Goal: Task Accomplishment & Management: Manage account settings

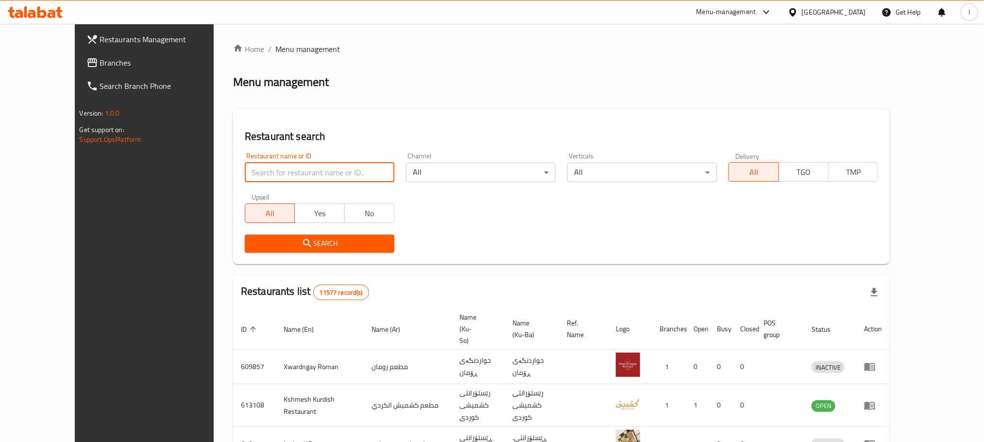
click at [245, 171] on input "search" at bounding box center [320, 172] width 150 height 19
paste input "705623"
type input "705623"
click button "Search" at bounding box center [320, 244] width 150 height 18
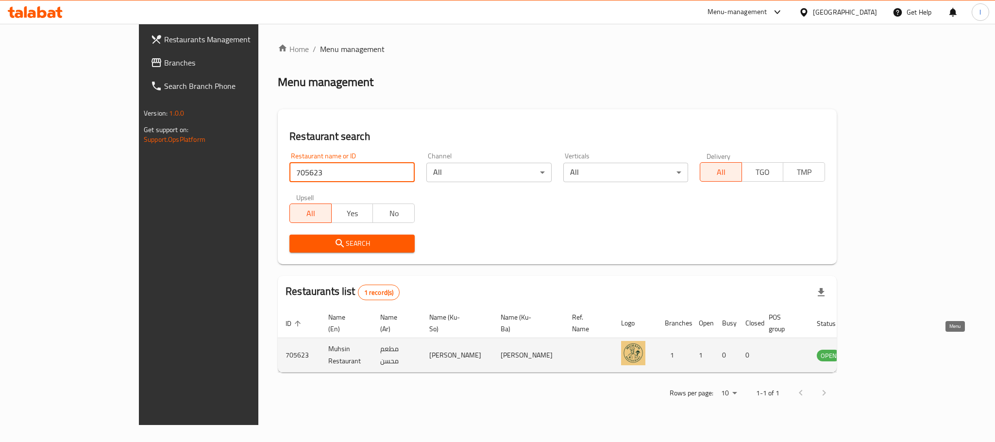
click at [886, 349] on link "enhanced table" at bounding box center [877, 355] width 18 height 12
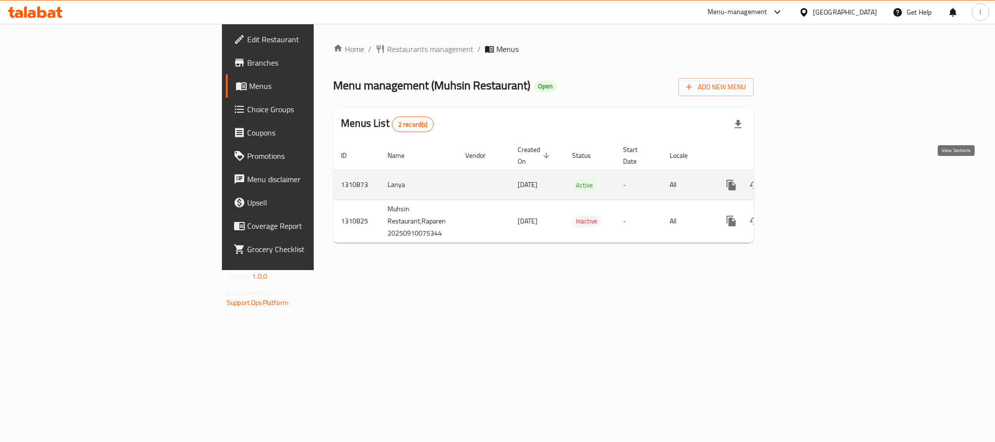
click at [807, 179] on icon "enhanced table" at bounding box center [802, 185] width 12 height 12
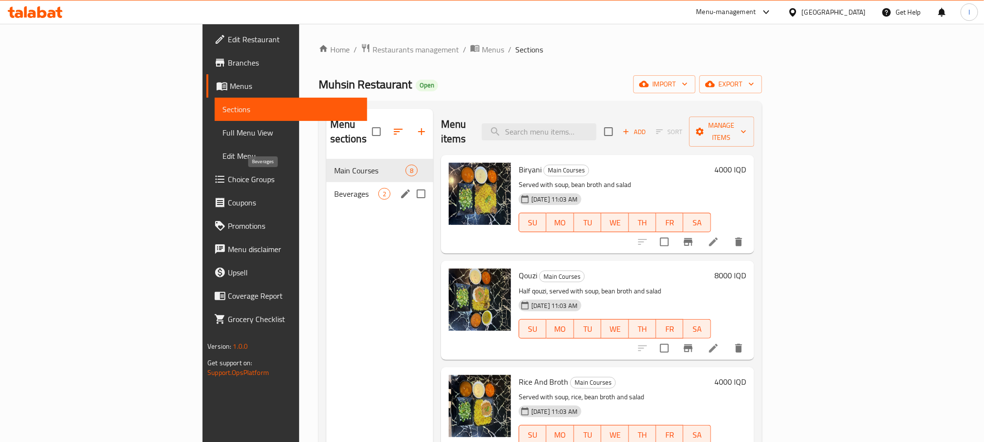
click at [334, 188] on span "Beverages" at bounding box center [356, 194] width 44 height 12
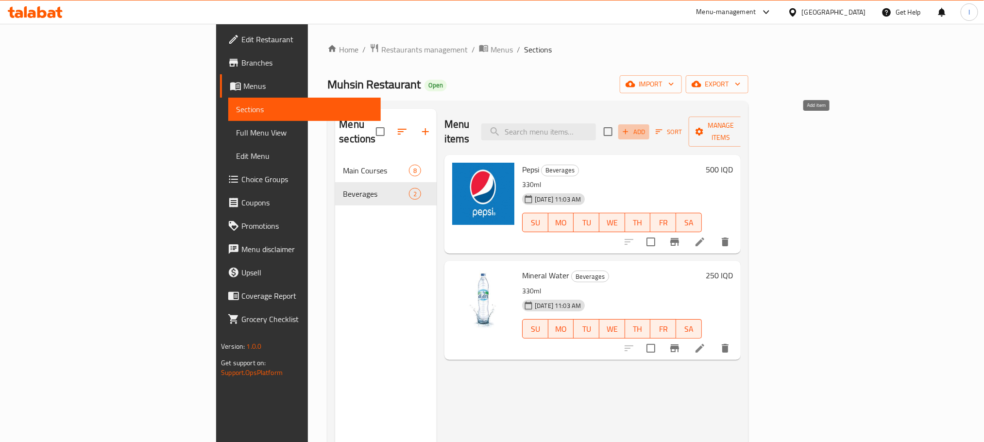
click at [630, 127] on icon "button" at bounding box center [625, 131] width 9 height 9
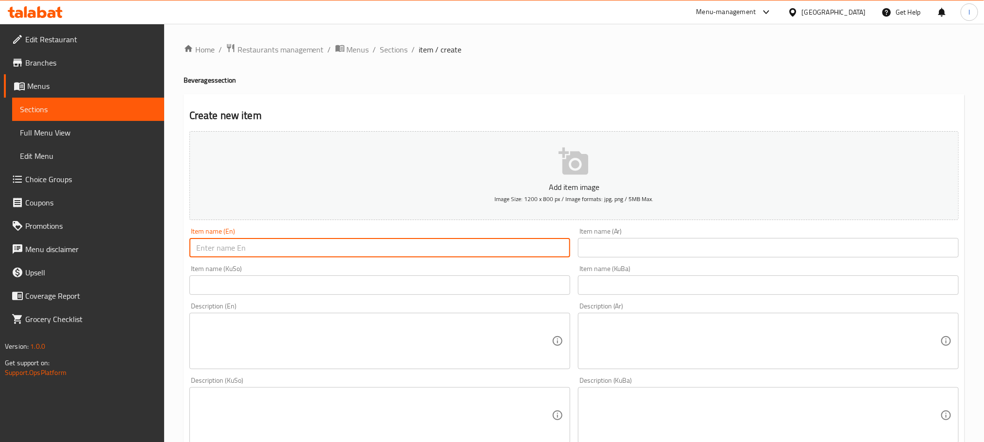
click at [221, 238] on input "text" at bounding box center [379, 247] width 381 height 19
paste input "Ayran"
type input "Ayran"
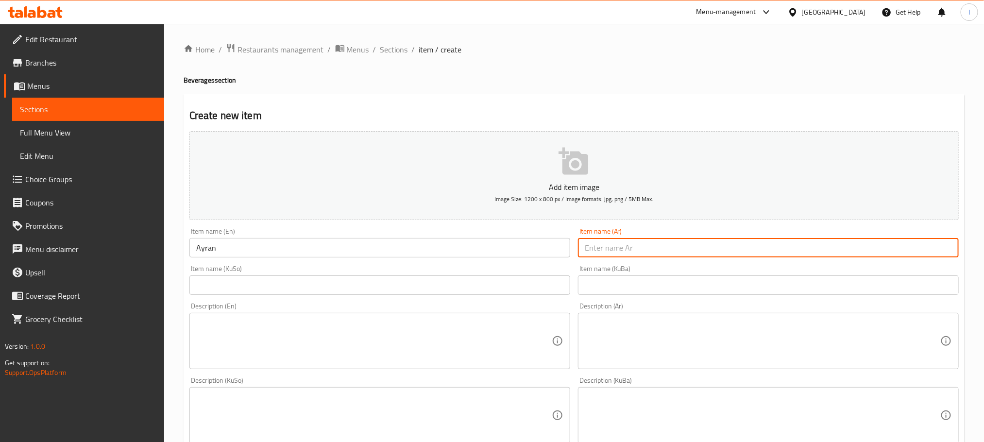
click at [634, 242] on input "text" at bounding box center [768, 247] width 381 height 19
paste input "عيران"
type input "عيران"
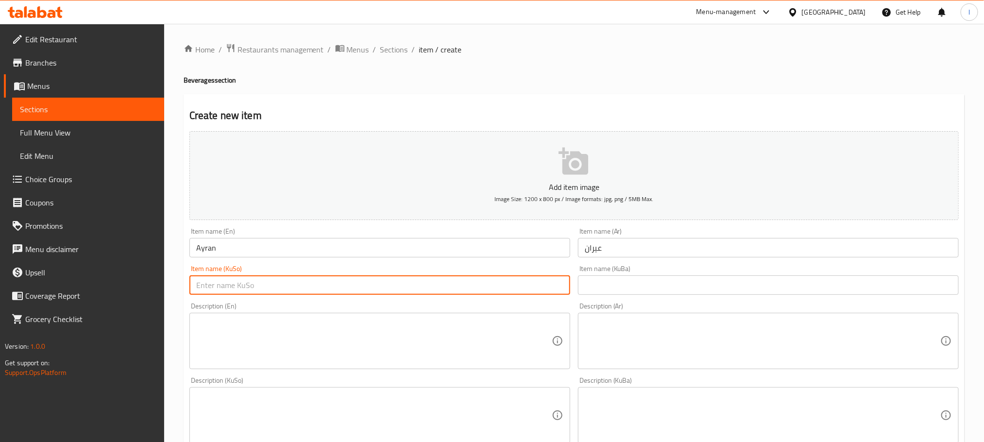
click at [271, 289] on input "text" at bounding box center [379, 284] width 381 height 19
paste input "ماستاو"
type input "ماستاو"
click at [632, 278] on input "text" at bounding box center [768, 284] width 381 height 19
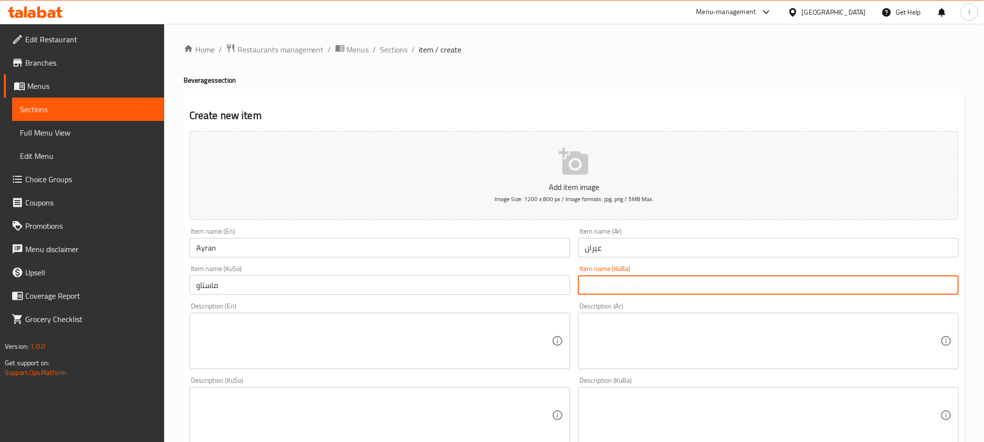
paste input "ماستاو"
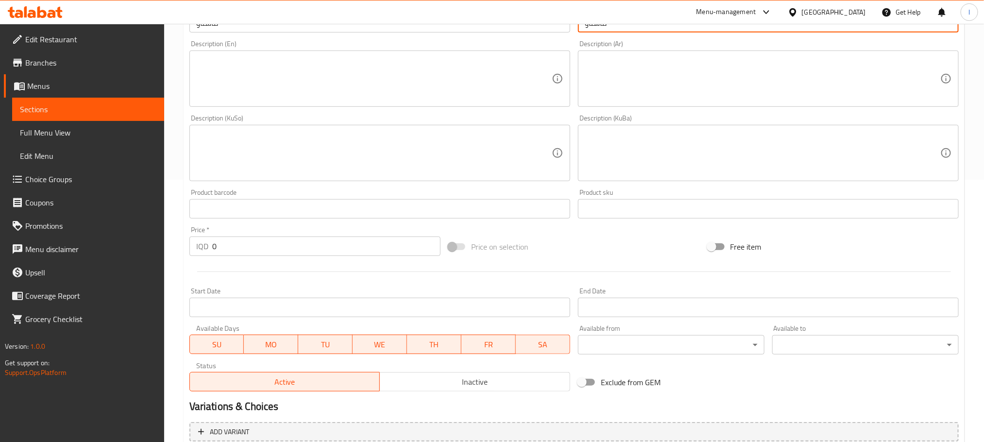
scroll to position [267, 0]
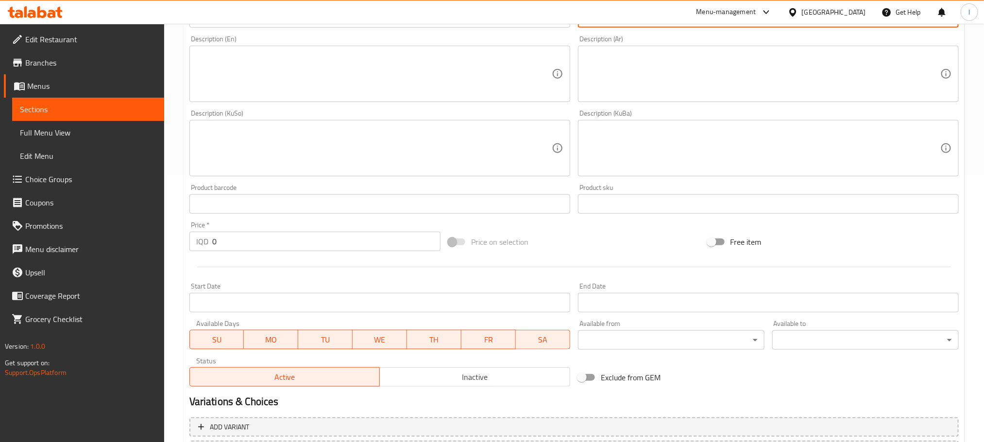
type input "ماستاو"
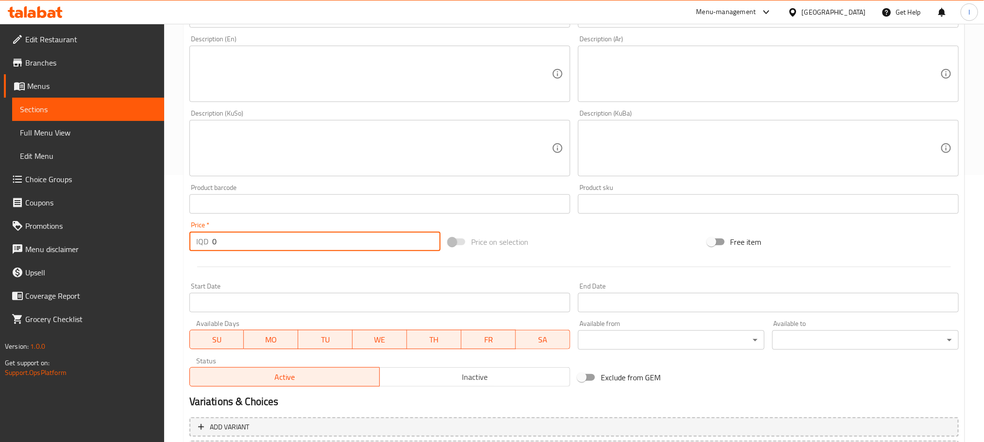
drag, startPoint x: 245, startPoint y: 245, endPoint x: 102, endPoint y: 245, distance: 143.3
click at [102, 245] on div "Edit Restaurant Branches Menus Sections Full Menu View Edit Menu Choice Groups …" at bounding box center [492, 144] width 984 height 774
type input "1500"
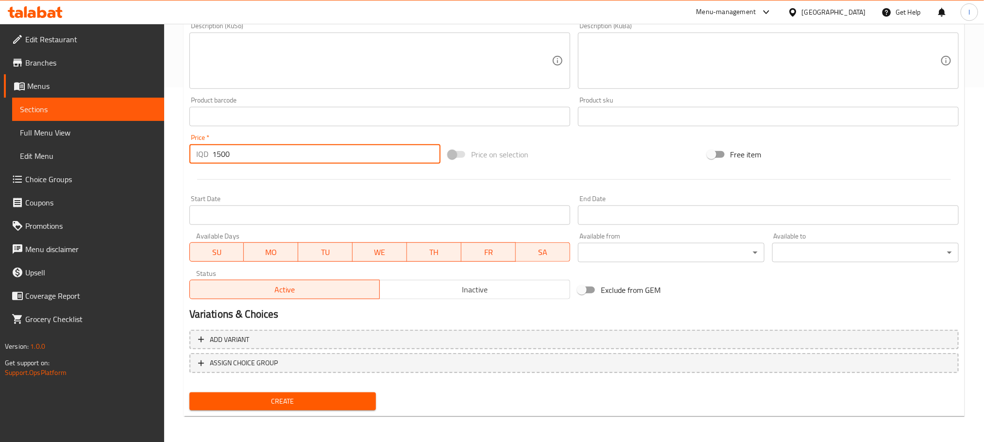
click at [289, 397] on span "Create" at bounding box center [282, 401] width 171 height 12
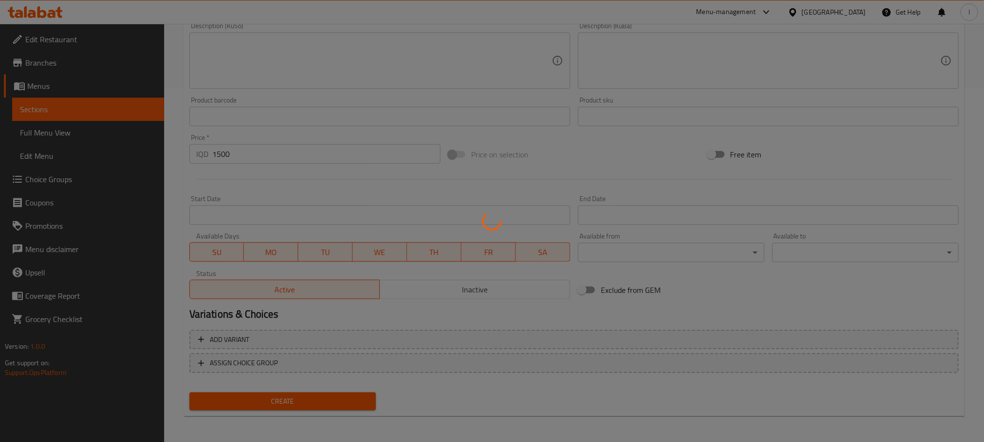
type input "0"
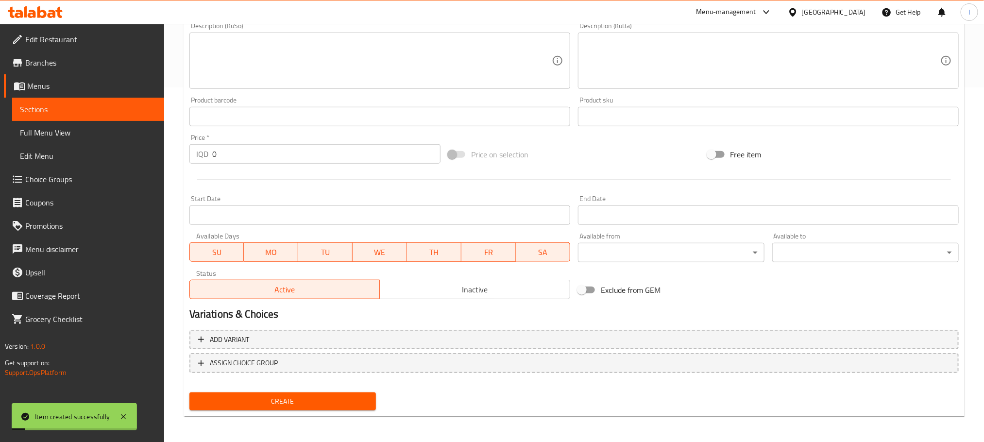
click at [55, 114] on span "Sections" at bounding box center [88, 109] width 137 height 12
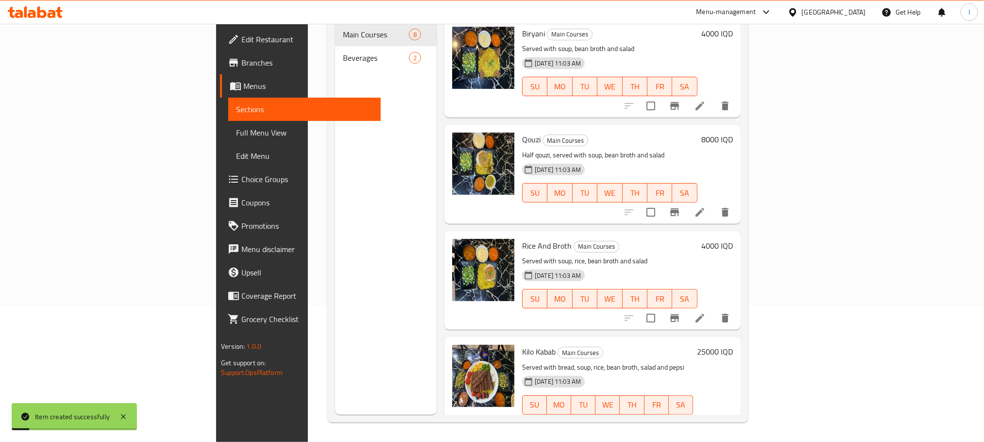
scroll to position [136, 0]
click at [236, 132] on span "Full Menu View" at bounding box center [304, 133] width 137 height 12
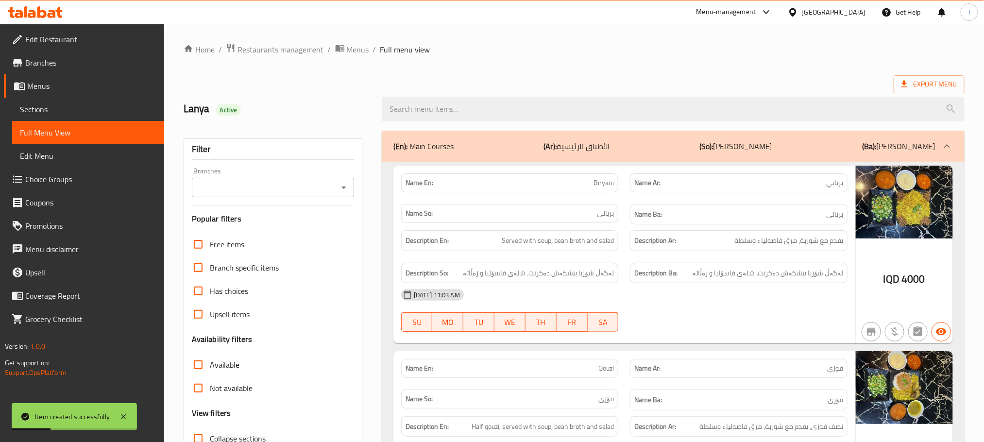
click at [347, 188] on icon "Open" at bounding box center [344, 188] width 12 height 12
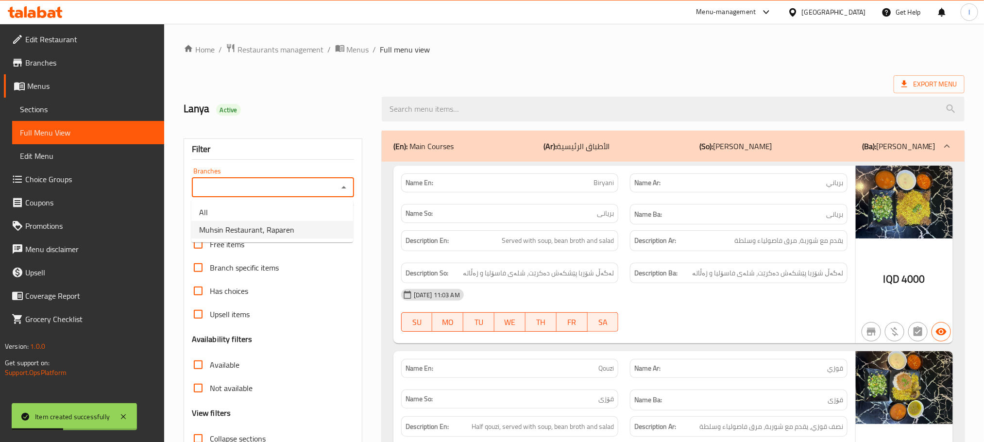
click at [305, 228] on li "Muhsin Restaurant, Raparen" at bounding box center [272, 229] width 162 height 17
type input "Muhsin Restaurant, Raparen"
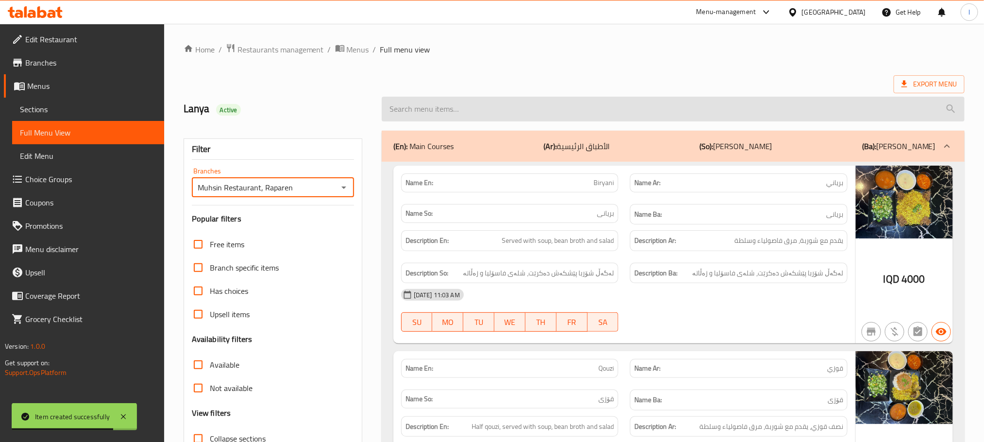
click at [490, 113] on input "search" at bounding box center [673, 109] width 583 height 25
paste input "Ayran"
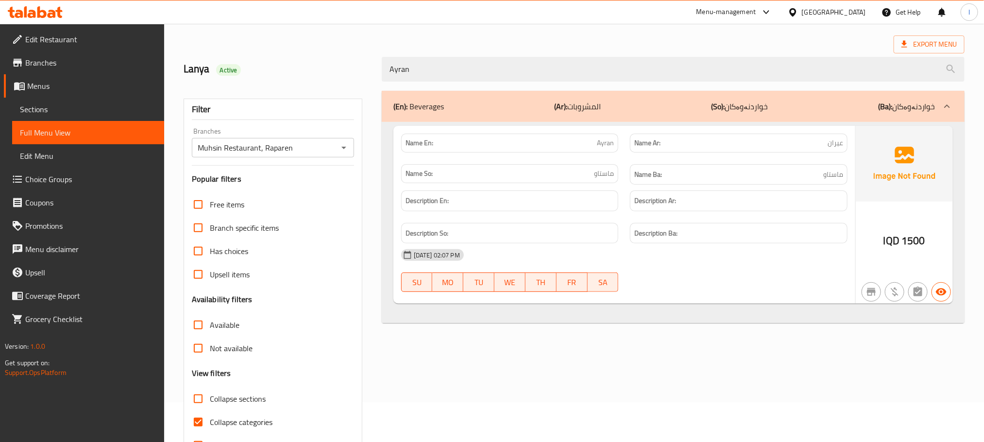
scroll to position [76, 0]
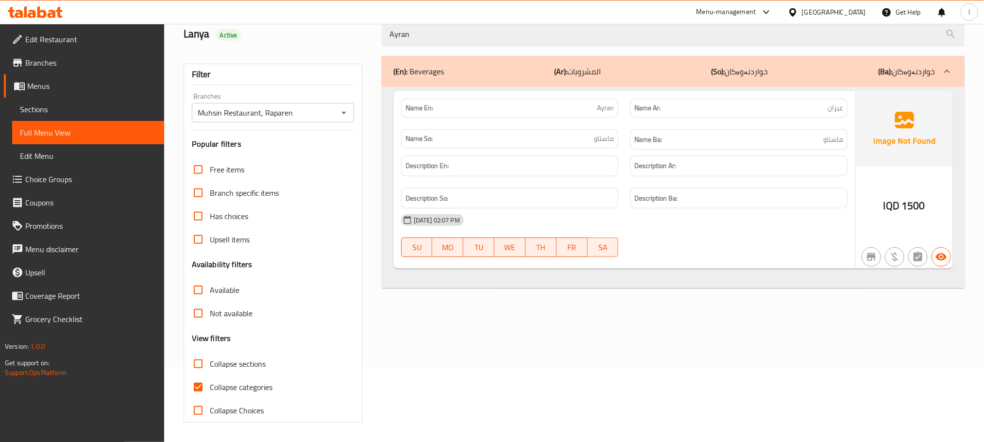
type input "Ayran"
click at [193, 383] on input "Collapse categories" at bounding box center [198, 387] width 23 height 23
checkbox input "false"
click at [62, 62] on span "Branches" at bounding box center [90, 63] width 131 height 12
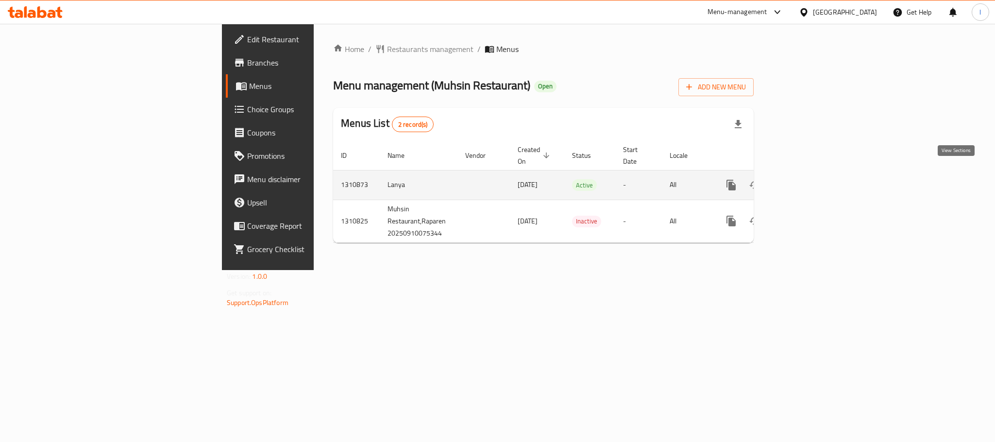
click at [807, 179] on icon "enhanced table" at bounding box center [802, 185] width 12 height 12
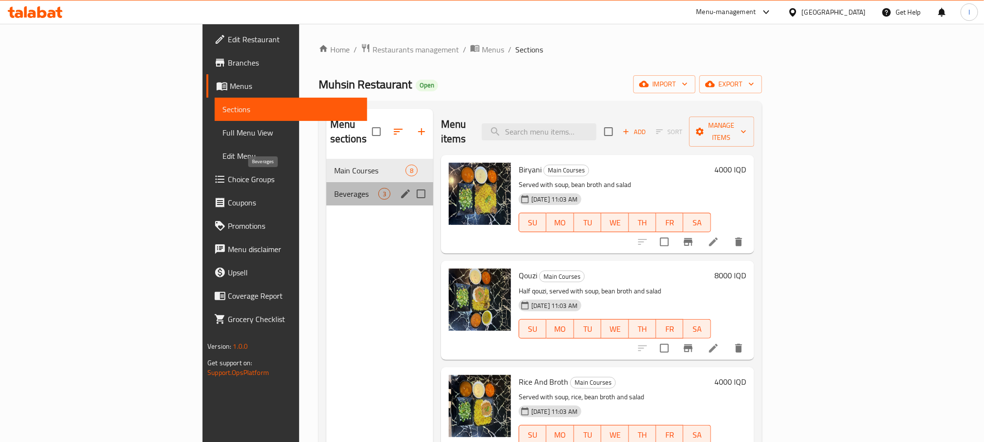
click at [334, 188] on span "Beverages" at bounding box center [356, 194] width 44 height 12
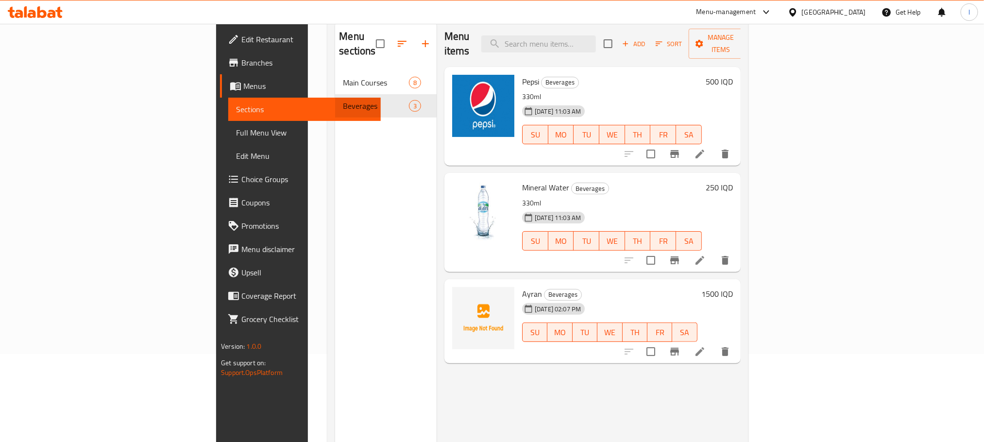
scroll to position [136, 0]
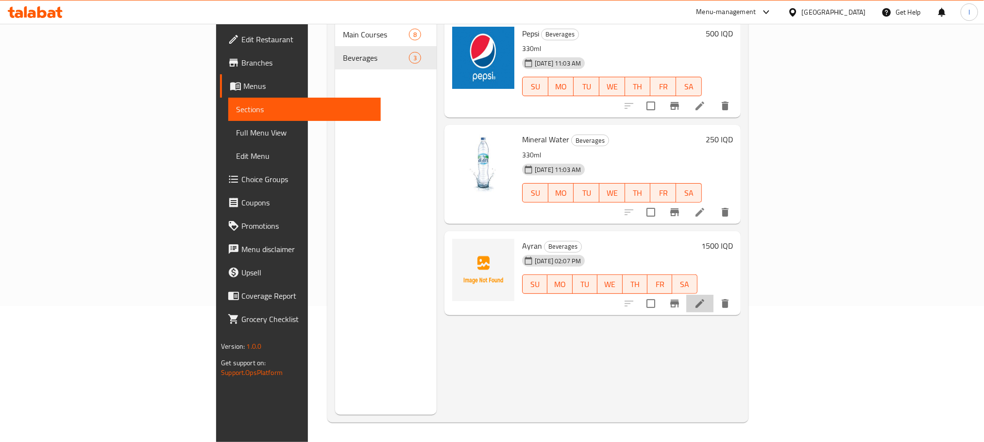
click at [714, 295] on li at bounding box center [699, 303] width 27 height 17
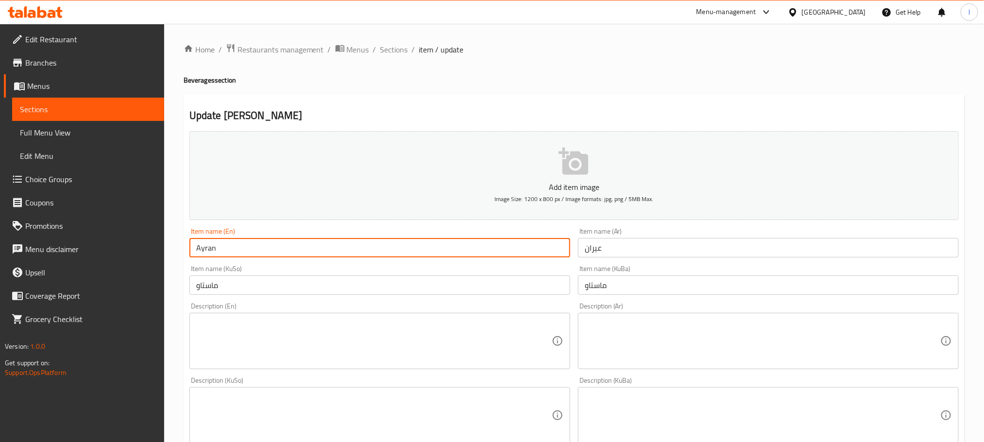
click at [193, 253] on input "Ayran" at bounding box center [379, 247] width 381 height 19
drag, startPoint x: 283, startPoint y: 254, endPoint x: 133, endPoint y: 251, distance: 150.1
click at [133, 251] on div "Edit Restaurant Branches Menus Sections Full Menu View Edit Menu Choice Groups …" at bounding box center [492, 411] width 984 height 774
type input "Local Ayran"
click at [603, 246] on input "عيران" at bounding box center [768, 247] width 381 height 19
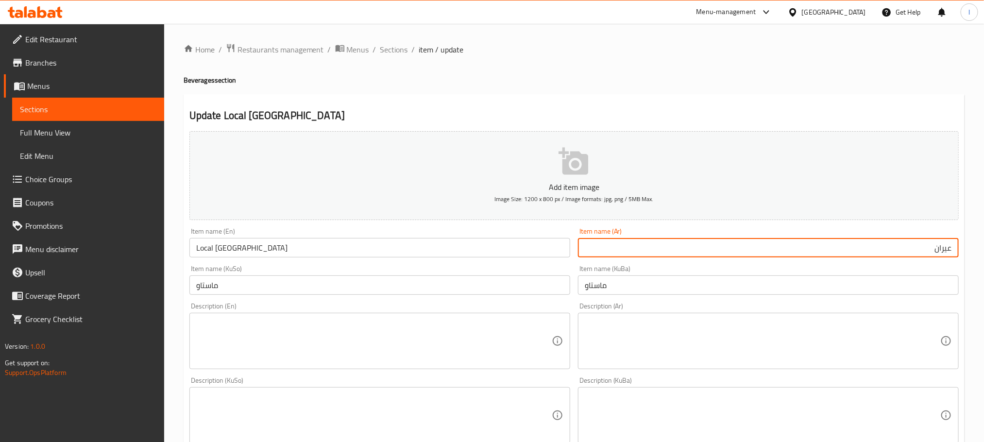
type input "عيران محلي"
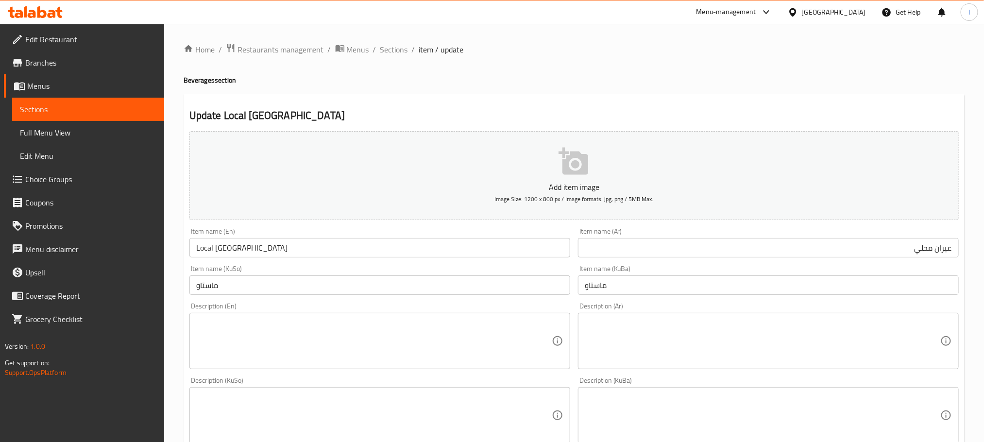
click at [287, 298] on div "Item name (KuSo) ماستاو Item name (KuSo)" at bounding box center [380, 279] width 389 height 37
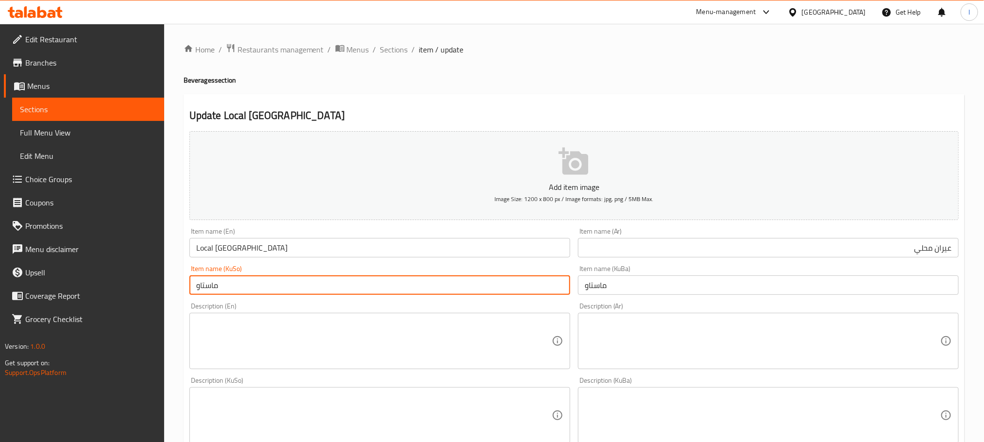
click at [287, 292] on input "ماستاو" at bounding box center [379, 284] width 381 height 19
type input "ماستاوی خۆماڵی"
drag, startPoint x: 334, startPoint y: 282, endPoint x: 0, endPoint y: 258, distance: 335.1
click at [0, 258] on div "Edit Restaurant Branches Menus Sections Full Menu View Edit Menu Choice Groups …" at bounding box center [492, 411] width 984 height 774
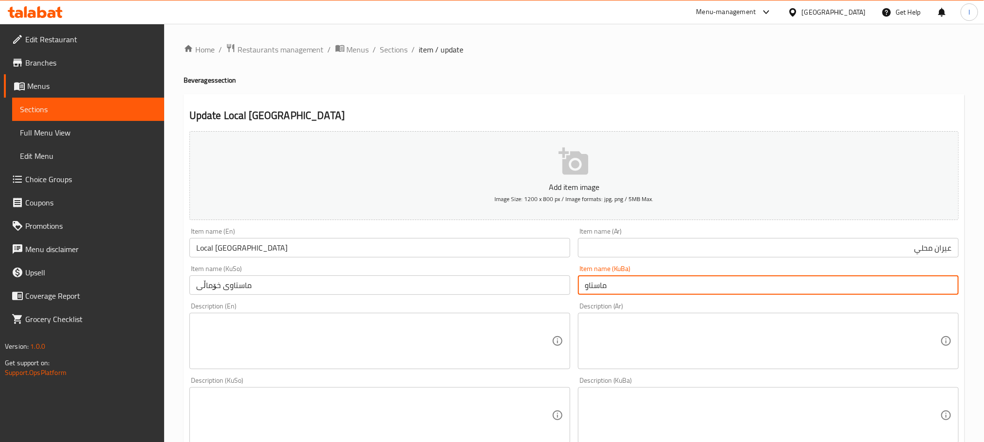
drag, startPoint x: 627, startPoint y: 284, endPoint x: 360, endPoint y: 274, distance: 266.4
click at [360, 274] on div "Add item image Image Size: 1200 x 800 px / Image formats: jpg, png / 5MB Max. I…" at bounding box center [574, 392] width 777 height 531
paste input "ی خۆماڵی"
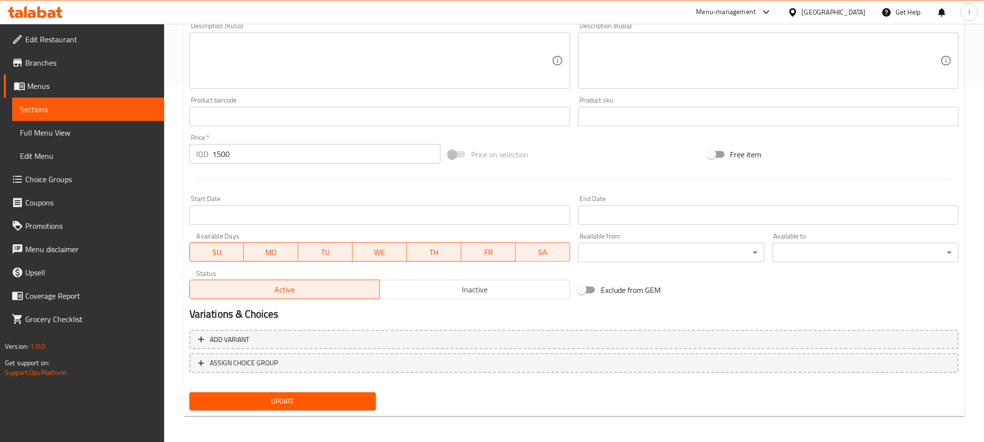
type input "ماستاوی خۆماڵی"
click at [258, 399] on span "Update" at bounding box center [282, 401] width 171 height 12
click at [93, 139] on link "Full Menu View" at bounding box center [88, 132] width 152 height 23
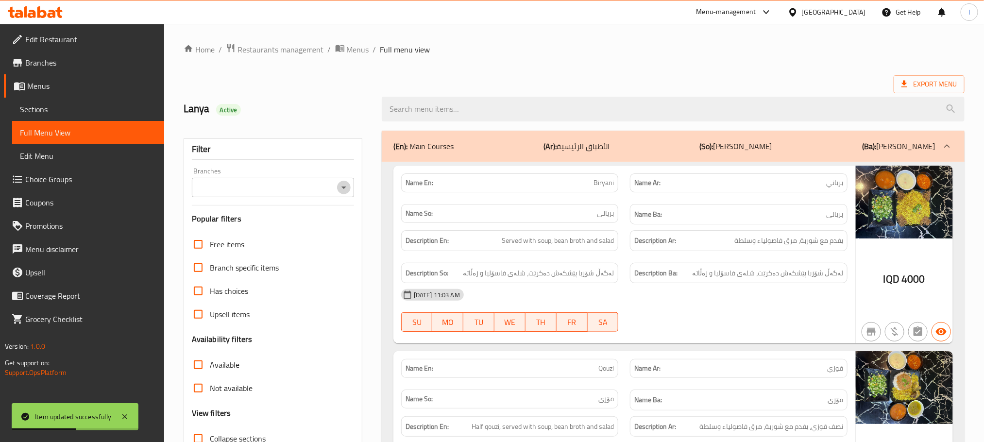
click at [343, 191] on icon "Open" at bounding box center [344, 188] width 12 height 12
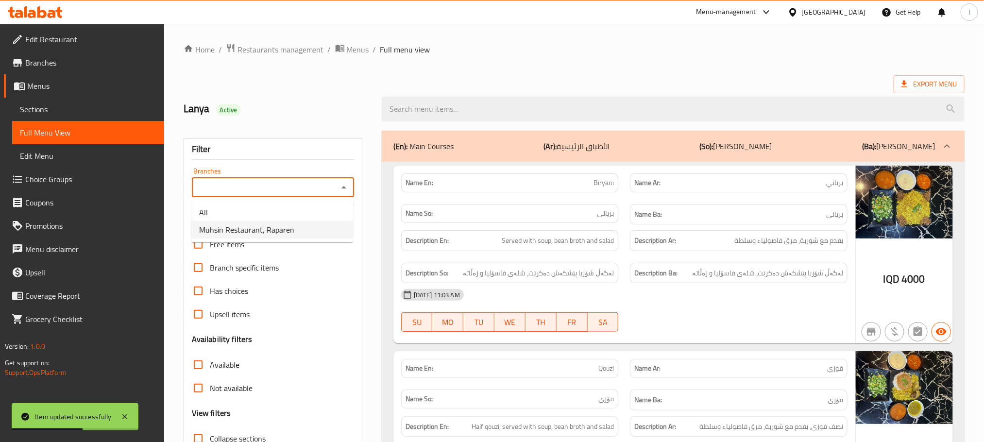
click at [292, 229] on span "Muhsin Restaurant, Raparen" at bounding box center [246, 230] width 95 height 12
type input "Muhsin Restaurant, Raparen"
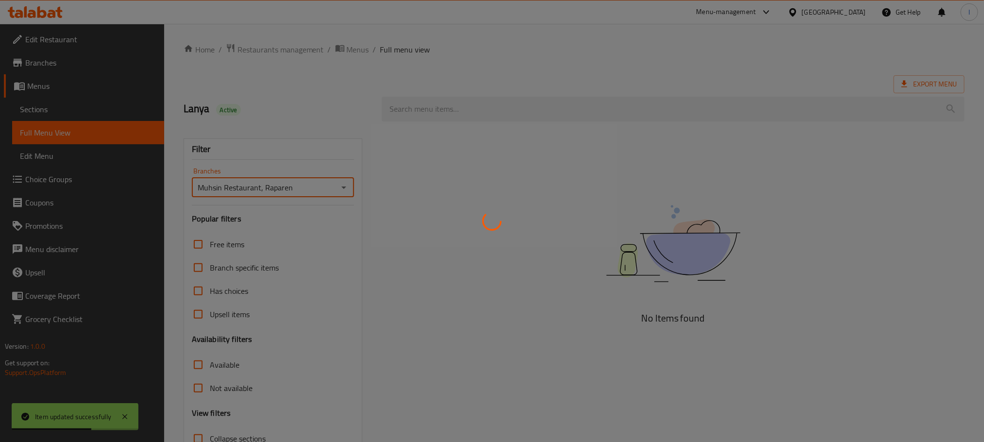
scroll to position [76, 0]
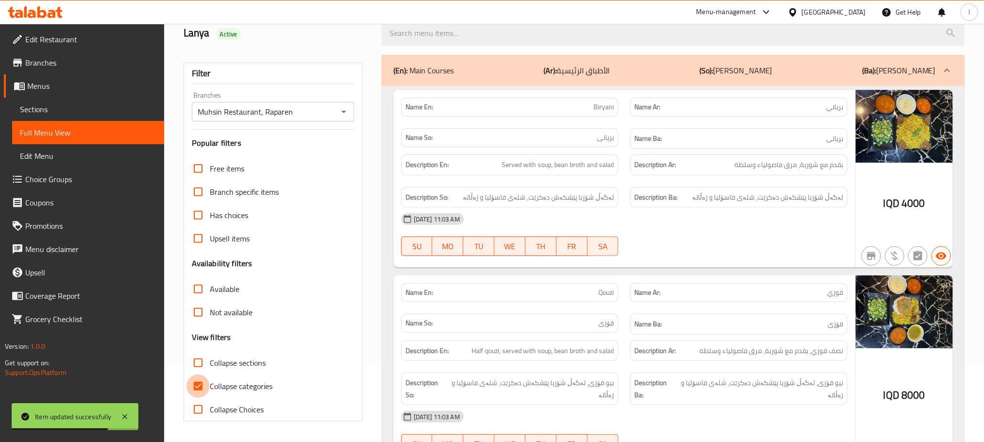
click at [197, 382] on input "Collapse categories" at bounding box center [198, 386] width 23 height 23
checkbox input "false"
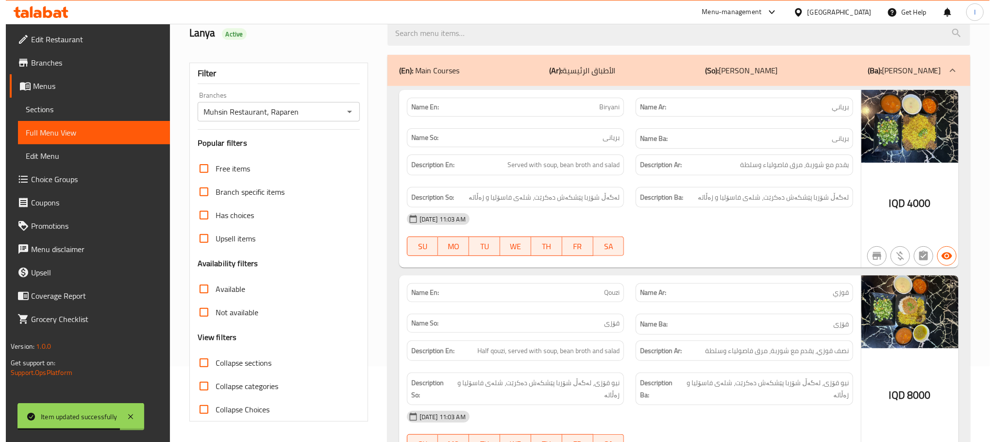
scroll to position [0, 0]
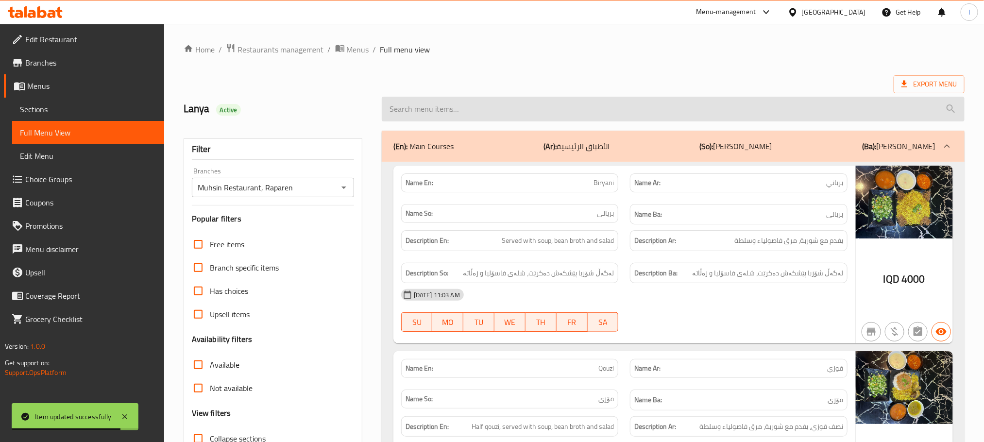
click at [434, 97] on input "search" at bounding box center [673, 109] width 583 height 25
paste input "Local Ayran"
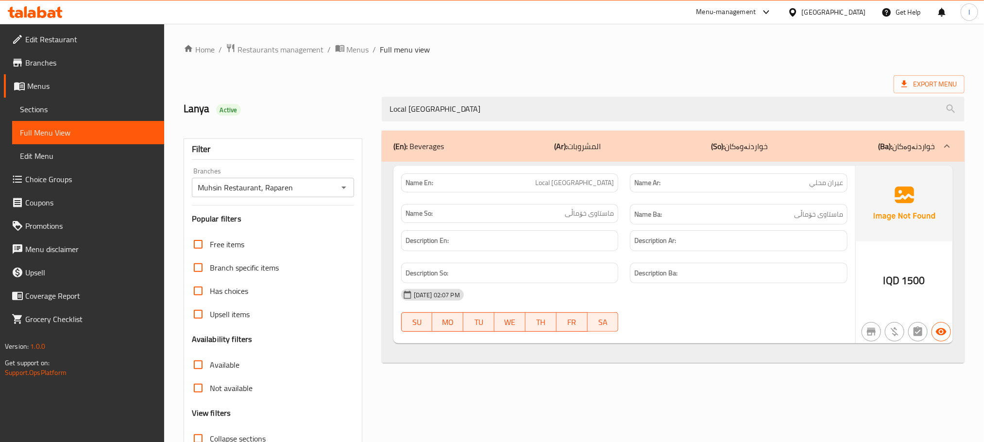
type input "Local Ayran"
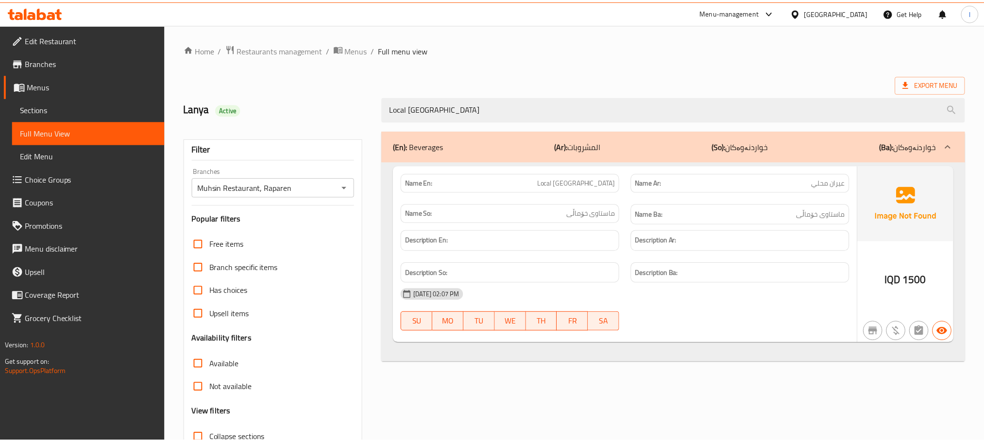
scroll to position [76, 0]
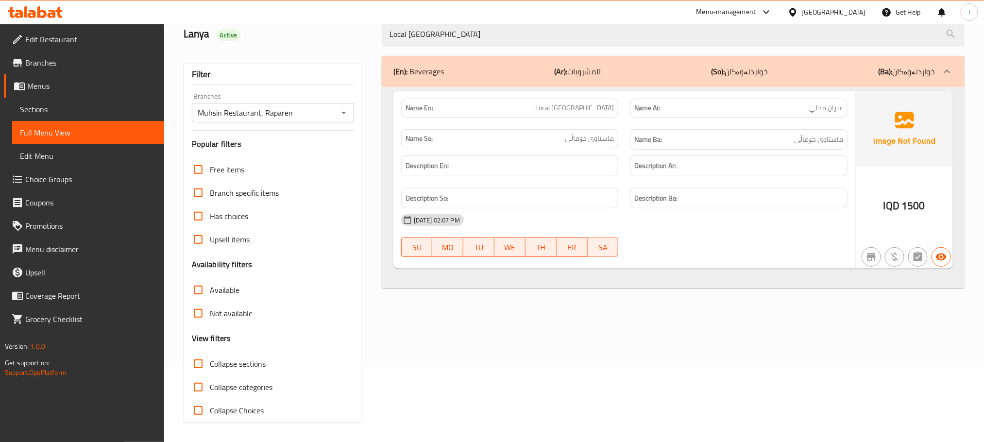
click at [49, 9] on icon at bounding box center [35, 12] width 55 height 12
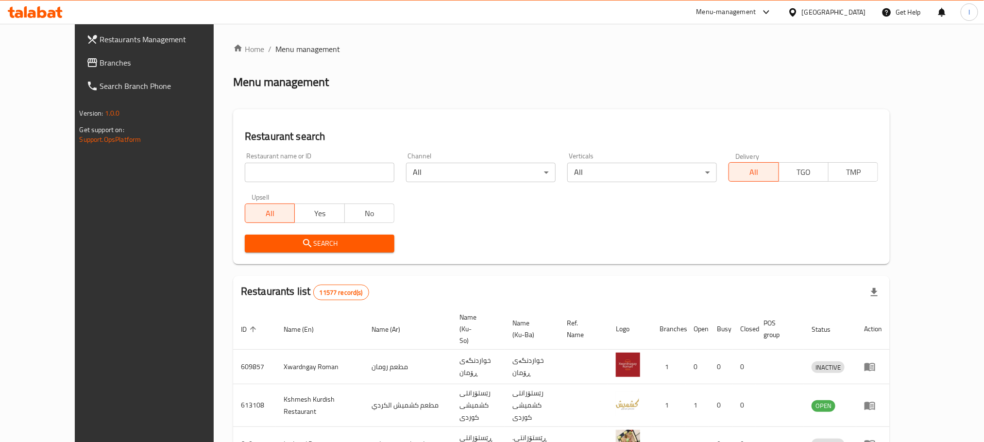
click at [100, 58] on span "Branches" at bounding box center [165, 63] width 131 height 12
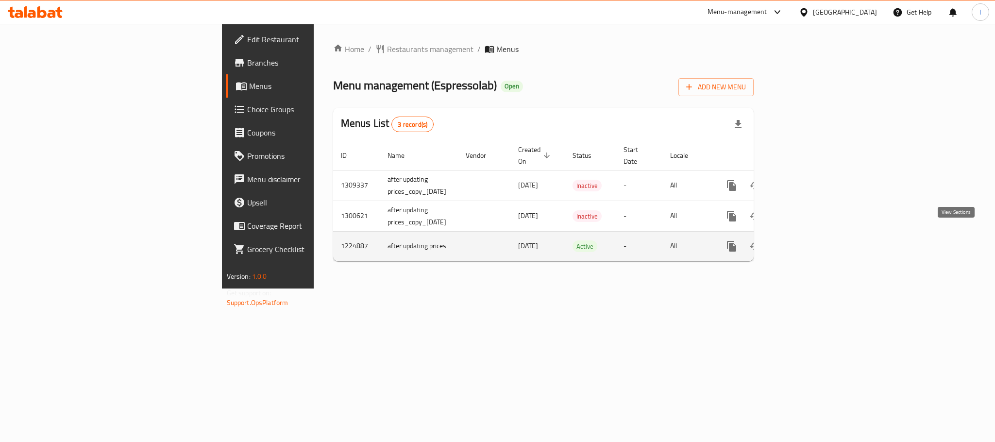
click at [814, 235] on link "enhanced table" at bounding box center [801, 246] width 23 height 23
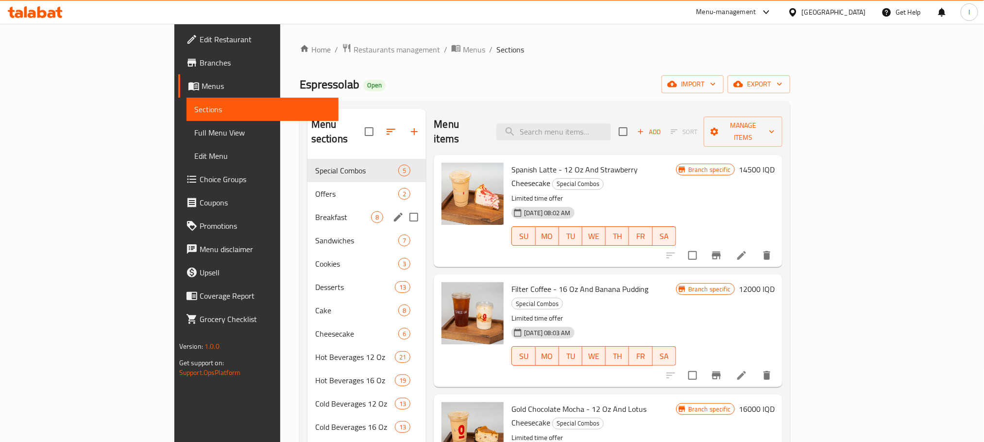
click at [315, 211] on span "Breakfast" at bounding box center [343, 217] width 56 height 12
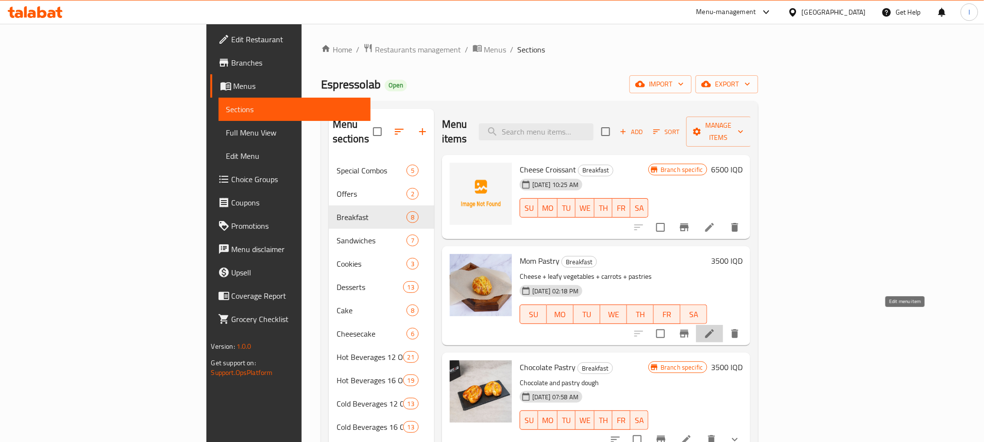
click at [716, 328] on icon at bounding box center [710, 334] width 12 height 12
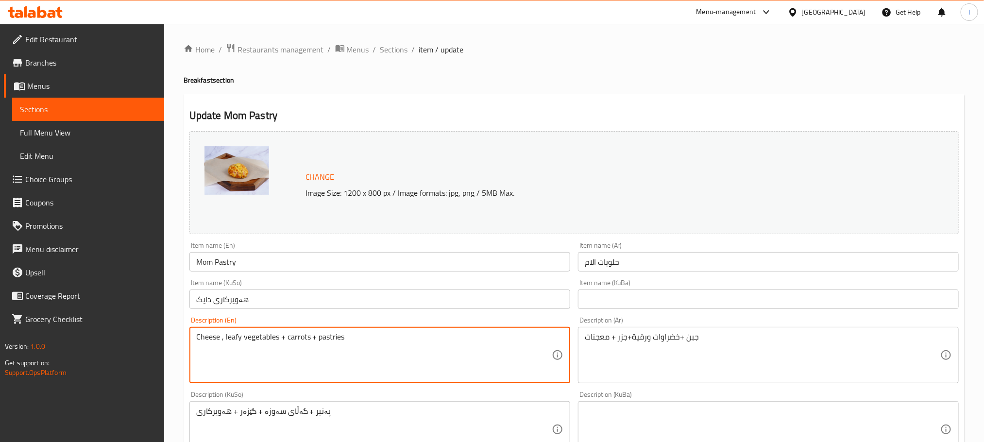
click at [288, 343] on textarea "Cheese , leafy vegetables + carrots + pastries" at bounding box center [374, 355] width 356 height 46
click at [307, 336] on textarea "Cheese , leafy vegetables, carrots + pastries" at bounding box center [374, 355] width 356 height 46
click at [311, 336] on textarea "Cheese , leafy vegetables, carrots + pastries" at bounding box center [374, 355] width 356 height 46
click at [318, 342] on textarea "Cheese , leafy vegetables, carrots and pastries" at bounding box center [374, 355] width 356 height 46
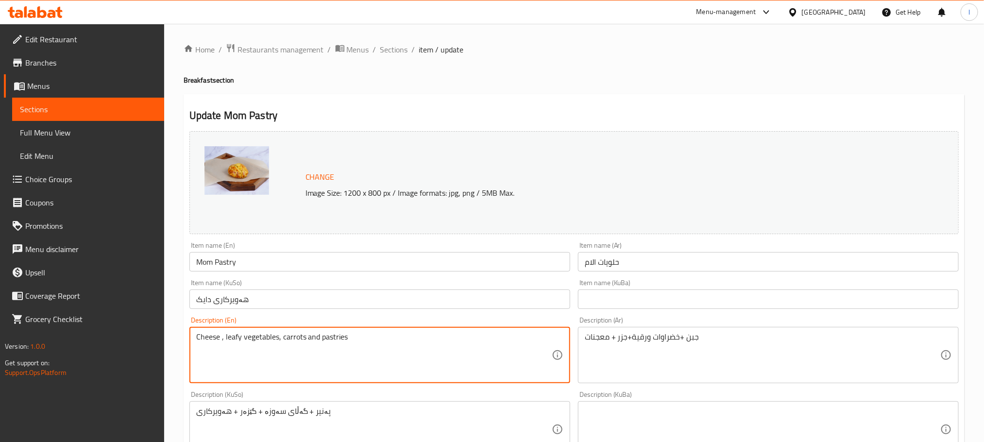
click at [318, 342] on textarea "Cheese , leafy vegetables, carrots and pastries" at bounding box center [374, 355] width 356 height 46
paste textarea
type textarea "Cheese, leafy vegetables, carrots and pastries"
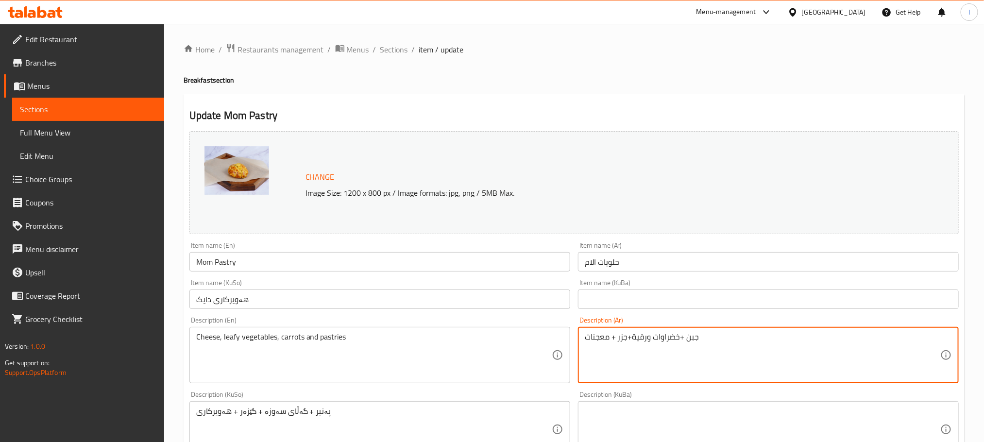
click at [587, 347] on textarea "جبن +خضراوات ورقية+جزر + معجنات" at bounding box center [763, 355] width 356 height 46
click at [707, 338] on textarea "جبن +خضراوات ورقية+جزر + معجنات" at bounding box center [763, 355] width 356 height 46
click at [923, 338] on textarea "جبن +خضراوات ورقية+جزر + معجنات" at bounding box center [763, 355] width 356 height 46
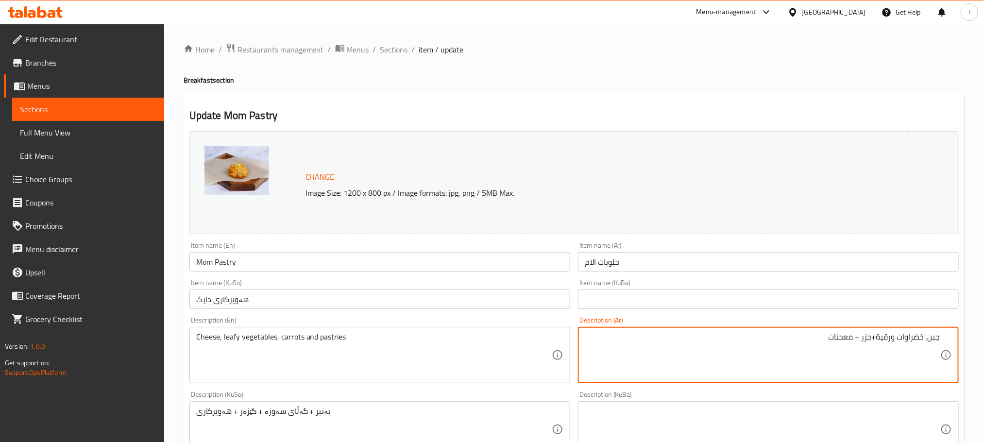
click at [872, 337] on textarea "جبن, خضراوات ورقية+جزر + معجنات" at bounding box center [763, 355] width 356 height 46
click at [855, 334] on textarea "جبن, خضراوات ورقية، جزر + معجنات" at bounding box center [763, 355] width 356 height 46
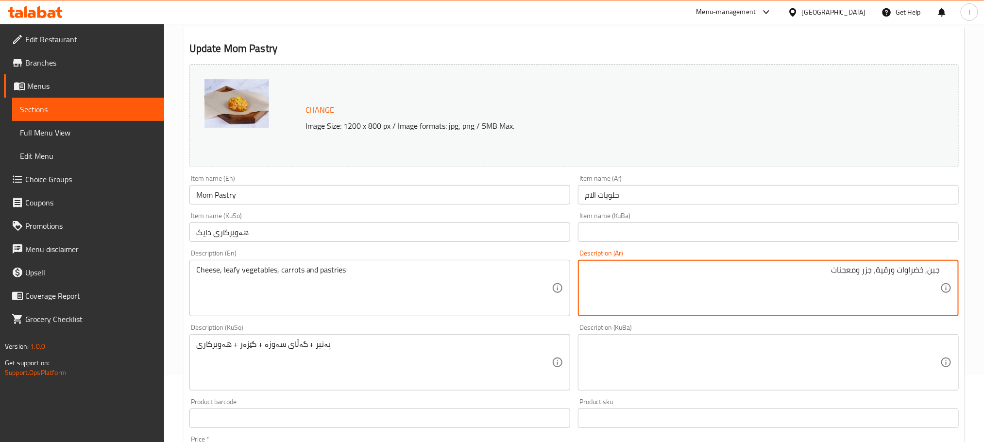
scroll to position [72, 0]
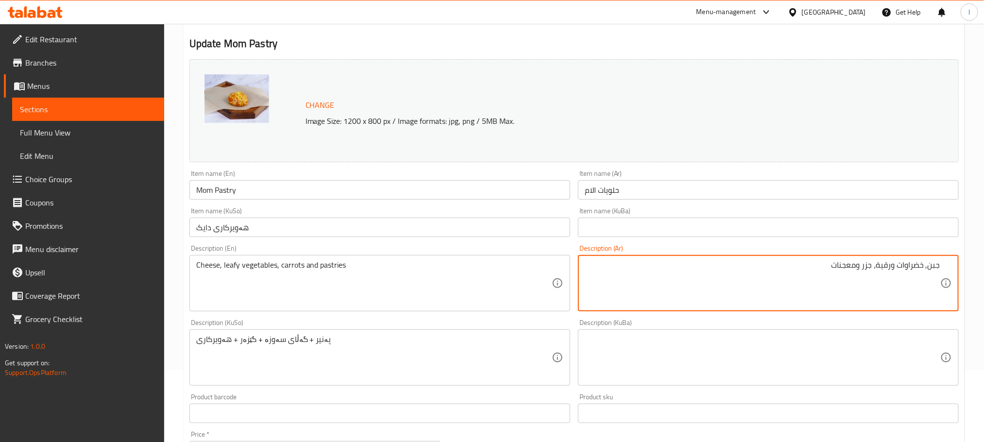
type textarea "جبن, خضراوات ورقية، جزر ومعجنات"
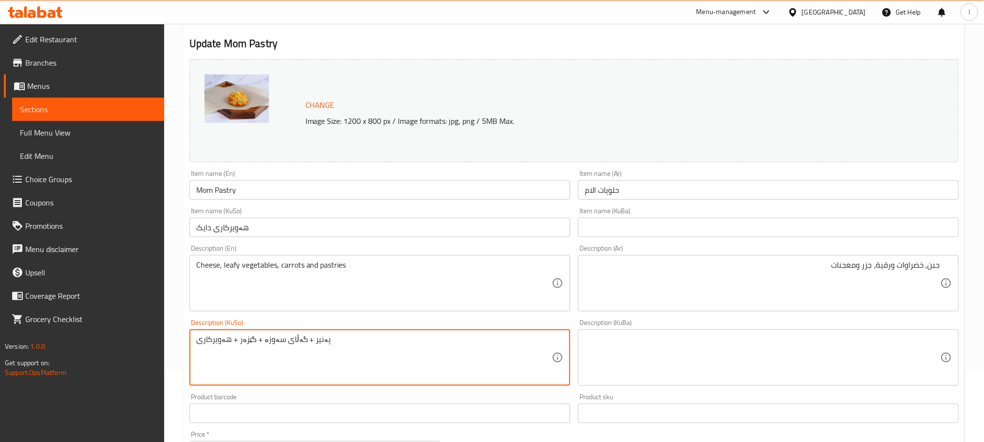
click at [295, 343] on textarea "پەنیر + گەڵای سەوزە + گێزەر + هەویرکاری" at bounding box center [374, 358] width 356 height 46
click at [446, 347] on textarea "پەنیر، سەوزەواتی گەڵادار، گێزەر و هەویرکاری" at bounding box center [374, 358] width 356 height 46
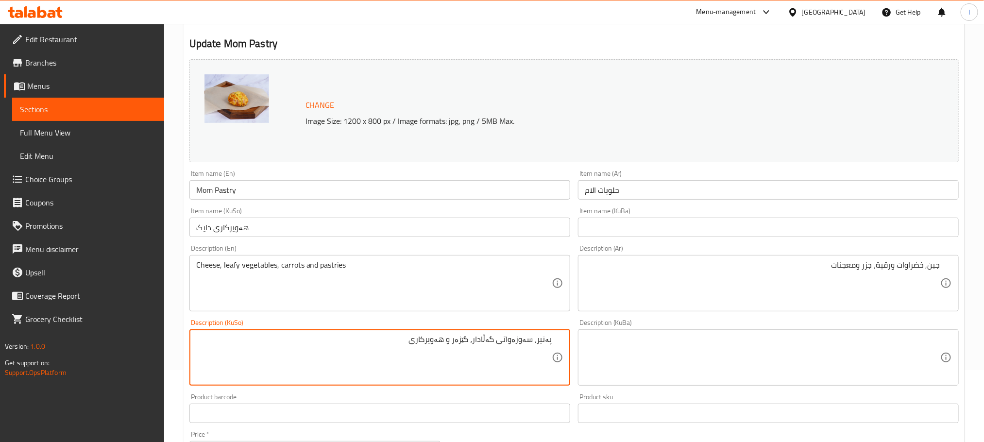
type textarea "پەنیر، سەوزەواتی گەڵادار، گێزەر و هەویرکاری"
click at [637, 352] on textarea at bounding box center [763, 358] width 356 height 46
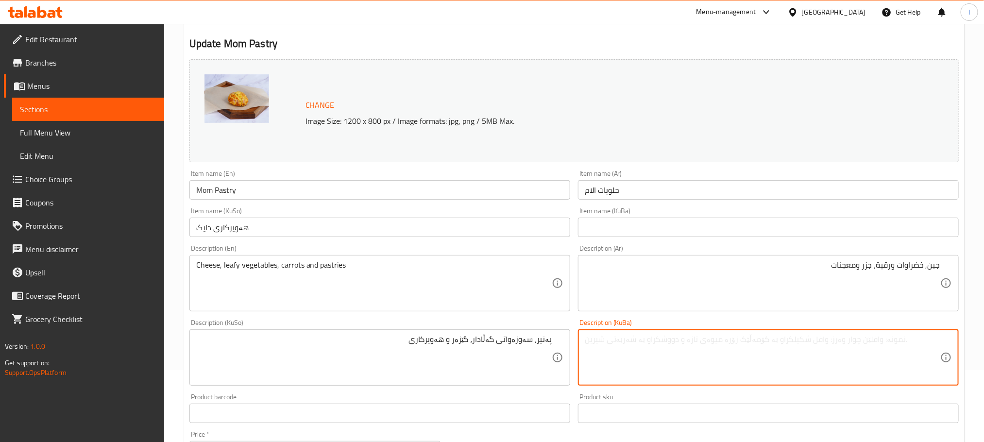
paste textarea "پەنیر، سەوزەواتی گەڵادار، گێزەر و هەویرکاری"
type textarea "پەنیر، سەوزەواتی گەڵادار، گێزەر و هەویرکاری"
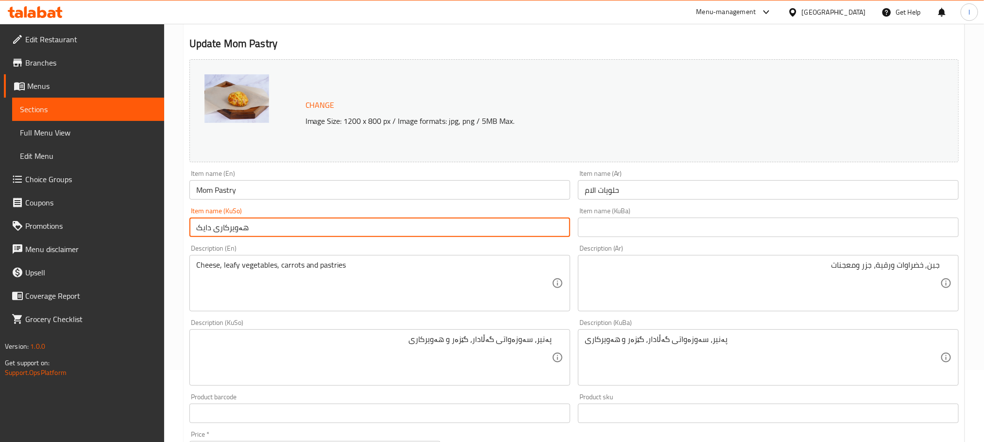
click at [256, 233] on input "هەویرکاری دایک" at bounding box center [379, 227] width 381 height 19
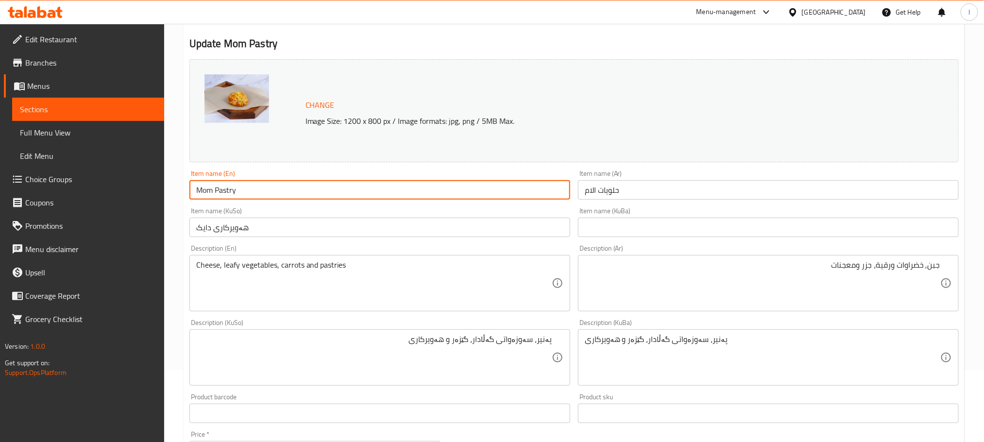
drag, startPoint x: 245, startPoint y: 183, endPoint x: 98, endPoint y: 183, distance: 147.2
click at [98, 183] on div "Edit Restaurant Branches Menus Sections Full Menu View Edit Menu Choice Groups …" at bounding box center [492, 346] width 984 height 788
click at [644, 188] on input "حلويات الام" at bounding box center [768, 189] width 381 height 19
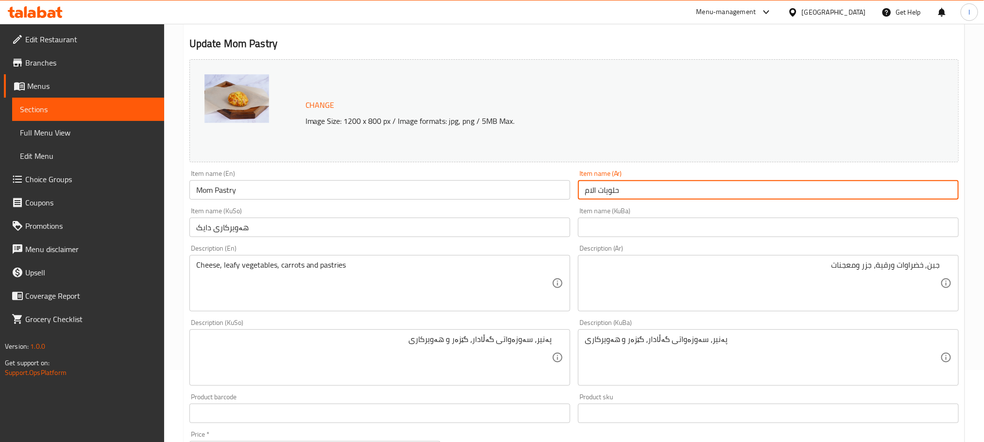
click at [644, 188] on input "حلويات الام" at bounding box center [768, 189] width 381 height 19
paste input "معجنات أمي"
type input "معجنات أمي"
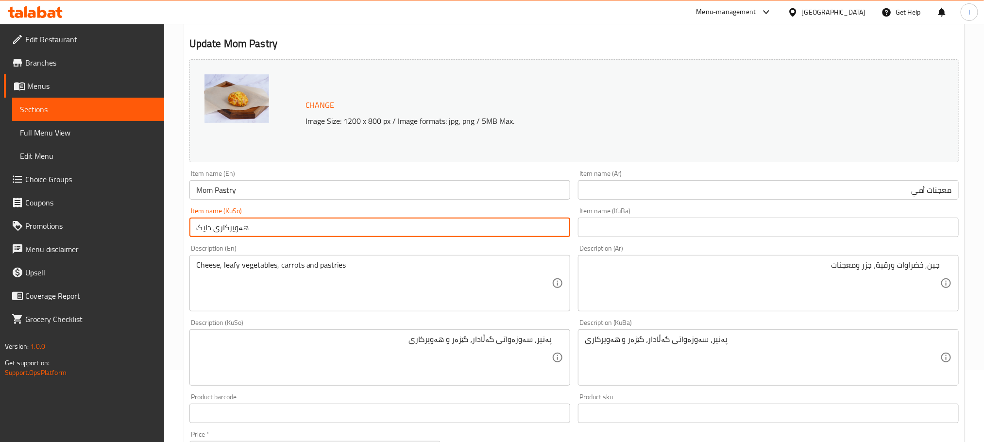
click at [270, 225] on input "هەویرکاری دایک" at bounding box center [379, 227] width 381 height 19
click at [253, 226] on input "هەویرکاری دایک" at bounding box center [379, 227] width 381 height 19
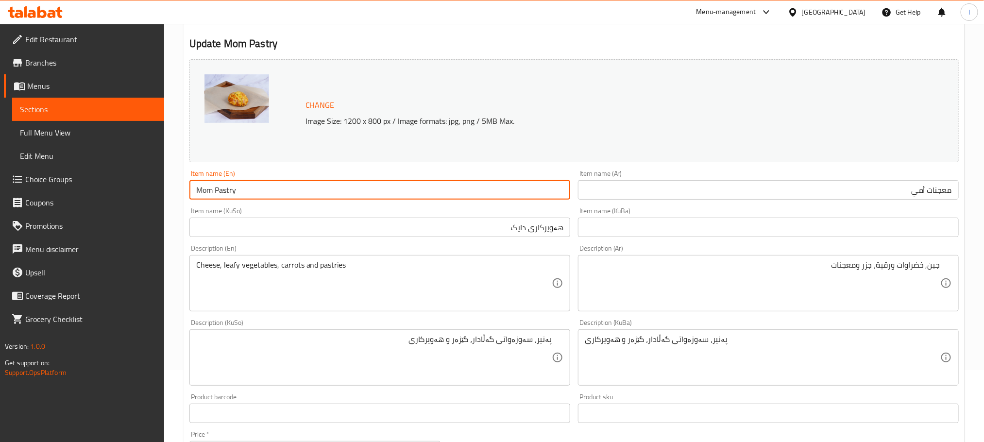
click at [249, 188] on input "Mom Pastry" at bounding box center [379, 189] width 381 height 19
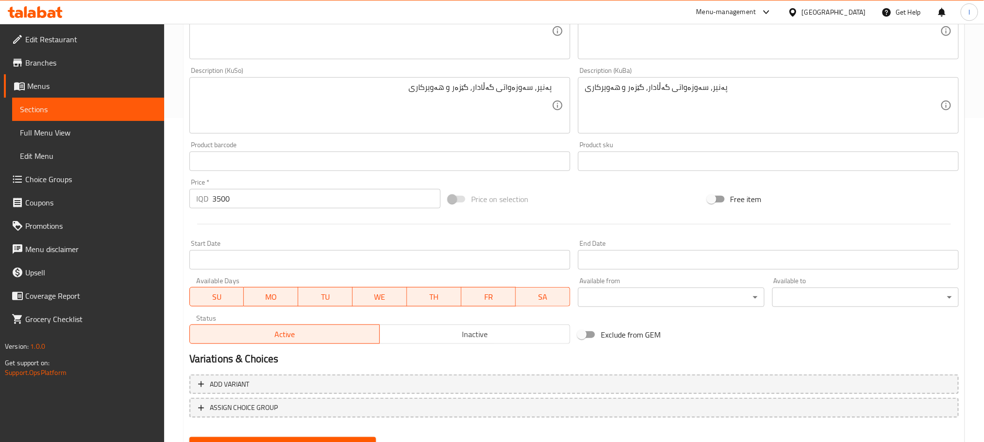
scroll to position [369, 0]
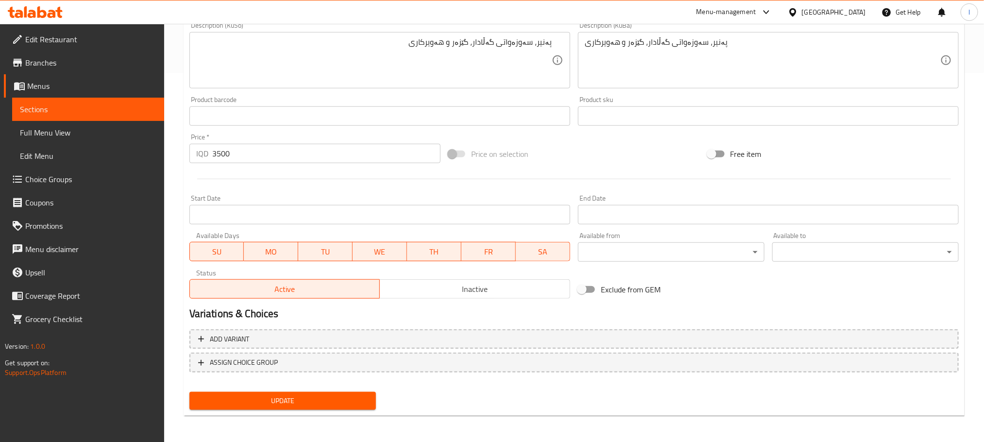
click at [285, 395] on span "Update" at bounding box center [282, 401] width 171 height 12
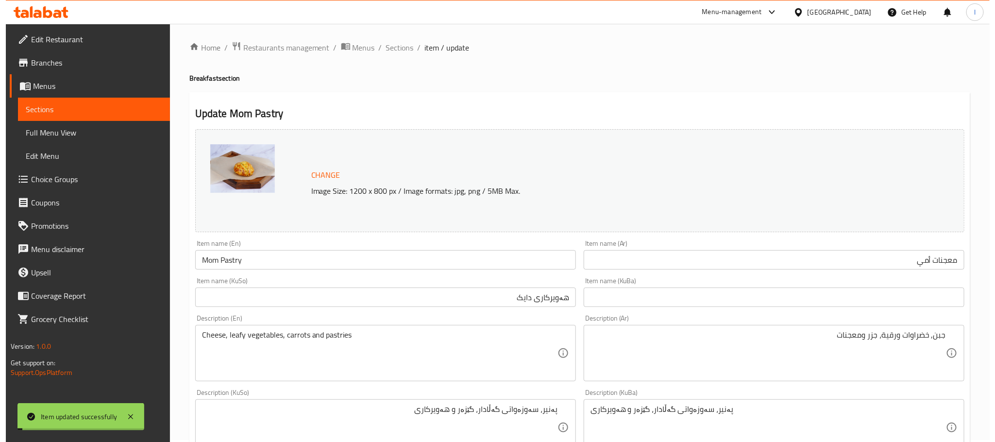
scroll to position [0, 0]
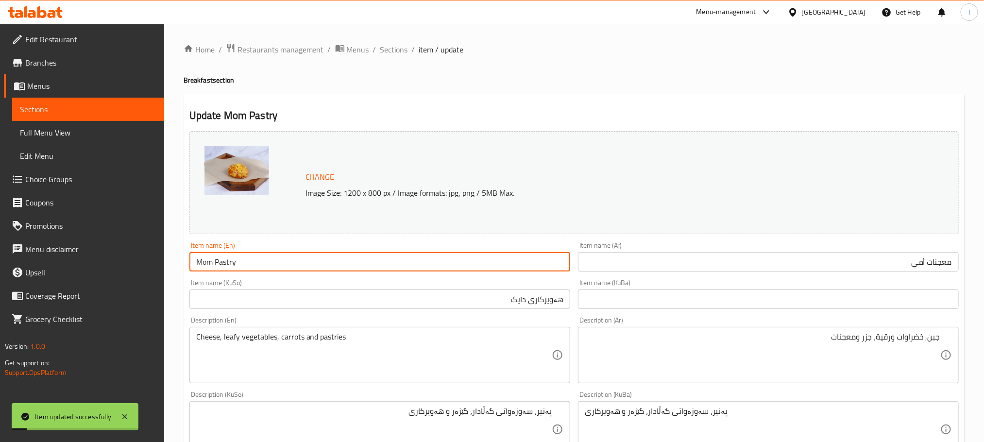
drag, startPoint x: 261, startPoint y: 253, endPoint x: 100, endPoint y: 208, distance: 167.7
click at [100, 208] on div "Edit Restaurant Branches Menus Sections Full Menu View Edit Menu Choice Groups …" at bounding box center [492, 418] width 984 height 788
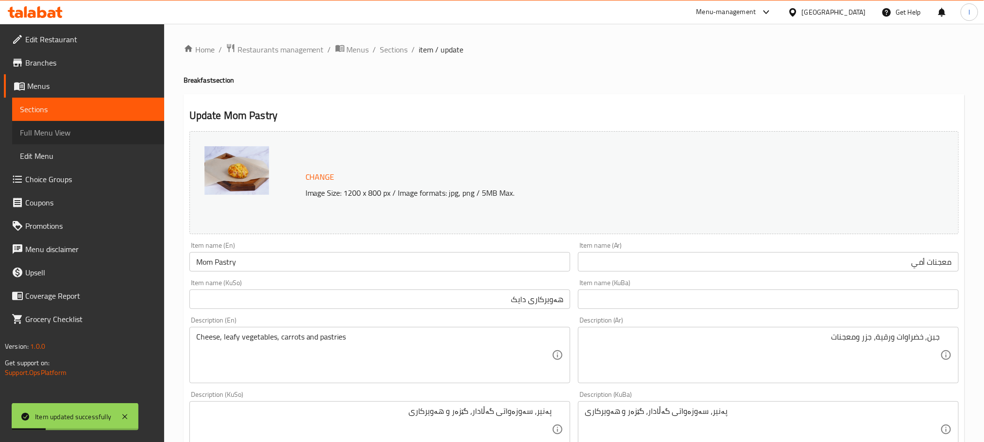
click at [80, 130] on span "Full Menu View" at bounding box center [88, 133] width 137 height 12
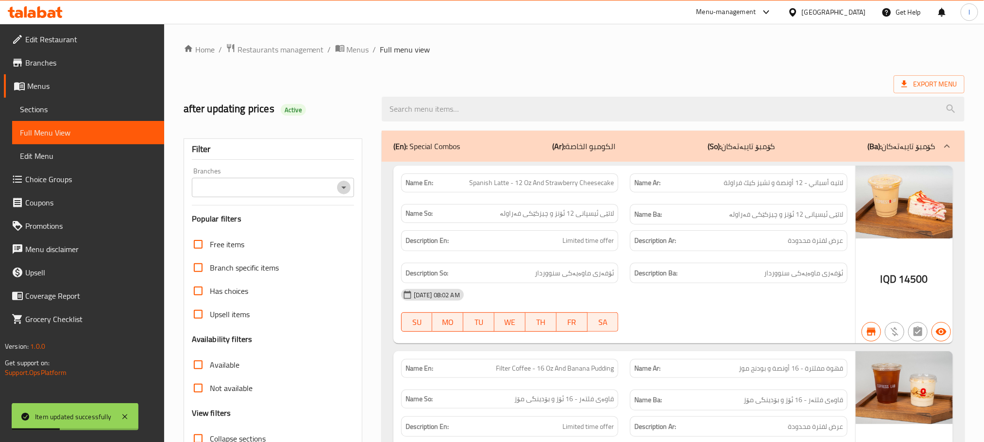
click at [346, 181] on button "Open" at bounding box center [344, 188] width 14 height 14
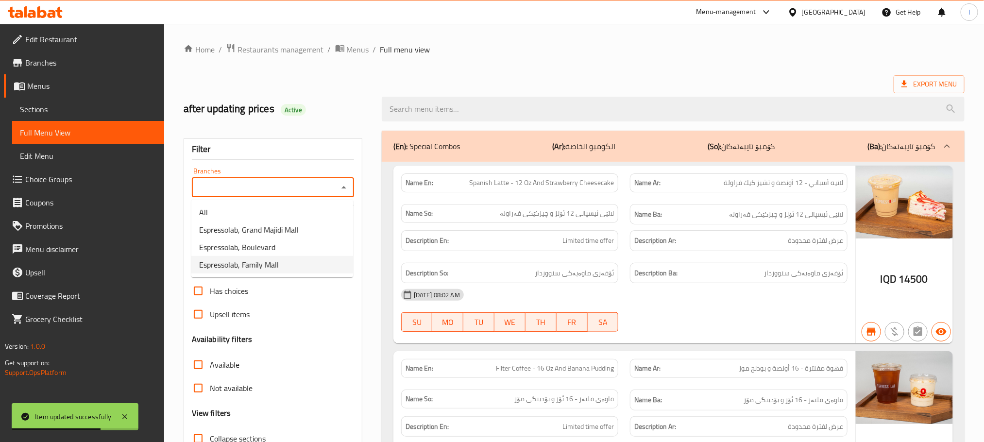
click at [257, 270] on span "Espressolab, Family Mall" at bounding box center [239, 265] width 80 height 12
type input "Espressolab, Family Mall"
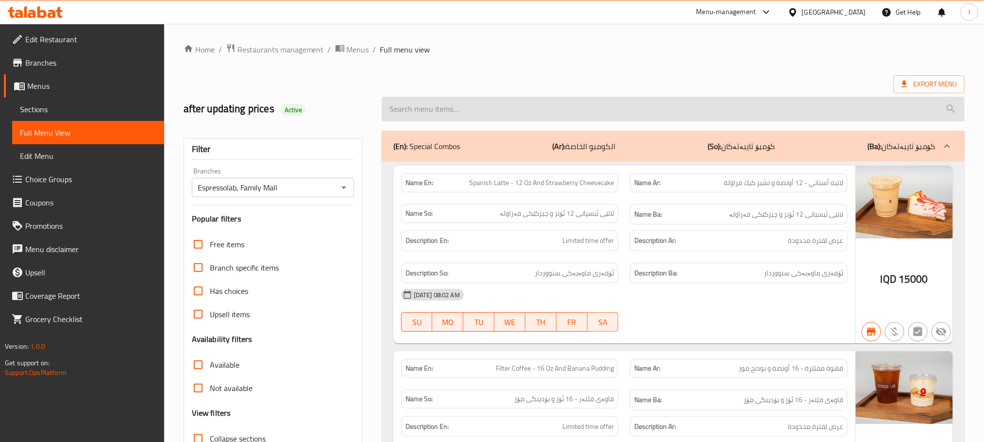
click at [455, 119] on input "search" at bounding box center [673, 109] width 583 height 25
paste input "Mom Pastry"
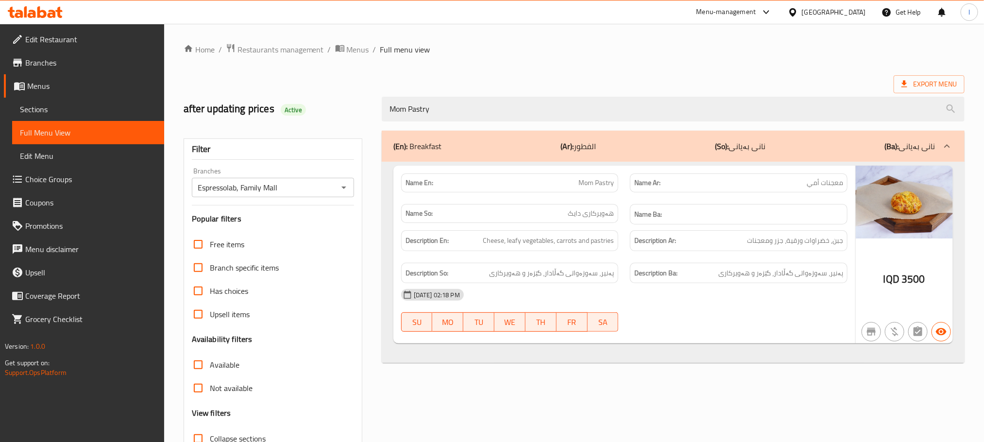
type input "Mom Pastry"
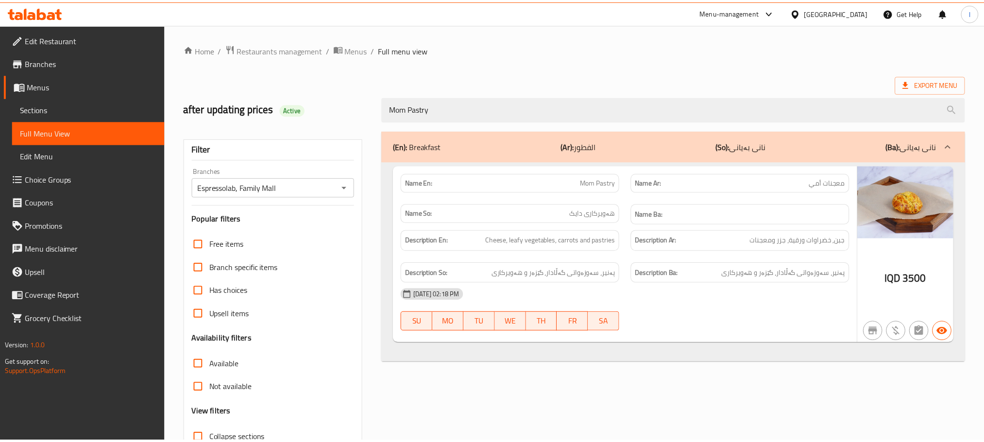
scroll to position [76, 0]
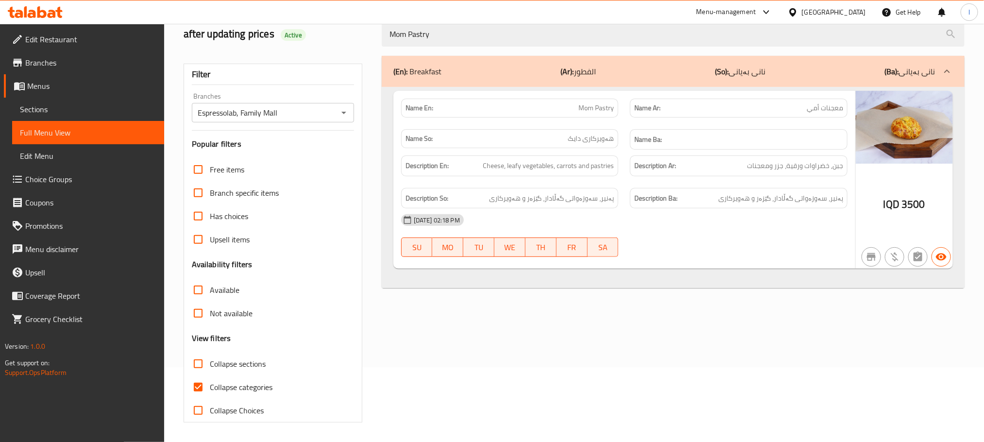
click at [46, 5] on div at bounding box center [35, 11] width 70 height 19
click at [46, 9] on icon at bounding box center [35, 12] width 55 height 12
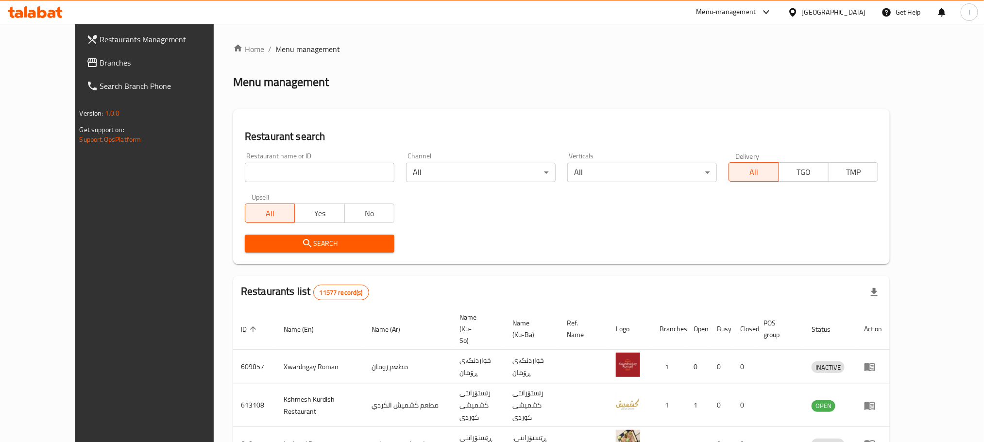
click at [245, 175] on input "search" at bounding box center [320, 172] width 150 height 19
paste input "641028"
type input "641028"
click button "Search" at bounding box center [320, 244] width 150 height 18
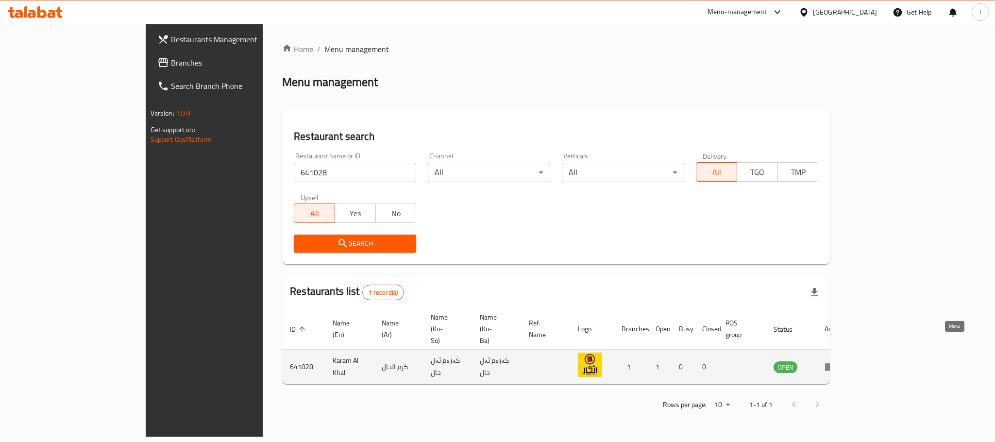
click at [836, 363] on icon "enhanced table" at bounding box center [830, 367] width 11 height 8
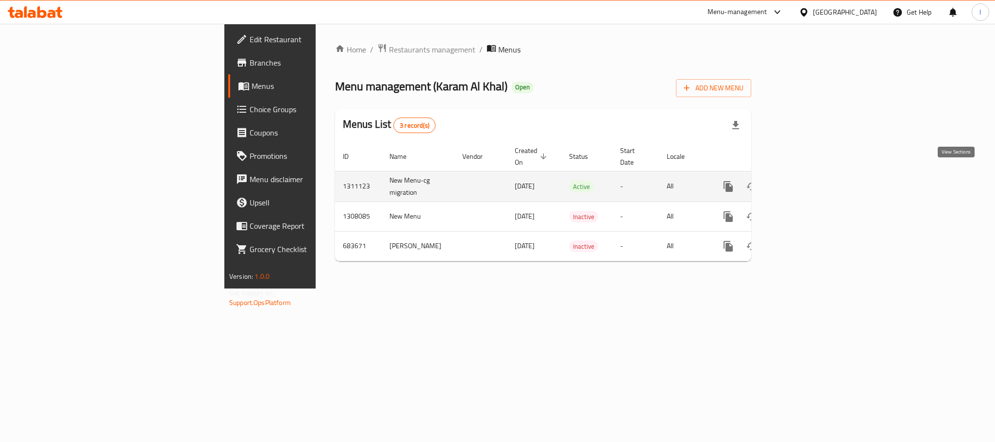
click at [805, 181] on icon "enhanced table" at bounding box center [799, 187] width 12 height 12
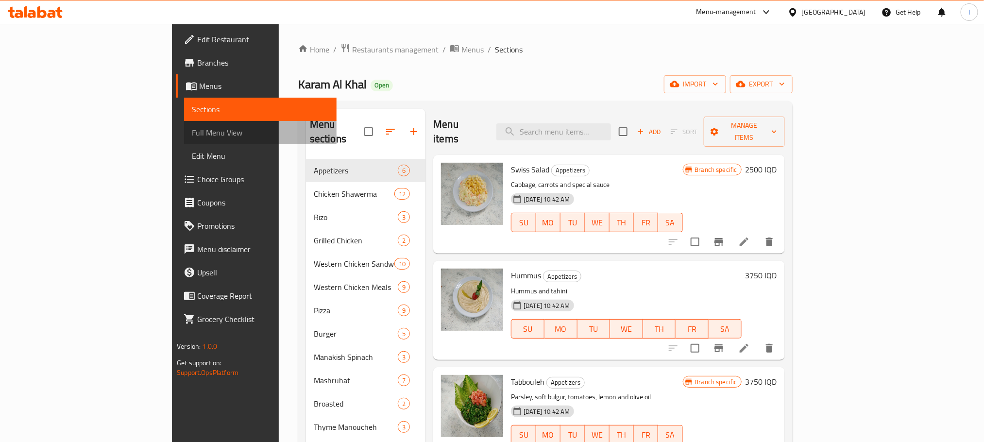
click at [192, 135] on span "Full Menu View" at bounding box center [260, 133] width 137 height 12
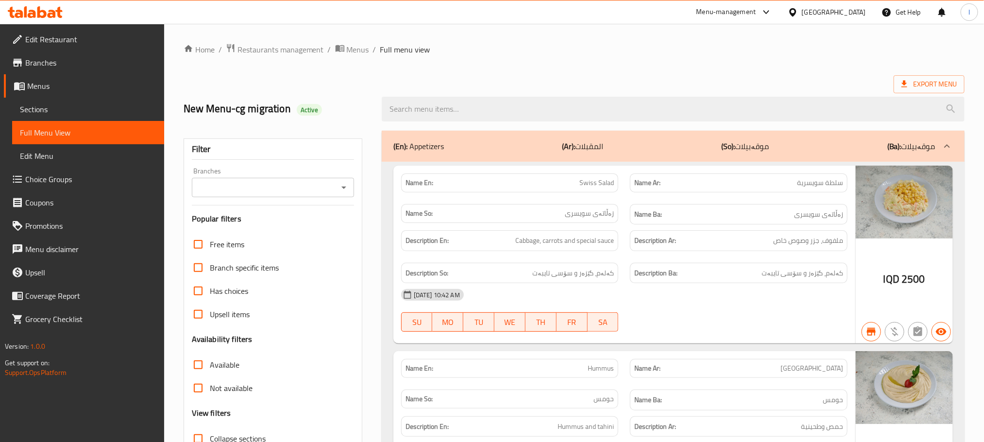
click at [342, 188] on icon "Open" at bounding box center [344, 188] width 12 height 12
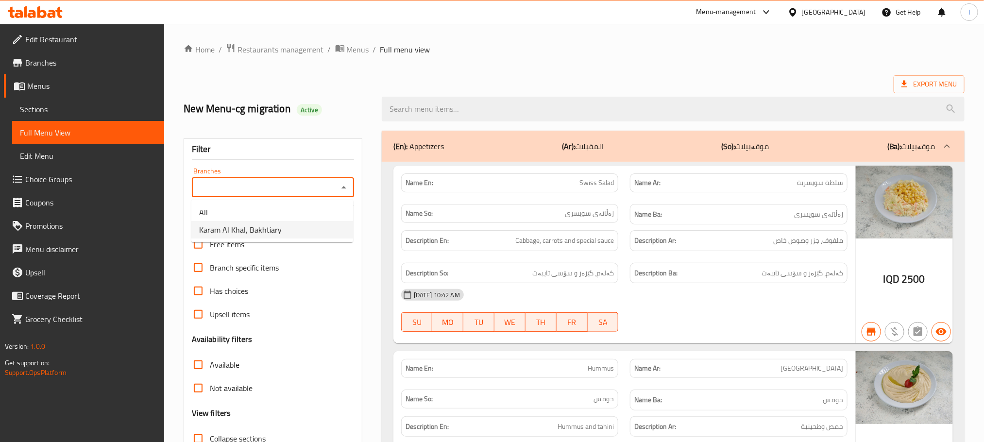
click at [291, 229] on li "Karam Al Khal, Bakhtiary" at bounding box center [272, 229] width 162 height 17
type input "Karam Al Khal, Bakhtiary"
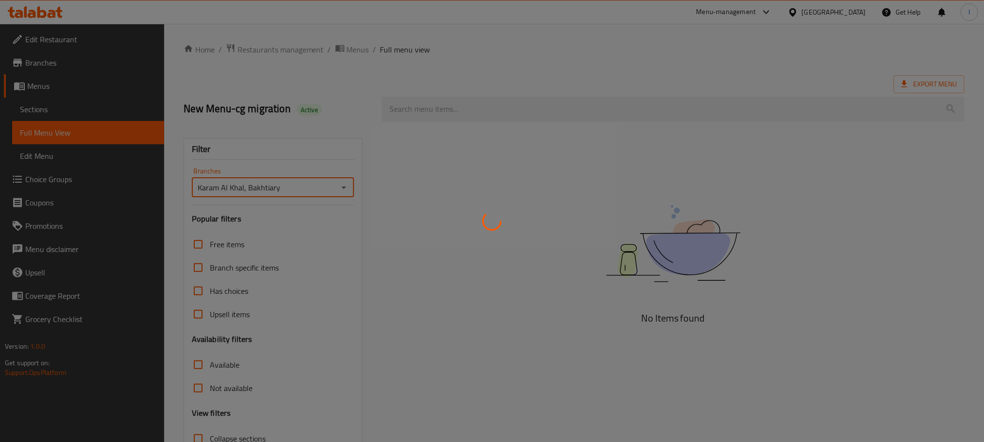
scroll to position [76, 0]
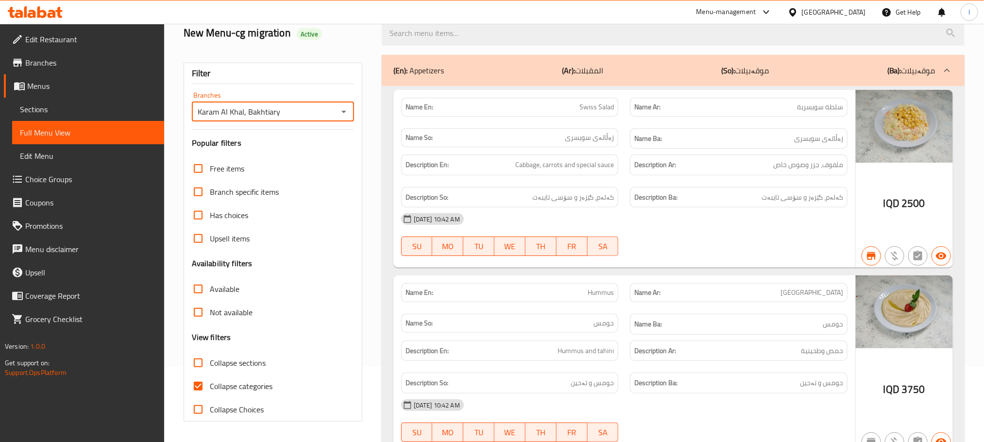
click at [204, 381] on input "Collapse categories" at bounding box center [198, 386] width 23 height 23
checkbox input "false"
click at [197, 361] on input "Collapse sections" at bounding box center [198, 362] width 23 height 23
checkbox input "true"
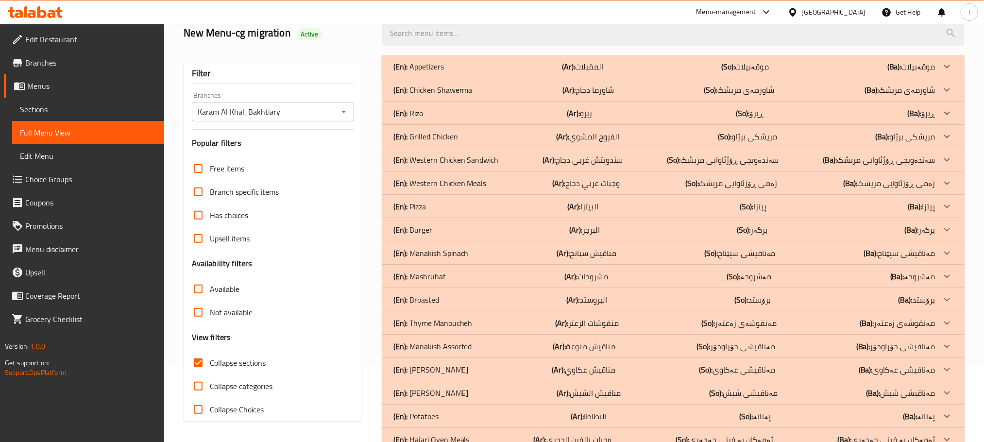
click at [463, 207] on div "(En): Pizza (Ar): البيتزا (So): پیتزا (Ba): پیتزا" at bounding box center [665, 207] width 542 height 12
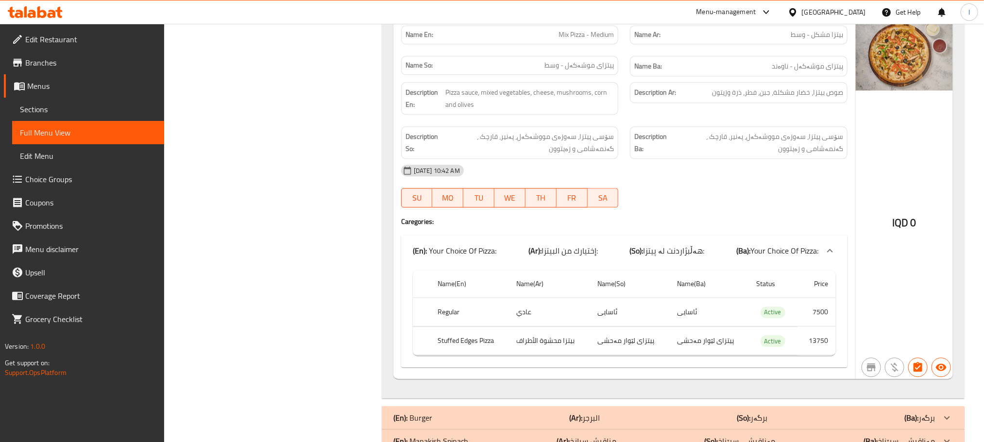
scroll to position [3001, 0]
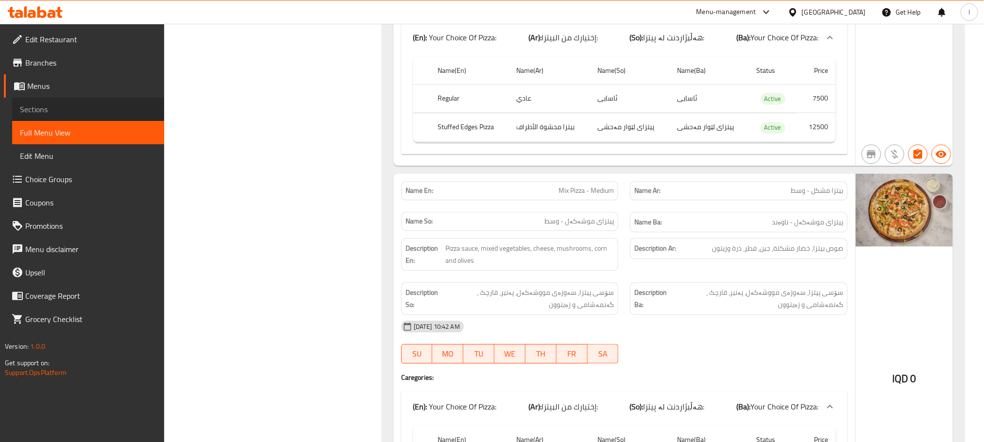
click at [50, 104] on span "Sections" at bounding box center [88, 109] width 137 height 12
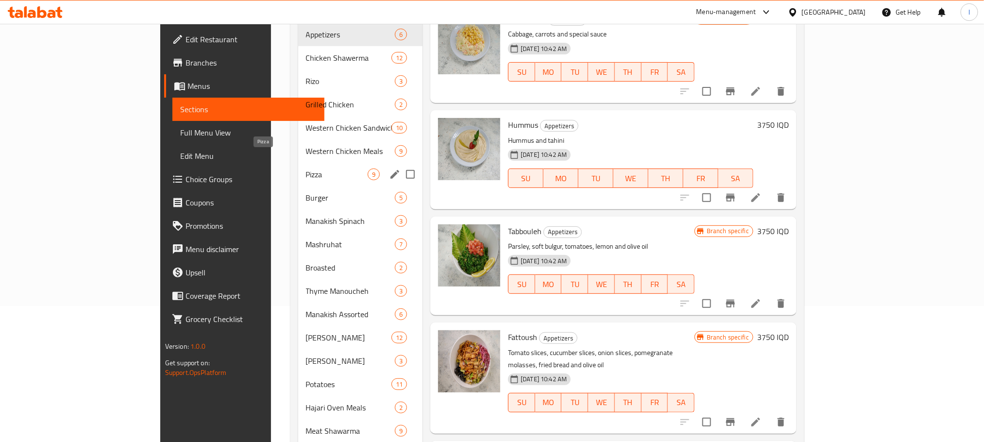
click at [306, 169] on span "Pizza" at bounding box center [337, 175] width 62 height 12
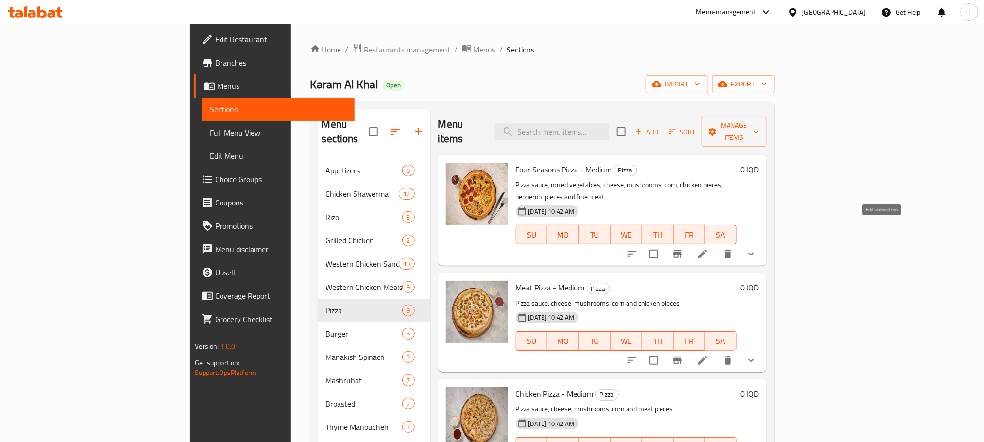
click at [709, 248] on icon at bounding box center [703, 254] width 12 height 12
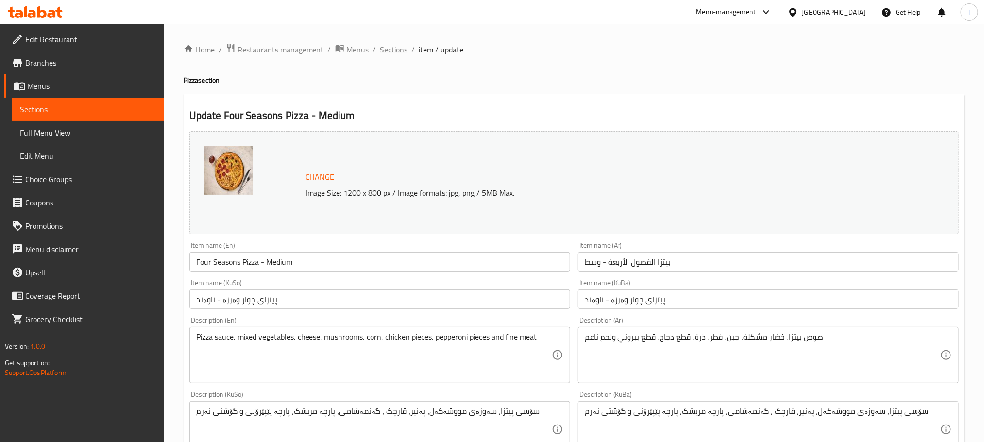
click at [401, 53] on span "Sections" at bounding box center [394, 50] width 28 height 12
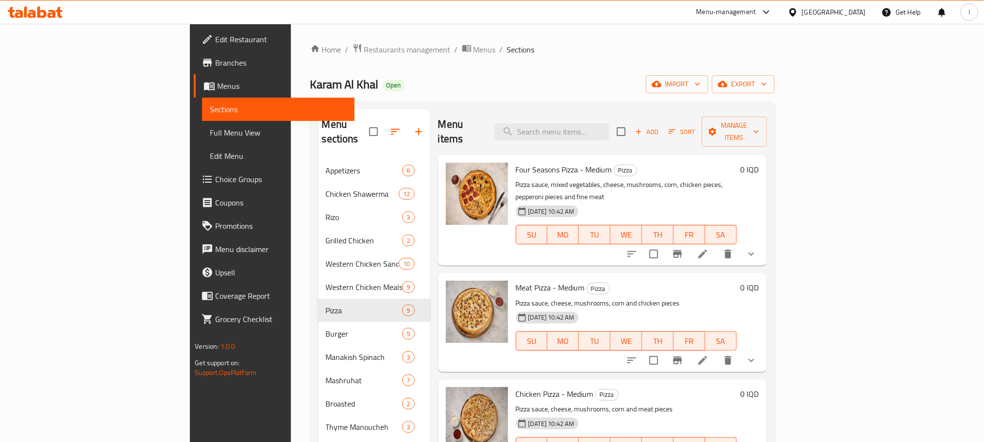
click at [717, 245] on li at bounding box center [702, 253] width 27 height 17
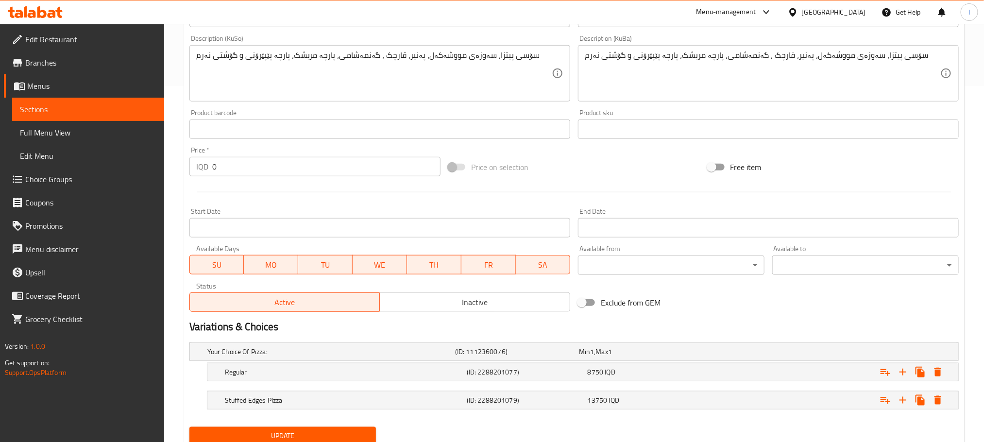
scroll to position [393, 0]
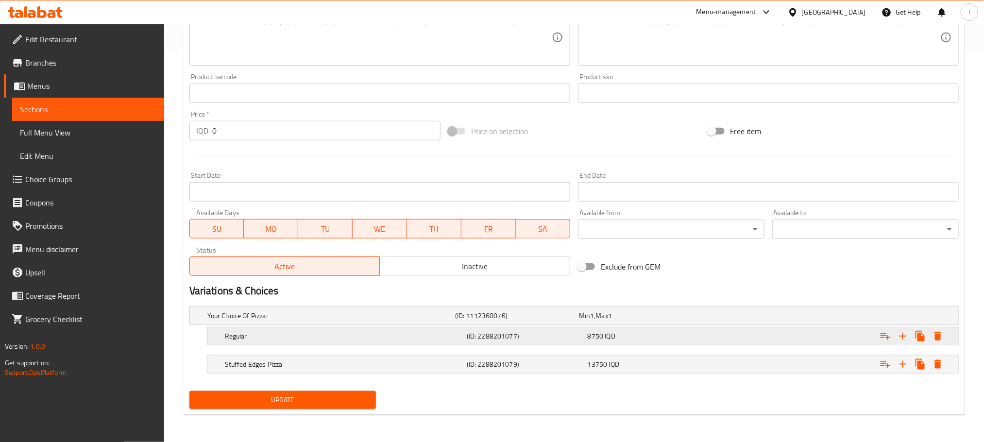
click at [504, 333] on h5 "(ID: 2288201077)" at bounding box center [525, 336] width 117 height 10
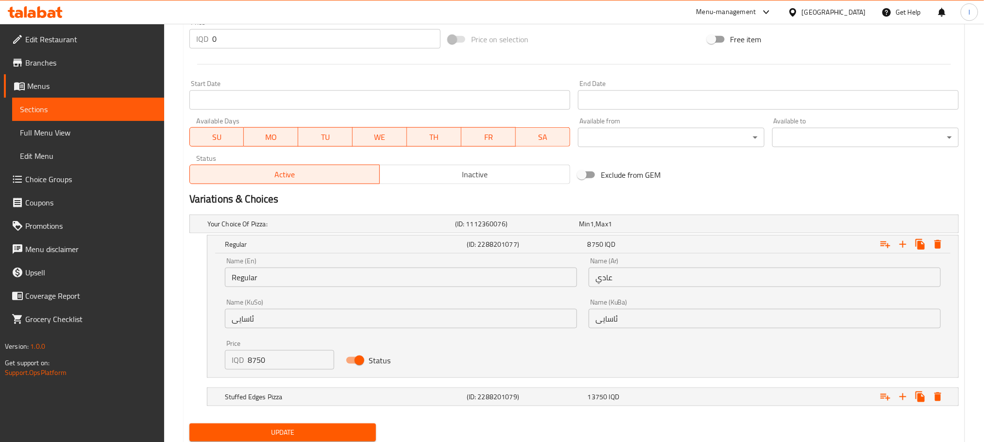
scroll to position [517, 0]
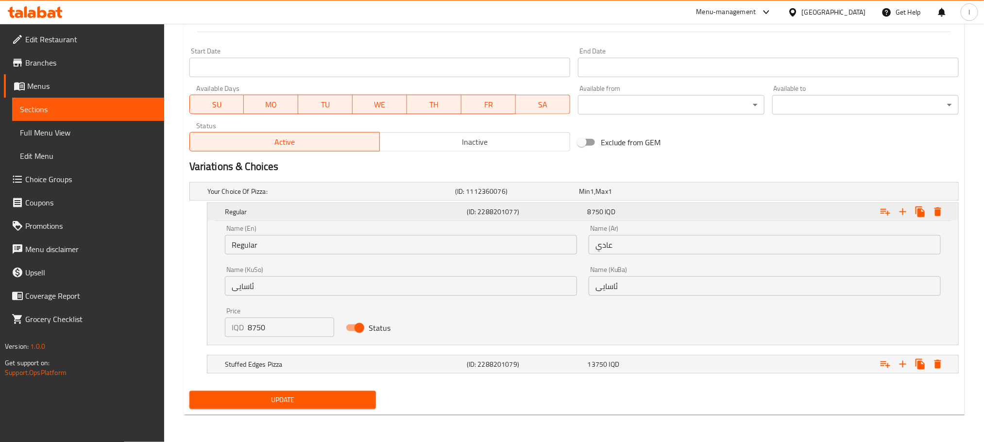
click at [496, 207] on h5 "(ID: 2288201077)" at bounding box center [525, 212] width 117 height 10
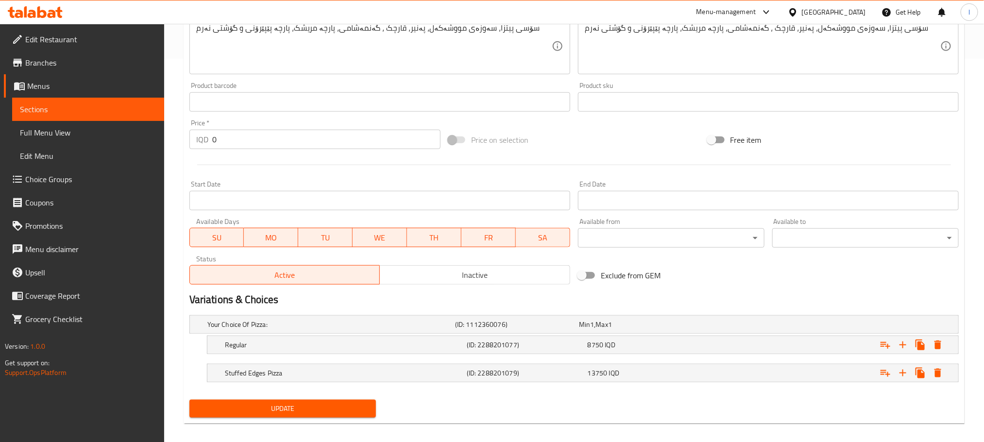
scroll to position [0, 0]
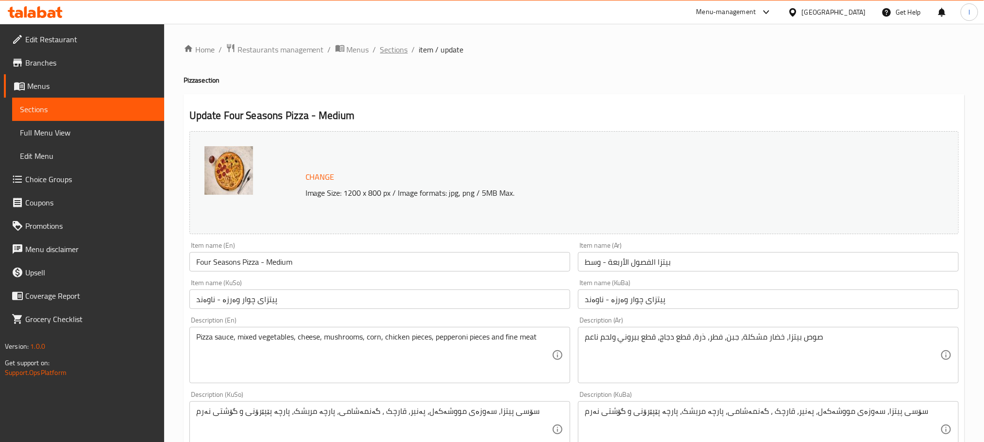
click at [397, 53] on span "Sections" at bounding box center [394, 50] width 28 height 12
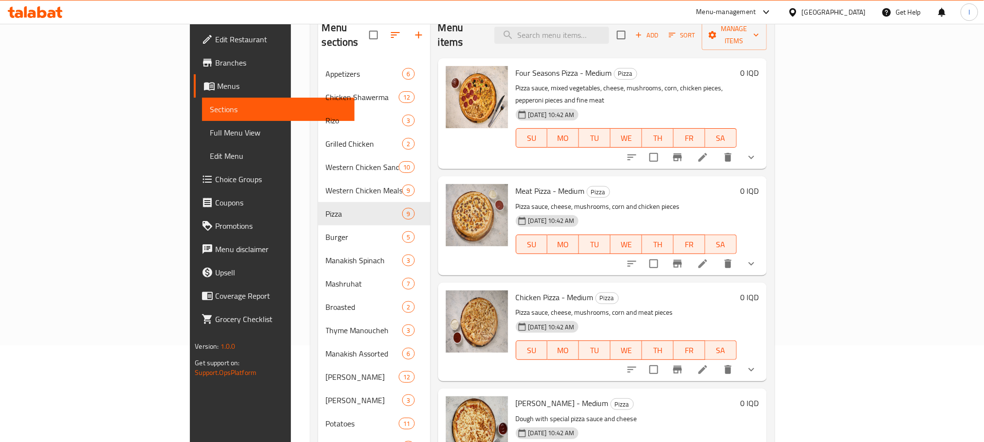
scroll to position [155, 0]
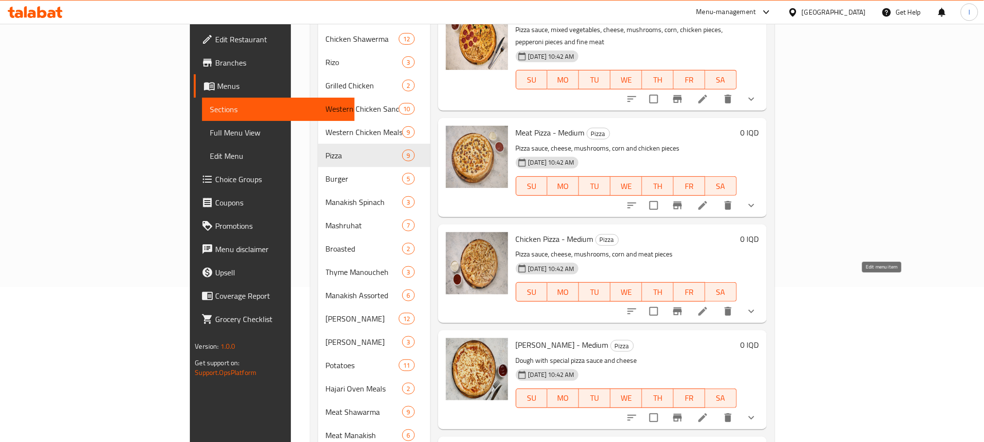
click at [709, 306] on icon at bounding box center [703, 312] width 12 height 12
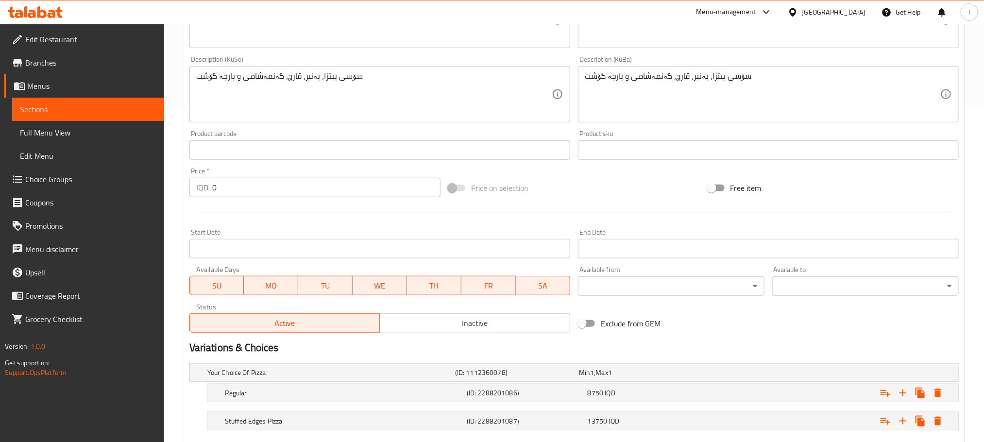
scroll to position [393, 0]
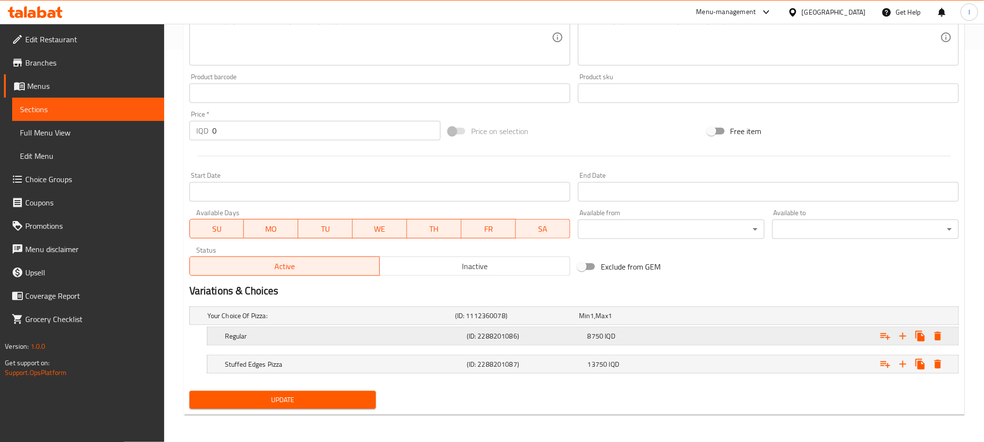
click at [368, 331] on h5 "Regular" at bounding box center [344, 336] width 238 height 10
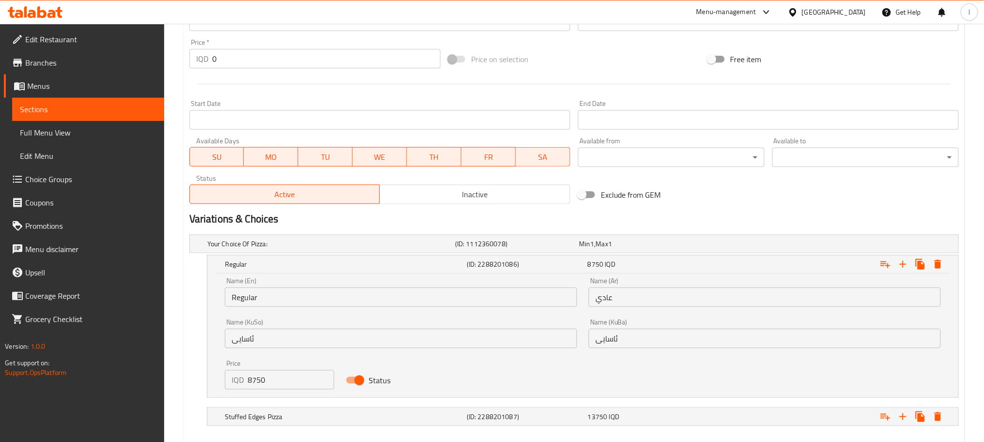
scroll to position [517, 0]
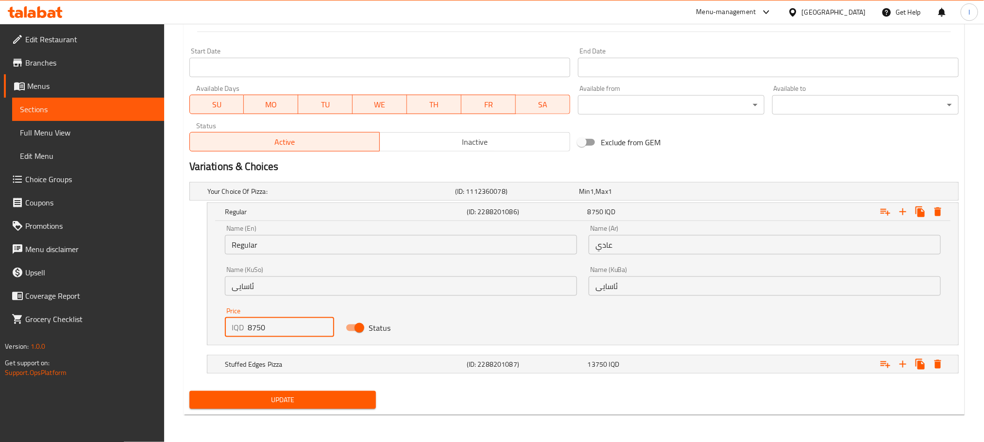
drag, startPoint x: 289, startPoint y: 330, endPoint x: 72, endPoint y: 326, distance: 217.2
type input "7500"
click at [326, 394] on span "Update" at bounding box center [282, 400] width 171 height 12
click at [319, 395] on span "Update" at bounding box center [282, 400] width 171 height 12
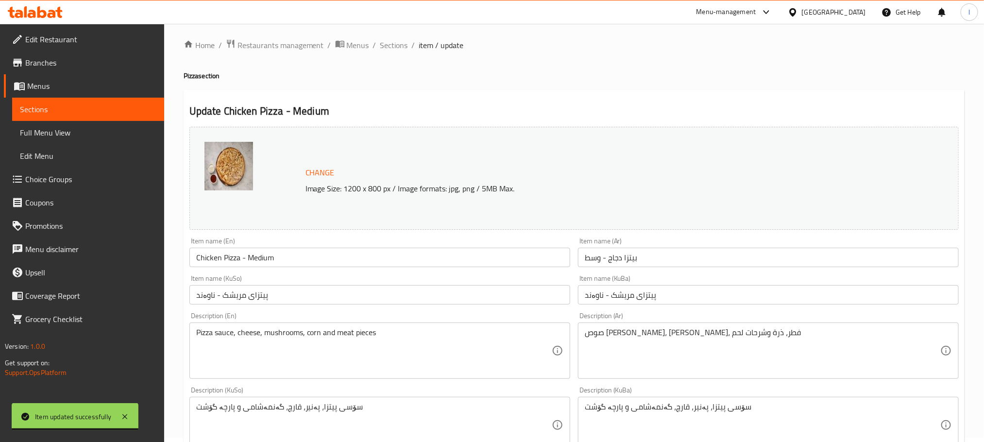
scroll to position [0, 0]
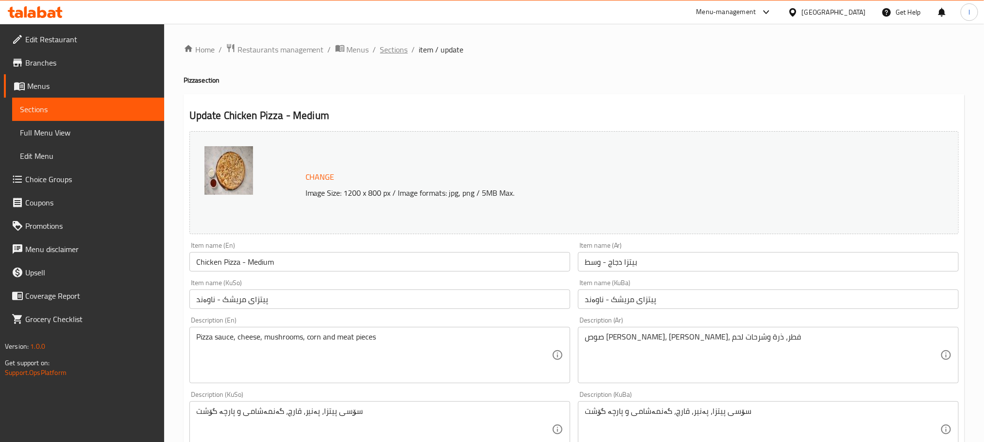
click at [394, 52] on span "Sections" at bounding box center [394, 50] width 28 height 12
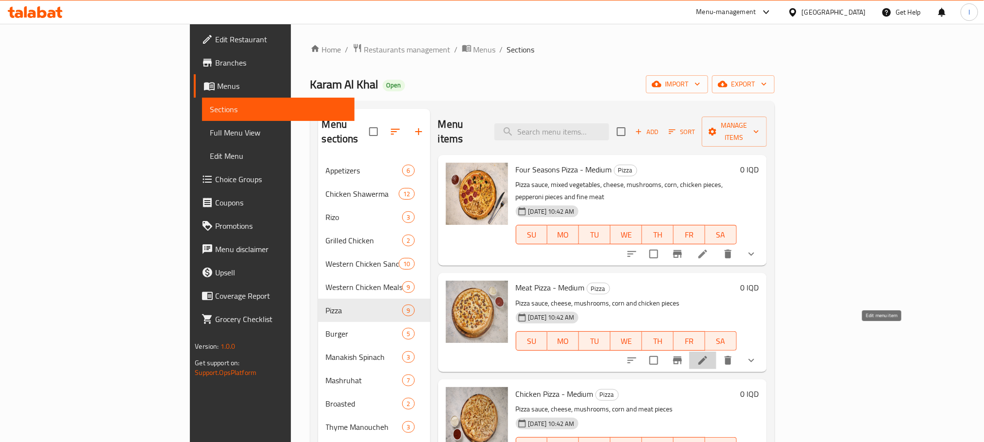
click at [709, 355] on icon at bounding box center [703, 361] width 12 height 12
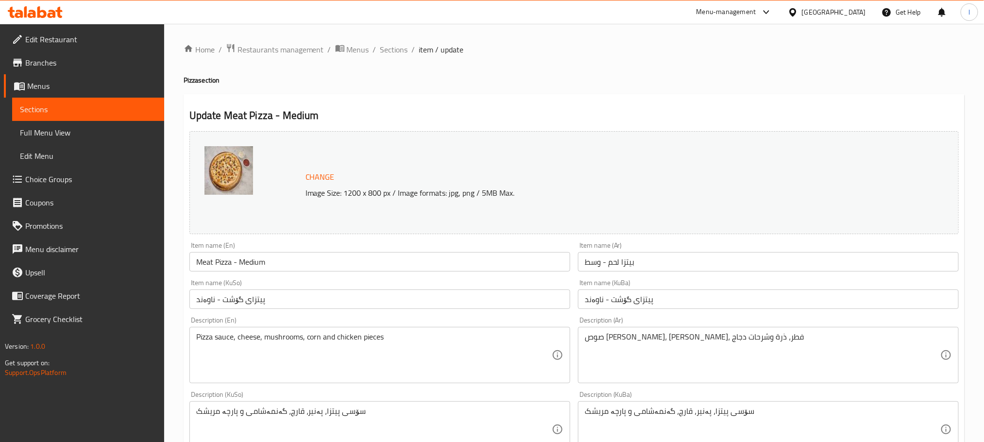
scroll to position [393, 0]
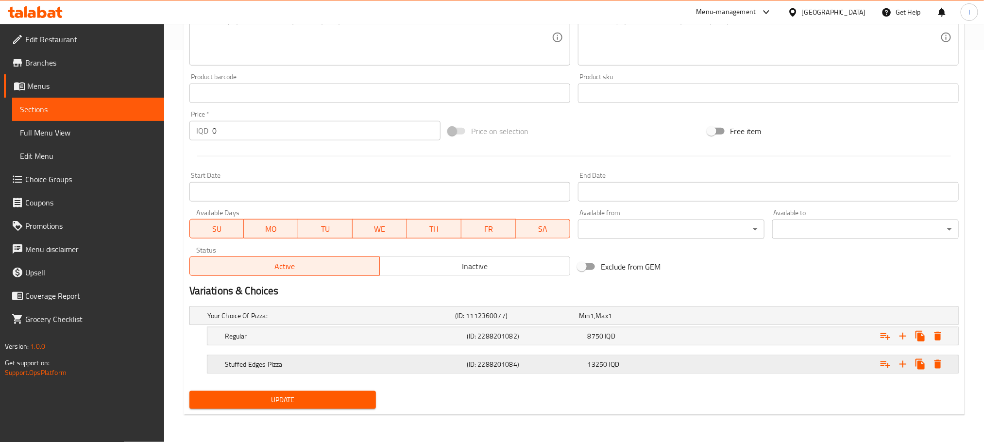
click at [483, 369] on h5 "(ID: 2288201084)" at bounding box center [525, 365] width 117 height 10
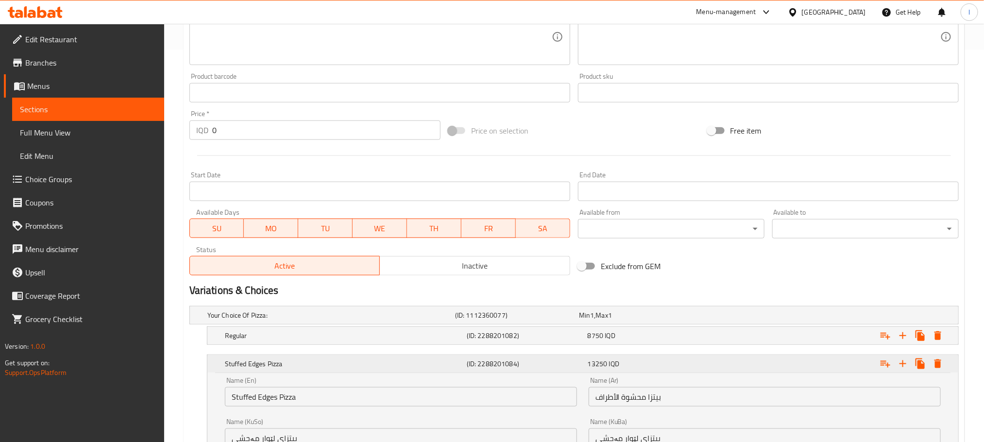
scroll to position [517, 0]
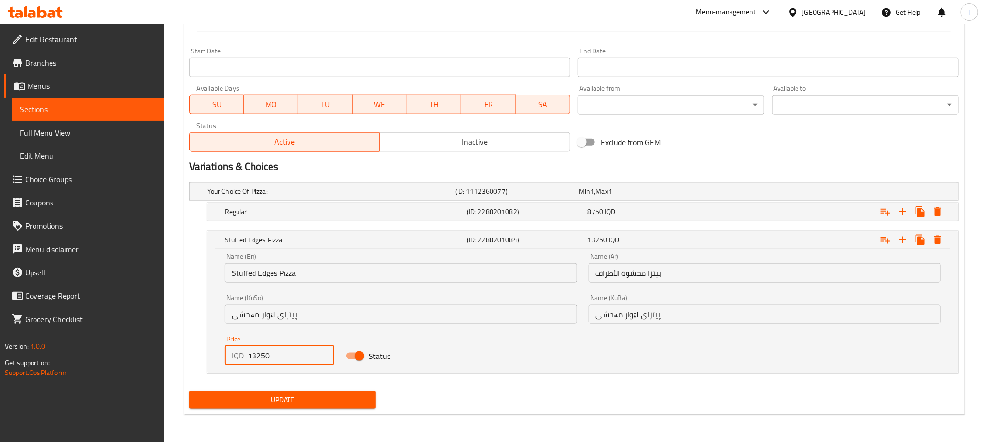
drag, startPoint x: 267, startPoint y: 356, endPoint x: 203, endPoint y: 375, distance: 66.4
click at [276, 359] on input "13250" at bounding box center [291, 355] width 87 height 19
type input "13750"
click at [299, 394] on span "Update" at bounding box center [282, 400] width 171 height 12
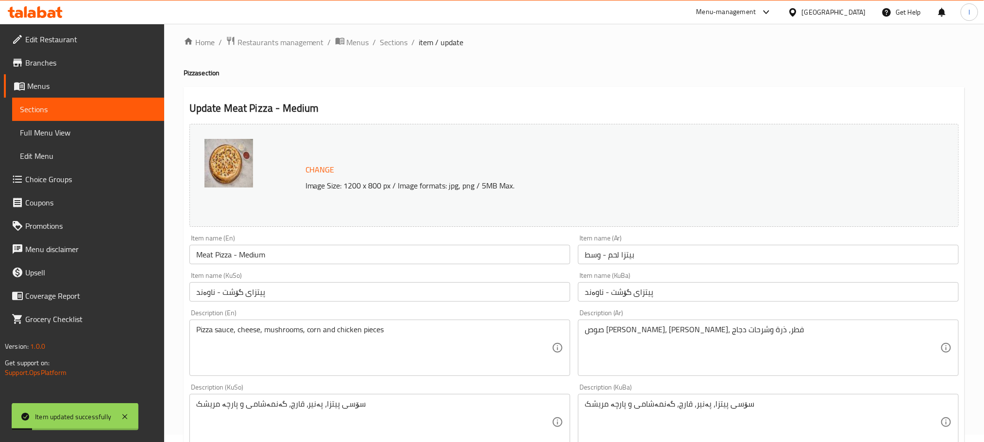
scroll to position [0, 0]
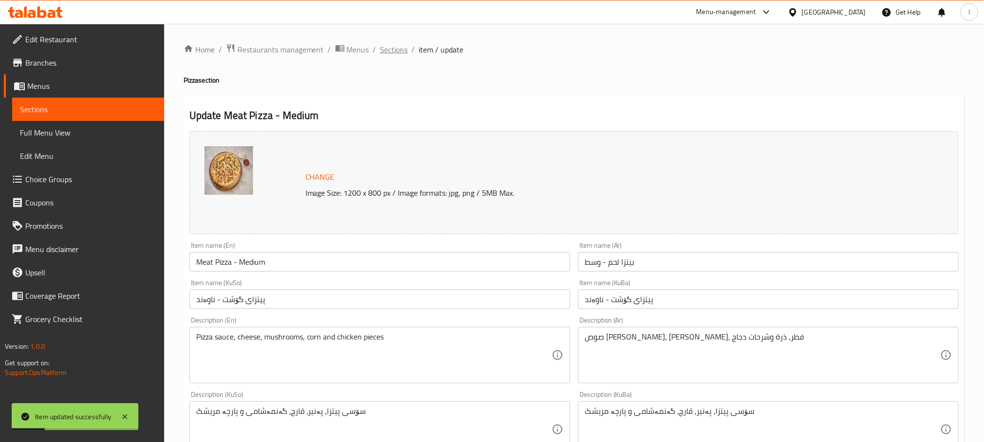
click at [394, 44] on span "Sections" at bounding box center [394, 50] width 28 height 12
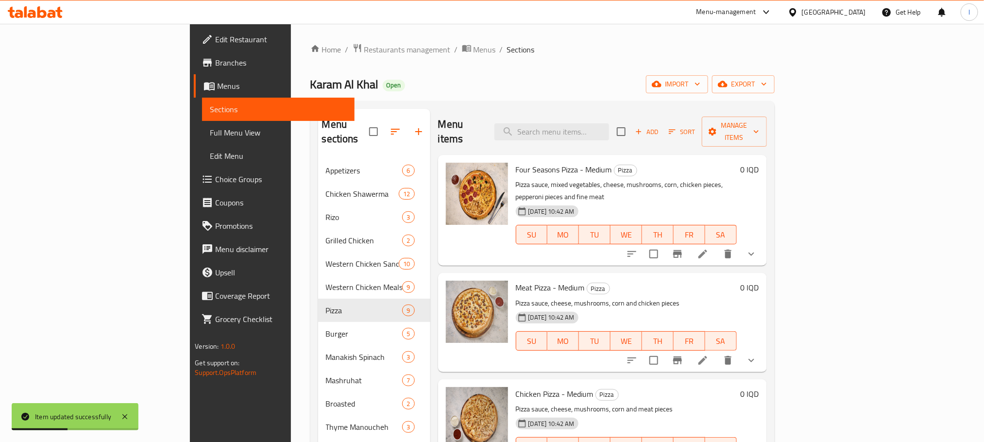
scroll to position [102, 0]
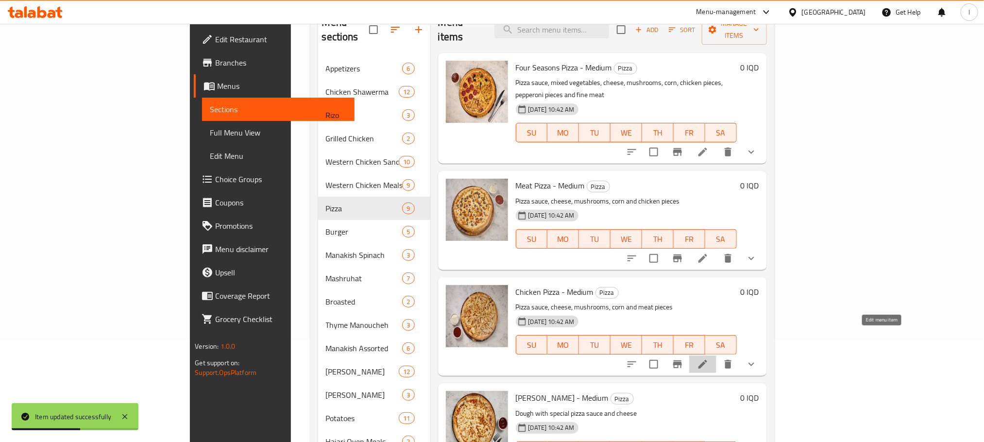
click at [709, 359] on icon at bounding box center [703, 365] width 12 height 12
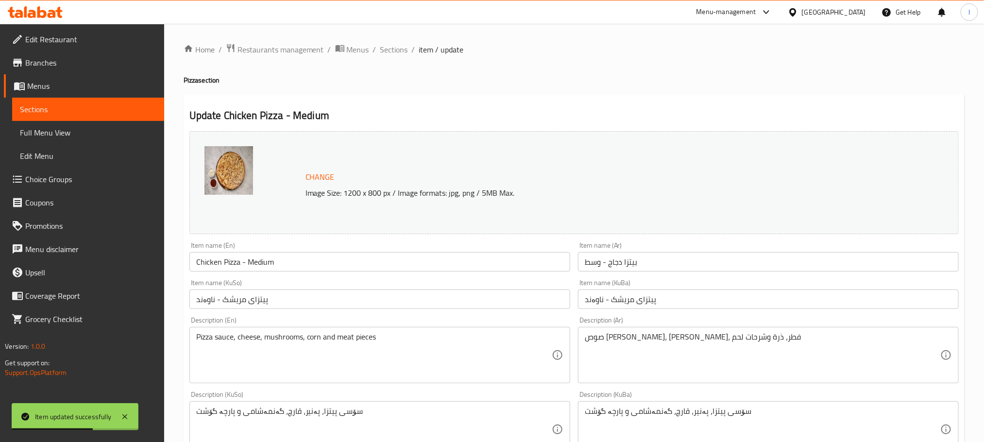
scroll to position [393, 0]
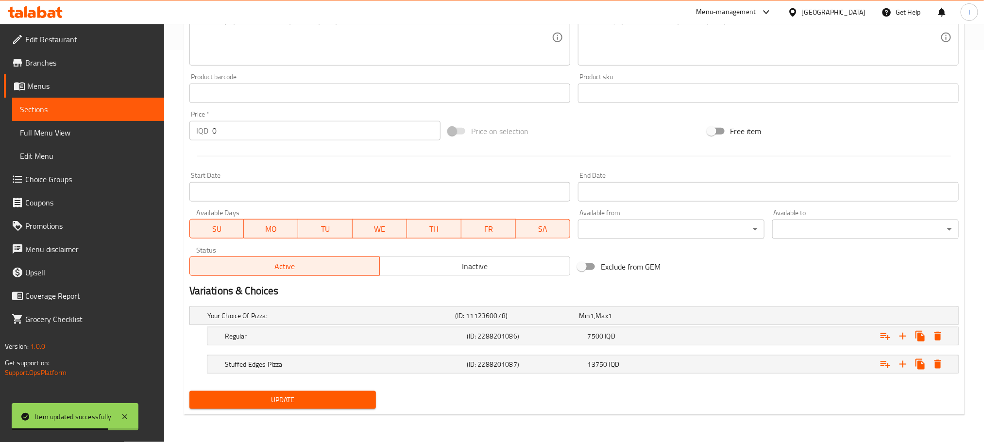
click at [516, 379] on nav at bounding box center [574, 380] width 770 height 8
click at [538, 372] on div "Stuffed Edges Pizza (ID: 2288201087) 13750 IQD" at bounding box center [586, 364] width 726 height 21
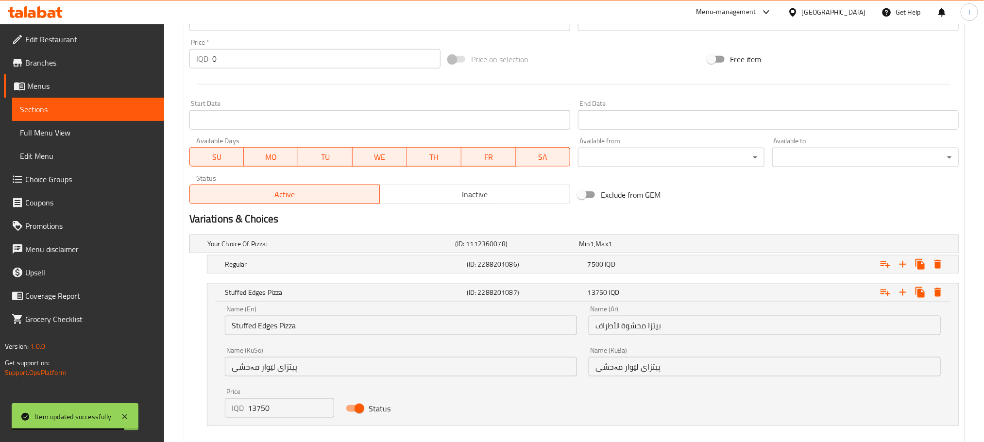
scroll to position [517, 0]
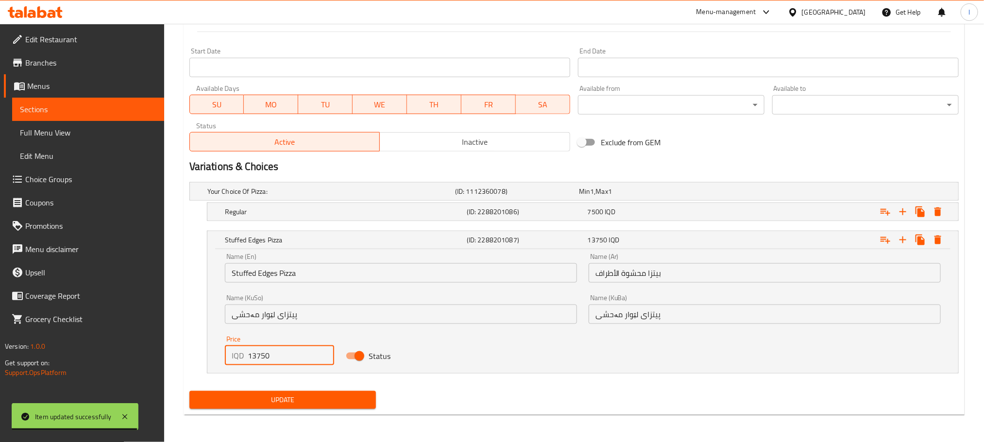
click at [284, 360] on input "13750" at bounding box center [291, 355] width 87 height 19
type input "13250"
click at [311, 404] on span "Update" at bounding box center [282, 400] width 171 height 12
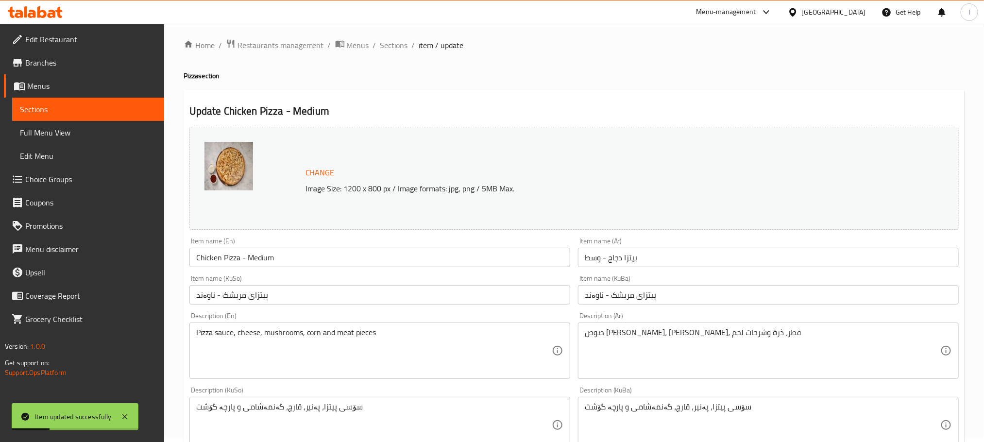
scroll to position [0, 0]
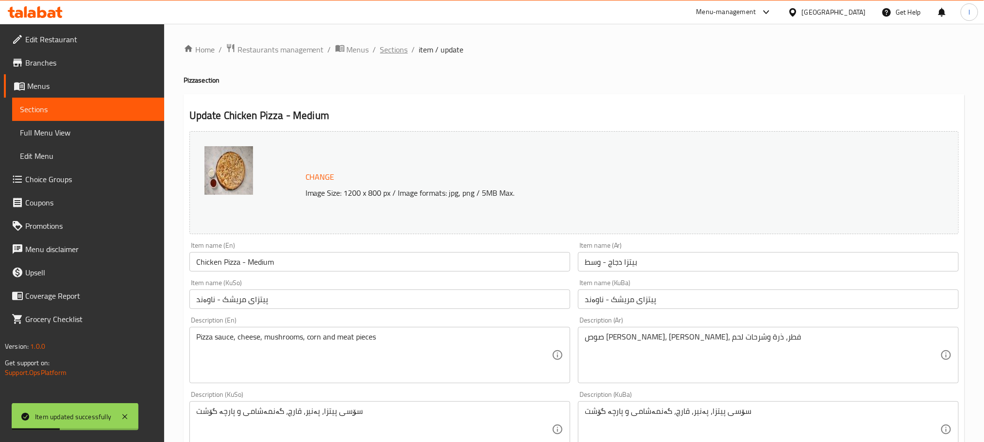
click at [400, 47] on span "Sections" at bounding box center [394, 50] width 28 height 12
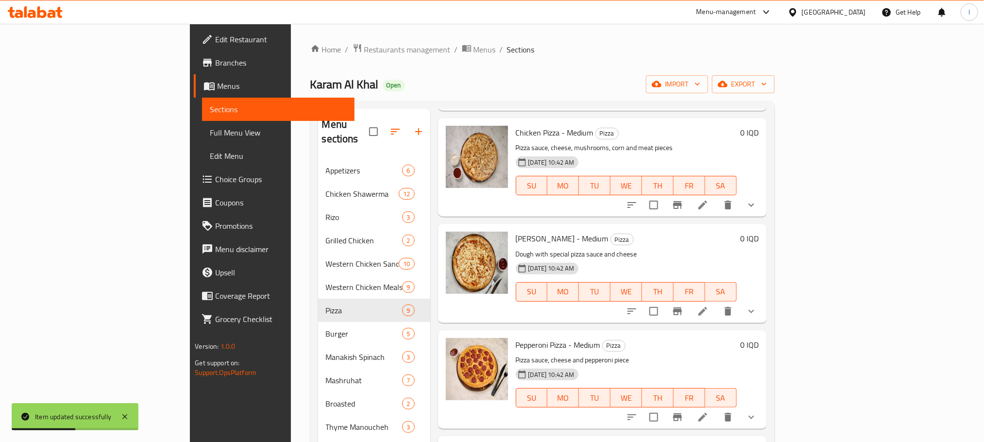
scroll to position [267, 0]
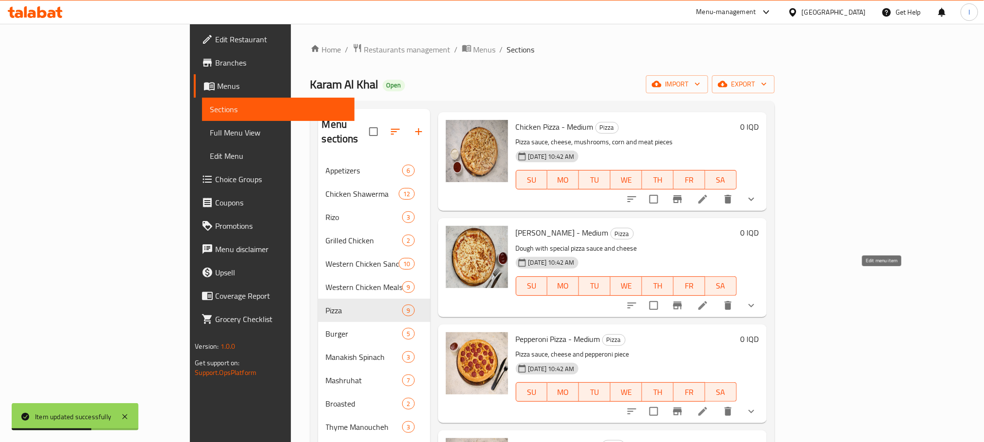
click at [709, 300] on icon at bounding box center [703, 306] width 12 height 12
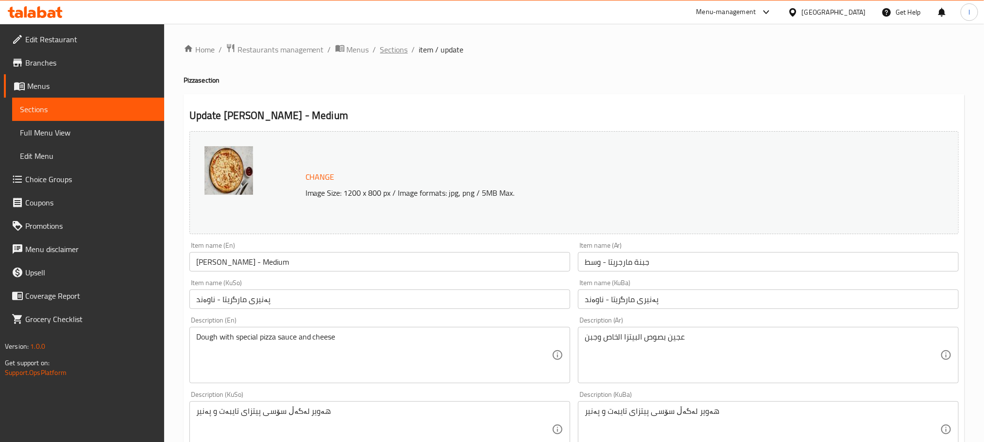
click at [398, 50] on span "Sections" at bounding box center [394, 50] width 28 height 12
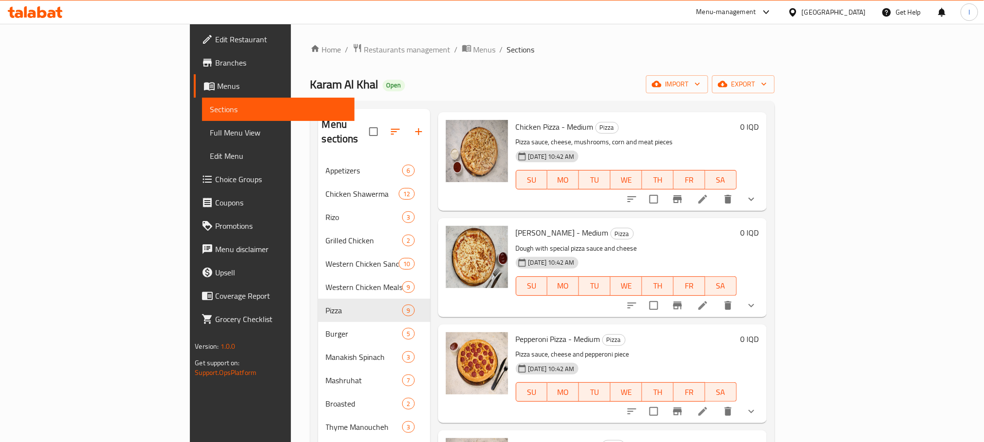
scroll to position [103, 0]
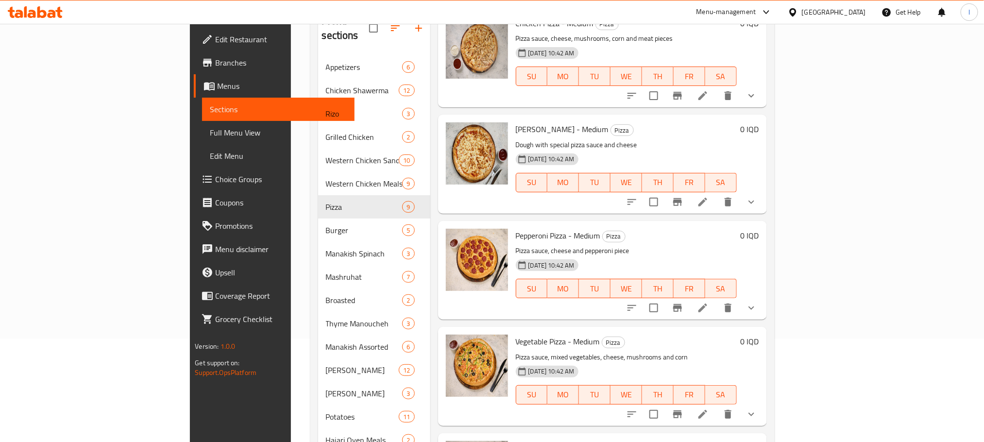
click at [717, 299] on li at bounding box center [702, 307] width 27 height 17
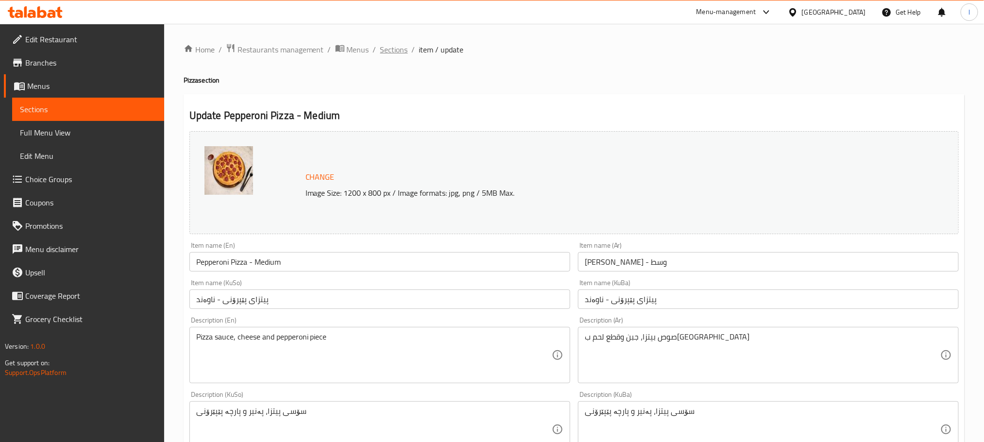
click at [403, 45] on span "Sections" at bounding box center [394, 50] width 28 height 12
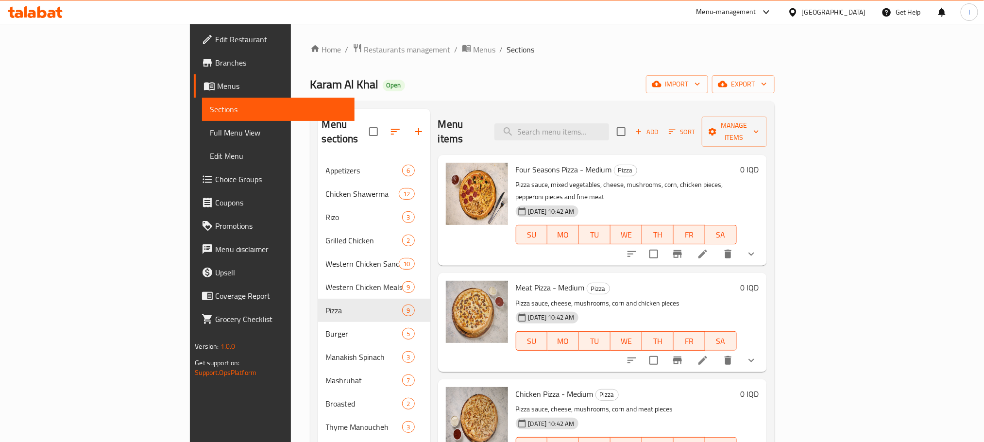
click at [210, 128] on span "Full Menu View" at bounding box center [278, 133] width 137 height 12
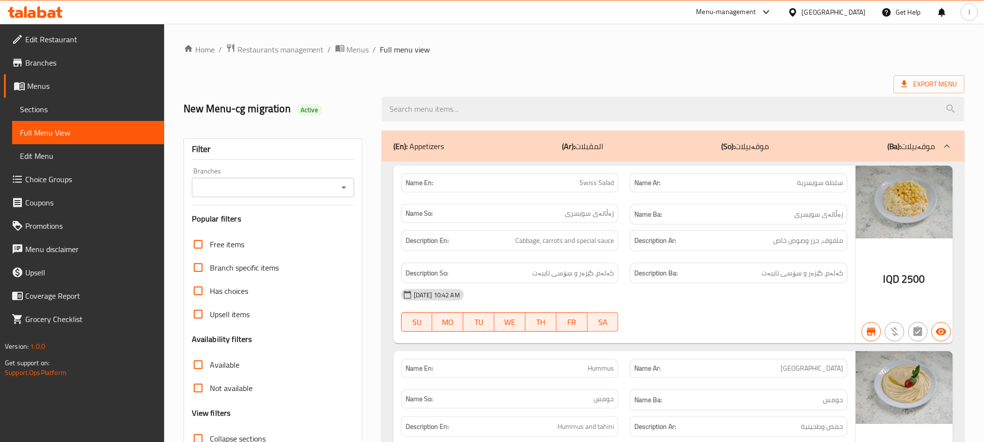
click at [346, 175] on div "Branches Branches" at bounding box center [273, 183] width 162 height 30
click at [346, 184] on icon "Open" at bounding box center [344, 188] width 12 height 12
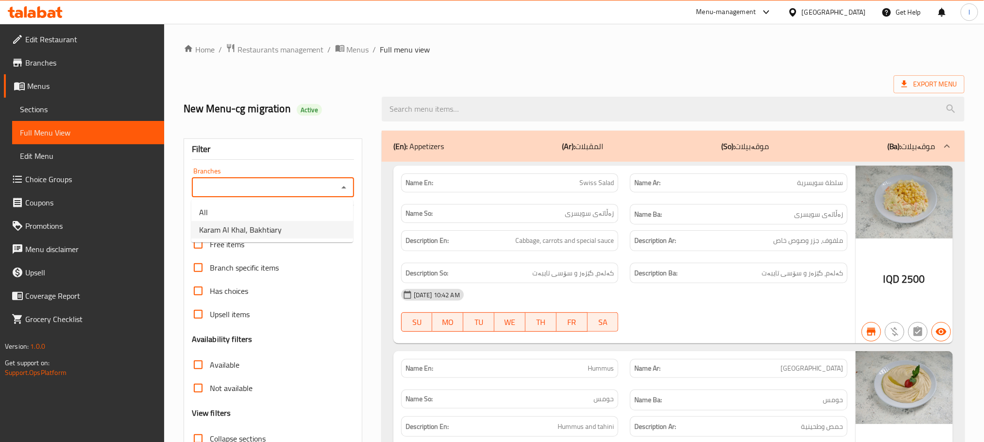
click at [280, 231] on li "Karam Al Khal, Bakhtiary" at bounding box center [272, 229] width 162 height 17
type input "Karam Al Khal, Bakhtiary"
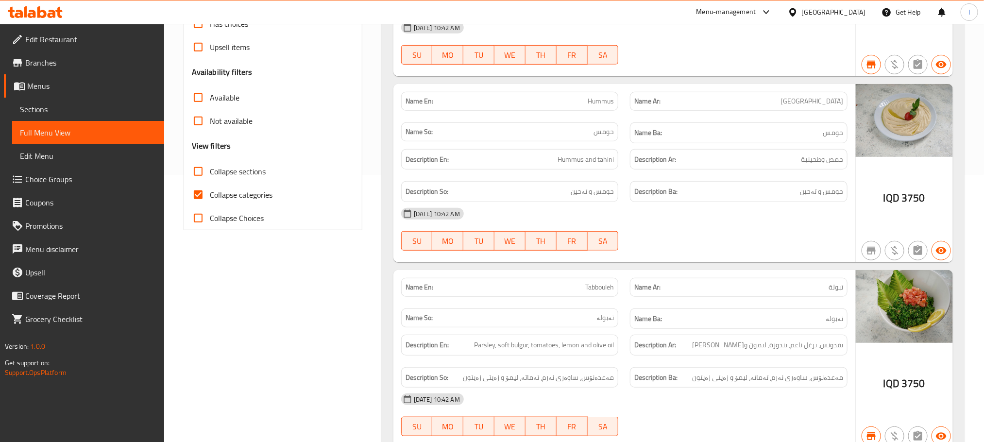
click at [194, 172] on input "Collapse sections" at bounding box center [198, 171] width 23 height 23
checkbox input "true"
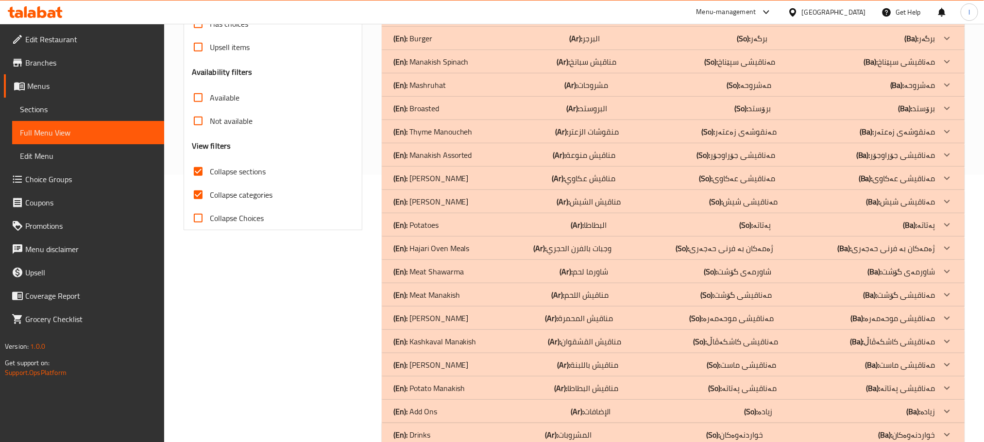
click at [200, 192] on input "Collapse categories" at bounding box center [198, 194] width 23 height 23
checkbox input "false"
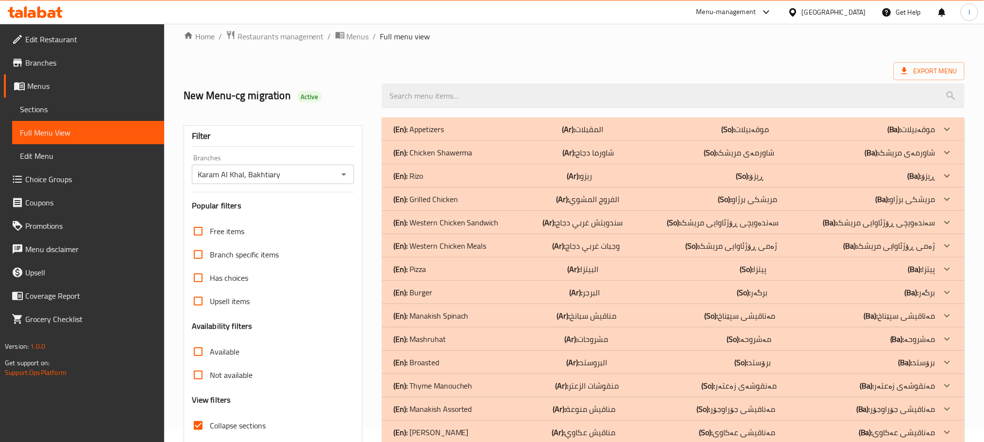
scroll to position [0, 0]
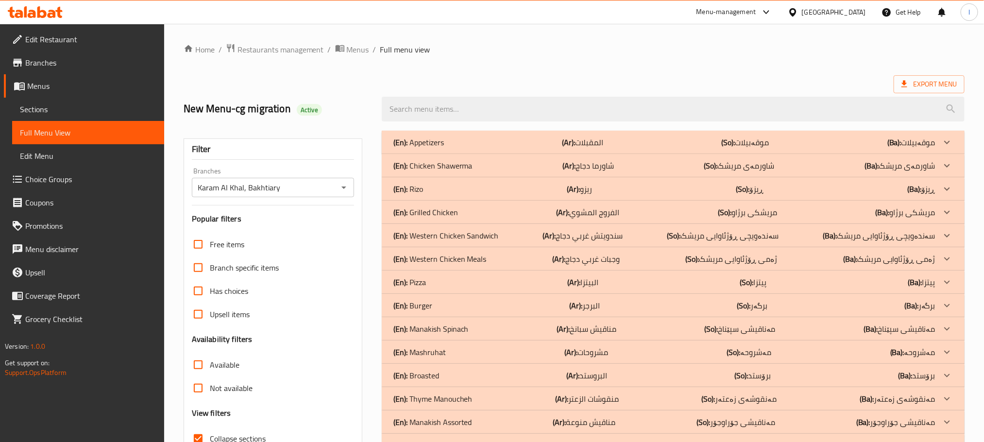
click at [496, 280] on div "(En): Pizza (Ar): البيتزا (So): پیتزا (Ba): پیتزا" at bounding box center [665, 282] width 542 height 12
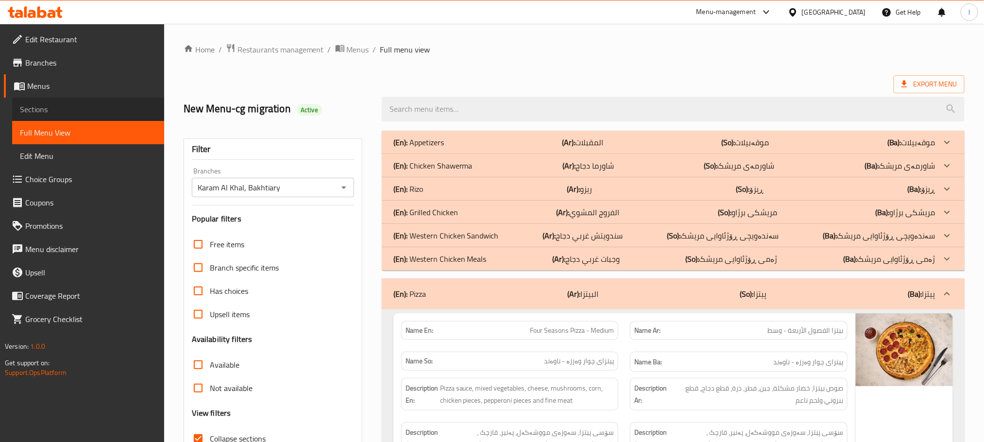
click at [30, 110] on span "Sections" at bounding box center [88, 109] width 137 height 12
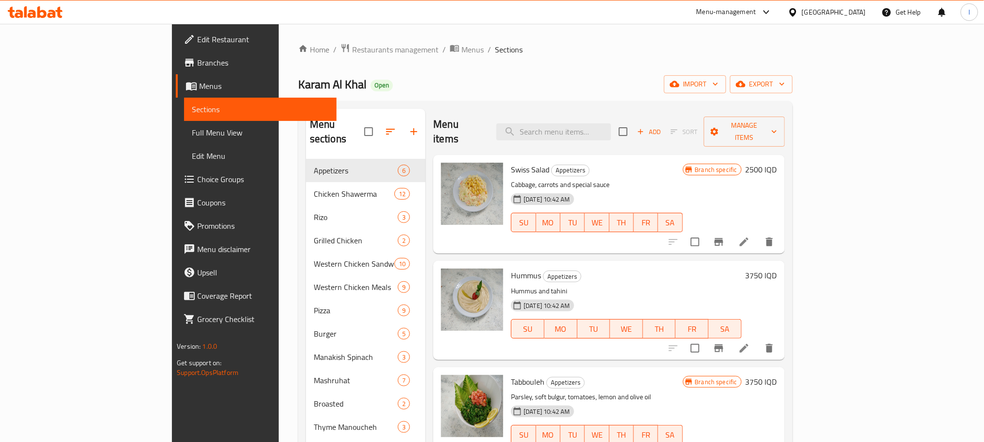
click at [197, 62] on span "Branches" at bounding box center [262, 63] width 131 height 12
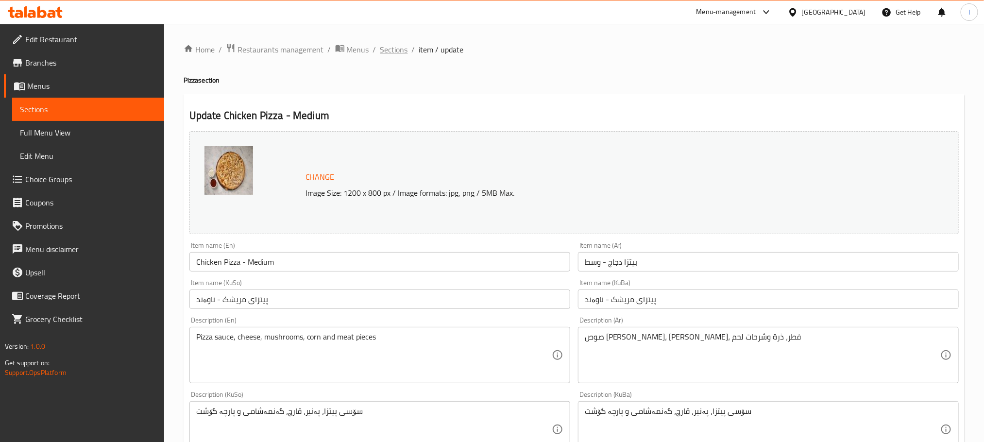
click at [401, 51] on span "Sections" at bounding box center [394, 50] width 28 height 12
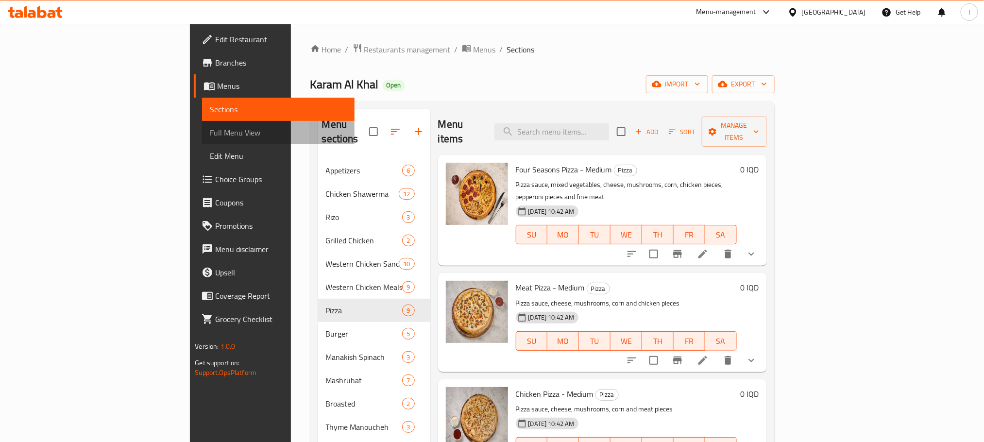
click at [210, 136] on span "Full Menu View" at bounding box center [278, 133] width 137 height 12
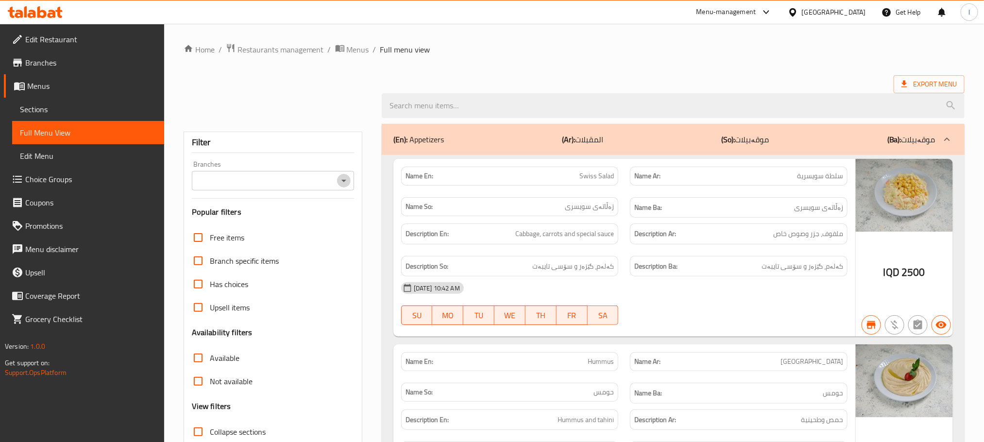
click at [347, 178] on icon "Open" at bounding box center [344, 181] width 12 height 12
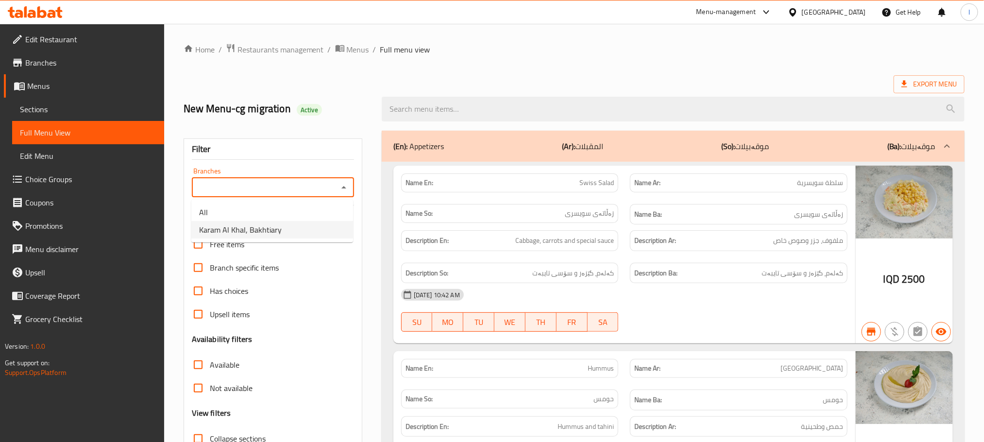
click at [332, 232] on li "Karam Al Khal, Bakhtiary" at bounding box center [272, 229] width 162 height 17
type input "Karam Al Khal, Bakhtiary"
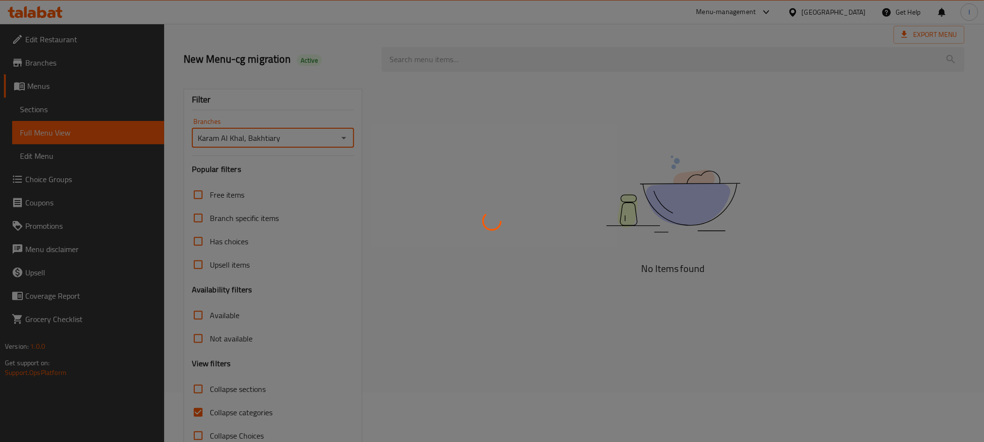
scroll to position [76, 0]
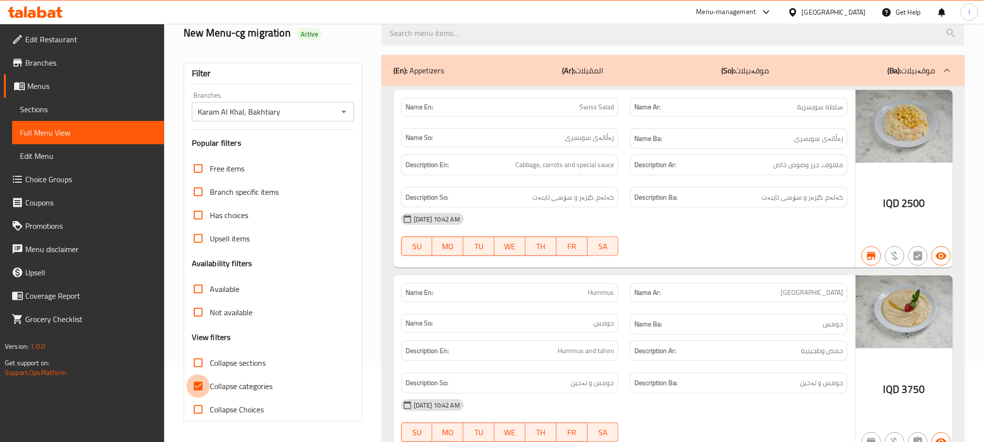
click at [200, 382] on input "Collapse categories" at bounding box center [198, 386] width 23 height 23
checkbox input "false"
click at [200, 366] on input "Collapse sections" at bounding box center [198, 362] width 23 height 23
checkbox input "true"
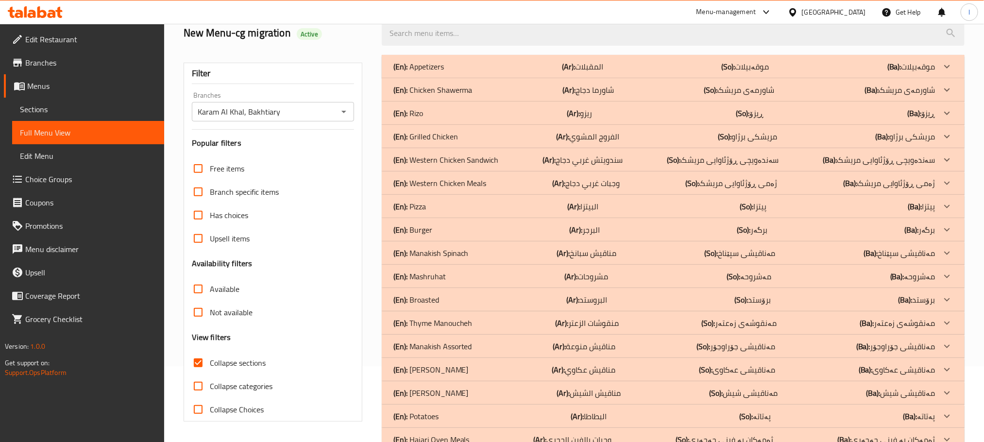
click at [490, 207] on div "(En): Pizza (Ar): البيتزا (So): پیتزا (Ba): پیتزا" at bounding box center [665, 207] width 542 height 12
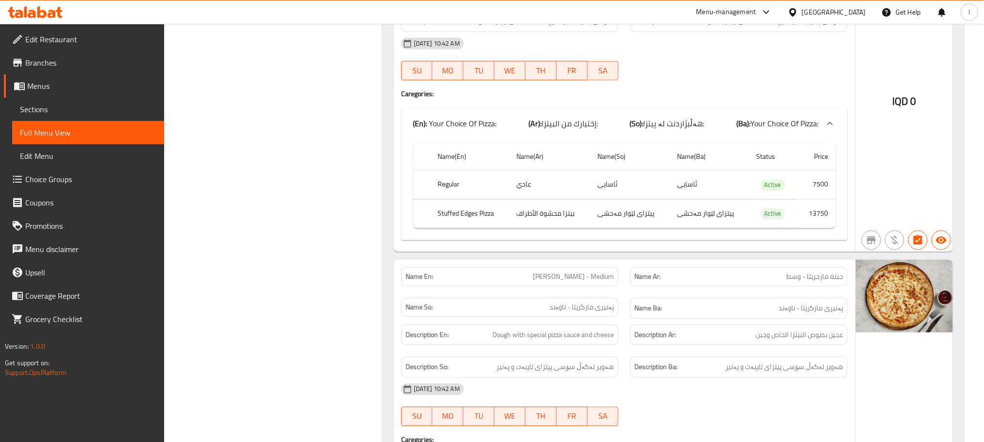
scroll to position [1145, 0]
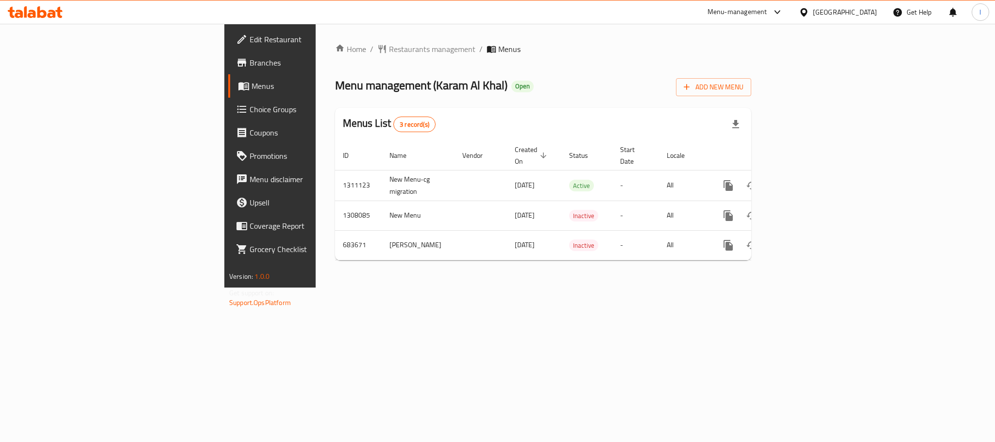
click at [46, 10] on icon at bounding box center [35, 12] width 55 height 12
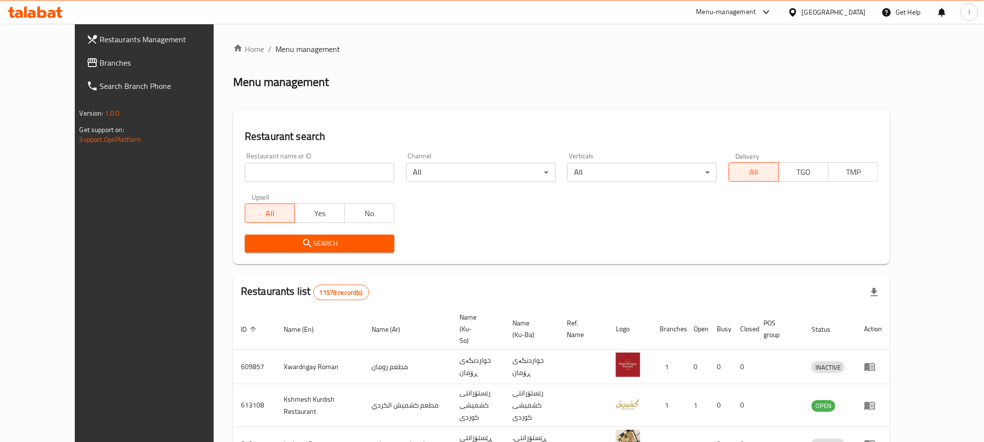
click at [245, 172] on input "search" at bounding box center [320, 172] width 150 height 19
paste input "705909"
type input "705909"
click button "Search" at bounding box center [320, 244] width 150 height 18
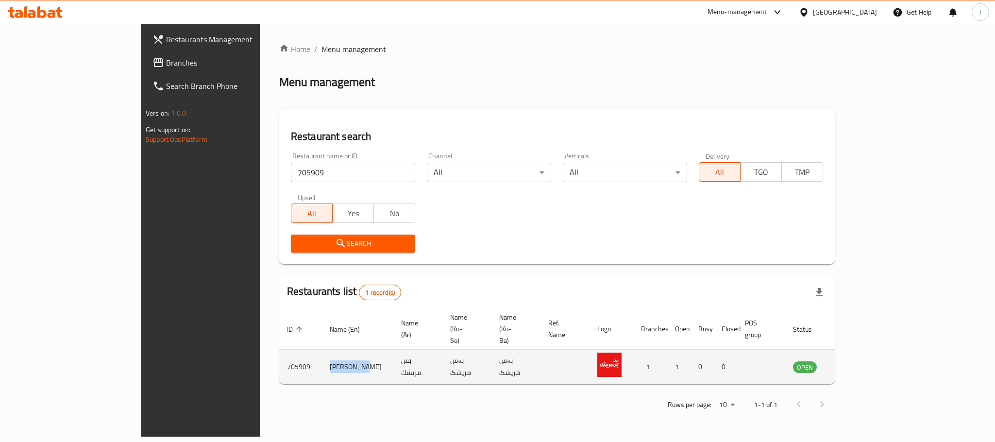
drag, startPoint x: 274, startPoint y: 344, endPoint x: 233, endPoint y: 348, distance: 41.0
click at [322, 350] on td "[PERSON_NAME]" at bounding box center [357, 367] width 71 height 34
copy td "[PERSON_NAME]"
click at [856, 361] on icon "enhanced table" at bounding box center [850, 367] width 12 height 12
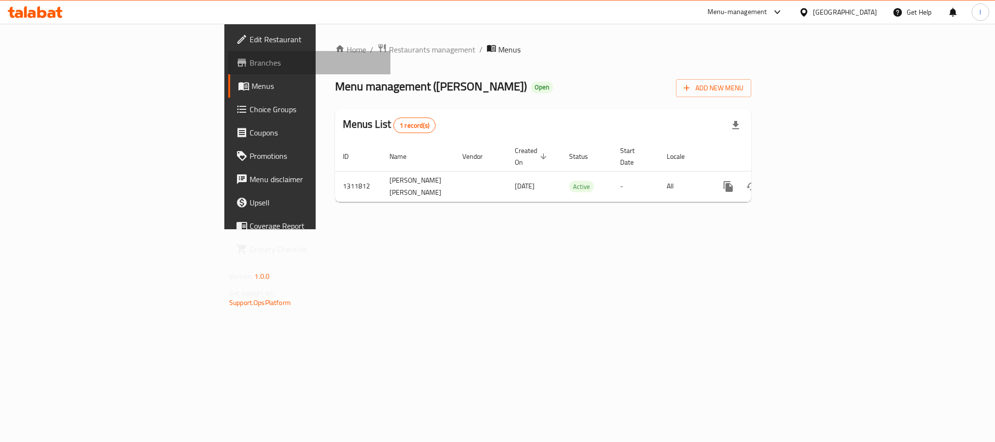
click at [250, 68] on span "Branches" at bounding box center [316, 63] width 133 height 12
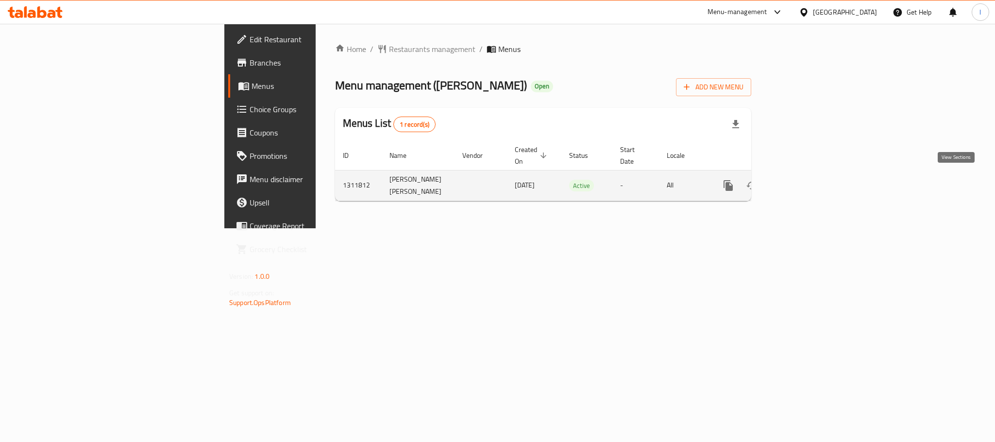
click at [805, 180] on icon "enhanced table" at bounding box center [799, 186] width 12 height 12
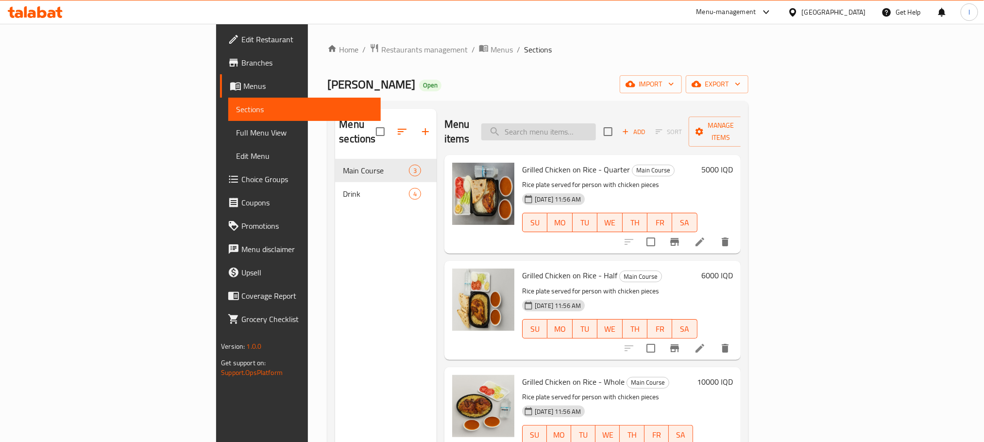
click at [596, 130] on input "search" at bounding box center [538, 131] width 115 height 17
paste input "Chicken mansaf for 6 person"
type input "Chicken mansaf for 6 person"
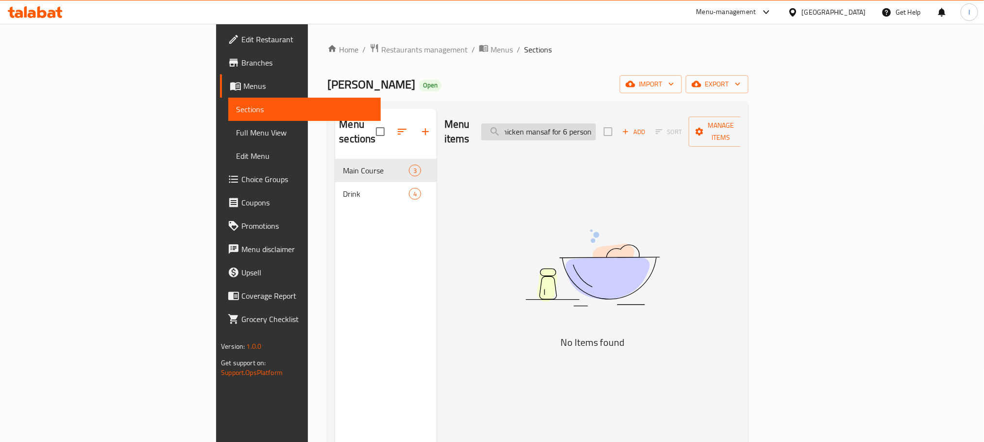
click at [596, 127] on input "Chicken mansaf for 6 person" at bounding box center [538, 131] width 115 height 17
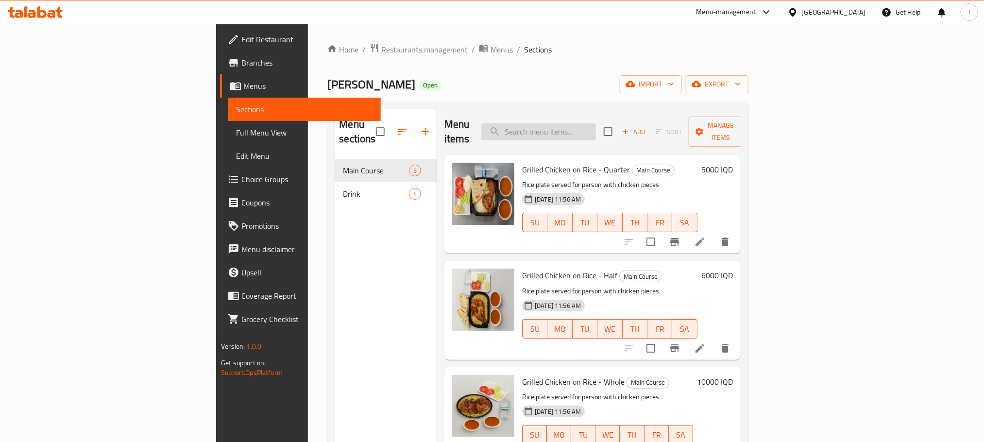
paste input "Chicken mansaf for 6 person"
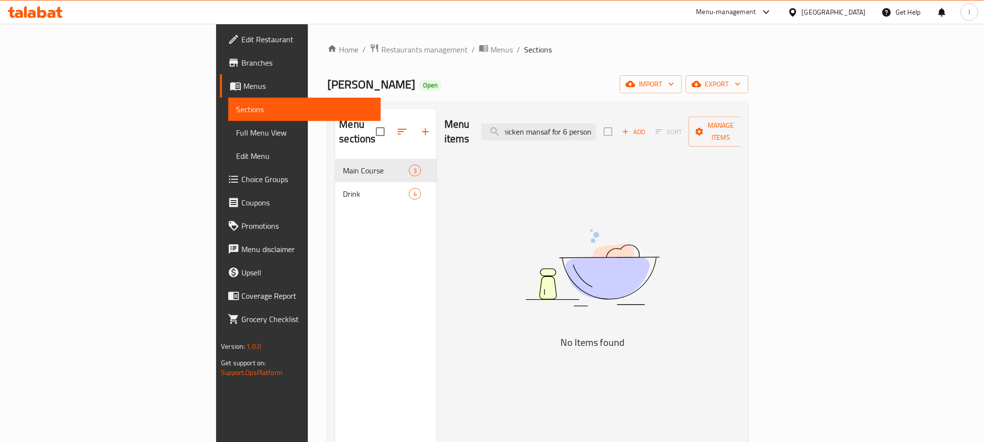
scroll to position [0, 8]
drag, startPoint x: 630, startPoint y: 130, endPoint x: 699, endPoint y: 114, distance: 70.2
click at [699, 114] on div "Menu items Chicken mansaf for 6 person Add Sort Manage items" at bounding box center [593, 132] width 296 height 46
drag, startPoint x: 608, startPoint y: 127, endPoint x: 665, endPoint y: 123, distance: 56.5
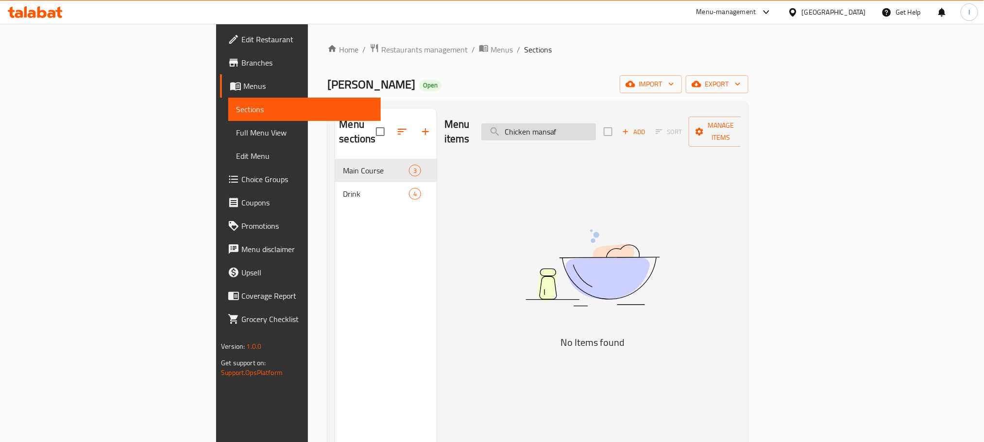
click at [596, 123] on input "Chicken mansaf" at bounding box center [538, 131] width 115 height 17
type input "Chicken"
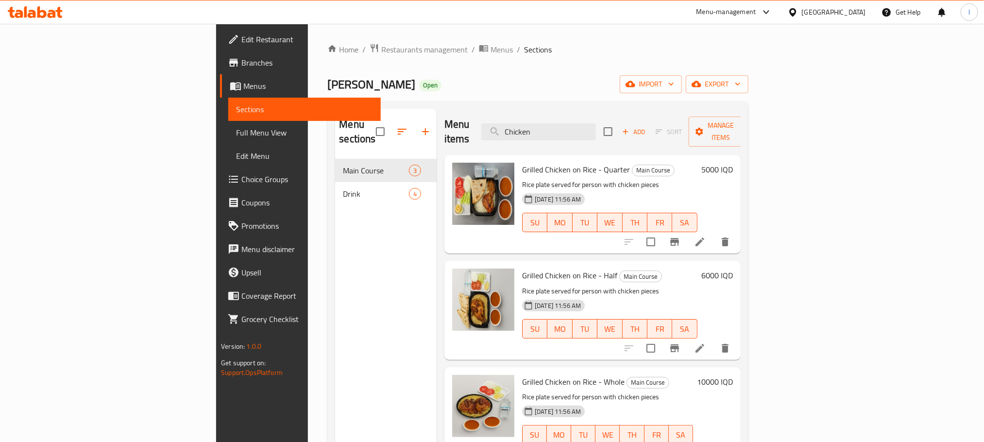
drag, startPoint x: 621, startPoint y: 129, endPoint x: 496, endPoint y: 138, distance: 125.7
click at [496, 138] on div "Menu items Chicken Add Sort Manage items" at bounding box center [593, 132] width 296 height 46
click at [647, 126] on span "Add" at bounding box center [634, 131] width 26 height 11
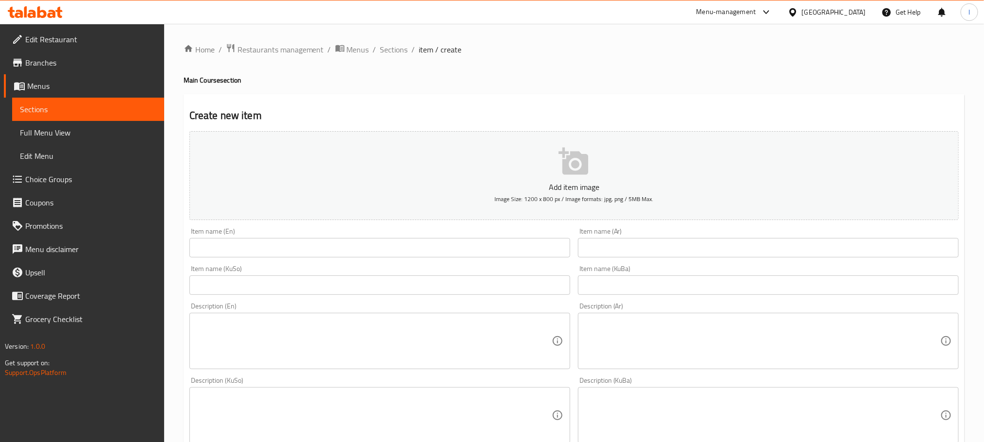
click at [222, 249] on input "text" at bounding box center [379, 247] width 381 height 19
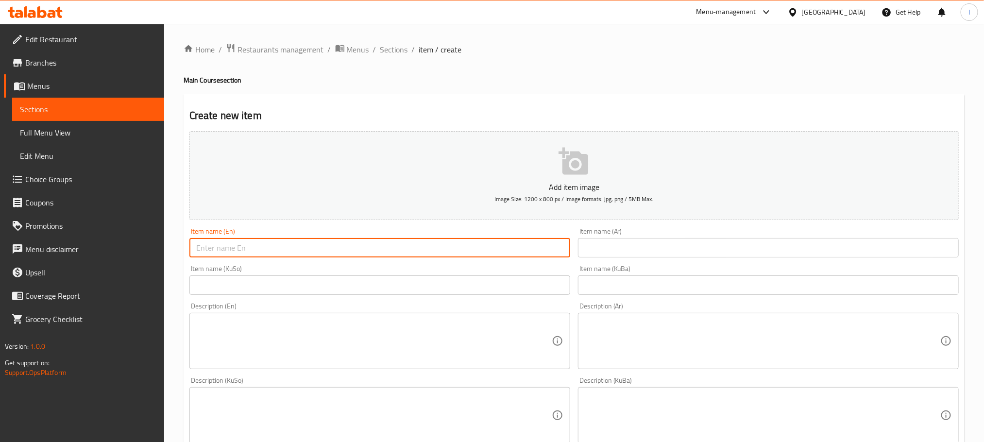
paste input "Chicken Mansaf For 6 Person"
type input "Chicken Mansaf For 6 Person"
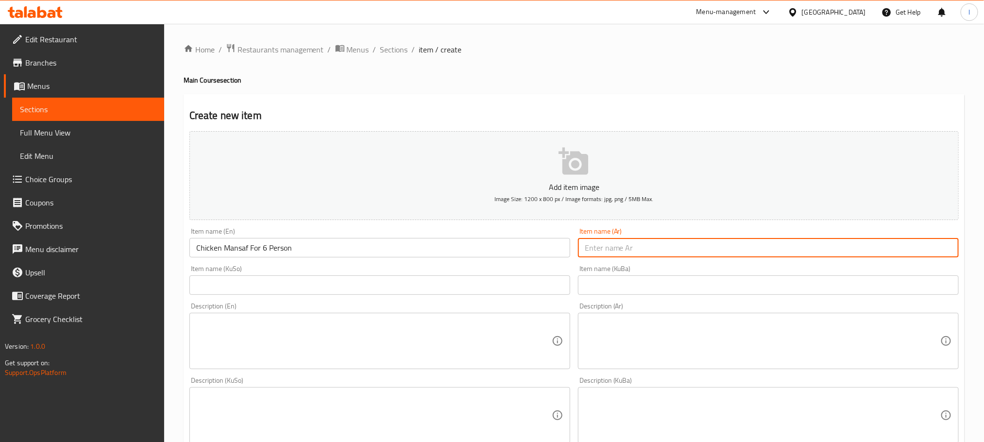
click at [633, 245] on input "text" at bounding box center [768, 247] width 381 height 19
paste input "منسف دجاج لـ 6 أشخاص"
drag, startPoint x: 912, startPoint y: 249, endPoint x: 827, endPoint y: 258, distance: 86.0
click at [827, 257] on input "منسف دجاج لـ 6 أشخاص" at bounding box center [768, 247] width 381 height 19
paste input "تكفى 3 أفراد"
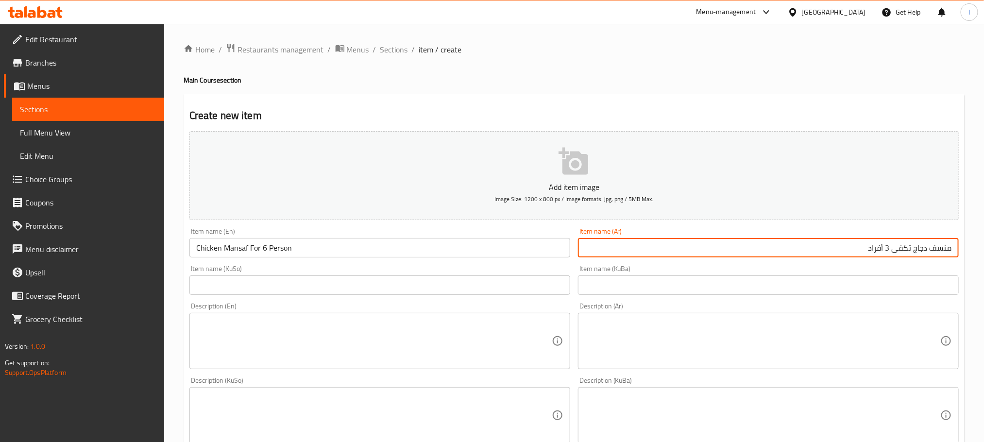
drag, startPoint x: 892, startPoint y: 247, endPoint x: 887, endPoint y: 249, distance: 6.3
click at [887, 249] on input "منسف دجاج تكفى 3 أفراد" at bounding box center [768, 247] width 381 height 19
click at [892, 249] on input "منسف دجاج تكفى6 أفراد" at bounding box center [768, 247] width 381 height 19
type input "منسف دجاج تكفى 6 أفراد"
click at [344, 287] on input "text" at bounding box center [379, 284] width 381 height 19
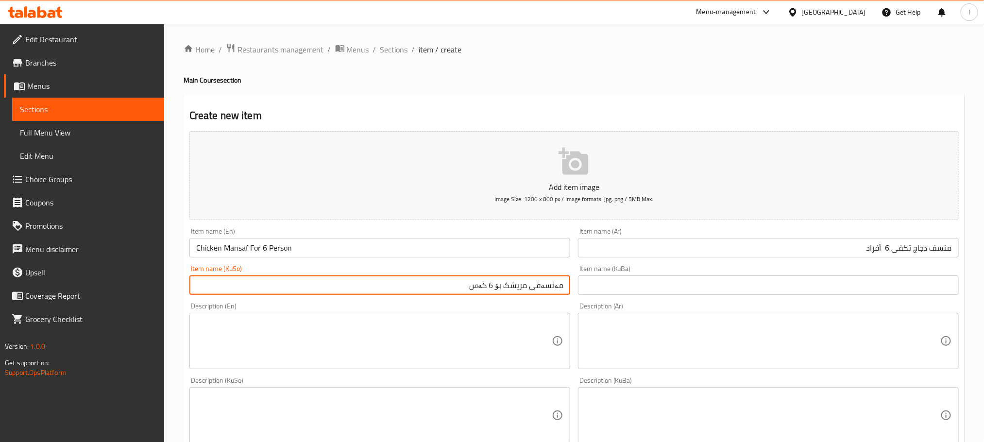
click at [464, 281] on input "مەنسەفی مریشک بۆ 6 کەس" at bounding box center [379, 284] width 381 height 19
type input "مەنسەفی مریشک بۆ 6 کەس"
click at [619, 286] on input "text" at bounding box center [768, 284] width 381 height 19
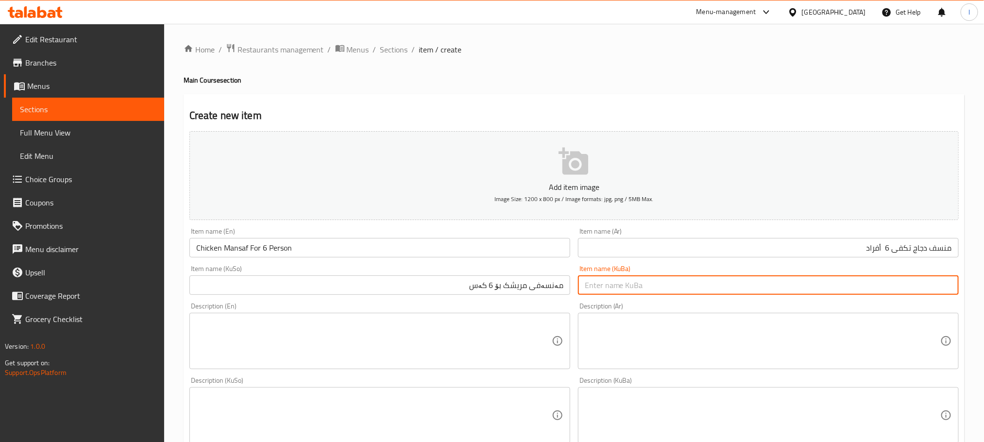
paste input "مەنسەفی مریشک بۆ 6 کەس"
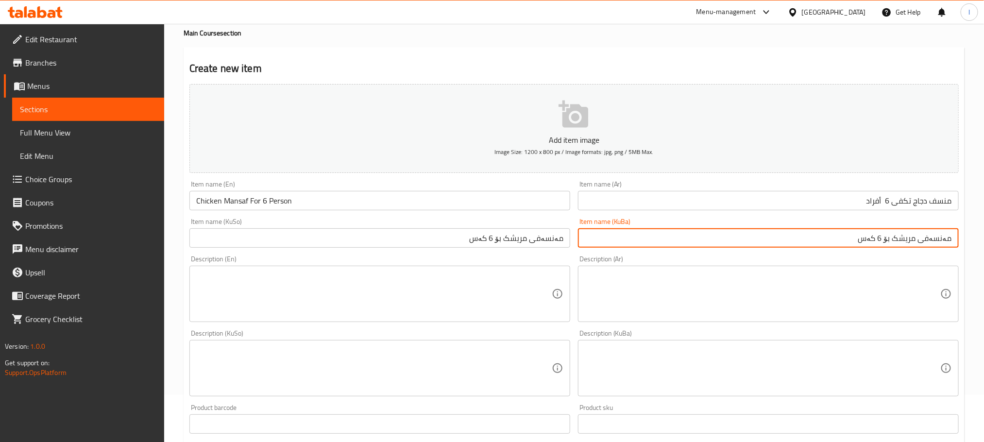
scroll to position [59, 0]
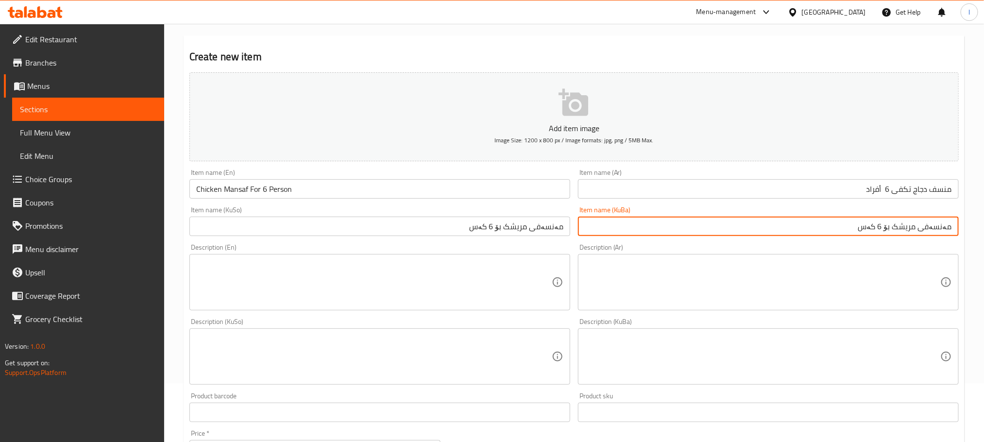
type input "مەنسەفی مریشک بۆ 6 کەس"
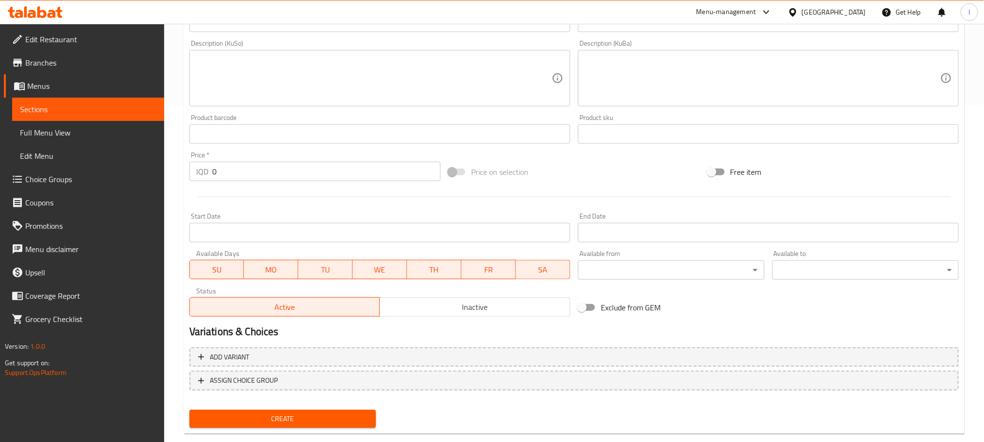
scroll to position [355, 0]
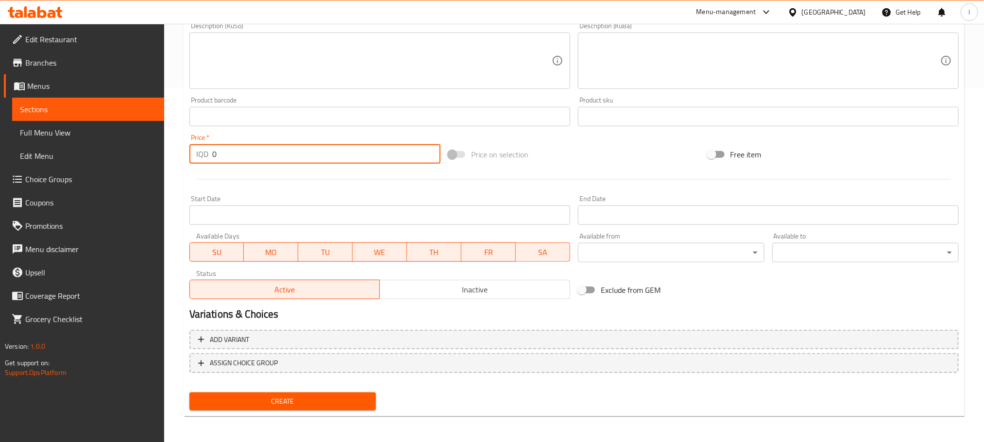
drag, startPoint x: 240, startPoint y: 158, endPoint x: 81, endPoint y: 146, distance: 160.3
click at [86, 146] on div "Edit Restaurant Branches Menus Sections Full Menu View Edit Menu Choice Groups …" at bounding box center [492, 56] width 984 height 774
paste input "2000"
type input "20000"
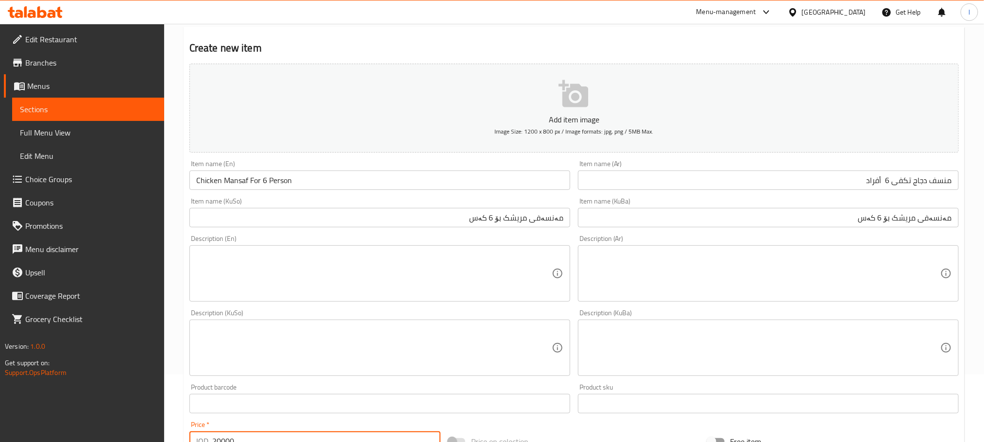
scroll to position [0, 0]
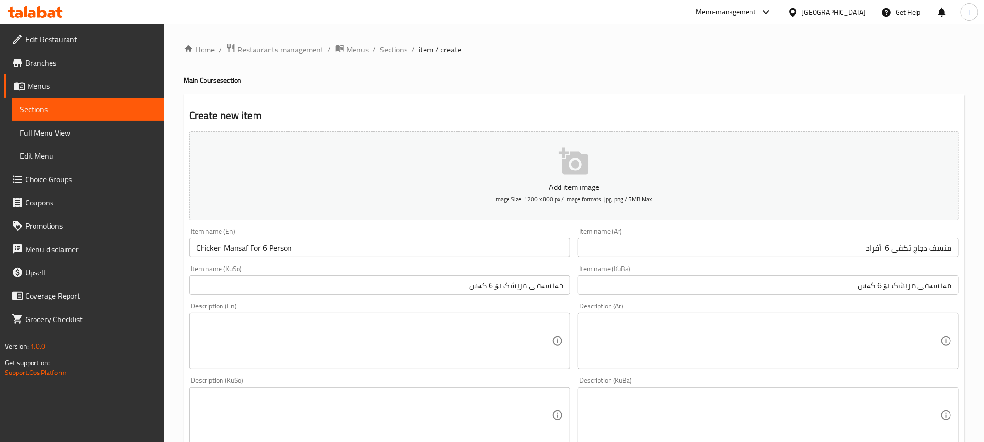
click at [253, 348] on textarea at bounding box center [374, 341] width 356 height 46
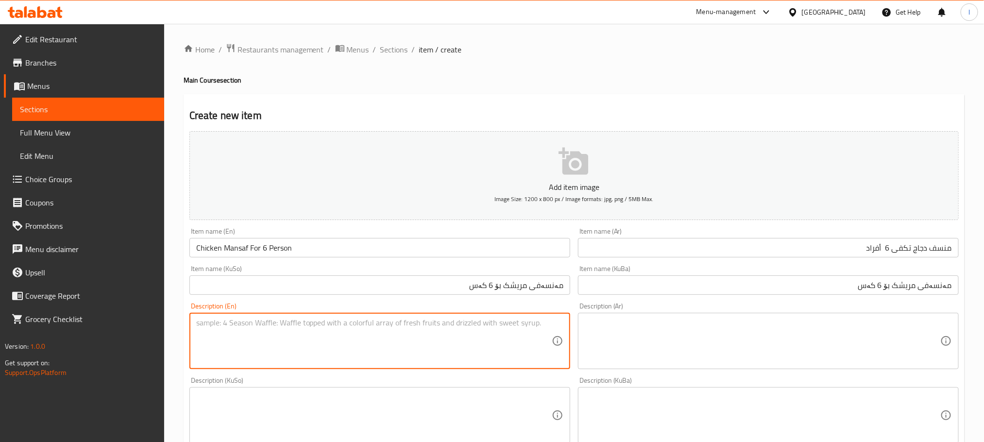
paste textarea "Rice, whole chicken, vegetables, water, bread and Coca-Cola"
type textarea "Rice, whole chicken, vegetables, water, bread and Coca-Cola"
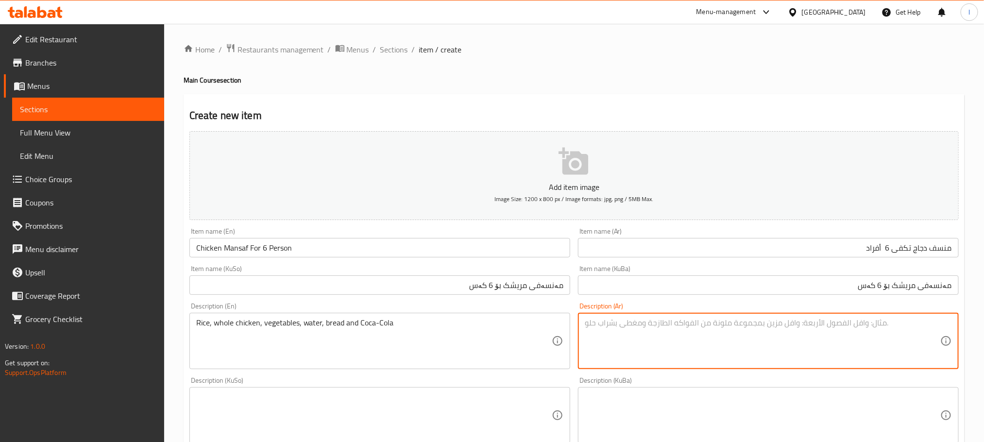
click at [634, 331] on textarea at bounding box center [763, 341] width 356 height 46
paste textarea "تمن، دجاج كامل، خضروات، مياه، خبزوكوكا كولا"
click at [762, 327] on textarea "تمن، دجاج كامل، خضروات، مياه، خبزوكوكا كولا" at bounding box center [763, 341] width 356 height 46
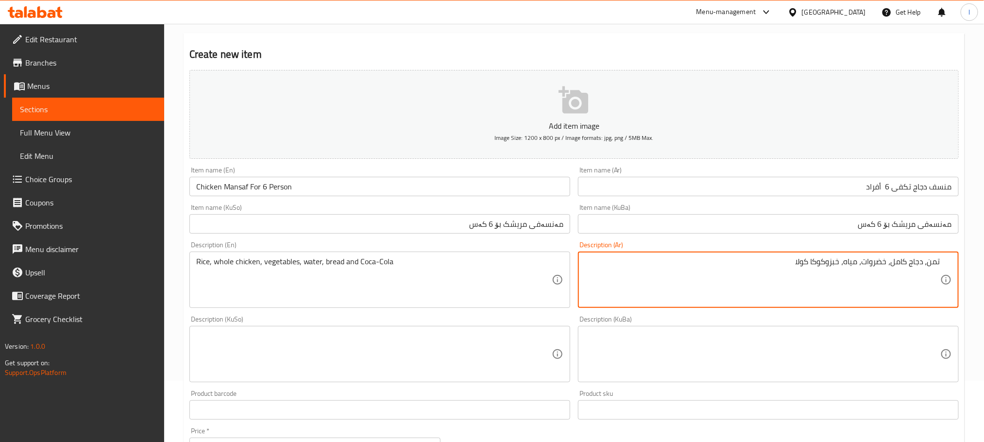
scroll to position [78, 0]
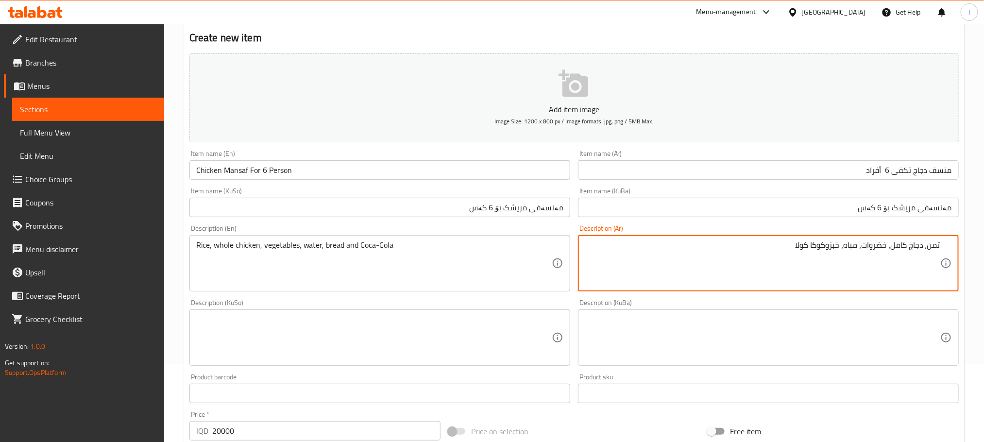
type textarea "تمن، دجاج كامل، خضروات، مياه، خبزوكوكا كولا"
click at [304, 315] on textarea at bounding box center [374, 338] width 356 height 46
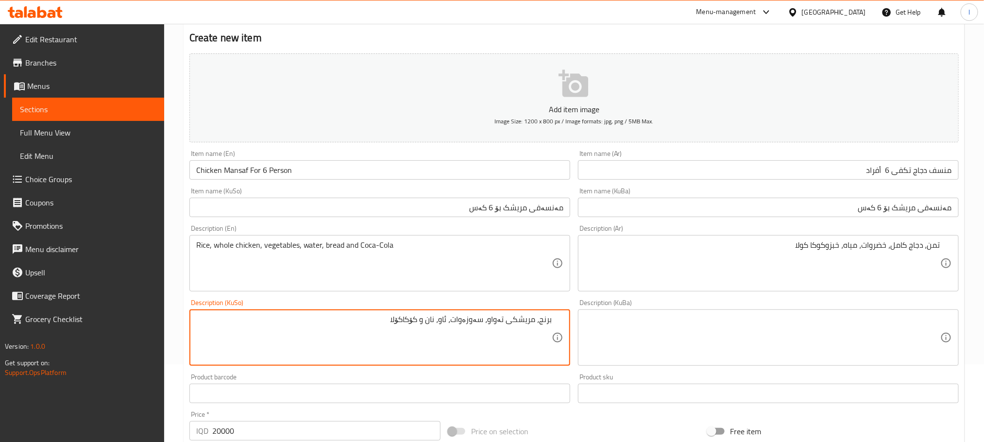
click at [481, 328] on textarea "برنج، مریشکی تەواو، سەوزەوات، ئاو، نان و کۆکاکۆلا" at bounding box center [374, 338] width 356 height 46
type textarea "برنج، مریشکی تەواو، سەوزەوات، ئاو، نان و کۆکاکۆلا"
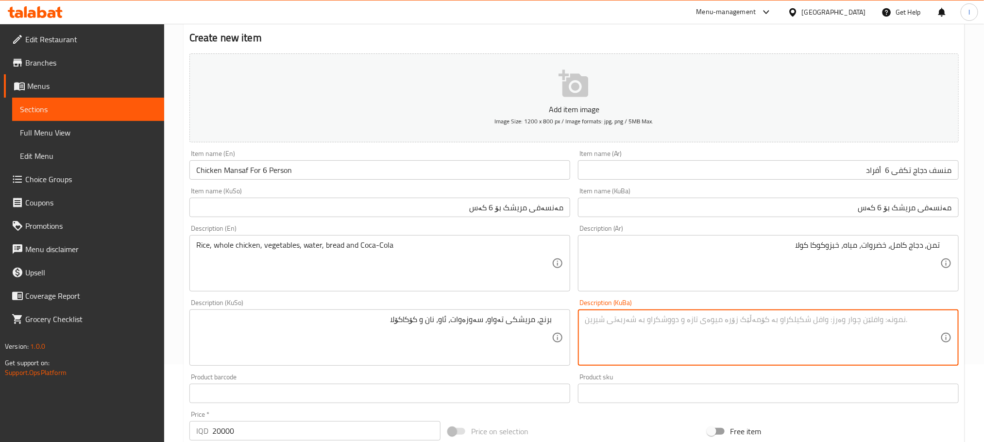
click at [668, 324] on textarea at bounding box center [763, 338] width 356 height 46
paste textarea "برنج، مریشکی تەواو، سەوزەوات، ئاو، نان و کۆکاکۆلا"
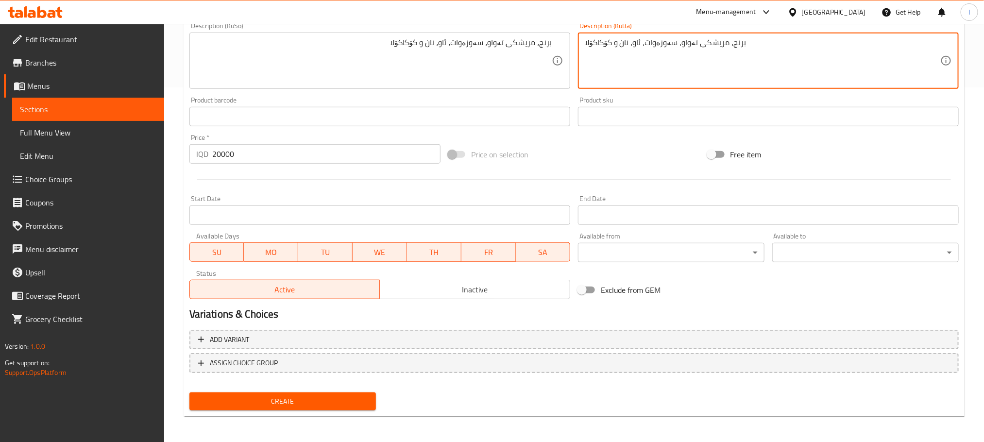
type textarea "برنج، مریشکی تەواو، سەوزەوات، ئاو، نان و کۆکاکۆلا"
click at [292, 401] on span "Create" at bounding box center [282, 401] width 171 height 12
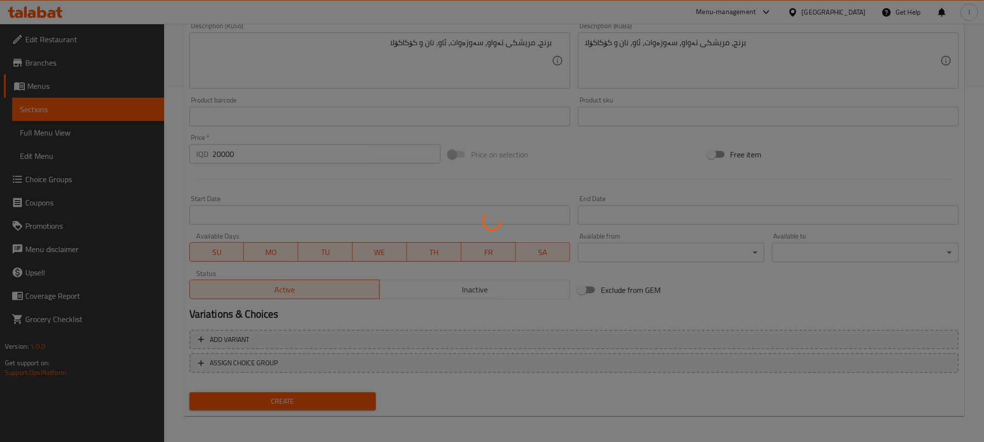
scroll to position [0, 0]
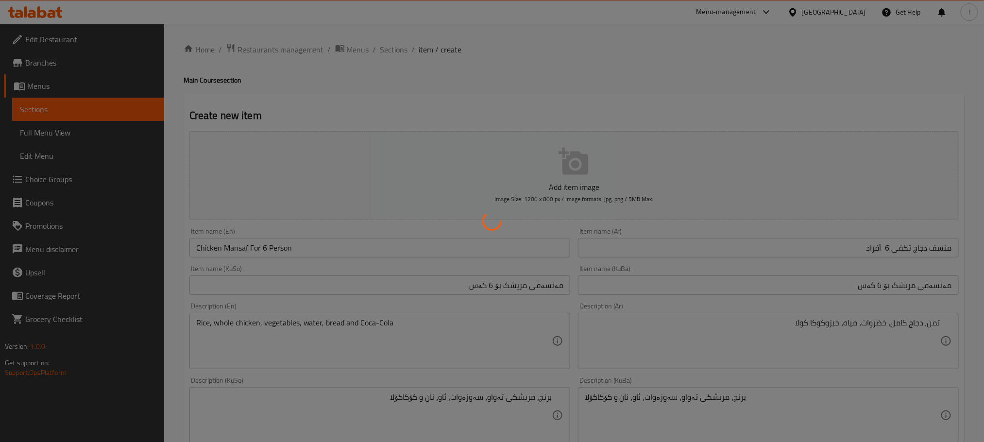
type input "0"
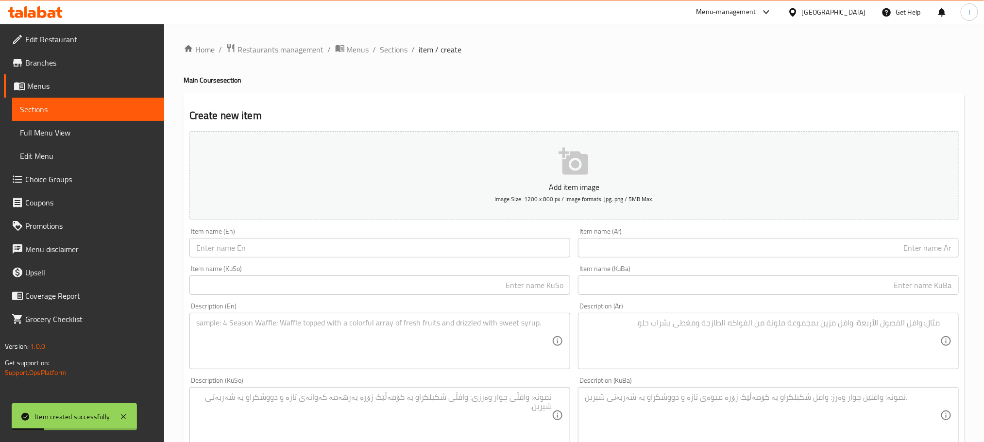
click at [273, 248] on input "text" at bounding box center [379, 247] width 381 height 19
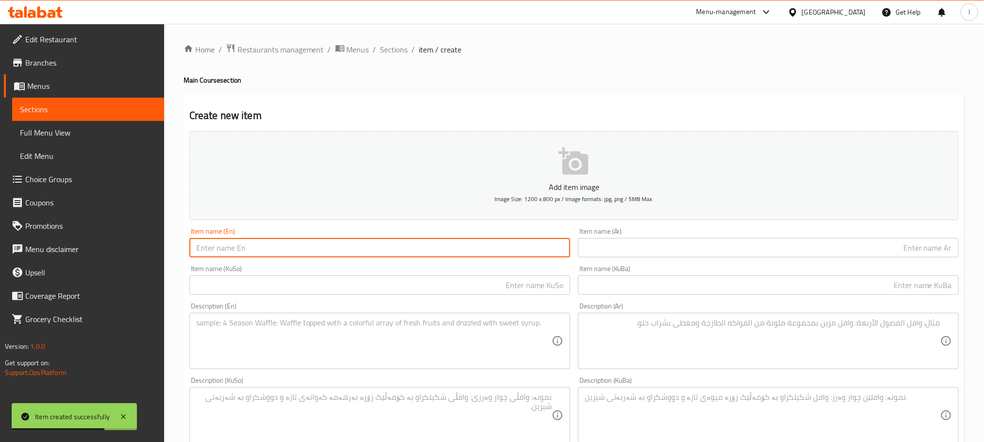
paste input "Chicken Mansaf For 6 Person"
click at [262, 248] on input "Chicken Mansaf For 6 Person" at bounding box center [379, 247] width 381 height 19
type input "Chicken Mansaf For 8 Person"
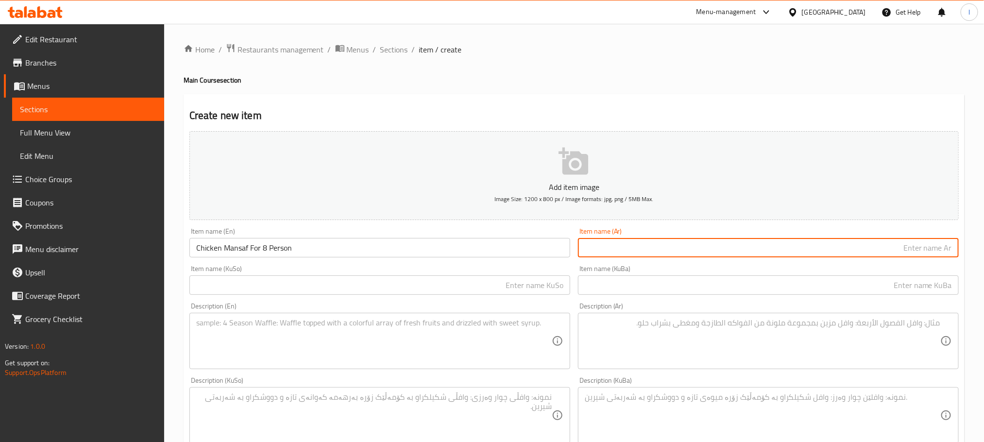
click at [643, 254] on input "text" at bounding box center [768, 247] width 381 height 19
paste input "منسف دجاج لـ 6 أشخاص"
drag, startPoint x: 911, startPoint y: 248, endPoint x: 821, endPoint y: 246, distance: 90.4
click at [821, 246] on input "منسف دجاج لـ 6 أشخاص" at bounding box center [768, 247] width 381 height 19
paste input "تكفى 3 أفراد"
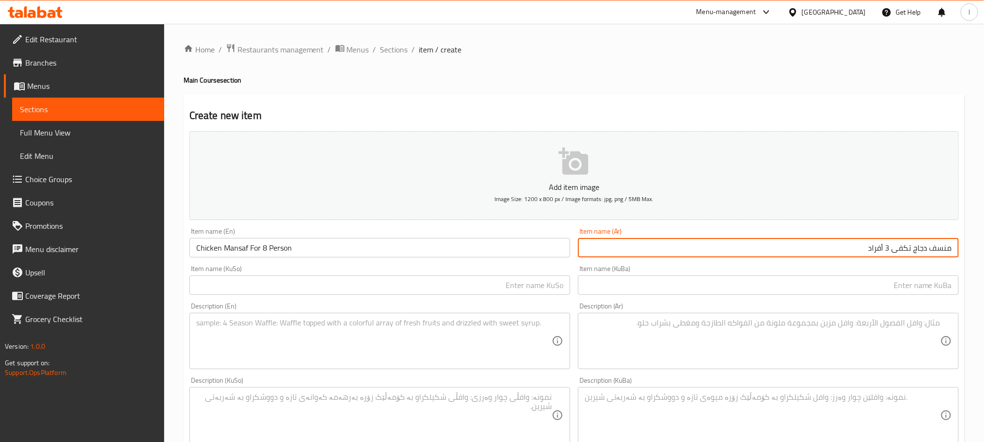
click at [888, 249] on input "منسف دجاج تكفى 3 أفراد" at bounding box center [768, 247] width 381 height 19
type input "منسف دجاج تكفى 8 أفراد"
click at [458, 283] on input "text" at bounding box center [379, 284] width 381 height 19
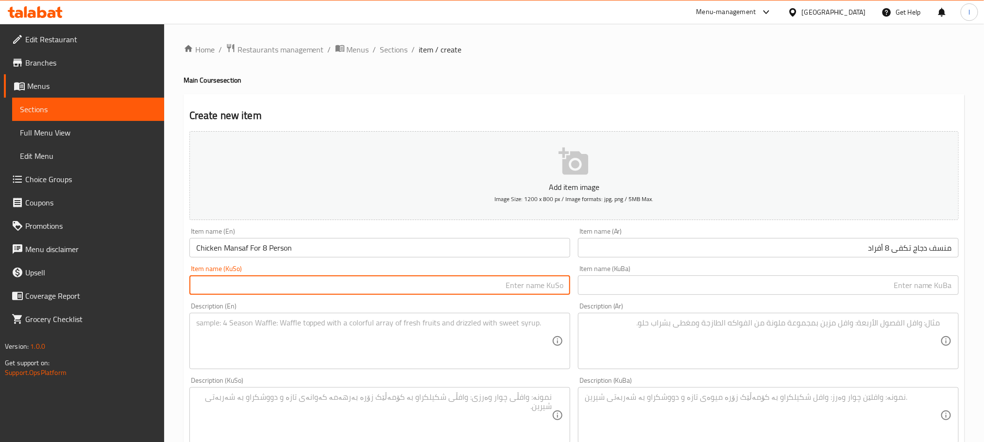
paste input "مەنسەفی مریشک بۆ 6 کەس"
click at [494, 284] on input "مەنسەفی مریشک بۆ 6 کەس" at bounding box center [379, 284] width 381 height 19
type input "مەنسەفی مریشک بۆ 8 کەس"
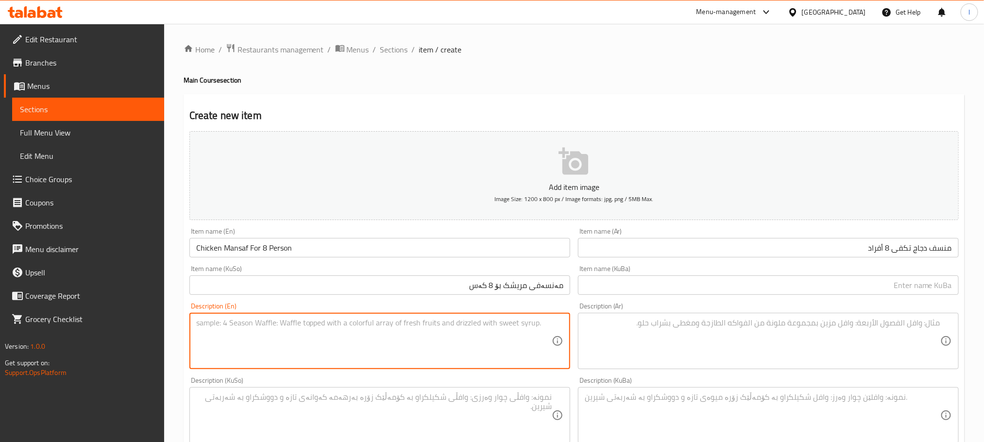
click at [359, 343] on textarea at bounding box center [374, 341] width 356 height 46
paste textarea "Rice, whole chicken, vegetables, water, bread and Coca-Cola"
type textarea "Rice, whole chicken, vegetables, water, bread and Coca-Cola"
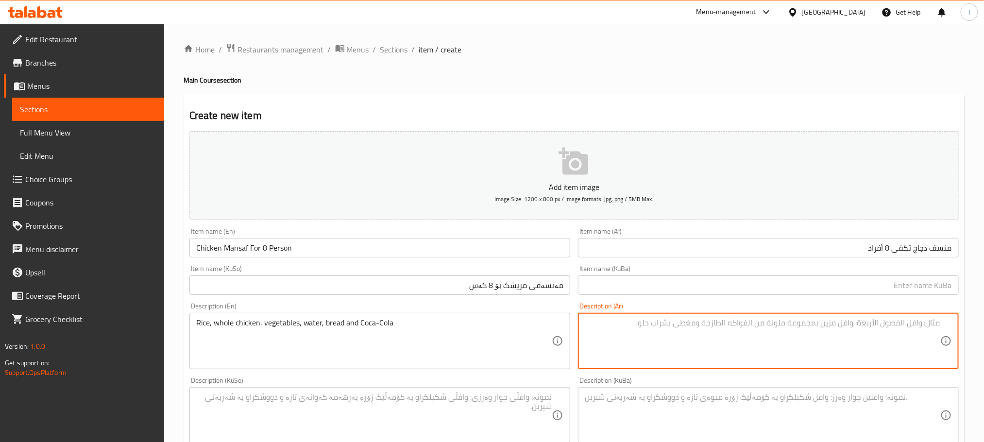
click at [632, 345] on textarea at bounding box center [763, 341] width 356 height 46
paste textarea "تمن، دجاج كامل، خضروات، مياه، خبزوكوكا كولا"
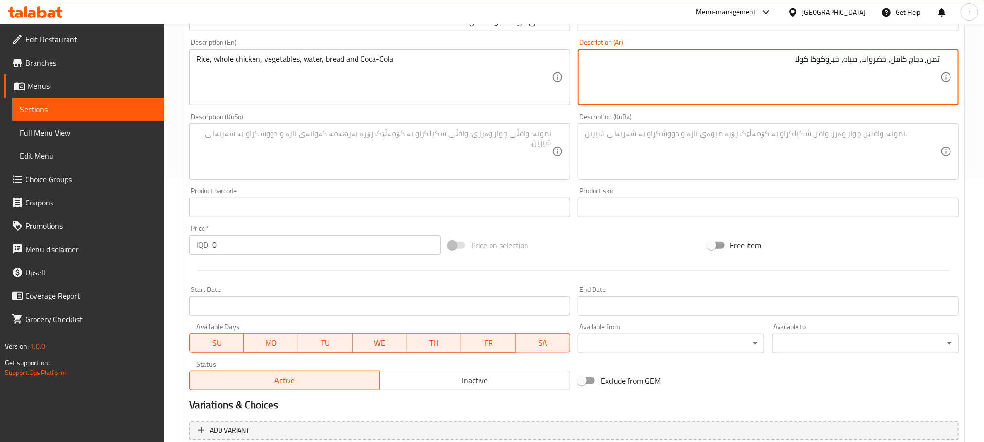
scroll to position [267, 0]
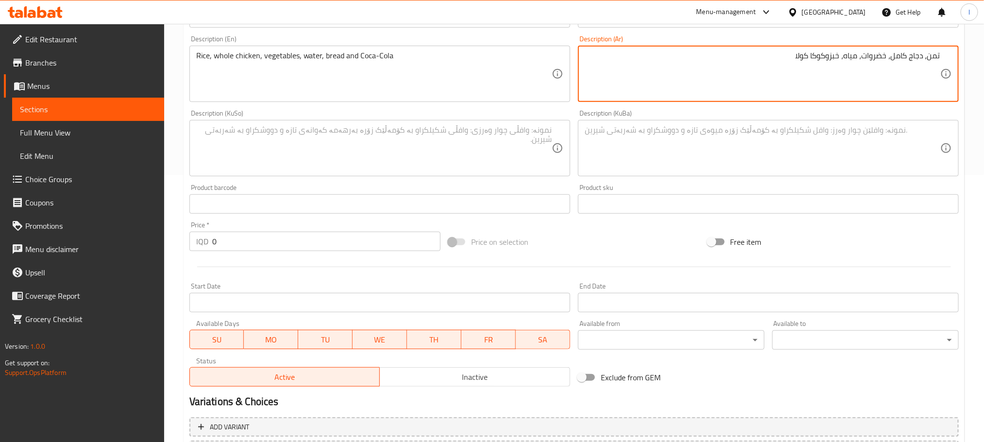
type textarea "تمن، دجاج كامل، خضروات، مياه، خبزوكوكا كولا"
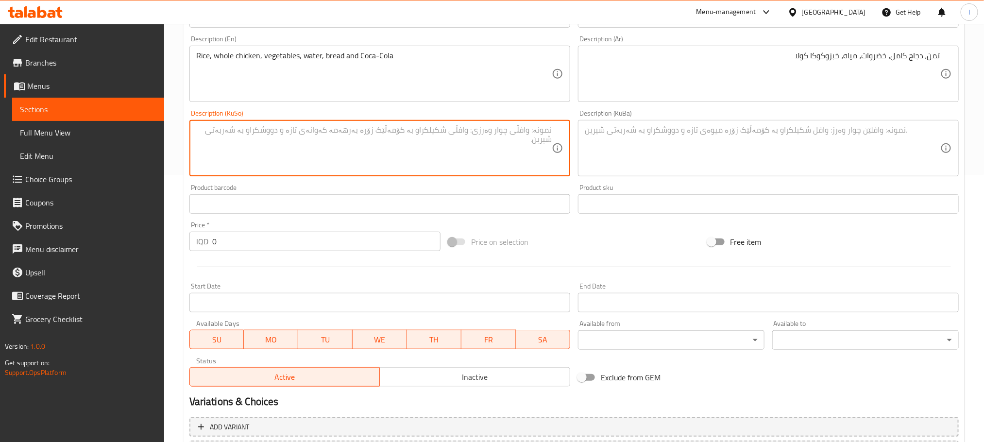
click at [359, 167] on textarea at bounding box center [374, 148] width 356 height 46
paste textarea "برنج، مریشکی تەواو، سەوزەوات، ئاو، نان و کۆکاکۆلا"
type textarea "برنج، مریشکی تەواو، سەوزەوات، ئاو، نان و کۆکاکۆلا"
click at [708, 162] on textarea at bounding box center [763, 148] width 356 height 46
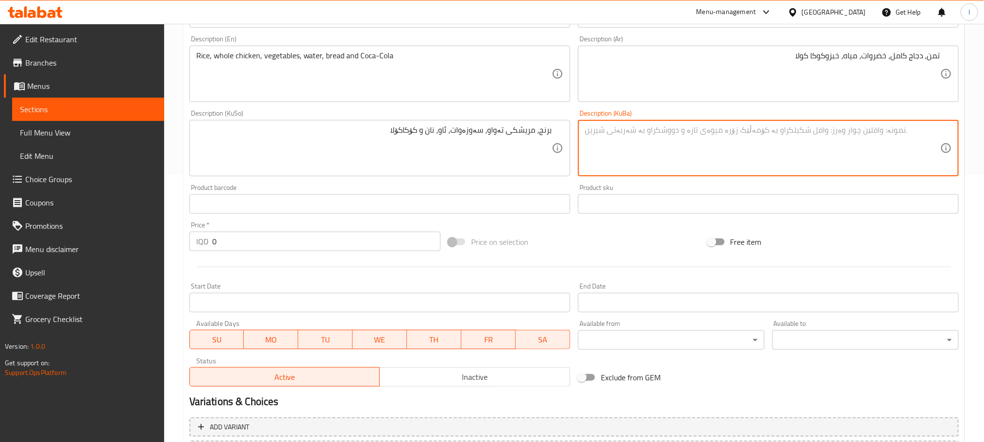
paste textarea "برنج، مریشکی تەواو، سەوزەوات، ئاو، نان و کۆکاکۆلا"
type textarea "برنج، مریشکی تەواو، سەوزەوات، ئاو، نان و کۆکاکۆلا"
drag, startPoint x: 238, startPoint y: 241, endPoint x: 32, endPoint y: 231, distance: 206.2
click at [33, 231] on div "Edit Restaurant Branches Menus Sections Full Menu View Edit Menu Choice Groups …" at bounding box center [492, 144] width 984 height 774
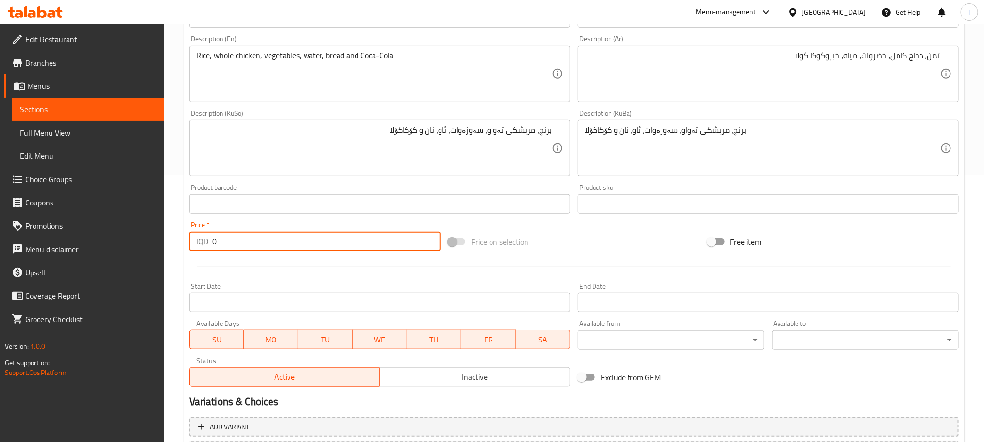
paste input "2500"
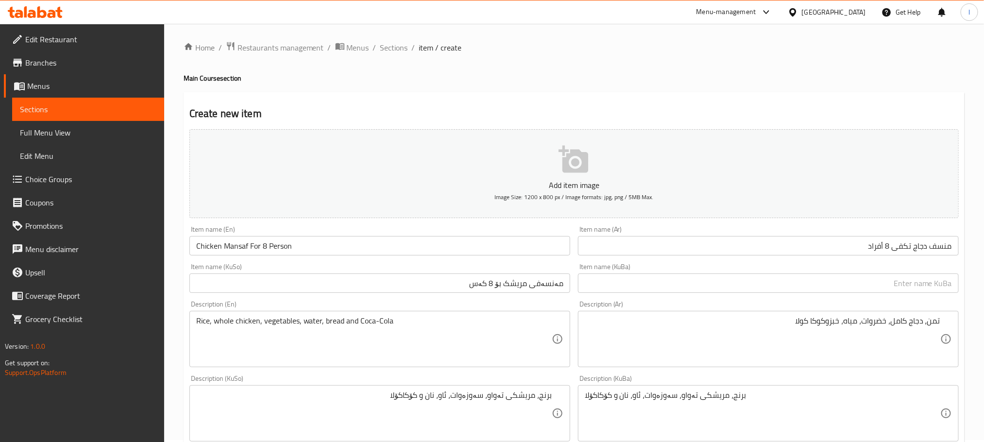
scroll to position [0, 0]
type input "25000"
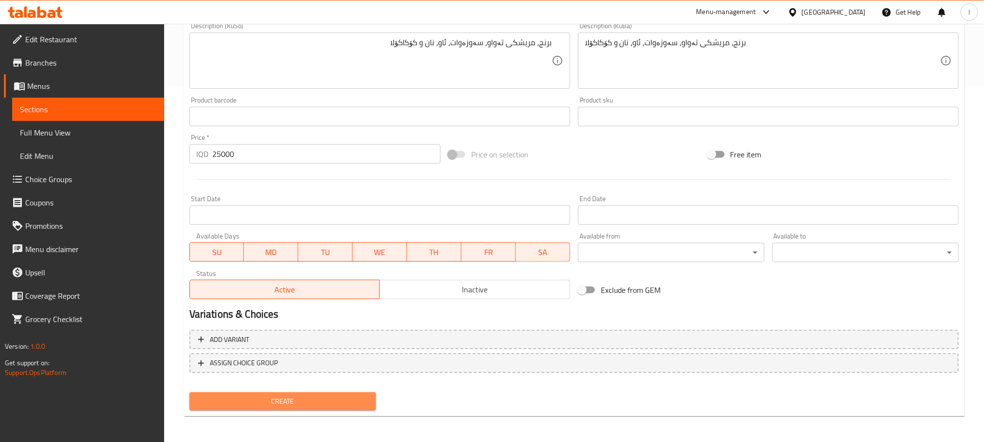
click at [291, 403] on span "Create" at bounding box center [282, 401] width 171 height 12
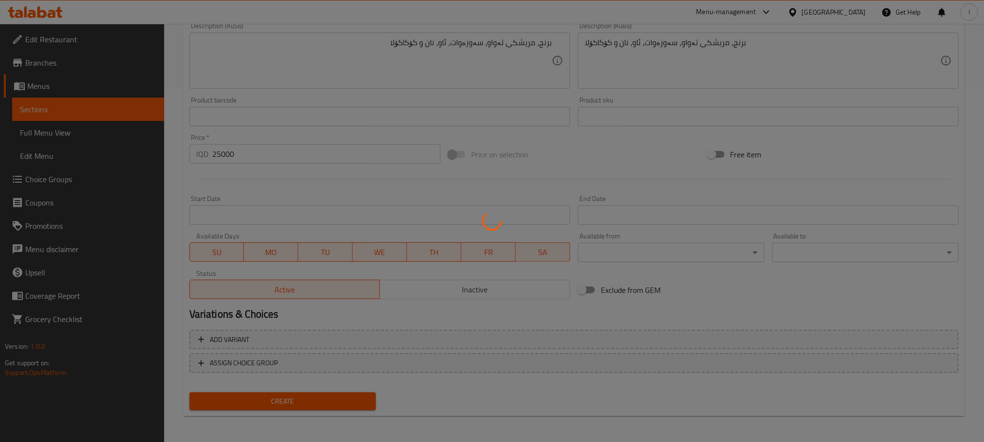
scroll to position [0, 0]
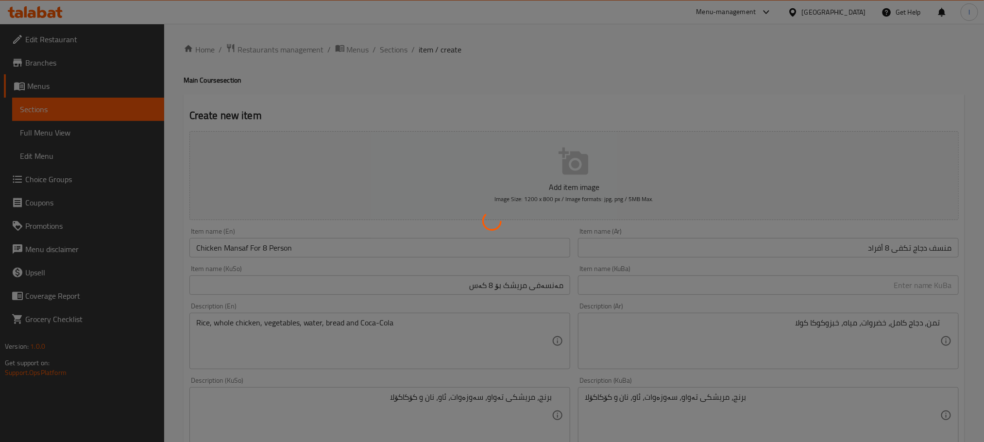
type input "0"
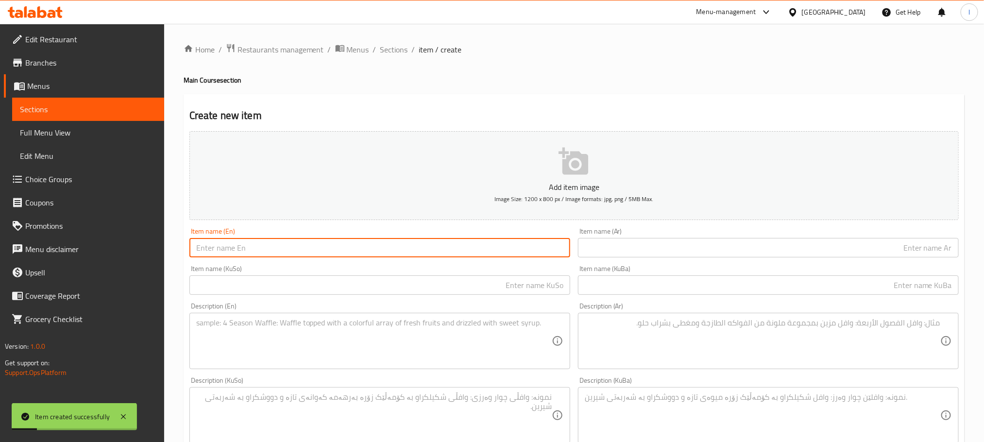
click at [278, 244] on input "text" at bounding box center [379, 247] width 381 height 19
paste input "Chicken Mansaf For 6 Person"
click at [262, 247] on input "Chicken Mansaf For 6 Person" at bounding box center [379, 247] width 381 height 19
type input "Chicken Mansaf For 4 Person"
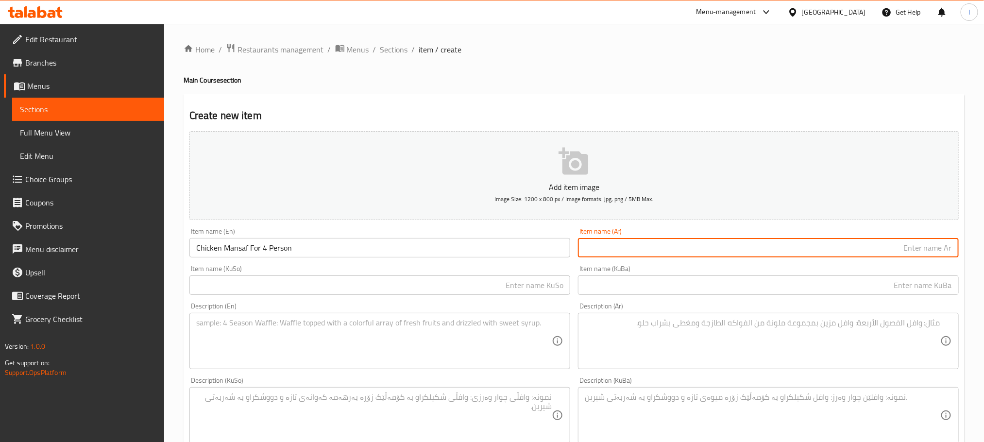
click at [733, 248] on input "text" at bounding box center [768, 247] width 381 height 19
paste input "منسف دجاج لـ 6 أشخاص"
drag, startPoint x: 911, startPoint y: 248, endPoint x: 822, endPoint y: 248, distance: 89.4
click at [822, 248] on input "منسف دجاج لـ 6 أشخاص" at bounding box center [768, 247] width 381 height 19
paste input "تكفى 3 أفراد"
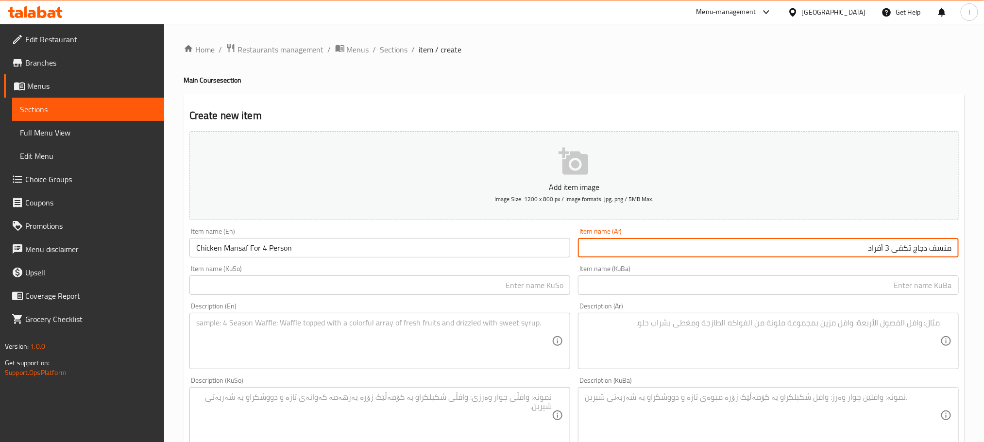
click at [892, 245] on input "منسف دجاج تكفى 3 أفراد" at bounding box center [768, 247] width 381 height 19
click at [895, 247] on input "منسف دجاج تكفى4 أفراد" at bounding box center [768, 247] width 381 height 19
type input "منسف دجاج تكفى 4 أفراد"
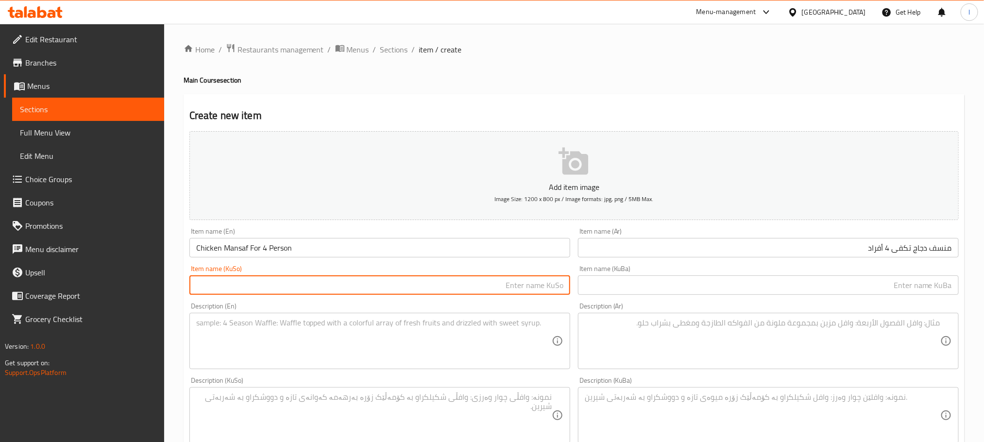
click at [463, 284] on input "text" at bounding box center [379, 284] width 381 height 19
paste input "مەنسەفی مریشک بۆ 6 کەس"
click at [494, 284] on input "مەنسەفی مریشک بۆ 6 کەس" at bounding box center [379, 284] width 381 height 19
type input "مەنسەفی مریشک بۆ 4 کەس"
click at [437, 341] on textarea at bounding box center [374, 341] width 356 height 46
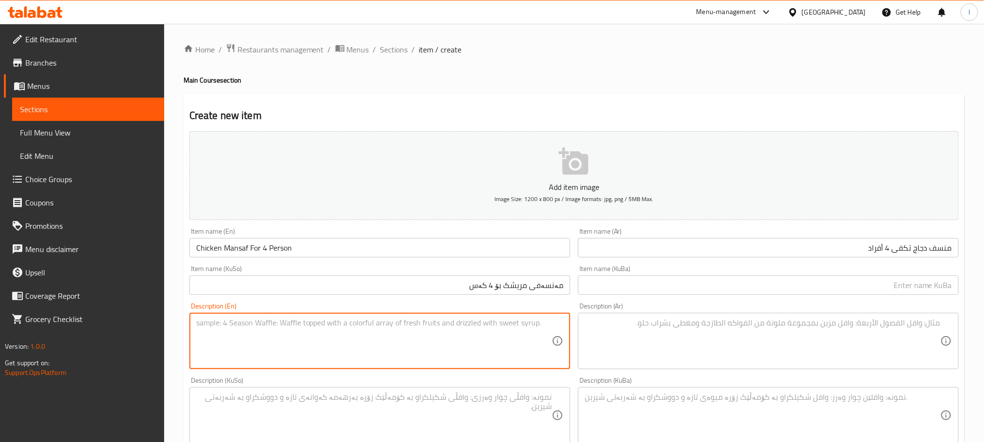
paste textarea "Rice, whole chicken, vegetables, water, bread and Coca-Cola"
type textarea "Rice, whole chicken, vegetables, water, bread and Coca-Cola"
click at [610, 340] on textarea at bounding box center [763, 341] width 356 height 46
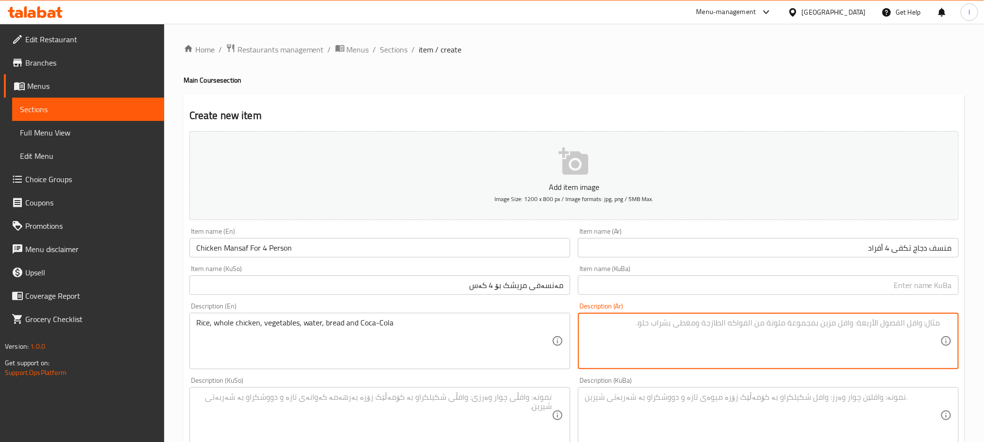
paste textarea "تمن، دجاج كامل، خضروات، مياه، خبزوكوكا كولا"
type textarea "تمن، دجاج كامل، خضروات، مياه، خبزوكوكا كولا"
click at [339, 420] on textarea at bounding box center [374, 416] width 356 height 46
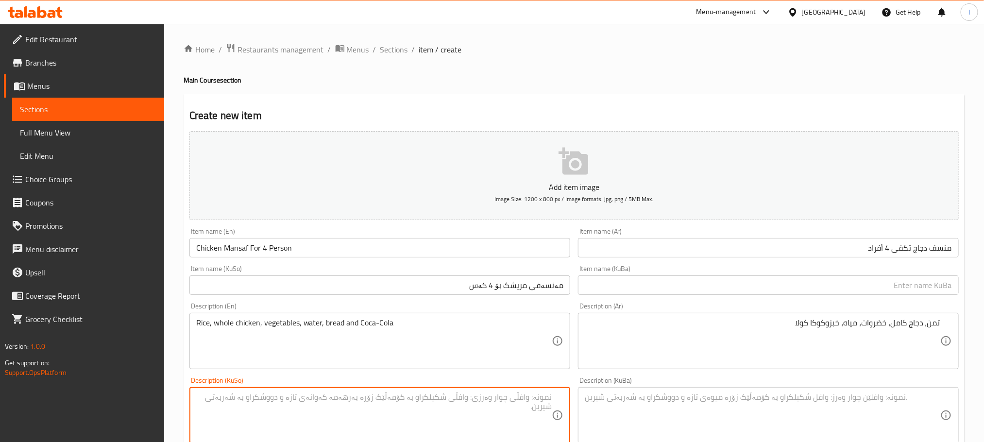
paste textarea "برنج، مریشکی تەواو، سەوزەوات، ئاو، نان و کۆکاکۆلا"
type textarea "برنج، مریشکی تەواو، سەوزەوات، ئاو، نان و کۆکاکۆلا"
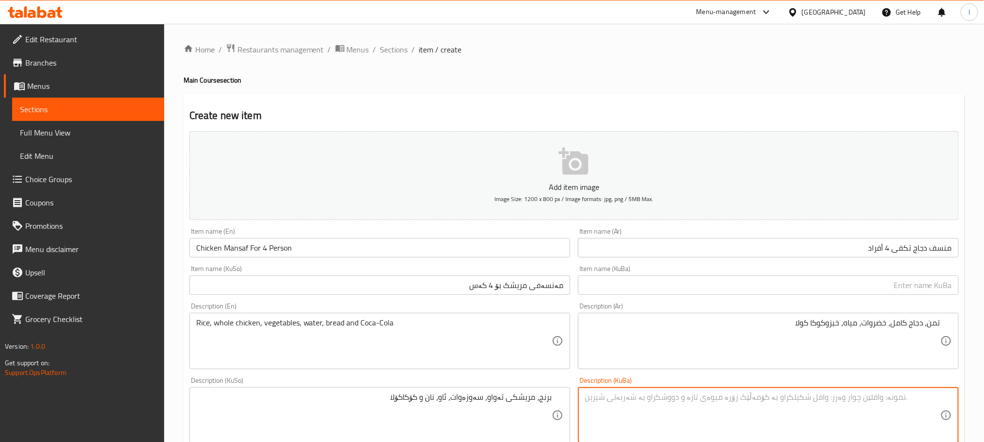
click at [643, 407] on textarea at bounding box center [763, 416] width 356 height 46
paste textarea "برنج، مریشکی تەواو، سەوزەوات، ئاو، نان و کۆکاکۆلا"
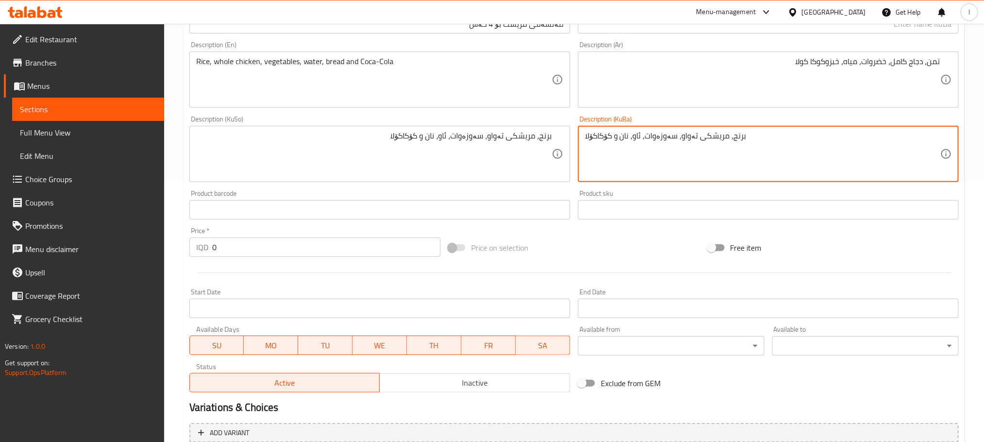
scroll to position [267, 0]
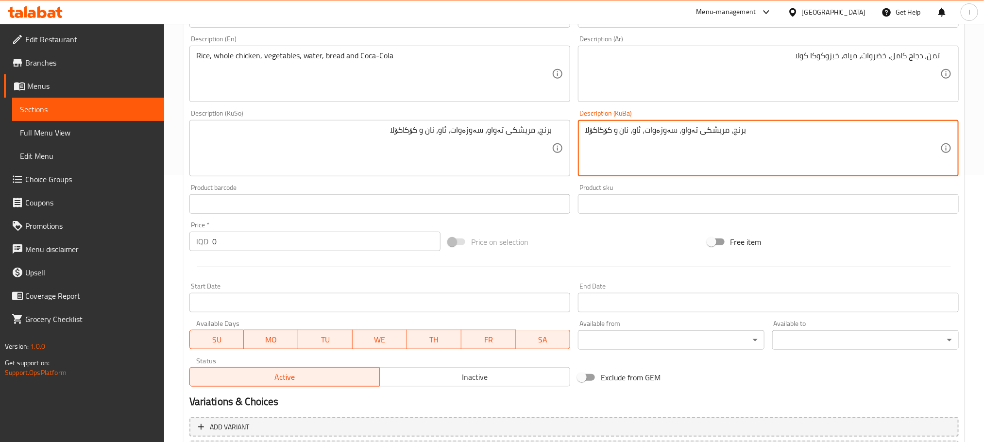
type textarea "برنج، مریشکی تەواو، سەوزەوات، ئاو، نان و کۆکاکۆلا"
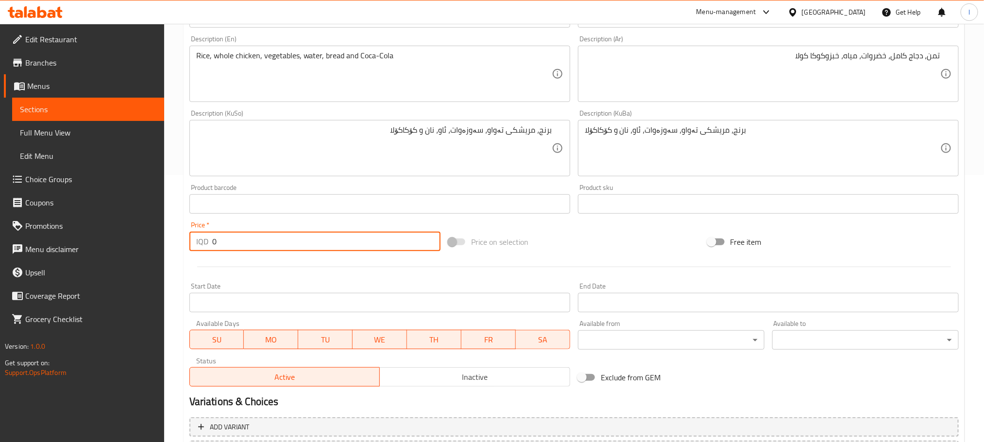
drag, startPoint x: 266, startPoint y: 239, endPoint x: 0, endPoint y: 242, distance: 265.8
click at [0, 242] on div "Edit Restaurant Branches Menus Sections Full Menu View Edit Menu Choice Groups …" at bounding box center [492, 144] width 984 height 774
paste input "1500"
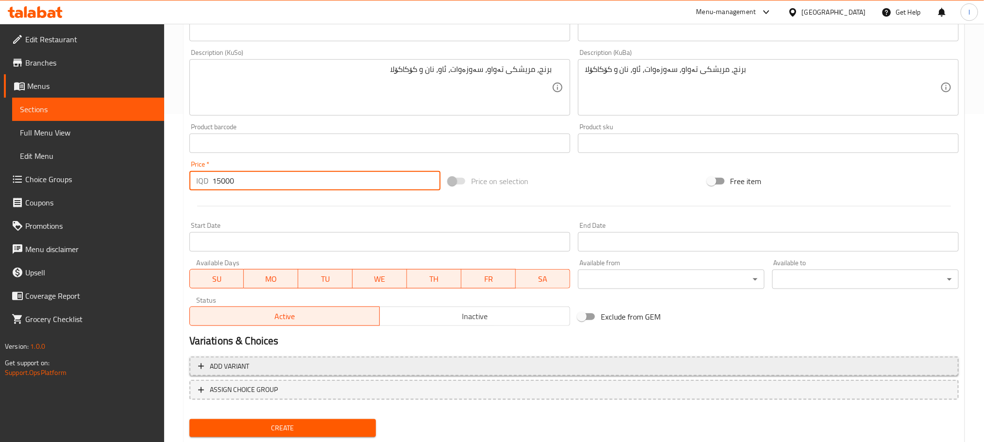
scroll to position [355, 0]
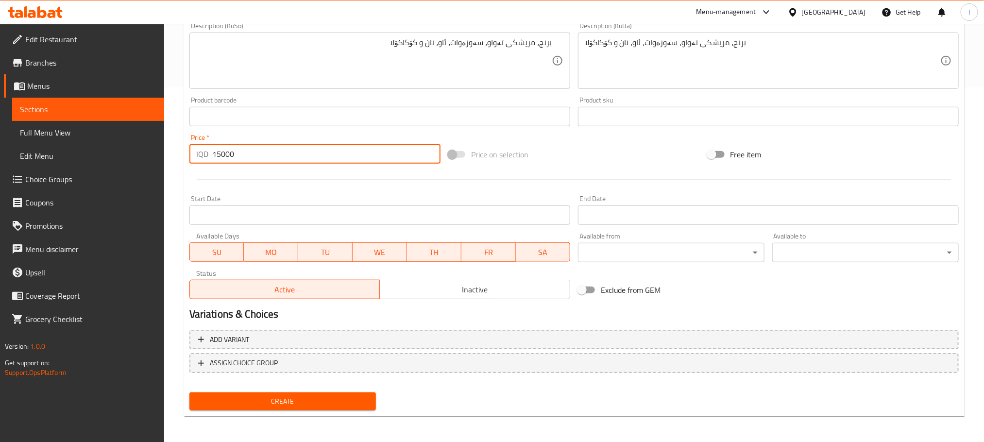
type input "15000"
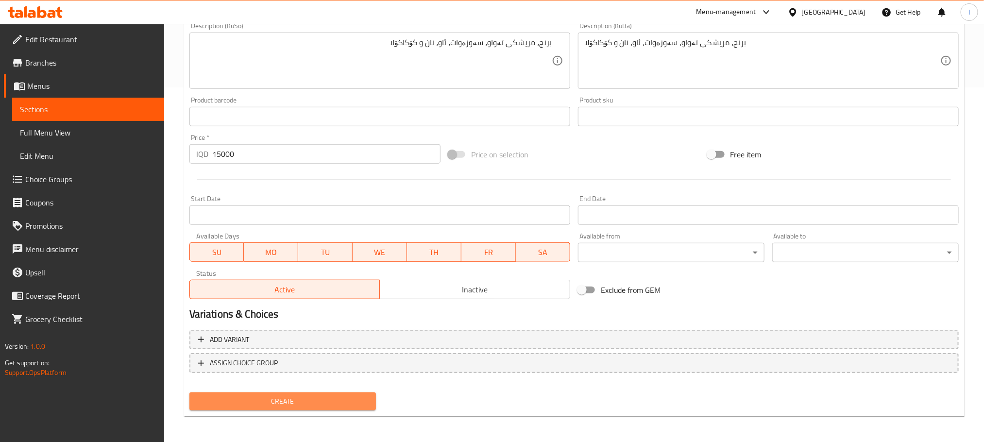
click at [343, 401] on span "Create" at bounding box center [282, 401] width 171 height 12
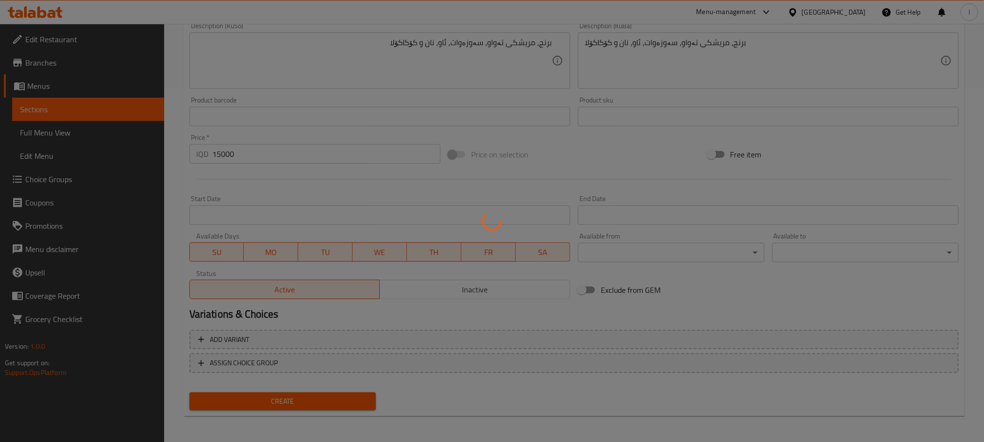
type input "0"
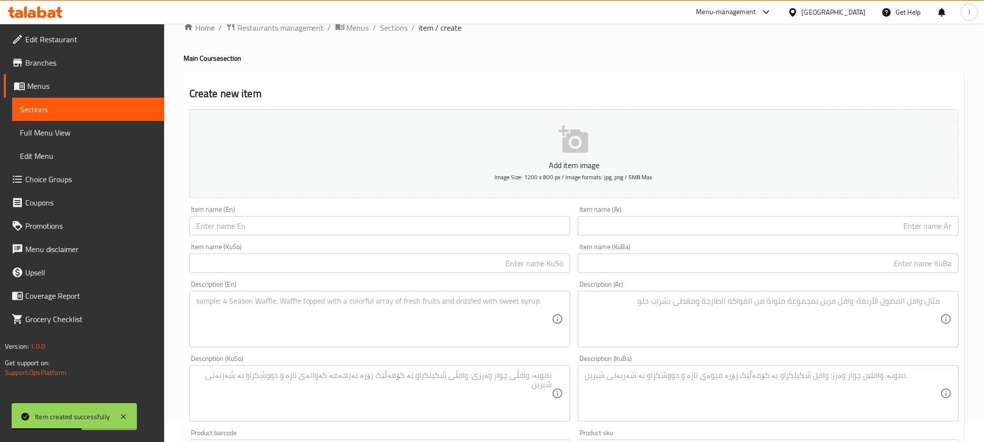
scroll to position [0, 0]
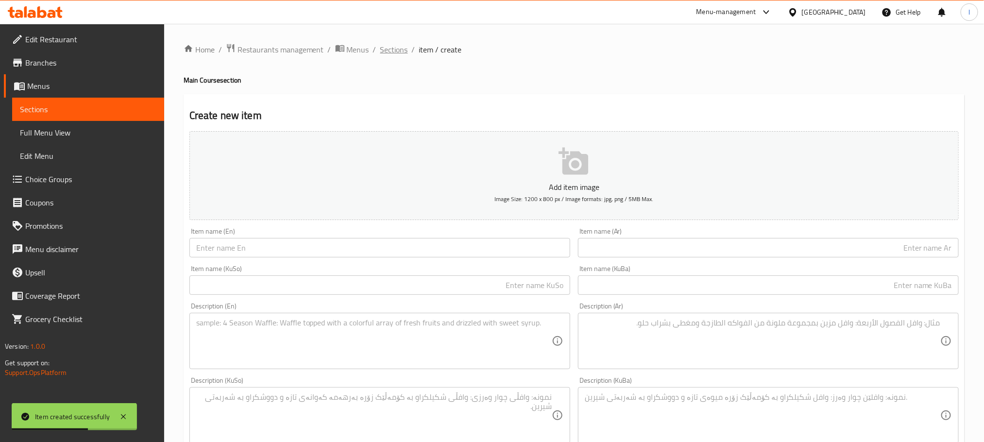
click at [388, 50] on span "Sections" at bounding box center [394, 50] width 28 height 12
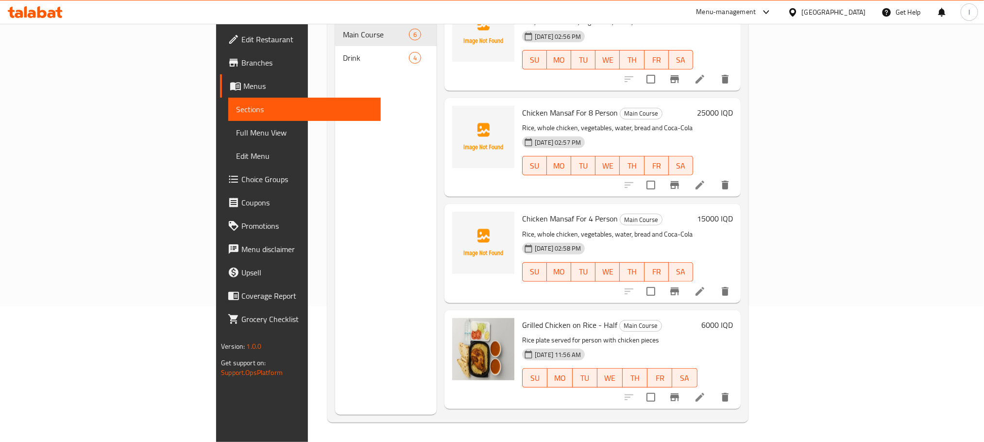
scroll to position [219, 0]
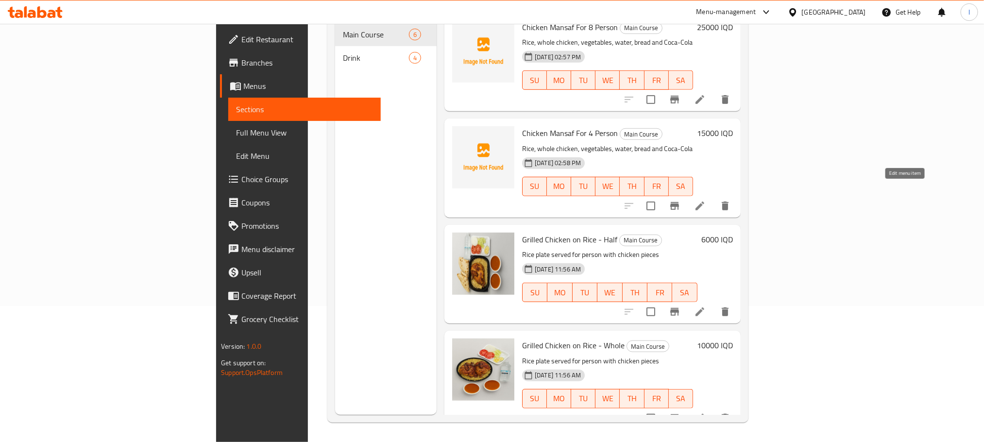
click at [704, 202] on icon at bounding box center [700, 206] width 9 height 9
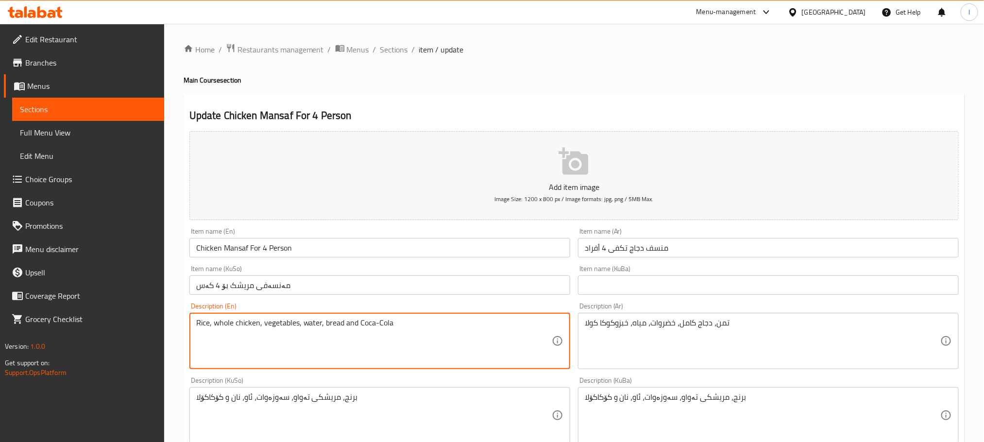
drag, startPoint x: 357, startPoint y: 324, endPoint x: 427, endPoint y: 320, distance: 70.1
click at [323, 324] on textarea "Rice, whole chicken, vegetables, water, bread" at bounding box center [374, 341] width 356 height 46
type textarea "Rice, whole chicken, vegetables, water and bread"
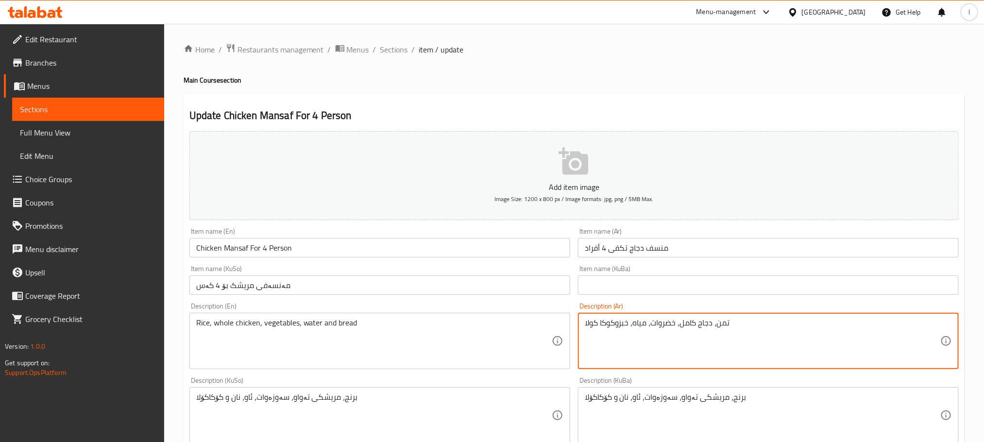
click at [750, 329] on textarea "تمن، دجاج كامل، خضروات، مياه، خبزوكوكا كولا" at bounding box center [763, 341] width 356 height 46
drag, startPoint x: 828, startPoint y: 328, endPoint x: 760, endPoint y: 326, distance: 68.5
click at [760, 326] on textarea "تمن، دجاج كامل، خضروات، مياه، خبزوكوكا كولا" at bounding box center [763, 341] width 356 height 46
click at [840, 324] on textarea "تمن، دجاج كامل، خضروات، مياه، خبز" at bounding box center [763, 341] width 356 height 46
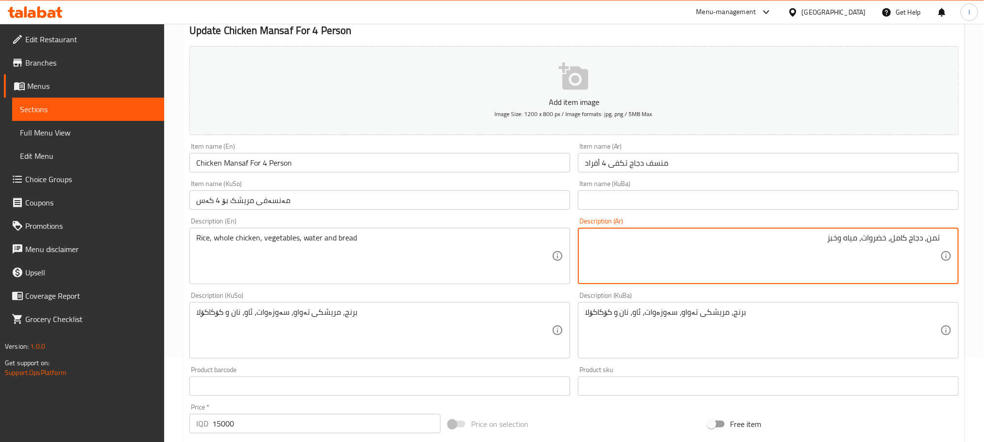
scroll to position [105, 0]
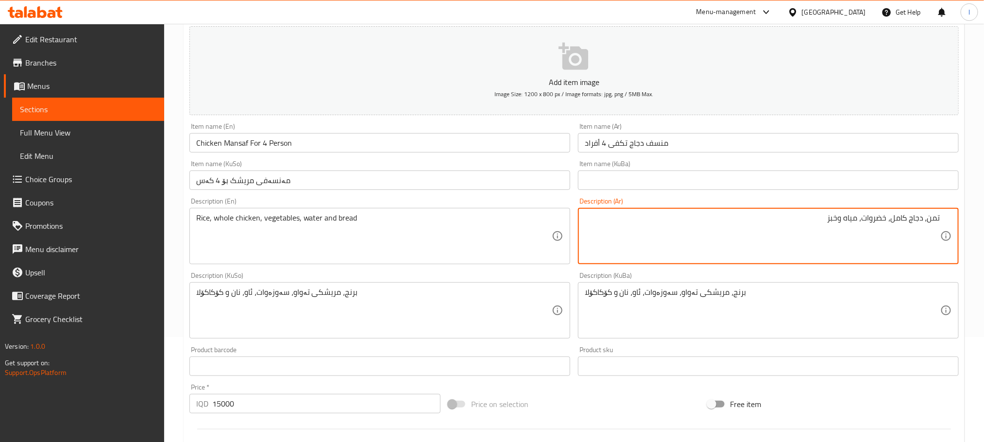
type textarea "تمن، دجاج كامل، خضروات، مياه وخبز"
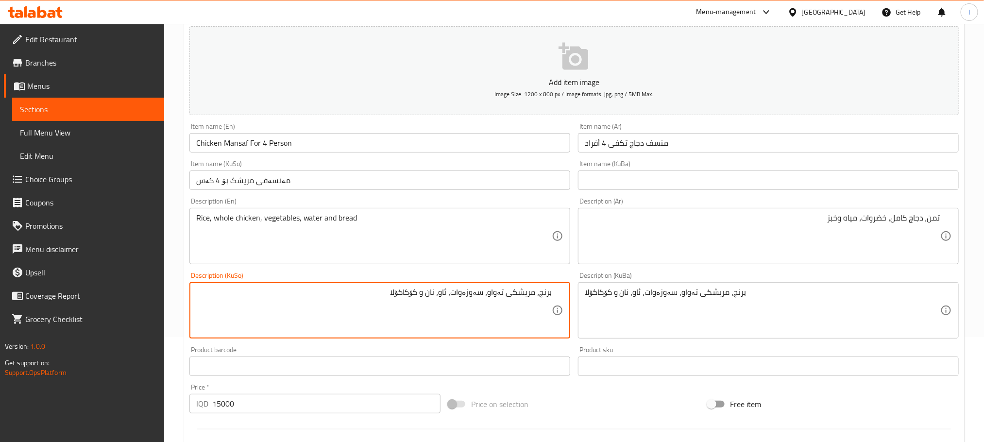
drag, startPoint x: 432, startPoint y: 291, endPoint x: 356, endPoint y: 290, distance: 75.8
click at [356, 290] on textarea "برنج، مریشکی تەواو، سەوزەوات، ئاو، نان و کۆکاکۆلا" at bounding box center [374, 311] width 356 height 46
click at [442, 292] on textarea "برنج، مریشکی تەواو، سەوزەوات، ئاو، نان" at bounding box center [374, 311] width 356 height 46
click at [410, 310] on textarea "برنج، مریشکی تەواو، سەوزەوات، ئاو و نان" at bounding box center [374, 311] width 356 height 46
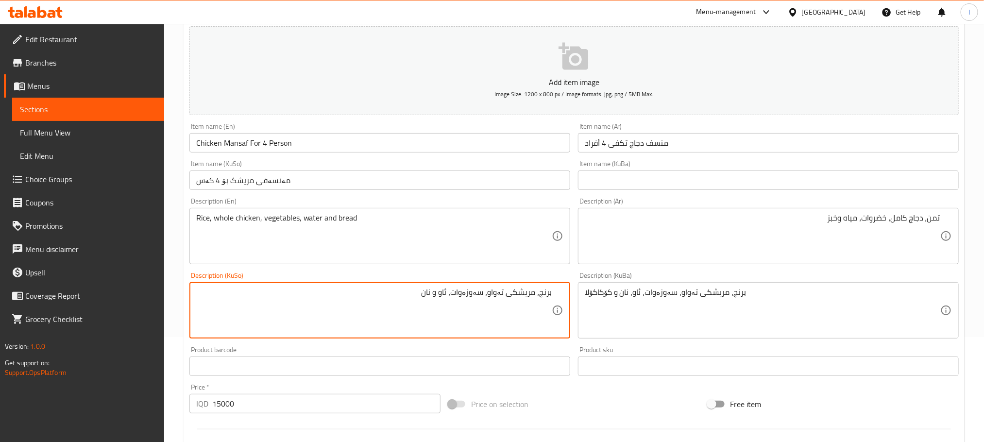
click at [410, 310] on textarea "برنج، مریشکی تەواو، سەوزەوات، ئاو و نان" at bounding box center [374, 311] width 356 height 46
type textarea "برنج، مریشکی تەواو، سەوزەوات، ئاو و نان"
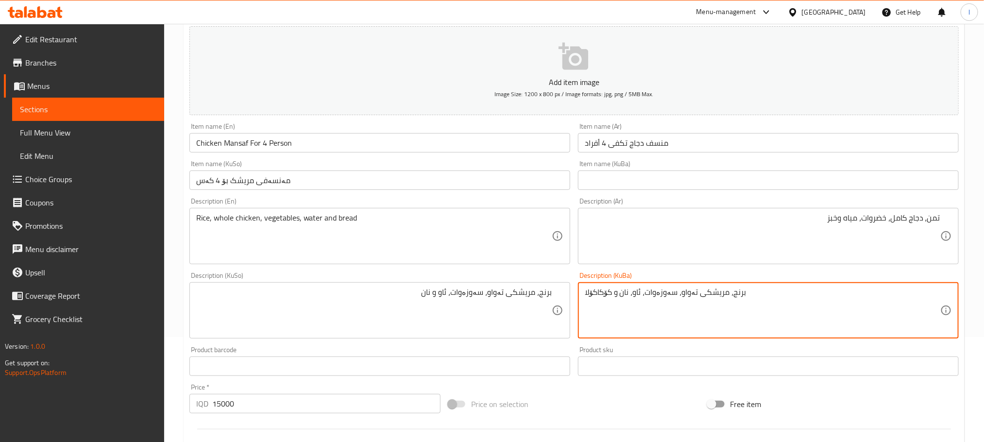
click at [630, 302] on textarea "برنج، مریشکی تەواو، سەوزەوات، ئاو، نان و کۆکاکۆلا" at bounding box center [763, 311] width 356 height 46
paste textarea "و نان"
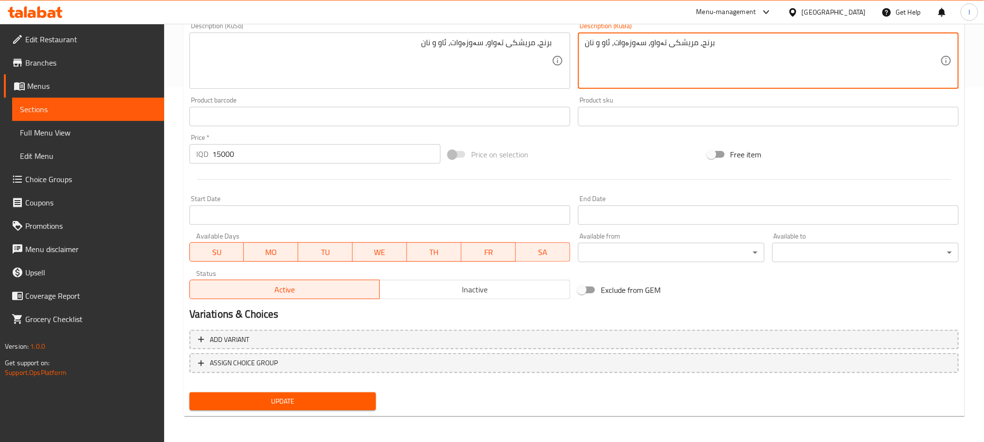
type textarea "برنج، مریشکی تەواو، سەوزەوات، ئاو و نان"
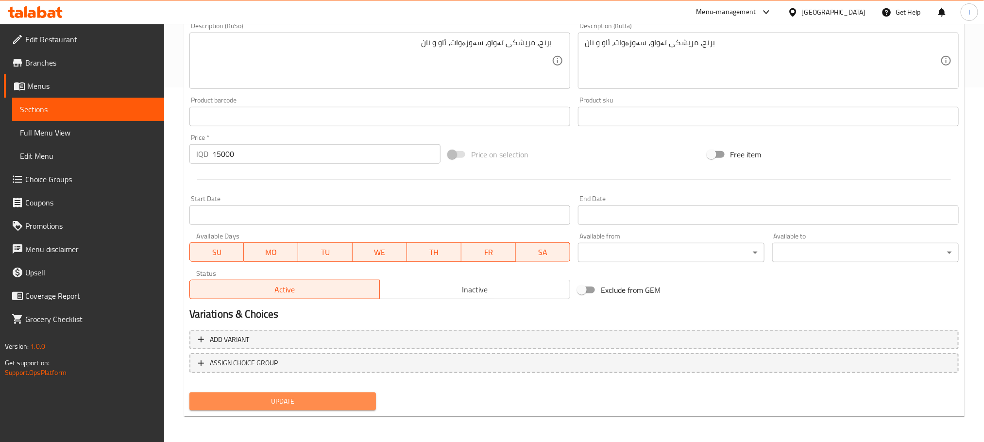
click at [347, 397] on span "Update" at bounding box center [282, 401] width 171 height 12
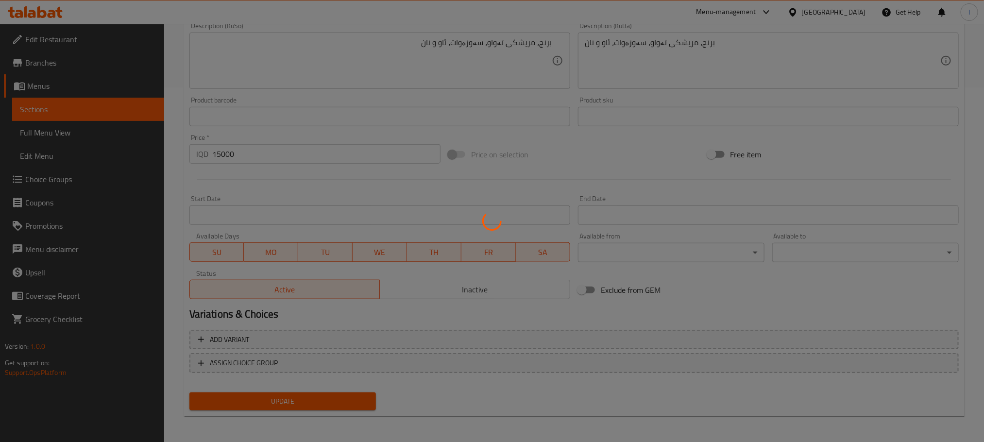
scroll to position [0, 0]
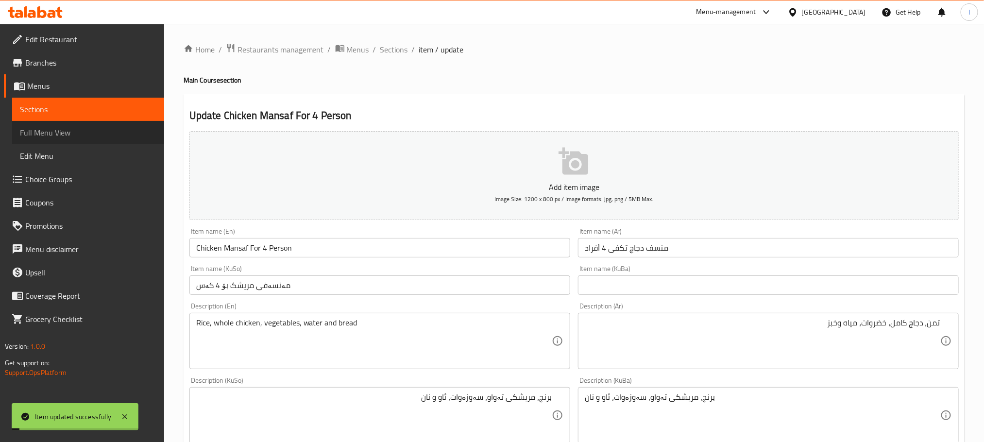
drag, startPoint x: 70, startPoint y: 134, endPoint x: 128, endPoint y: 171, distance: 68.6
click at [71, 134] on span "Full Menu View" at bounding box center [88, 133] width 137 height 12
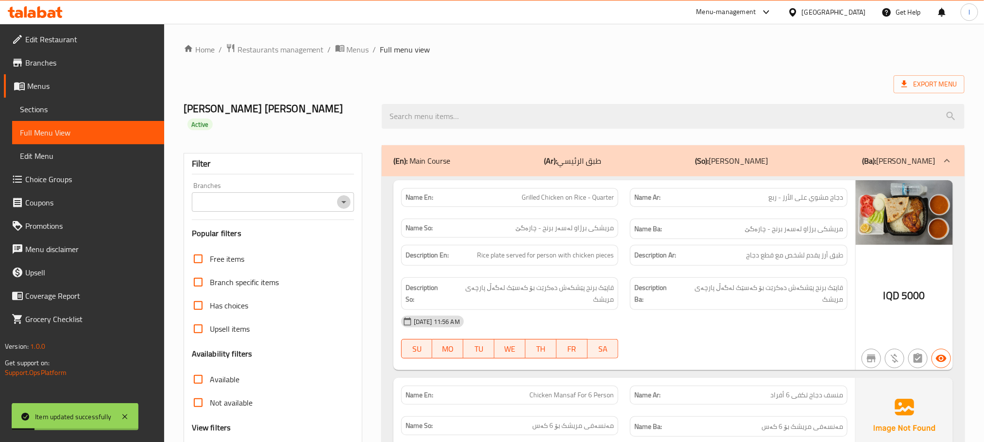
click at [344, 201] on icon "Open" at bounding box center [344, 202] width 5 height 2
click at [293, 226] on li "Bas Mrishk, Bazzar" at bounding box center [272, 229] width 162 height 17
type input "Bas Mrishk, Bazzar"
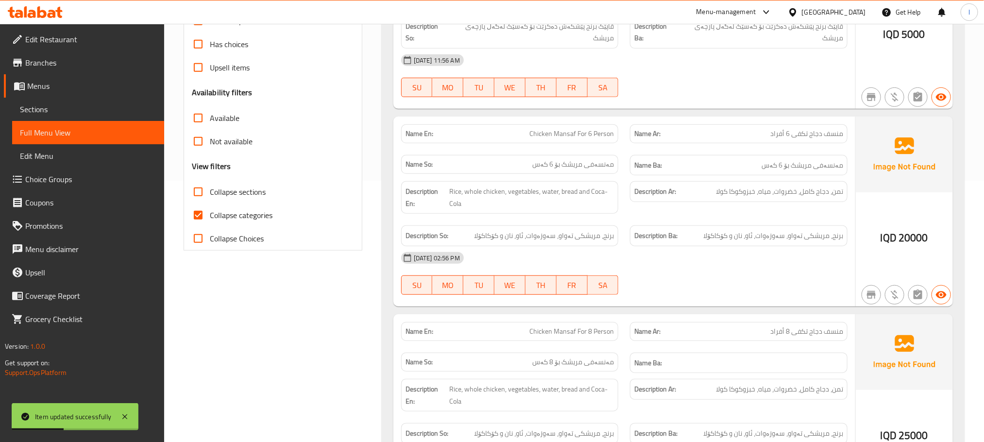
scroll to position [267, 0]
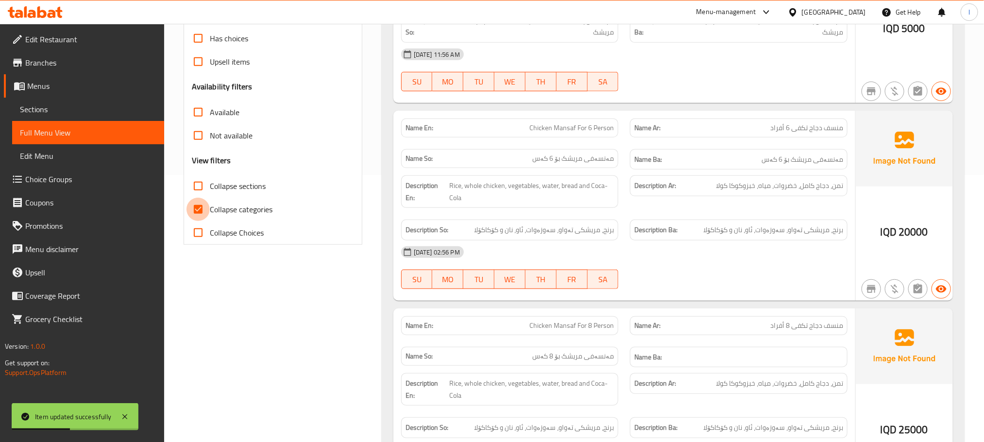
click at [203, 198] on input "Collapse categories" at bounding box center [198, 209] width 23 height 23
checkbox input "false"
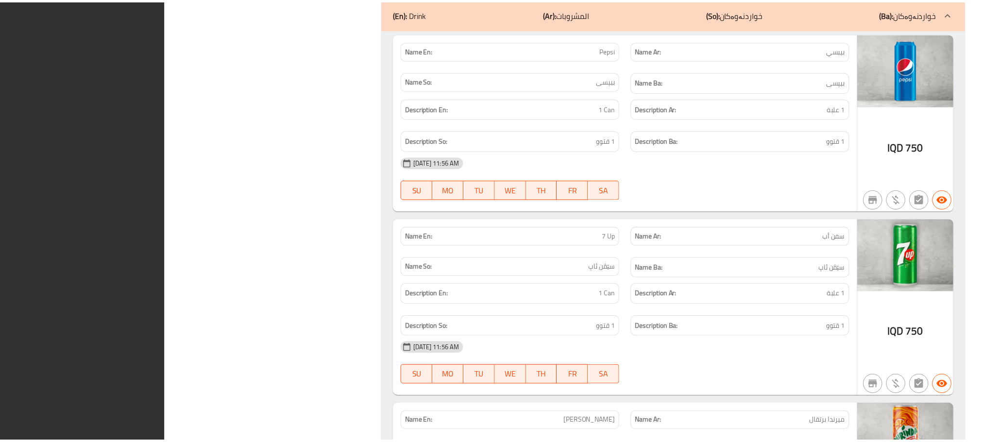
scroll to position [1713, 0]
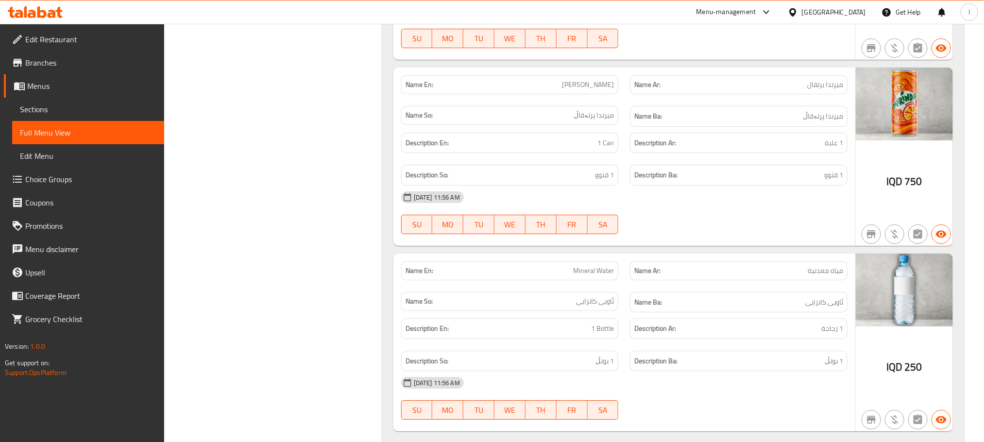
click at [30, 12] on icon at bounding box center [35, 12] width 55 height 12
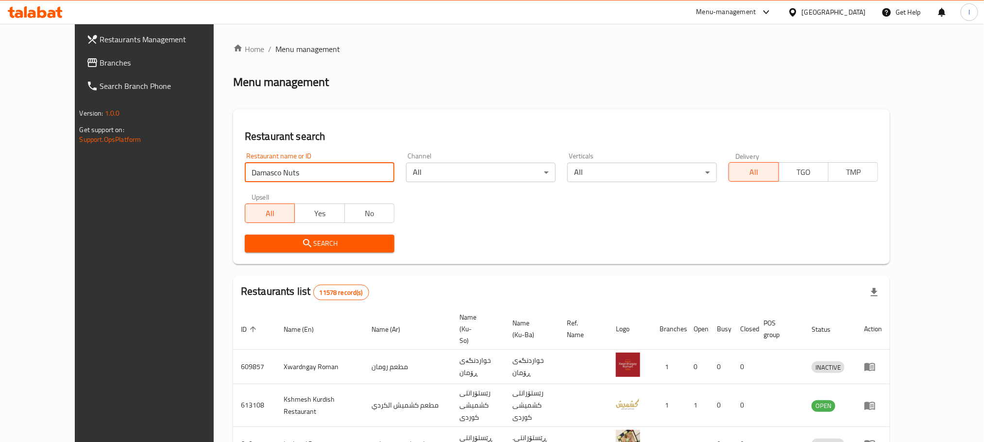
type input "Damasco Nuts"
click button "Search" at bounding box center [320, 244] width 150 height 18
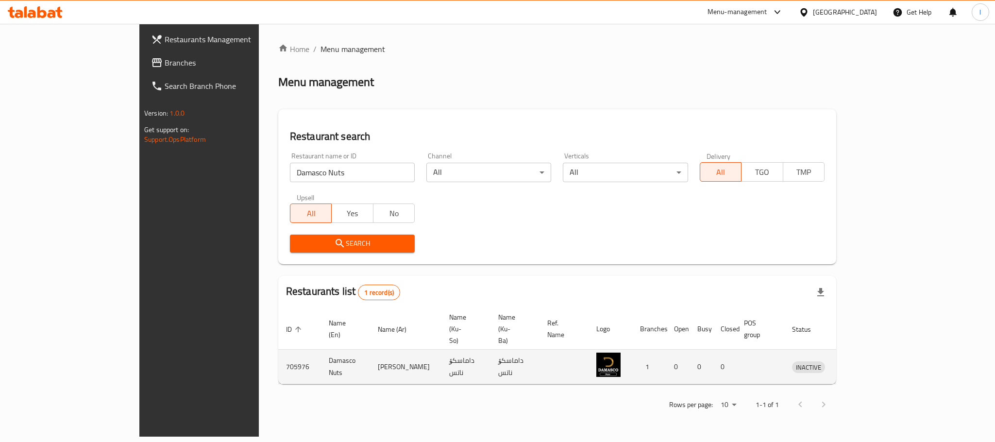
click at [871, 350] on td "enhanced table" at bounding box center [854, 367] width 34 height 34
click at [857, 361] on icon "enhanced table" at bounding box center [851, 367] width 12 height 12
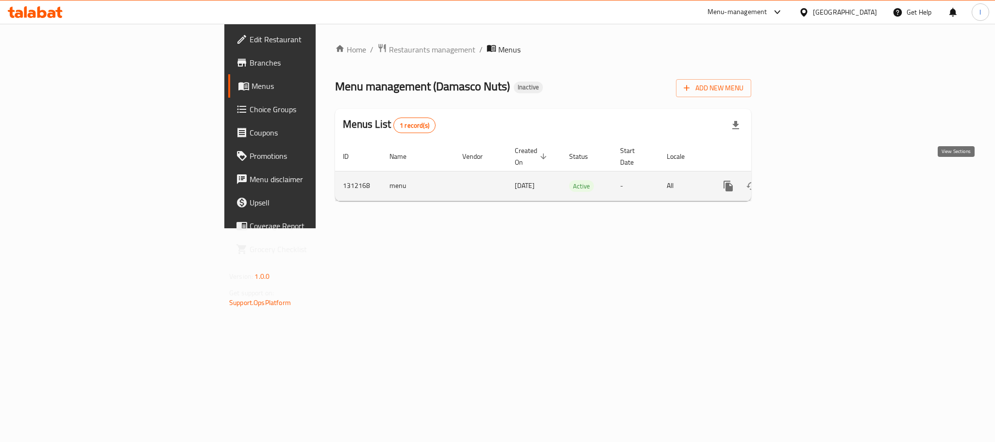
click at [805, 180] on icon "enhanced table" at bounding box center [799, 186] width 12 height 12
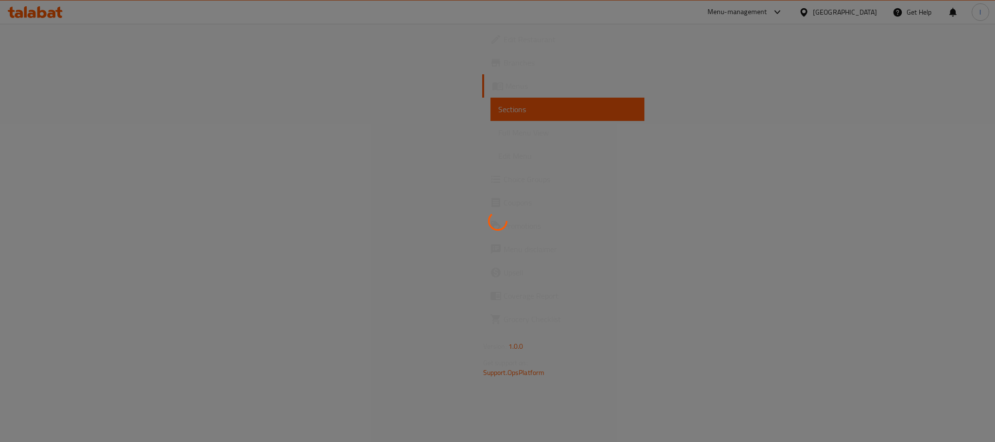
click at [493, 248] on div at bounding box center [497, 221] width 995 height 442
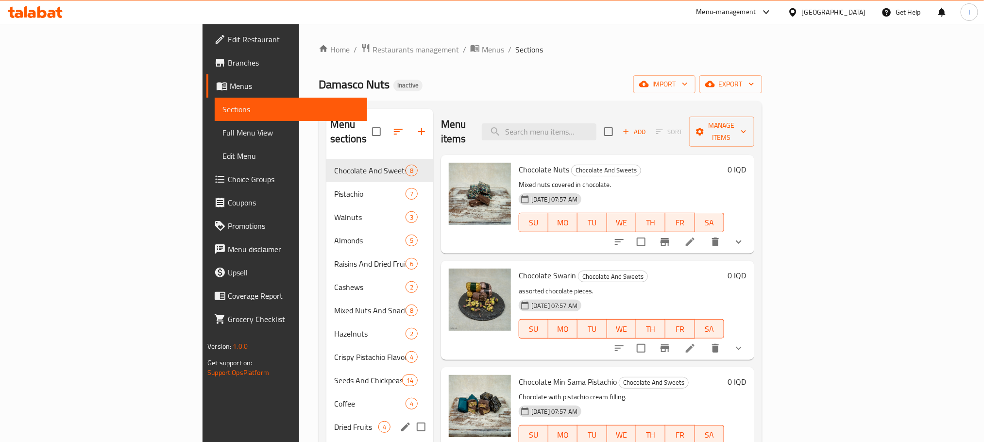
click at [334, 421] on span "Dried Fruits" at bounding box center [356, 427] width 44 height 12
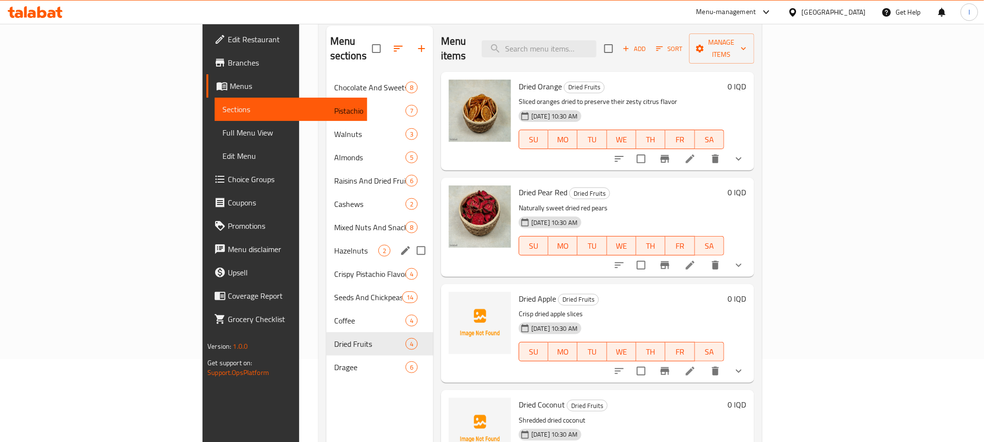
scroll to position [136, 0]
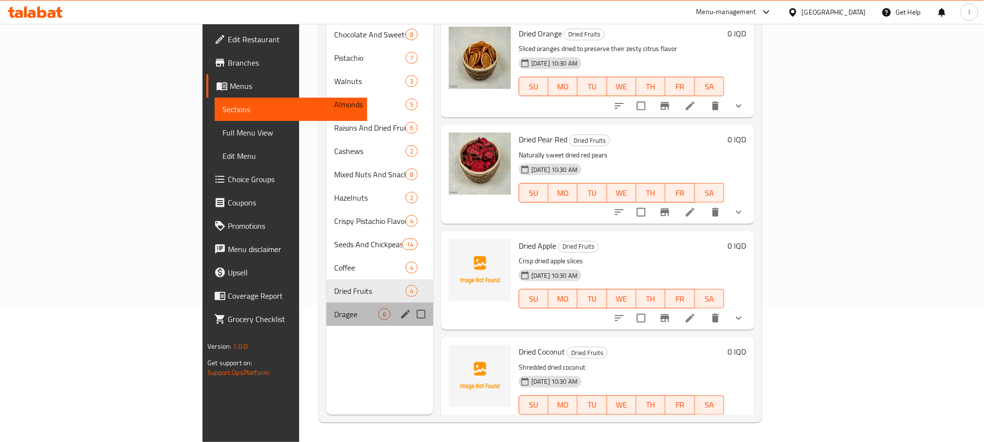
click at [326, 303] on div "Dragee 6" at bounding box center [379, 314] width 107 height 23
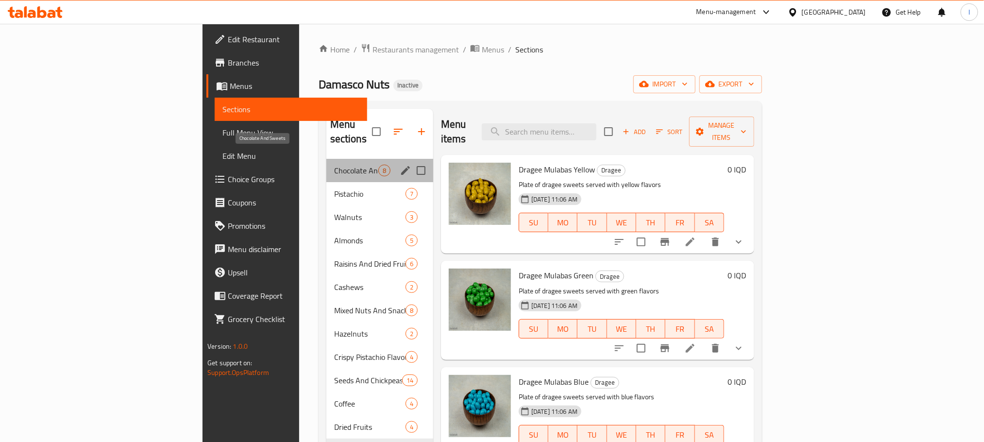
click at [334, 165] on span "Chocolate And Sweets" at bounding box center [356, 171] width 44 height 12
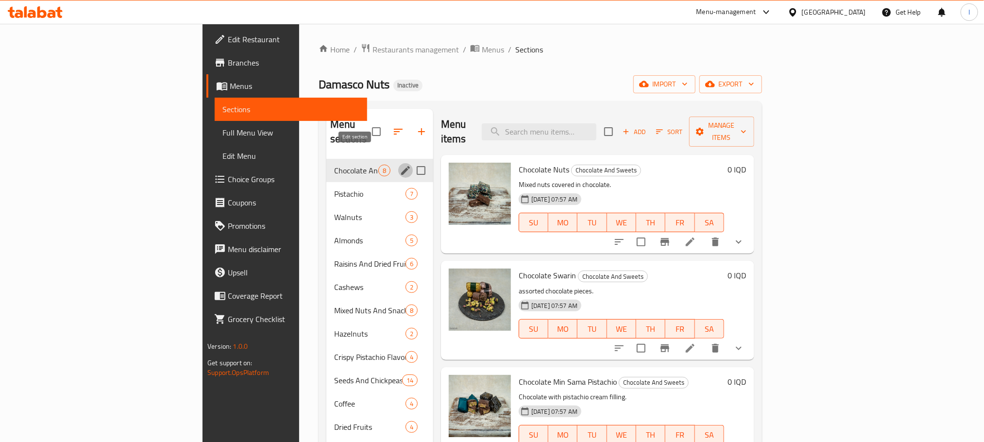
click at [398, 163] on button "edit" at bounding box center [405, 170] width 15 height 15
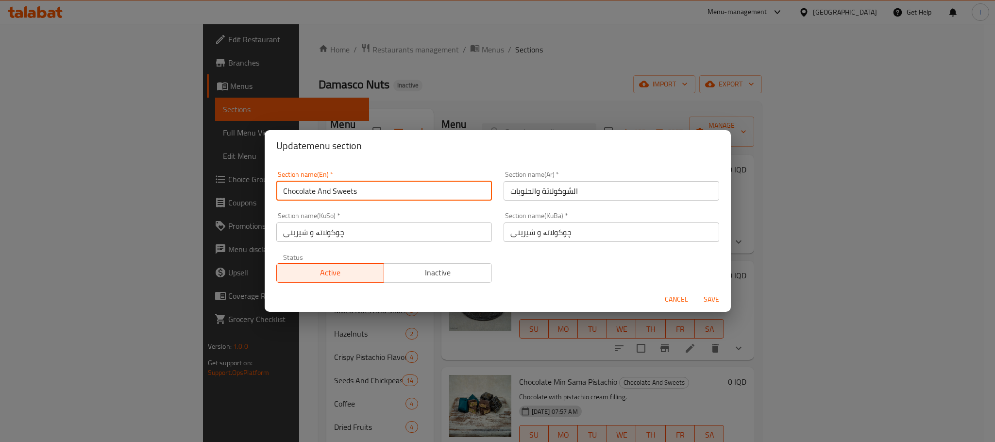
drag, startPoint x: 372, startPoint y: 189, endPoint x: 166, endPoint y: 182, distance: 205.6
click at [166, 182] on div "Update menu section Section name(En)   * Chocolate And Sweets Section name(En) …" at bounding box center [497, 221] width 995 height 442
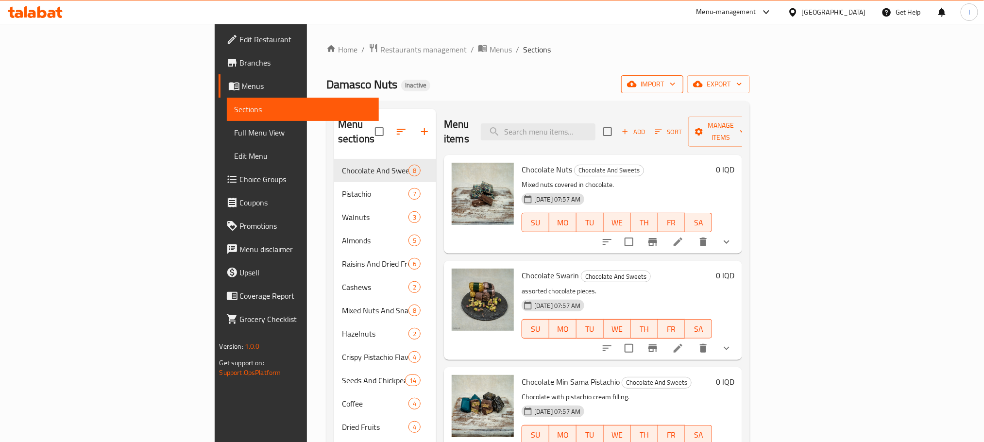
click at [678, 85] on icon "button" at bounding box center [673, 84] width 10 height 10
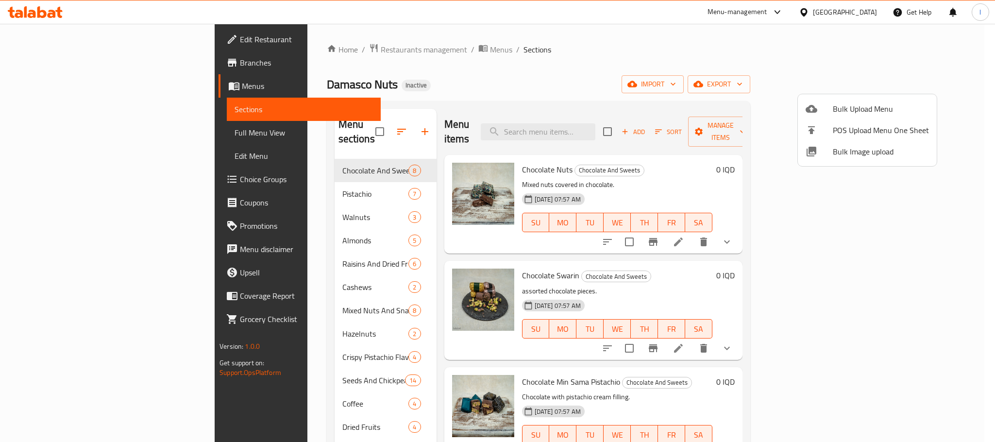
click at [855, 117] on li "Bulk Upload Menu" at bounding box center [867, 108] width 139 height 21
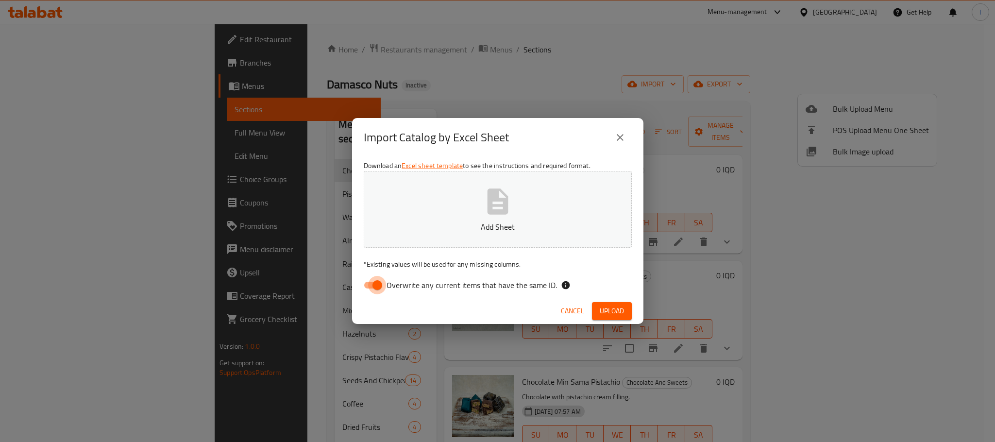
click at [372, 291] on input "Overwrite any current items that have the same ID." at bounding box center [377, 285] width 55 height 18
checkbox input "false"
click at [516, 224] on p "Add Sheet" at bounding box center [498, 227] width 238 height 12
click at [598, 303] on button "Upload" at bounding box center [612, 311] width 40 height 18
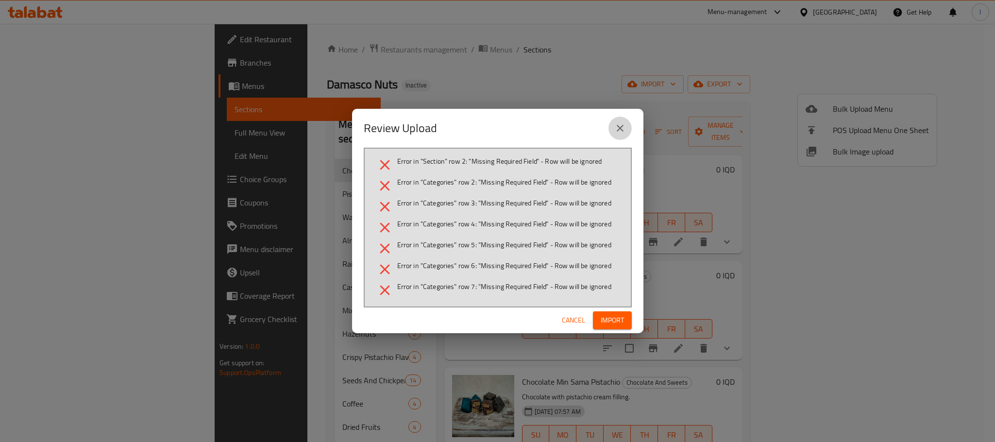
click at [623, 130] on icon "close" at bounding box center [621, 128] width 12 height 12
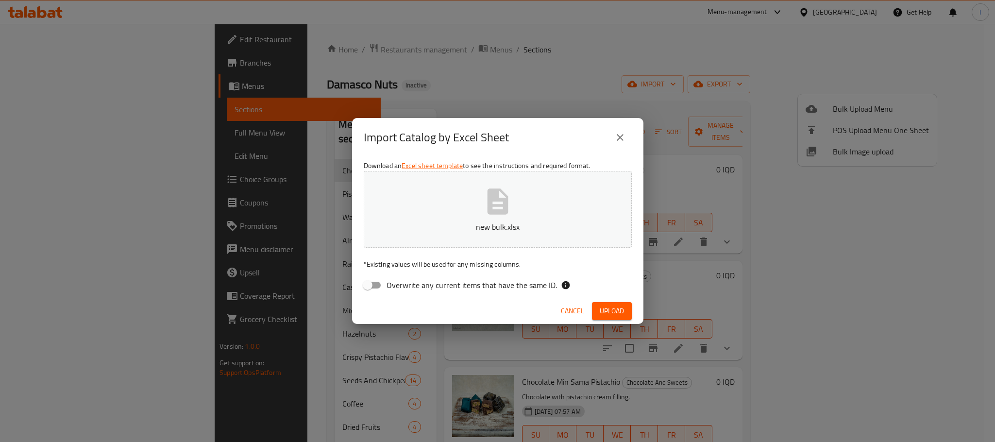
click at [440, 205] on button "new bulk.xlsx" at bounding box center [498, 209] width 268 height 77
click at [617, 319] on button "Upload" at bounding box center [612, 311] width 40 height 18
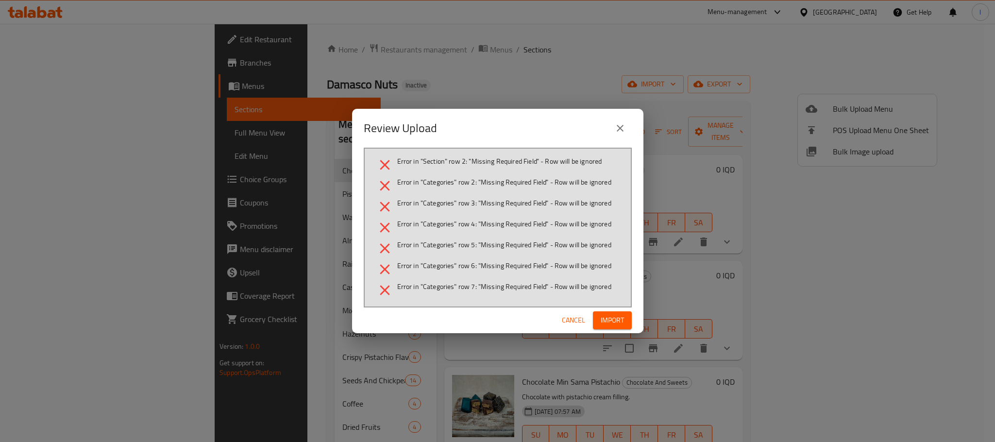
click at [614, 128] on button "close" at bounding box center [620, 128] width 23 height 23
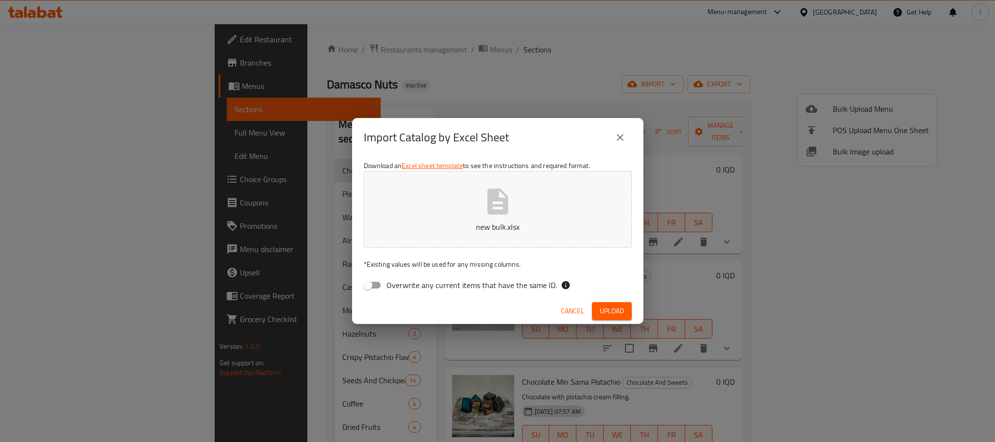
click at [618, 137] on icon "close" at bounding box center [621, 138] width 12 height 12
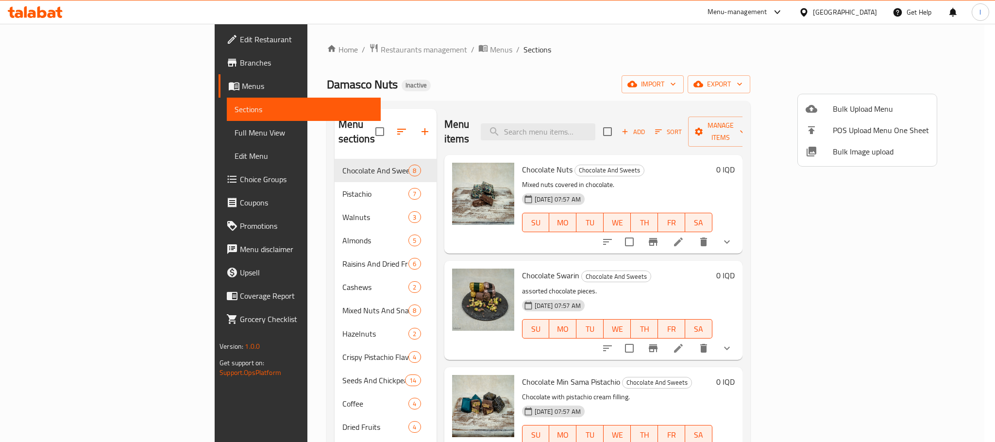
click at [343, 159] on div at bounding box center [497, 221] width 995 height 442
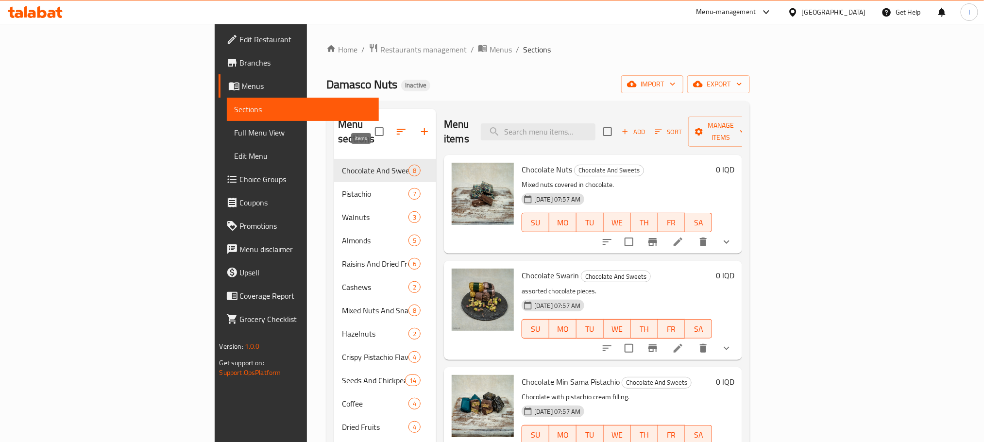
click at [409, 166] on span "8" at bounding box center [414, 170] width 11 height 9
click at [342, 165] on span "Chocolate And Sweets" at bounding box center [375, 171] width 67 height 12
click at [503, 100] on div "Home / Restaurants management / Menus / Sections Damasco Nuts Inactive import e…" at bounding box center [538, 300] width 424 height 515
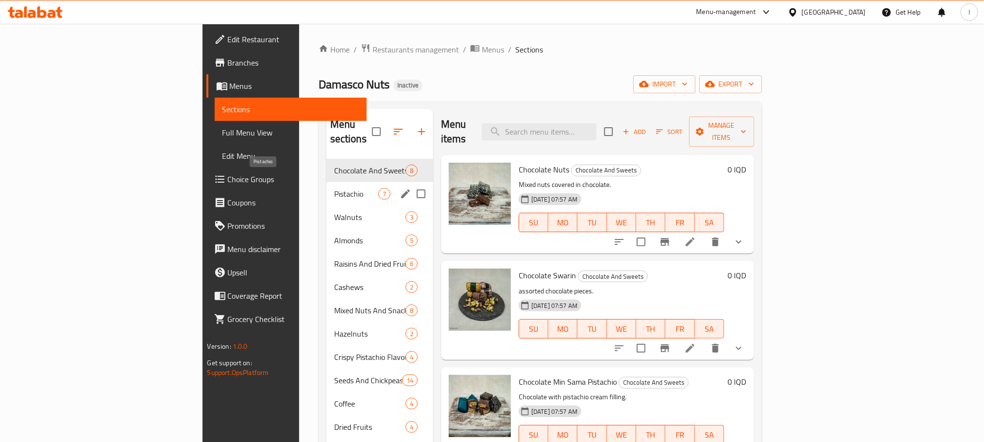
click at [334, 188] on span "Pistachio" at bounding box center [356, 194] width 44 height 12
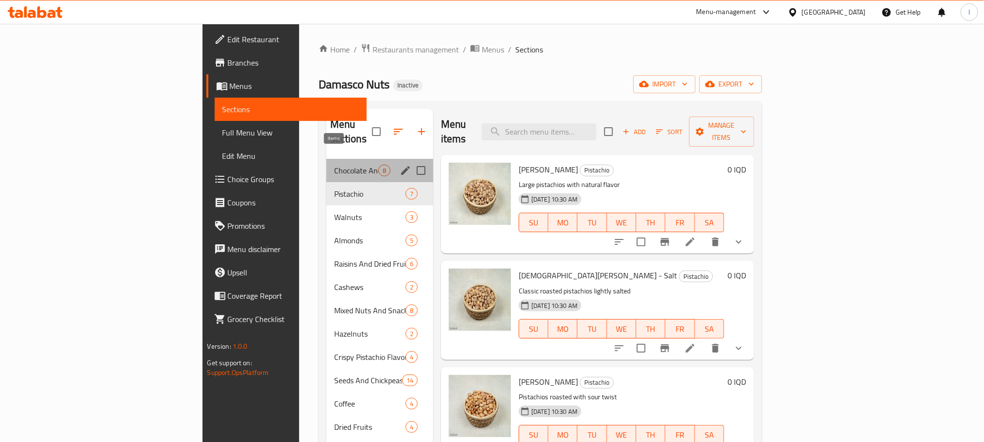
click at [379, 166] on span "8" at bounding box center [384, 170] width 11 height 9
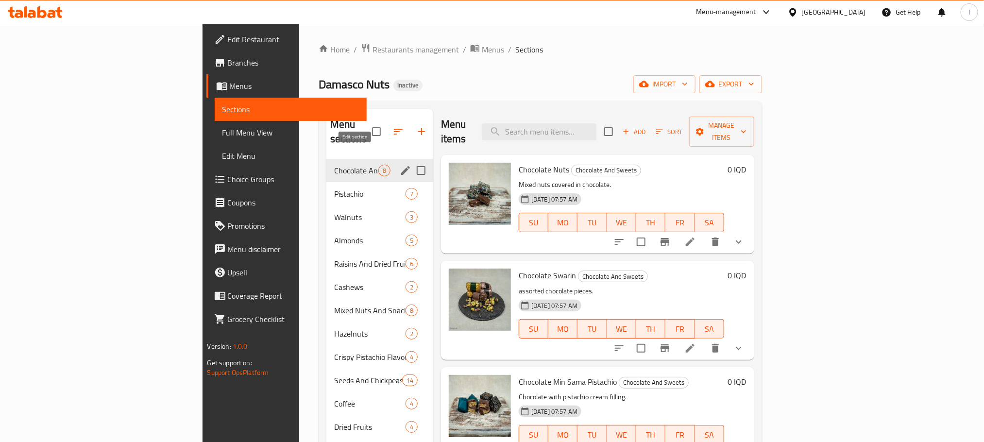
click at [401, 166] on icon "edit" at bounding box center [405, 170] width 9 height 9
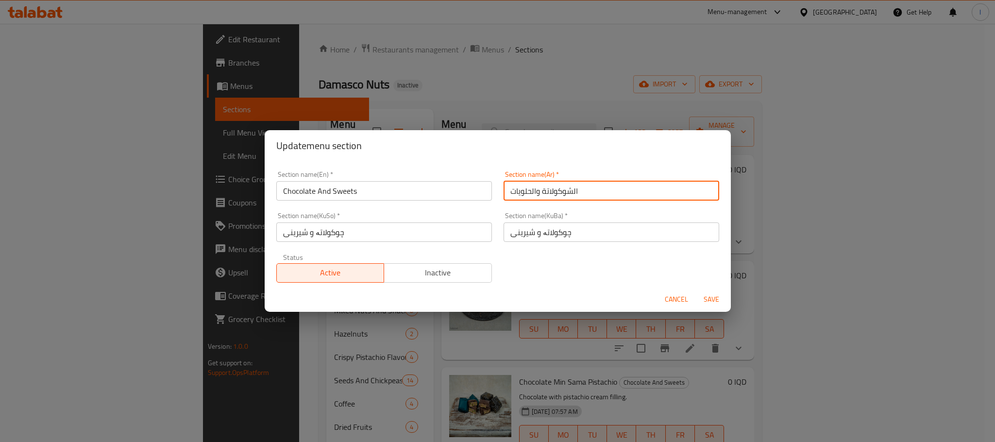
drag, startPoint x: 576, startPoint y: 188, endPoint x: 430, endPoint y: 197, distance: 146.5
click at [430, 197] on div "Section name(En)   * Chocolate And Sweets Section name(En) * Section name(Ar)  …" at bounding box center [498, 226] width 455 height 123
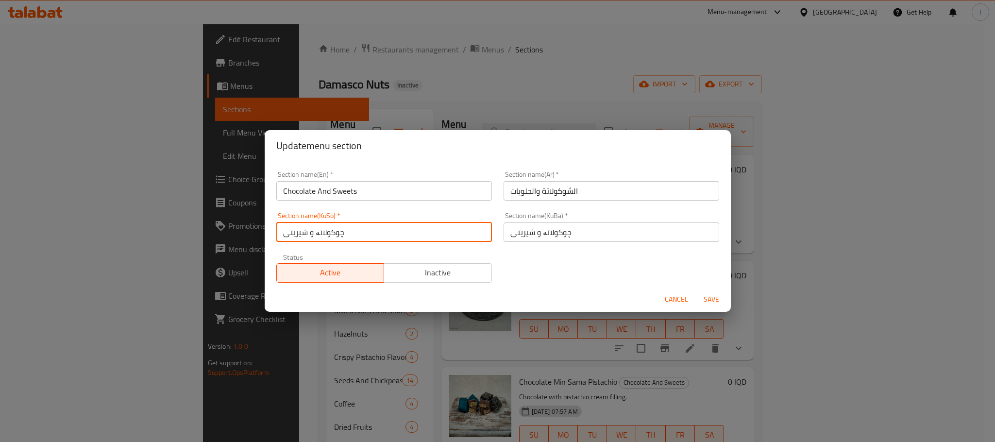
drag, startPoint x: 350, startPoint y: 226, endPoint x: 170, endPoint y: 221, distance: 180.8
click at [171, 222] on div "Update menu section Section name(En)   * Chocolate And Sweets Section name(En) …" at bounding box center [497, 221] width 995 height 442
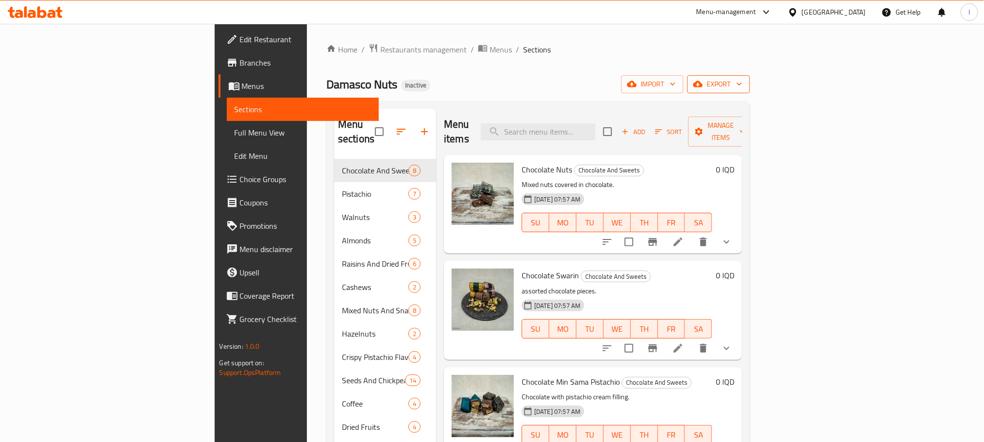
click at [742, 86] on span "export" at bounding box center [718, 84] width 47 height 12
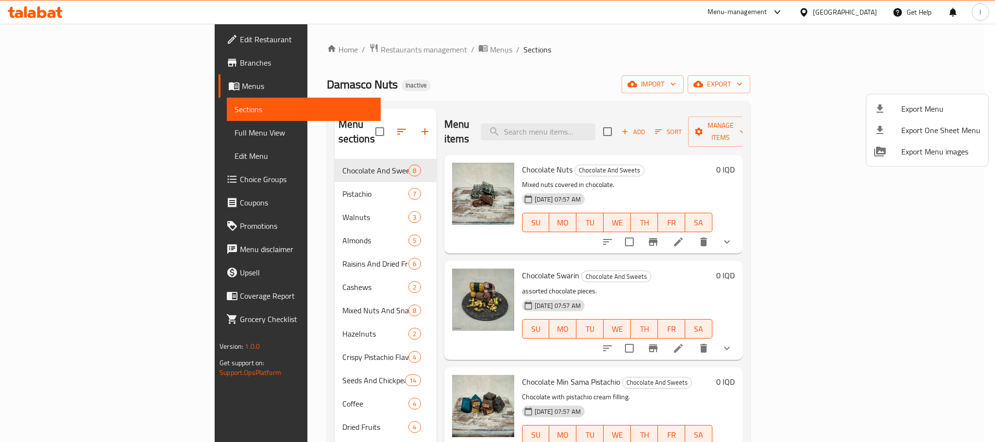
click at [862, 80] on div at bounding box center [497, 221] width 995 height 442
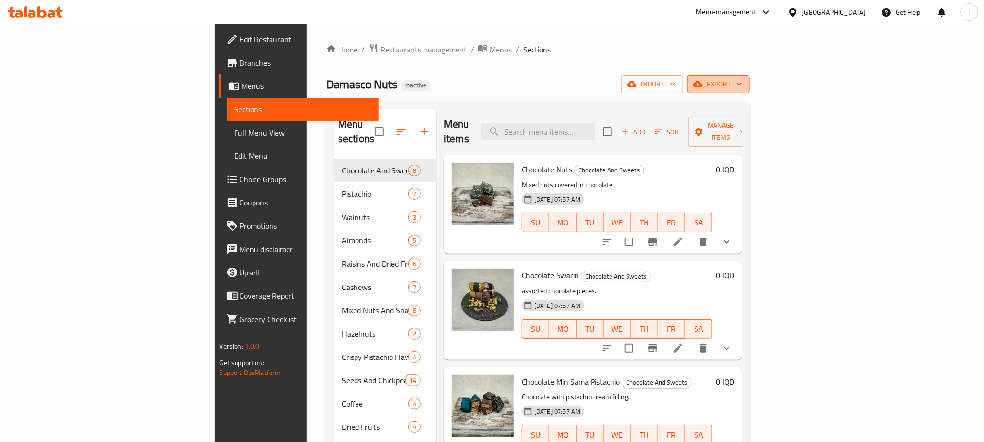
click at [742, 79] on span "export" at bounding box center [718, 84] width 47 height 12
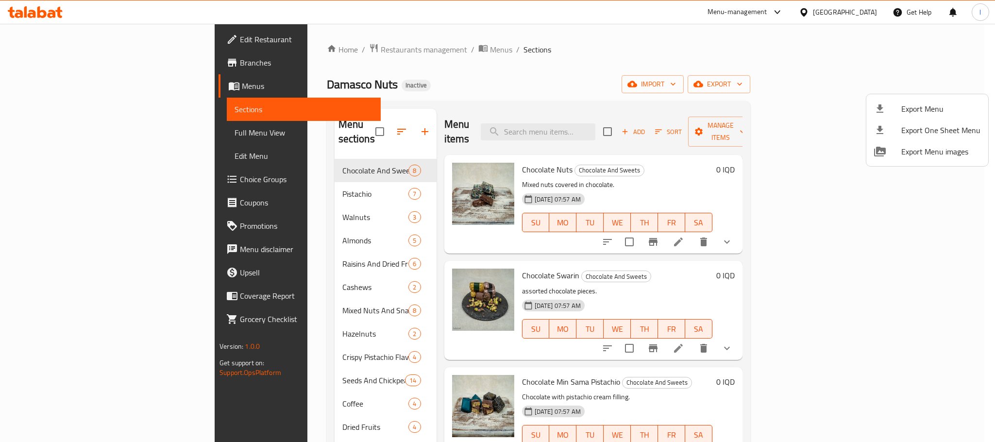
click at [873, 84] on div at bounding box center [497, 221] width 995 height 442
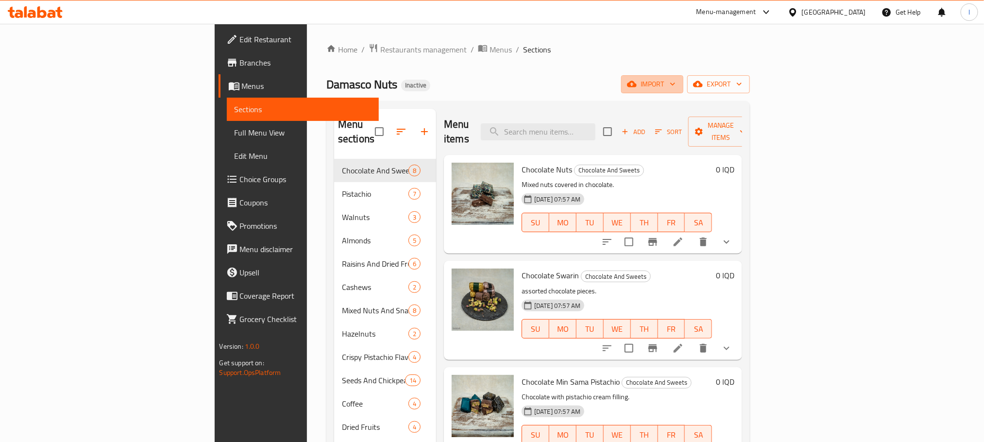
click at [676, 84] on span "import" at bounding box center [652, 84] width 47 height 12
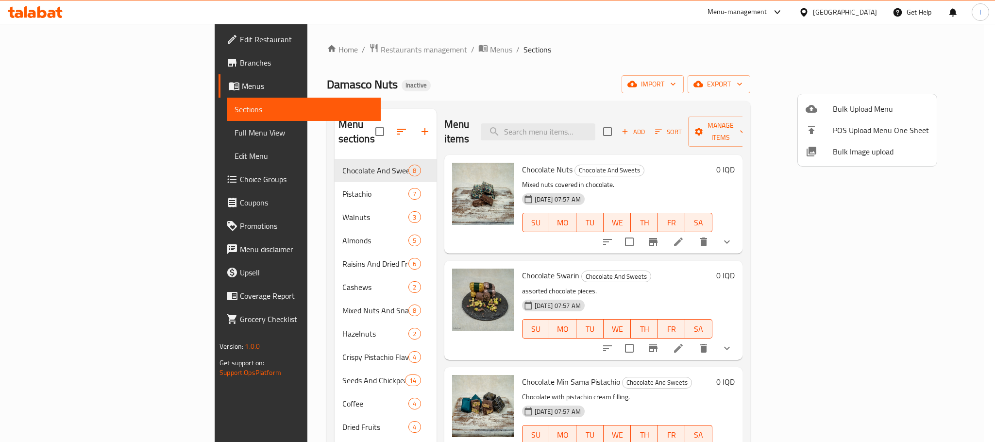
click at [833, 148] on span "Bulk Image upload" at bounding box center [881, 152] width 96 height 12
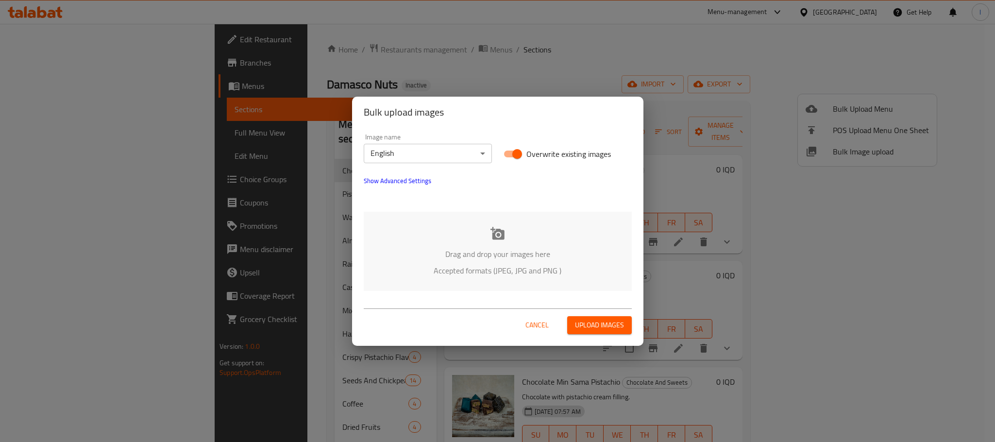
click at [659, 80] on div "Bulk upload images Image name English ​ Overwrite existing images Show Advanced…" at bounding box center [497, 221] width 995 height 442
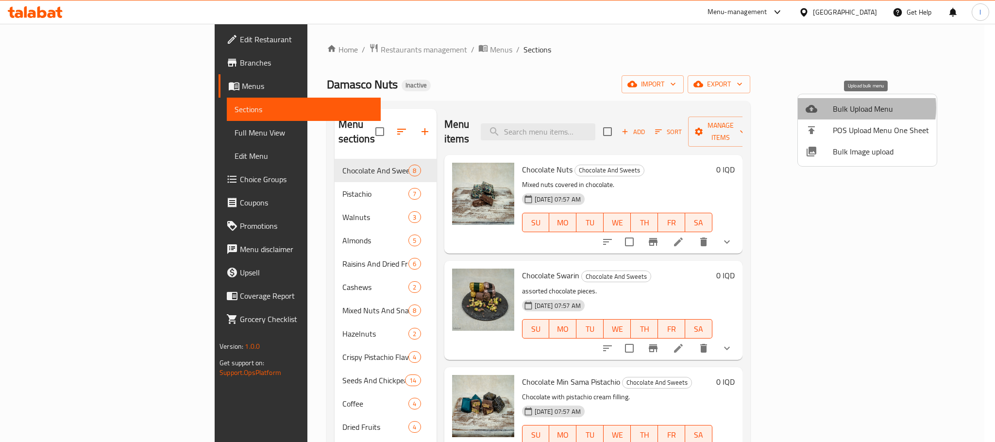
click at [859, 108] on span "Bulk Upload Menu" at bounding box center [881, 109] width 96 height 12
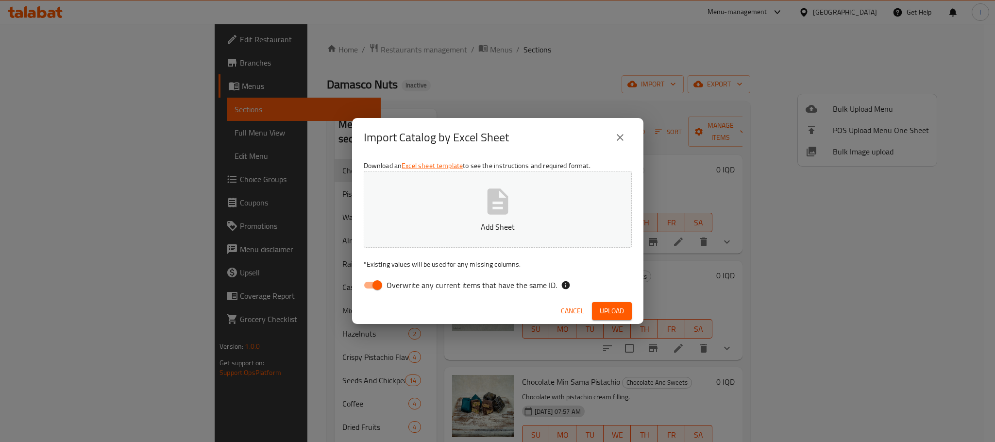
click at [379, 280] on input "Overwrite any current items that have the same ID." at bounding box center [377, 285] width 55 height 18
checkbox input "false"
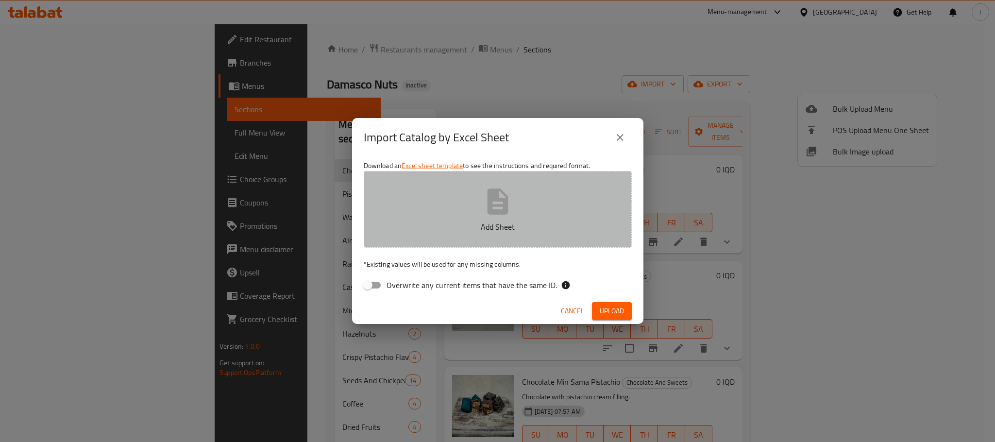
click at [462, 237] on button "Add Sheet" at bounding box center [498, 209] width 268 height 77
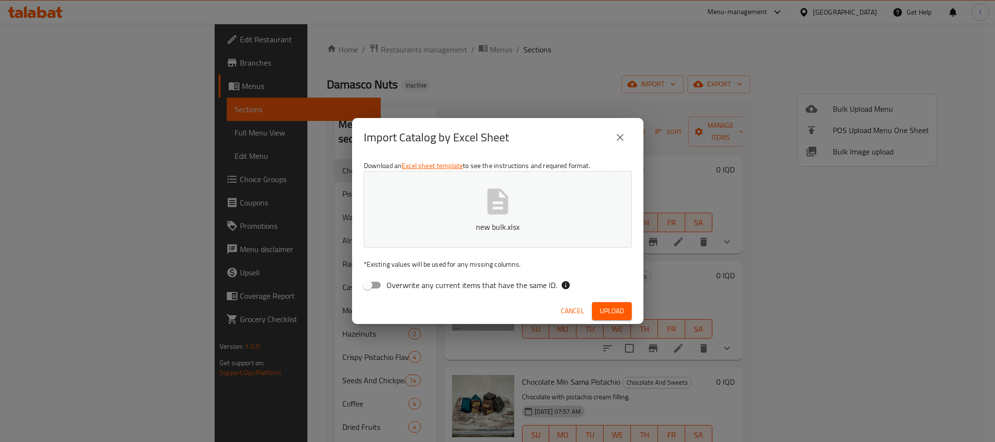
click at [607, 308] on span "Upload" at bounding box center [612, 311] width 24 height 12
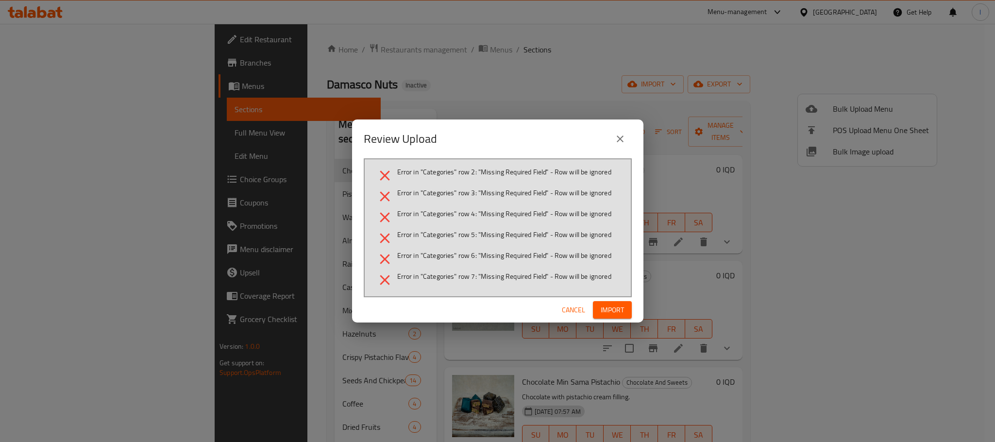
click at [606, 307] on span "Import" at bounding box center [612, 310] width 23 height 12
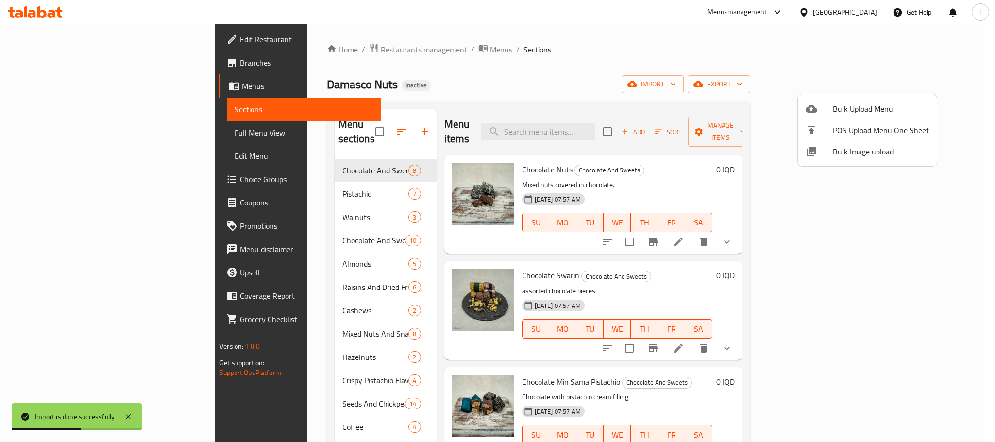
click at [563, 76] on div at bounding box center [497, 221] width 995 height 442
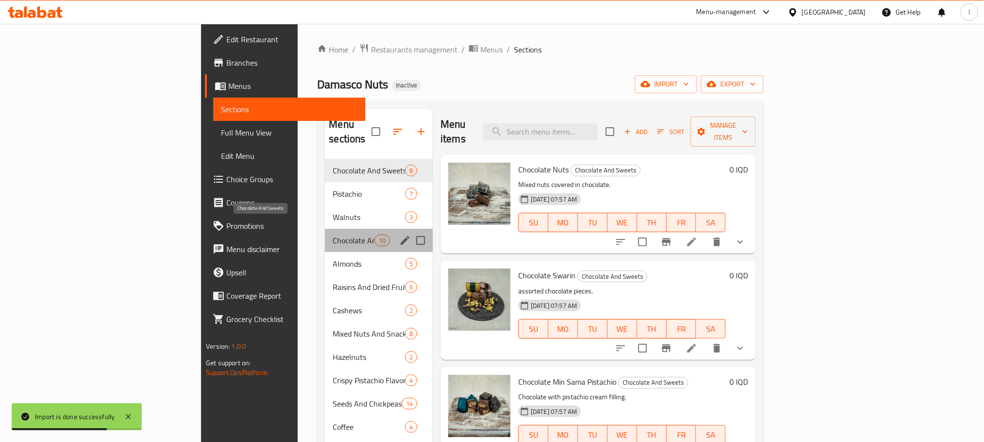
click at [333, 235] on span "Chocolate And Sweets" at bounding box center [353, 241] width 41 height 12
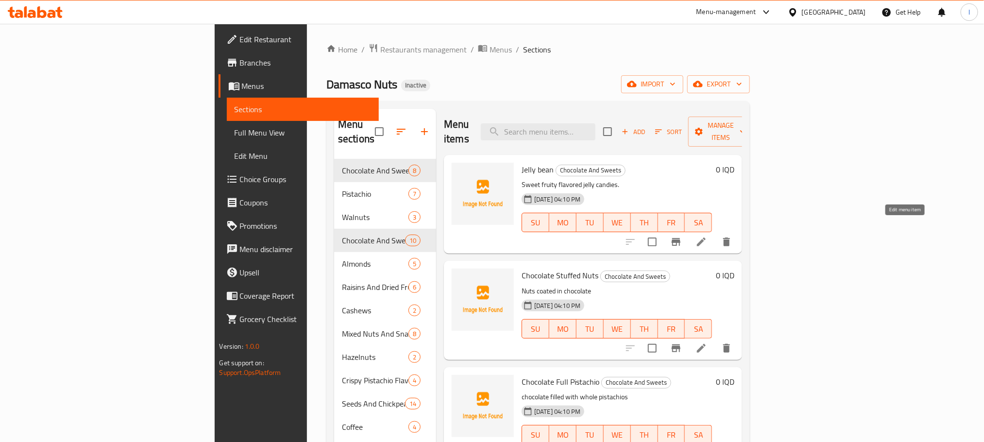
click at [707, 236] on icon at bounding box center [702, 242] width 12 height 12
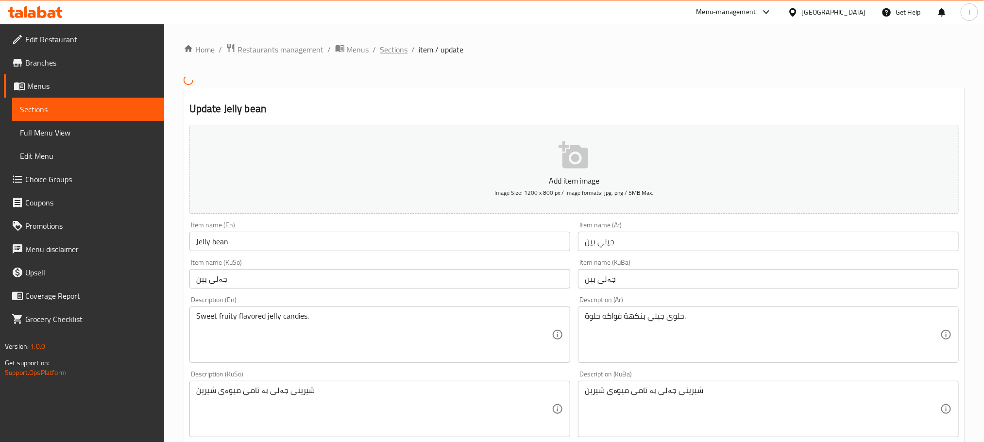
click at [395, 51] on span "Sections" at bounding box center [394, 50] width 28 height 12
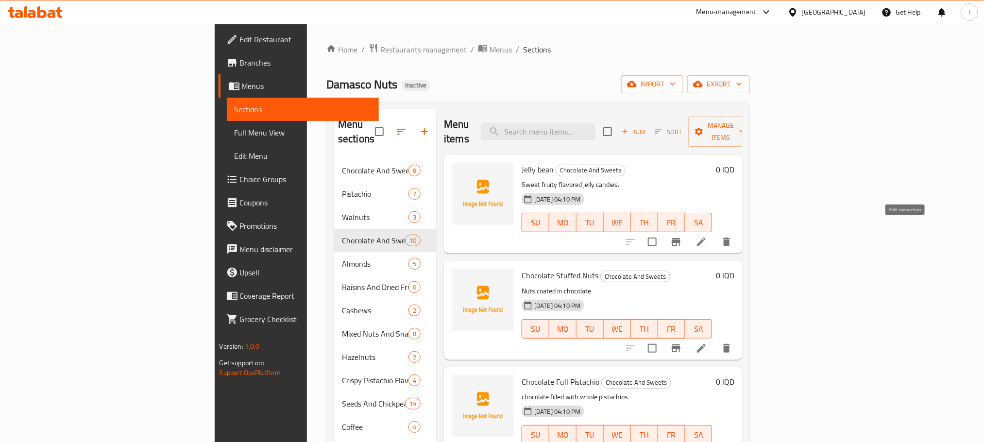
click at [707, 236] on icon at bounding box center [702, 242] width 12 height 12
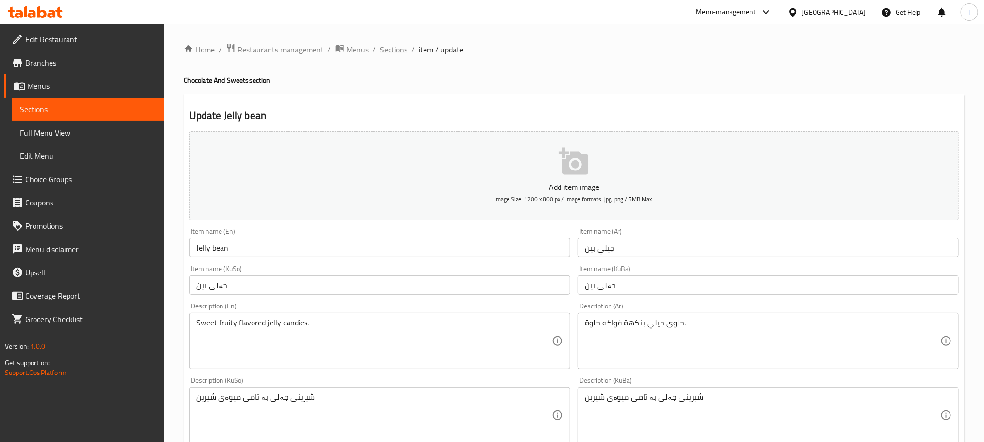
click at [391, 44] on span "Sections" at bounding box center [394, 50] width 28 height 12
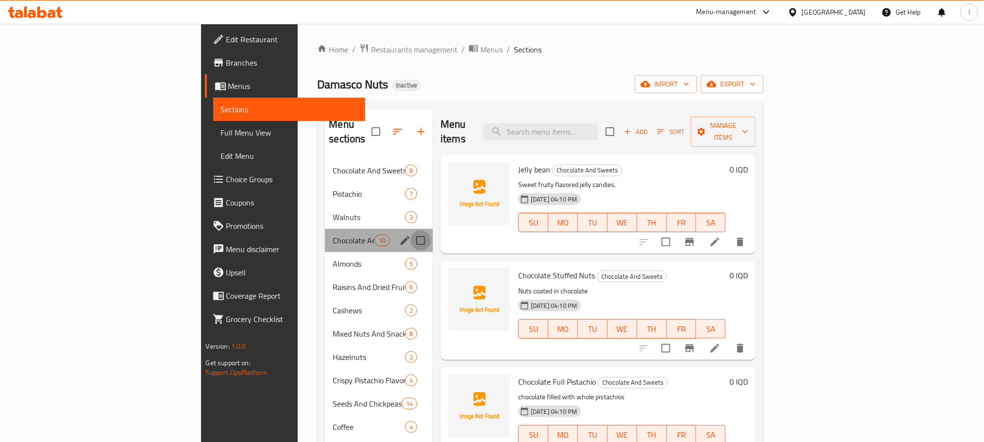
click at [411, 230] on input "Menu sections" at bounding box center [421, 240] width 20 height 20
checkbox input "true"
click at [386, 126] on icon "button" at bounding box center [392, 132] width 12 height 12
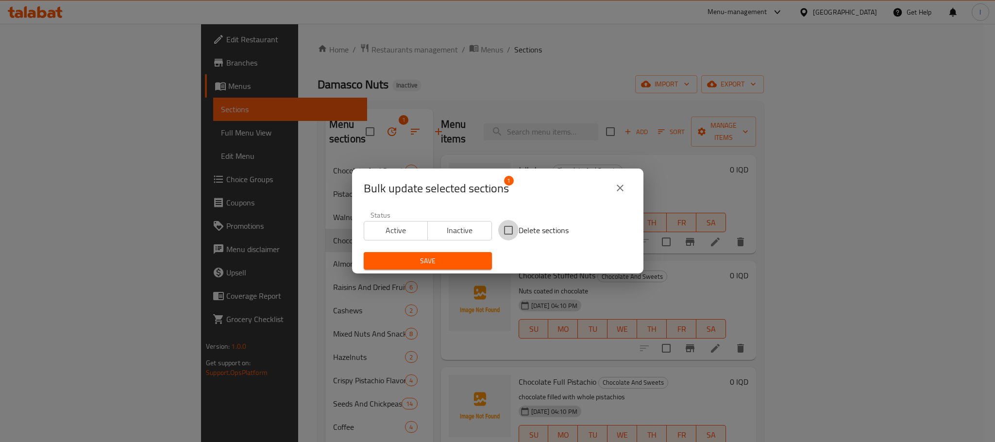
click at [504, 235] on input "Delete sections" at bounding box center [508, 230] width 20 height 20
checkbox input "true"
click at [445, 254] on button "Save" at bounding box center [428, 261] width 128 height 18
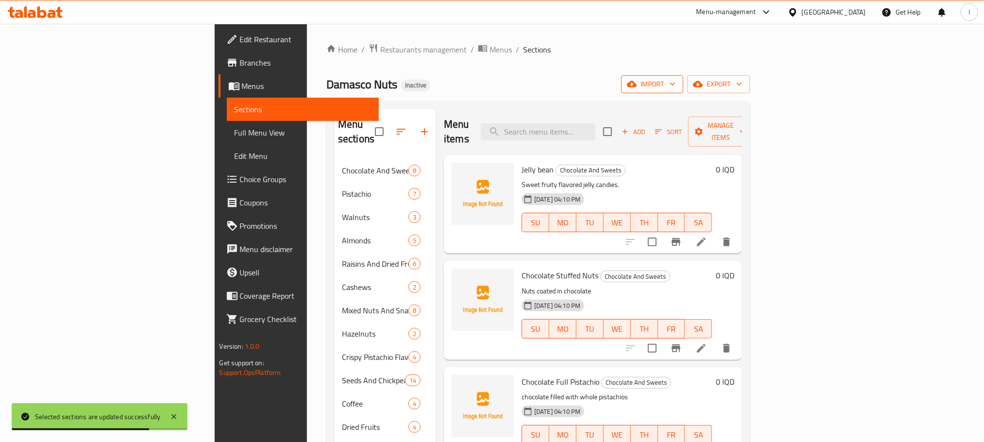
click at [676, 84] on span "import" at bounding box center [652, 84] width 47 height 12
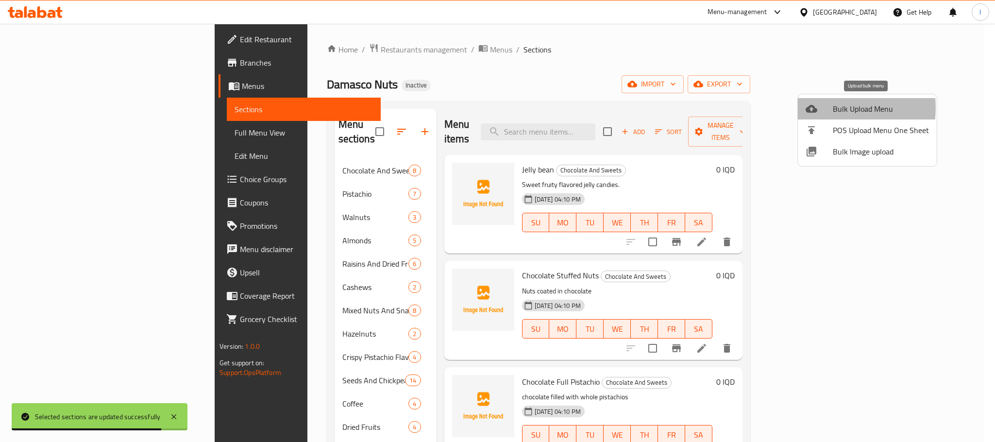
click at [834, 108] on span "Bulk Upload Menu" at bounding box center [881, 109] width 96 height 12
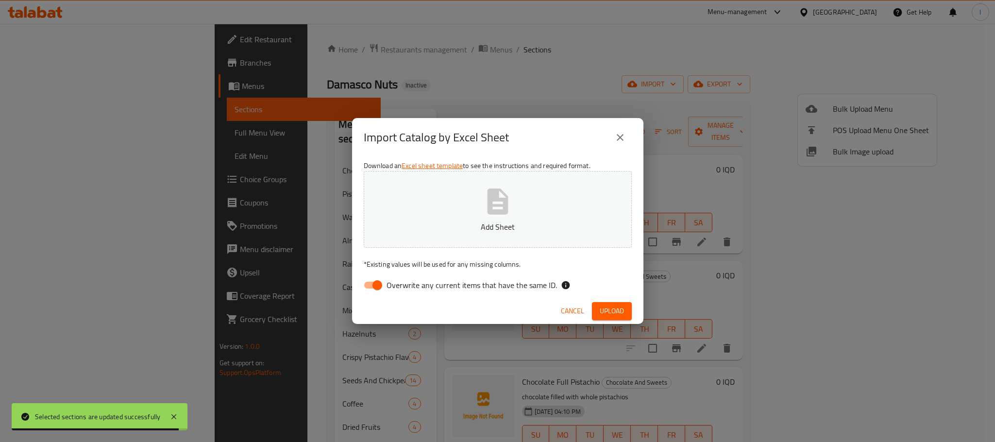
click at [376, 286] on input "Overwrite any current items that have the same ID." at bounding box center [377, 285] width 55 height 18
checkbox input "false"
click at [506, 229] on p "Add Sheet" at bounding box center [498, 227] width 238 height 12
click at [614, 305] on span "Upload" at bounding box center [612, 311] width 24 height 12
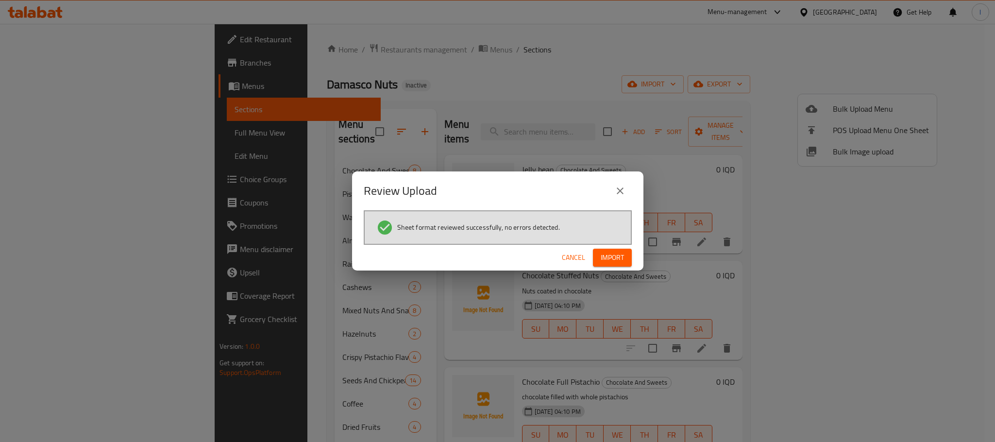
click at [612, 248] on div "Cancel Import" at bounding box center [497, 258] width 291 height 26
click at [613, 252] on span "Import" at bounding box center [612, 258] width 23 height 12
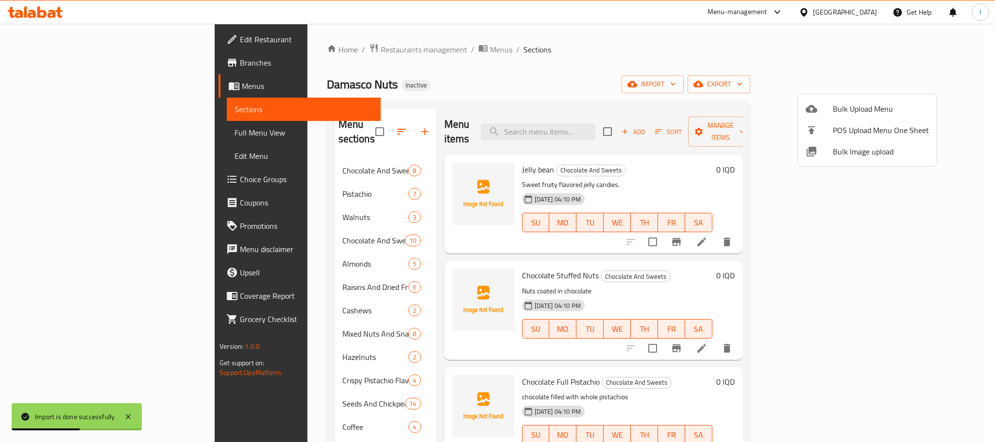
click at [296, 227] on div at bounding box center [497, 221] width 995 height 442
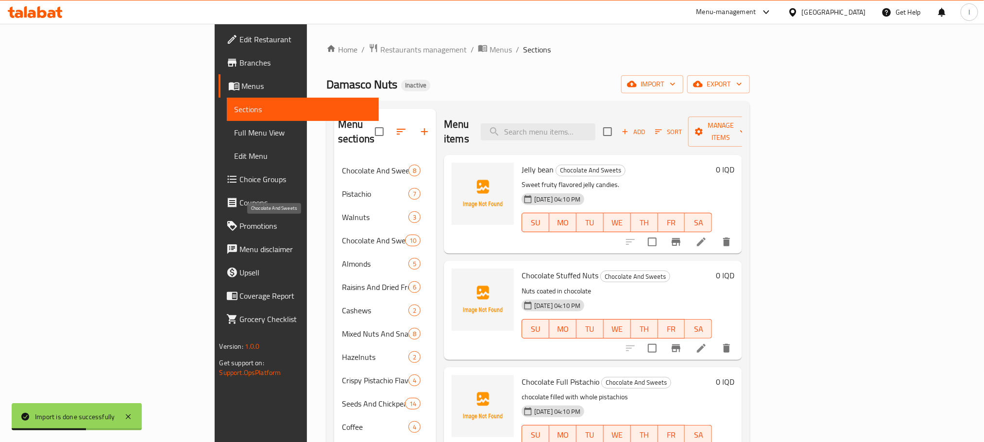
click at [342, 235] on span "Chocolate And Sweets" at bounding box center [373, 241] width 63 height 12
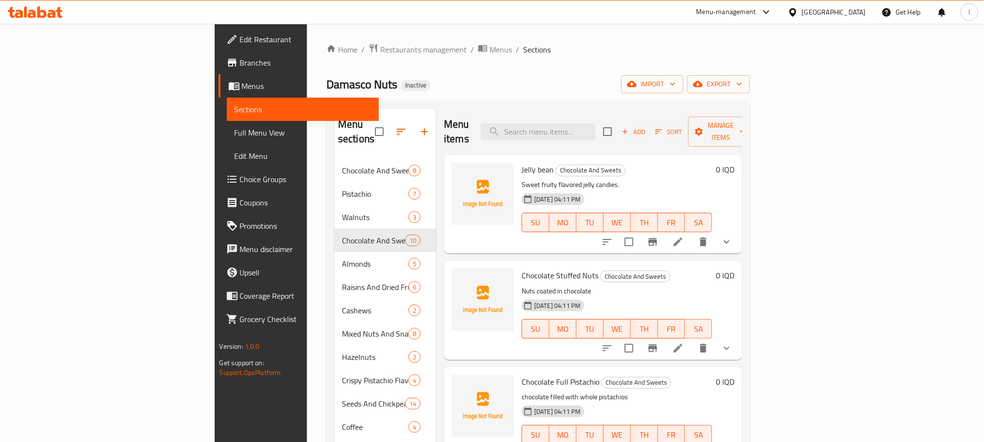
click at [240, 43] on span "Edit Restaurant" at bounding box center [305, 40] width 131 height 12
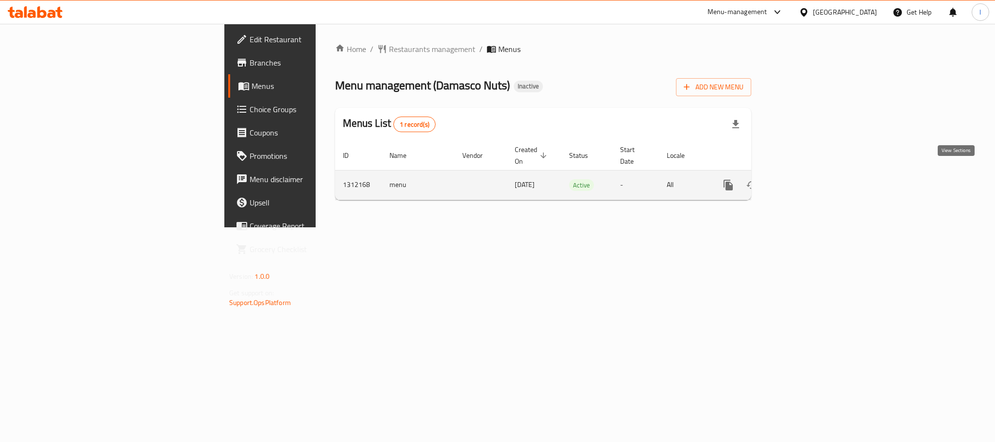
click at [810, 173] on link "enhanced table" at bounding box center [798, 184] width 23 height 23
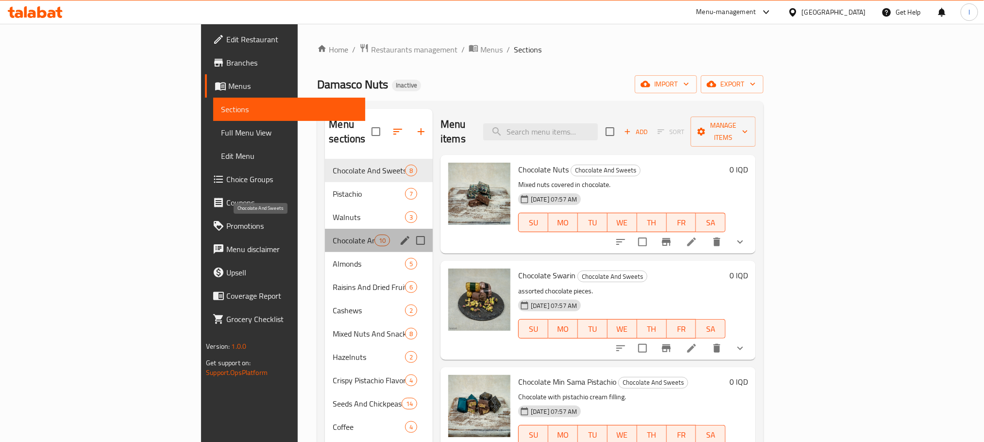
click at [333, 235] on span "Chocolate And Sweets" at bounding box center [353, 241] width 41 height 12
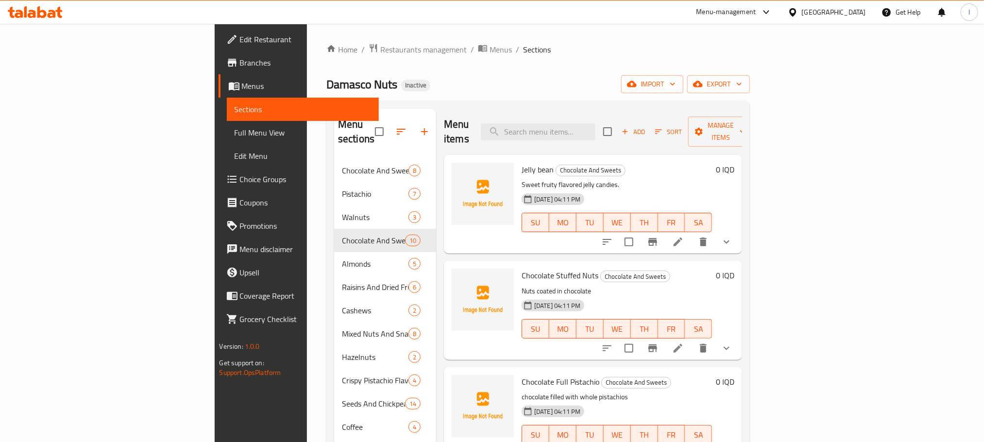
scroll to position [267, 0]
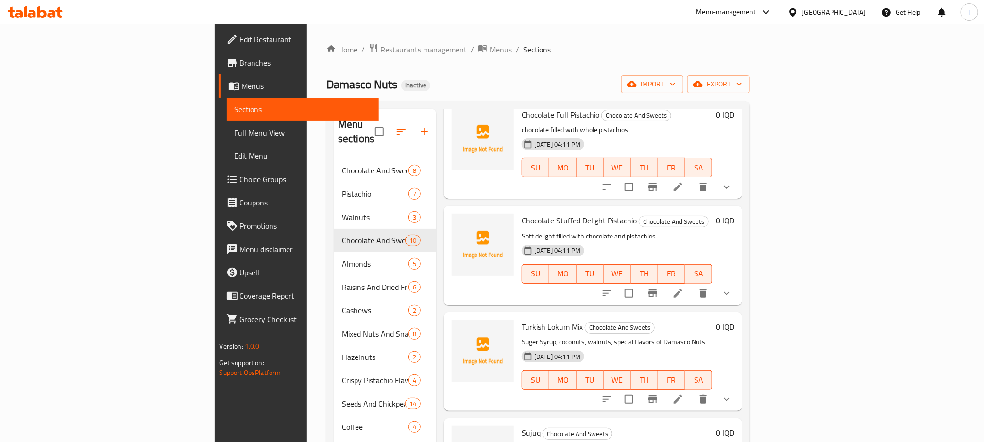
click at [684, 394] on icon at bounding box center [678, 400] width 12 height 12
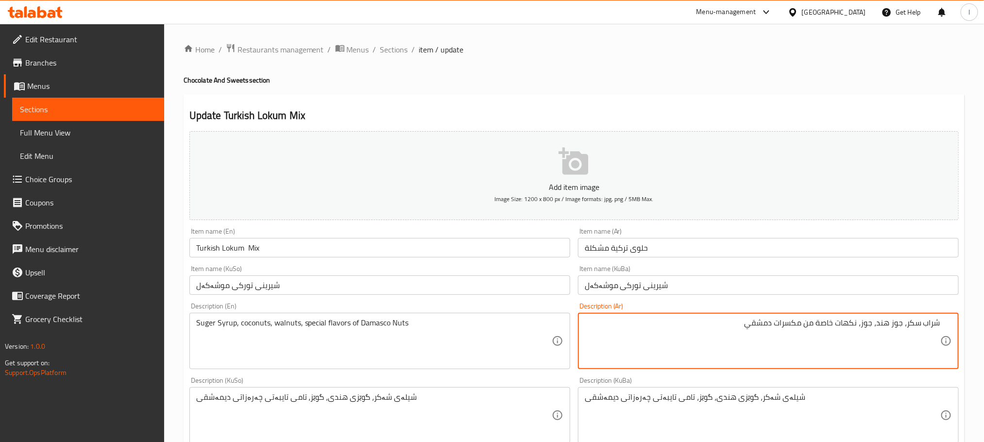
click at [773, 324] on textarea "شراب سكر، جوز هند، جوز، نكهات خاصة من مكسرات دمشقي" at bounding box center [763, 341] width 356 height 46
drag, startPoint x: 773, startPoint y: 324, endPoint x: 715, endPoint y: 322, distance: 58.3
click at [715, 322] on textarea "شراب سكر، جوز هند، جوز، نكهات خاصة من مكسرات دمشقي" at bounding box center [763, 341] width 356 height 46
paste textarea "اماسکو"
type textarea "شراب سكر، جوز هند، جوز، نكهات خاصة من مكسرات داماسکو"
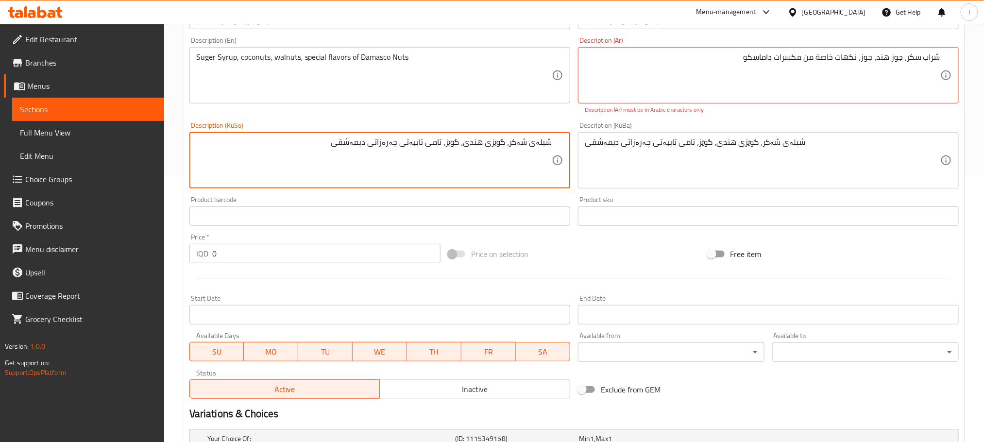
scroll to position [267, 0]
drag, startPoint x: 373, startPoint y: 140, endPoint x: 284, endPoint y: 137, distance: 89.0
click at [284, 137] on textarea "شیلەی شەکر، گوێزی هندی، گوێز، تامی تایبەتی چەرەزاتی دیمەشقی" at bounding box center [374, 159] width 356 height 46
click at [344, 152] on textarea "شیلەی شەکر، گوێزی هندی، گوێز، تامی تایبەتی چەرەزاتی" at bounding box center [374, 159] width 356 height 46
click at [370, 146] on textarea "شیلەی شەکر، گوێزی هندی، گوێز، تامی تایبەتی چەرەزاتی" at bounding box center [374, 159] width 356 height 46
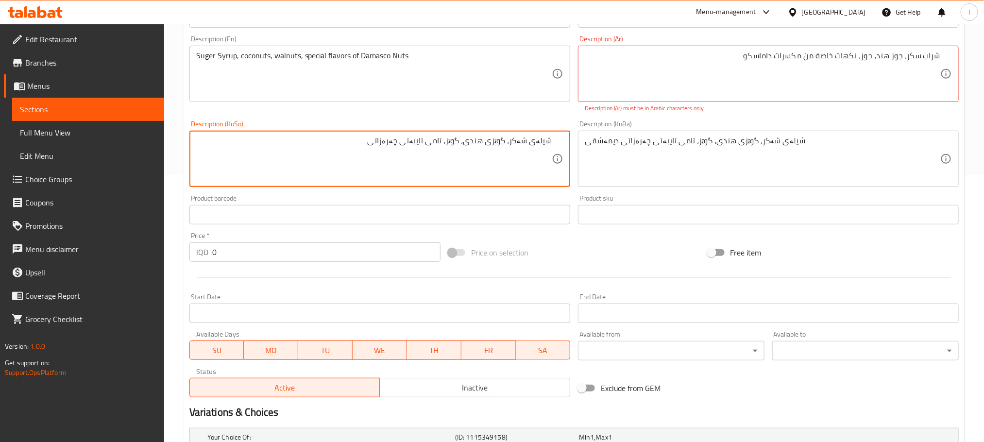
click at [370, 146] on textarea "شیلەی شەکر، گوێزی هندی، گوێز، تامی تایبەتی چەرەزاتی" at bounding box center [374, 159] width 356 height 46
click at [369, 147] on textarea "شیلەی شەکر، گوێزی هندی، گوێز، تامی تایبەتی چەرەزاتی" at bounding box center [374, 159] width 356 height 46
click at [350, 147] on textarea "شیلەی شەکر، گوێزی هندی، گوێز، تامی تایبەتی چەرەزاتی" at bounding box center [374, 159] width 356 height 46
click at [350, 147] on textarea "شیلەی شەکر، گوێزی هندی، گوێز، تامی تایبەتی چەرەزاتی v" at bounding box center [374, 159] width 356 height 46
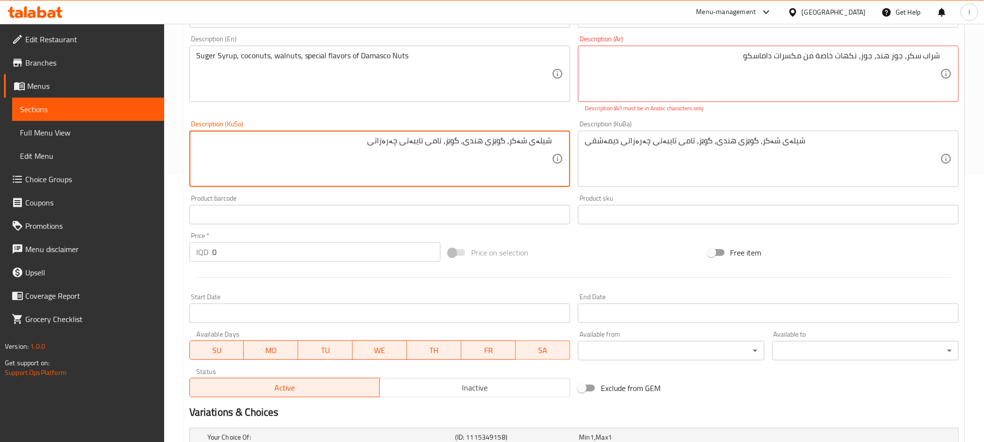
paste textarea "داماسکۆ"
click at [407, 159] on textarea "شیلەی شەکر، گوێزی هندی، گوێز، تامی تایبەتی چەرەزاتی داماسکۆ" at bounding box center [374, 159] width 356 height 46
type textarea "شیلەی شەکر، گوێزی هندی، گوێز، تامی تایبەتی چەرەزاتی داماسکۆ"
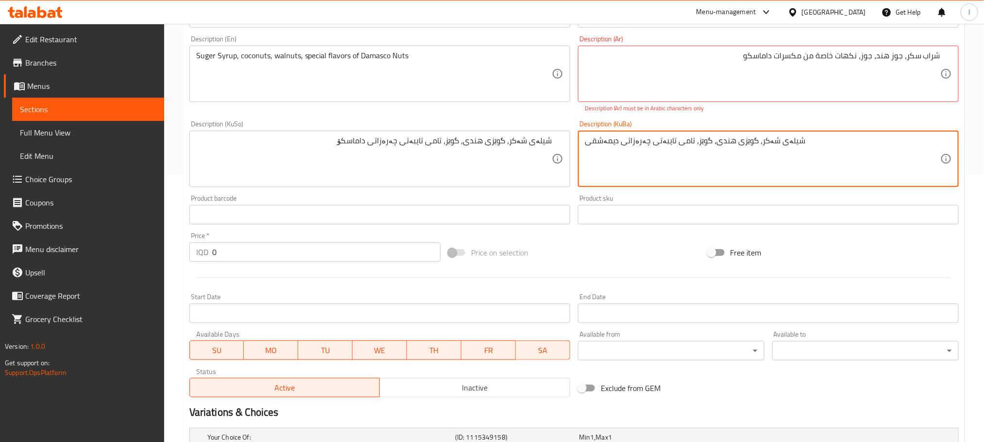
click at [627, 146] on textarea "شیلەی شەکر، گوێزی هندی، گوێز، تامی تایبەتی چەرەزاتی دیمەشقی" at bounding box center [763, 159] width 356 height 46
paste textarea "اماسکۆ"
type textarea "شیلەی شەکر، گوێزی هندی، گوێز، تامی تایبەتی چەرەزاتی داماسکۆ"
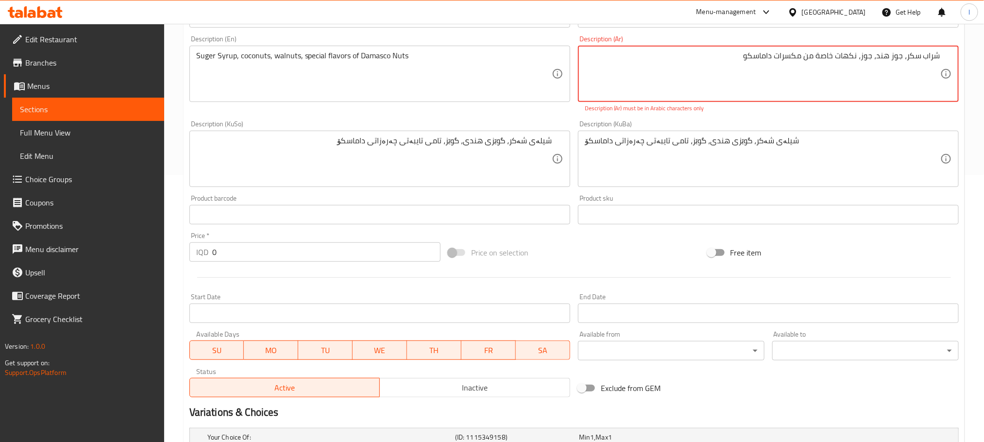
type textarea "شراب سكر، جوز هند، جوز، نكهات خاصة من مكسرات داماسكو"
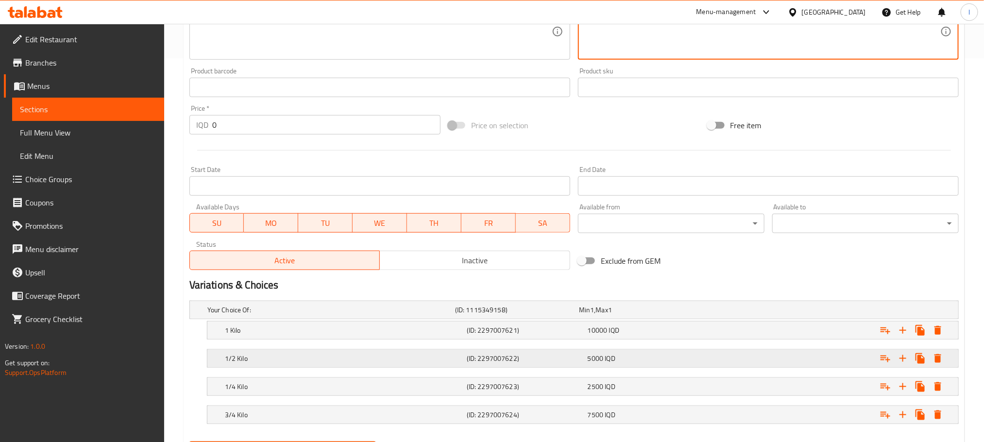
scroll to position [436, 0]
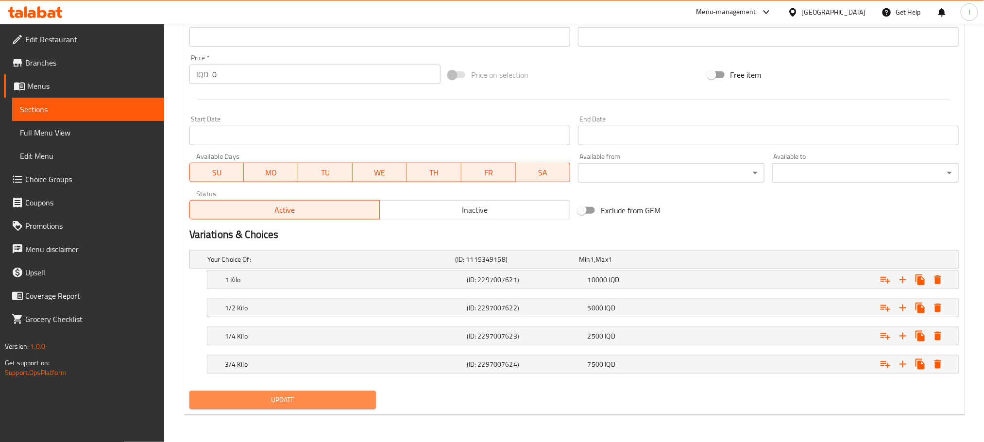
click at [330, 404] on span "Update" at bounding box center [282, 400] width 171 height 12
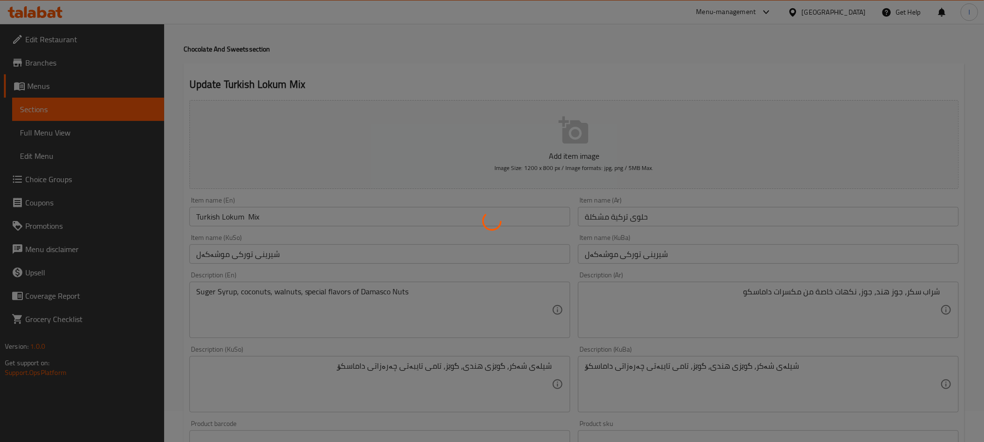
scroll to position [0, 0]
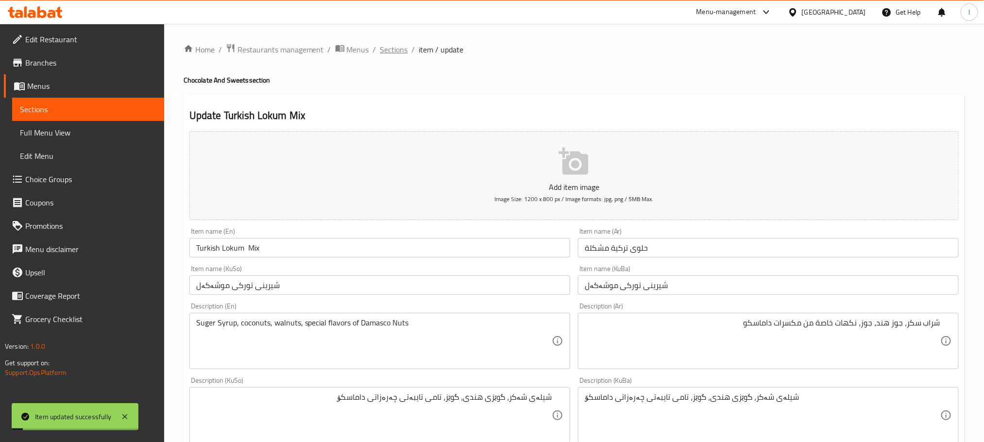
click at [396, 44] on span "Sections" at bounding box center [394, 50] width 28 height 12
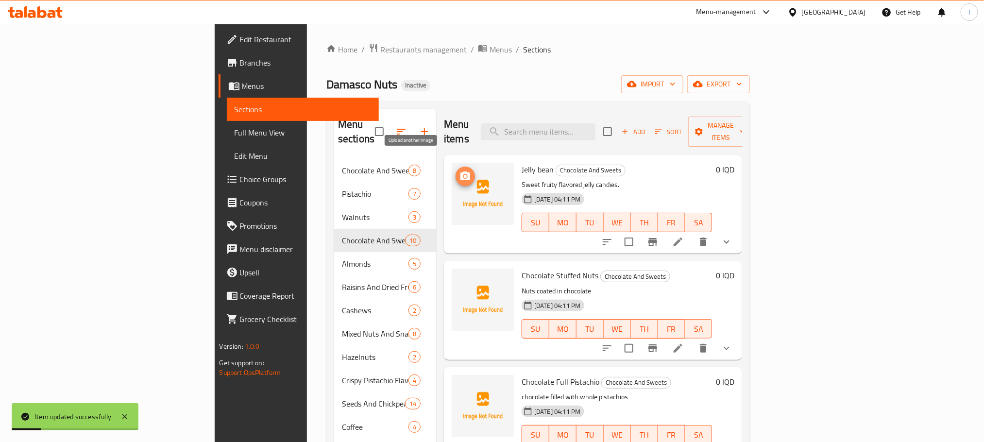
click at [460, 171] on icon "upload picture" at bounding box center [466, 177] width 12 height 12
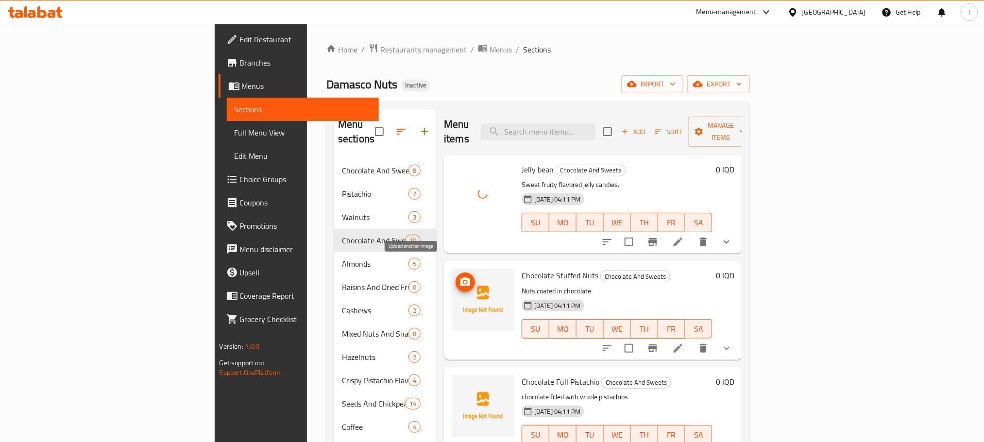
click at [460, 276] on icon "upload picture" at bounding box center [466, 282] width 12 height 12
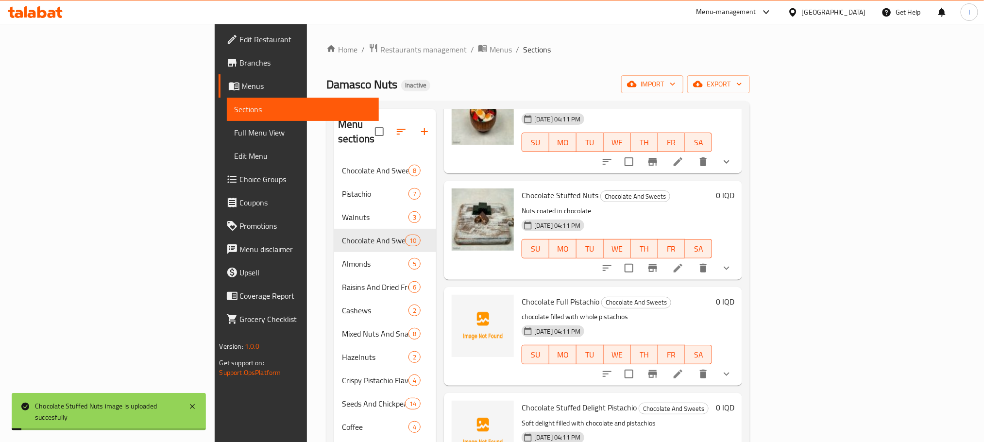
scroll to position [108, 0]
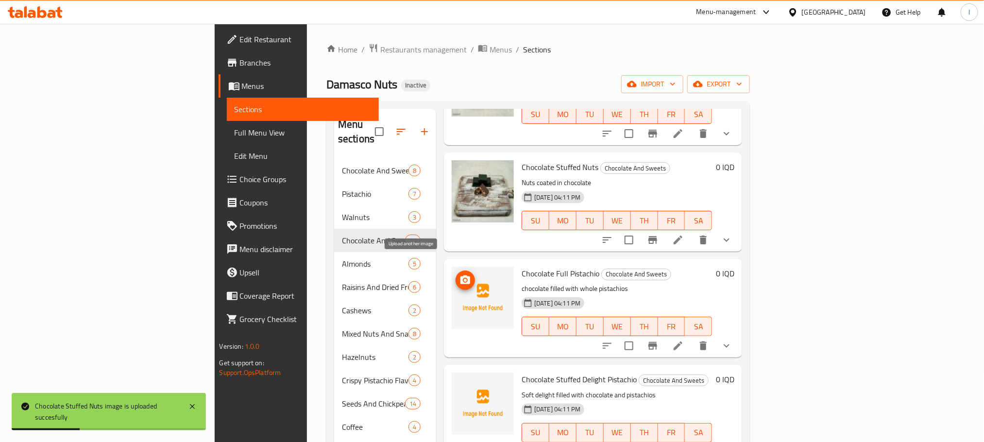
click at [460, 274] on icon "upload picture" at bounding box center [466, 280] width 12 height 12
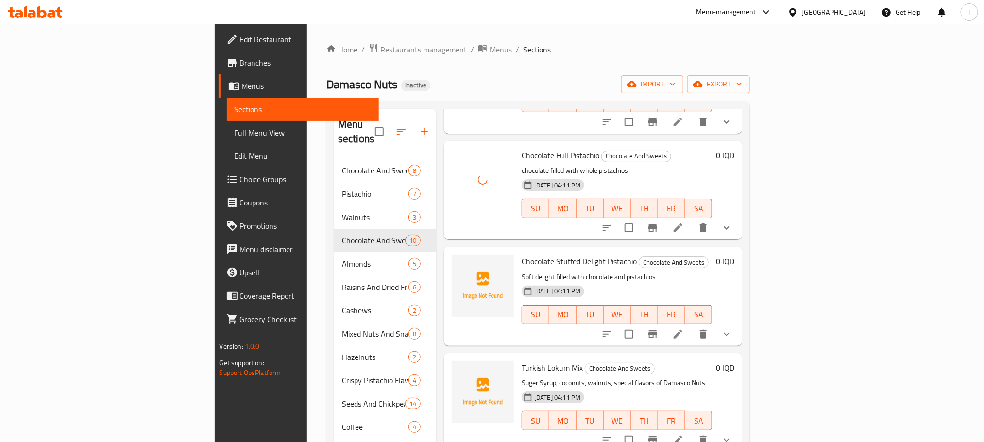
scroll to position [247, 0]
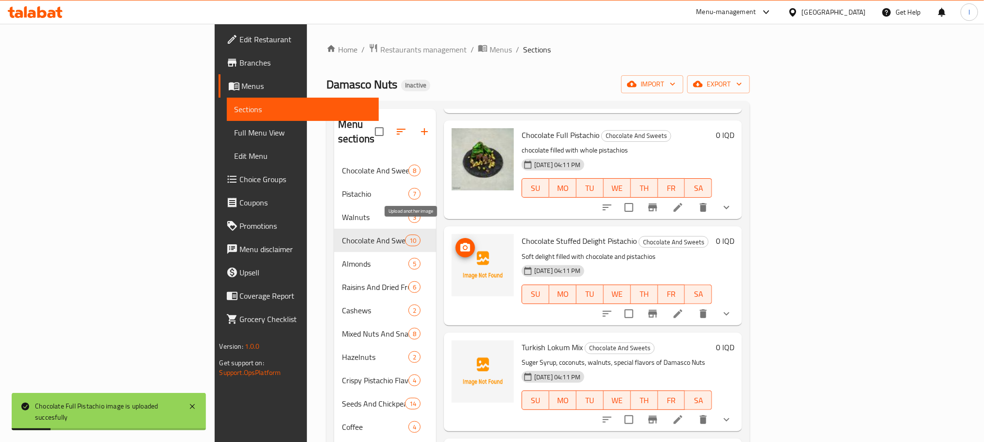
click at [460, 242] on icon "upload picture" at bounding box center [466, 248] width 12 height 12
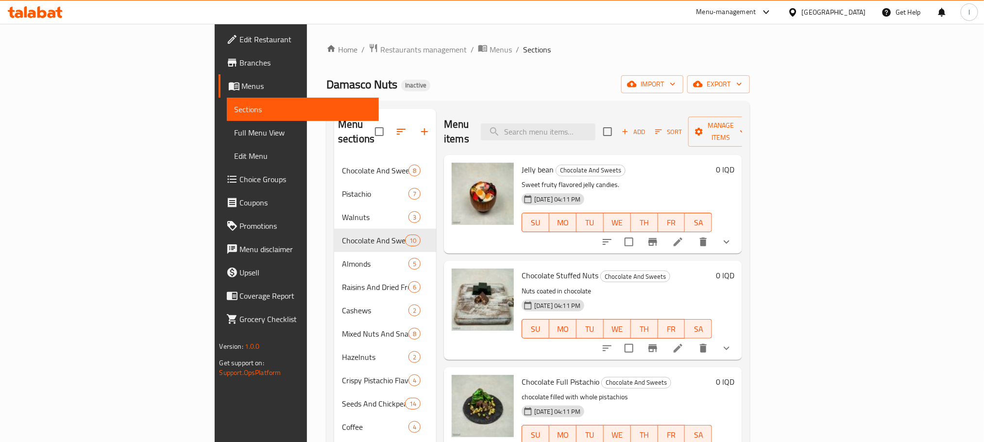
scroll to position [267, 0]
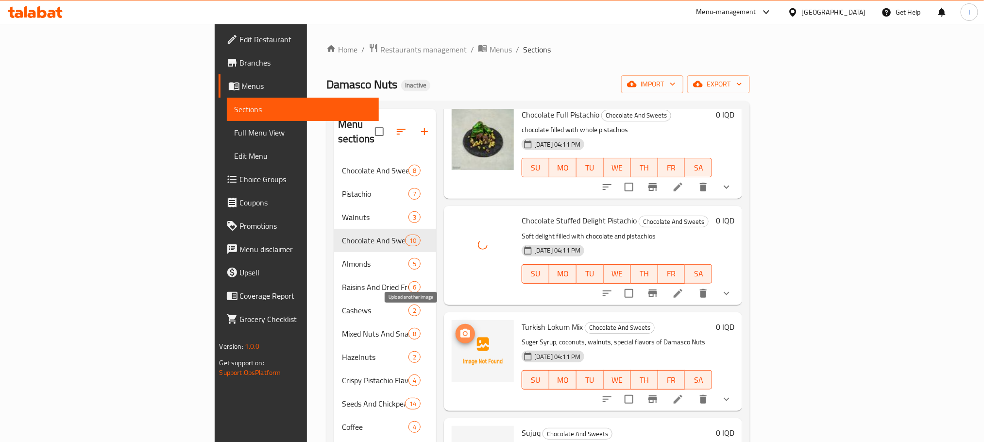
click at [460, 328] on icon "upload picture" at bounding box center [466, 334] width 12 height 12
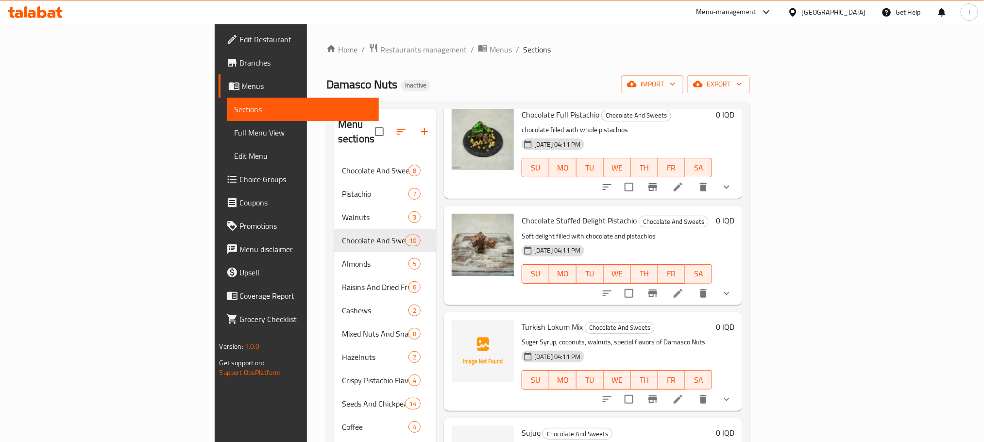
scroll to position [534, 0]
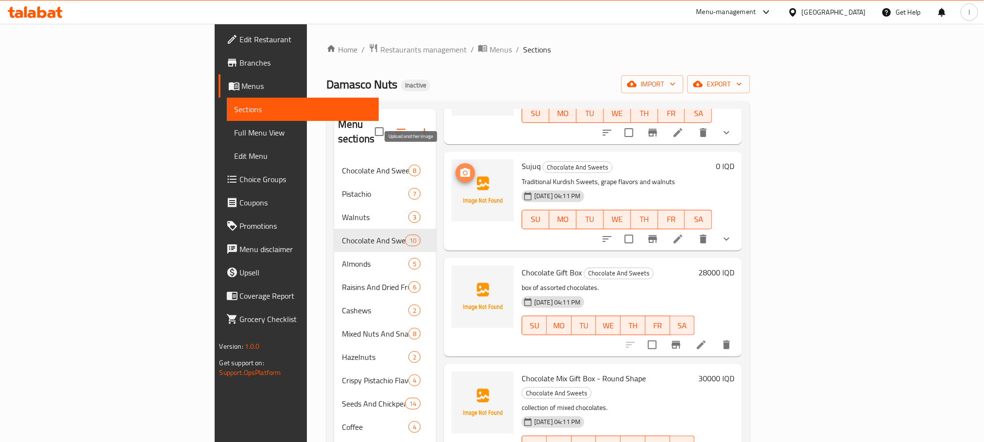
click at [460, 167] on icon "upload picture" at bounding box center [466, 173] width 12 height 12
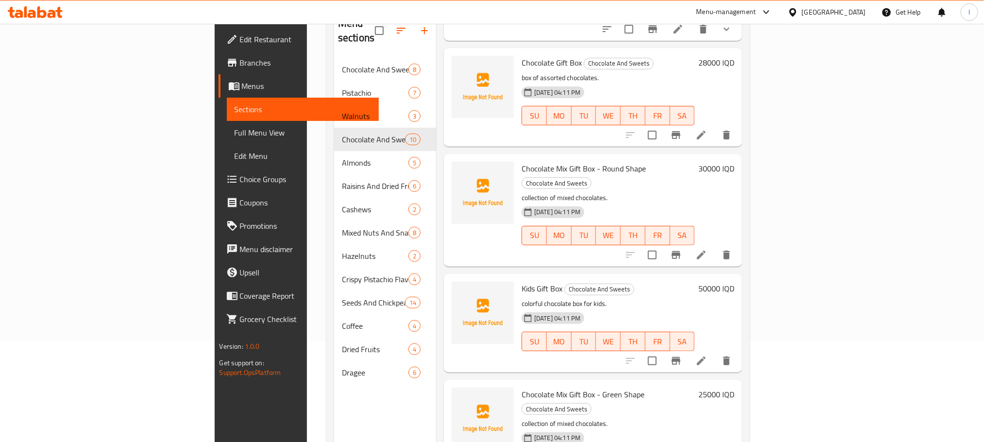
scroll to position [136, 0]
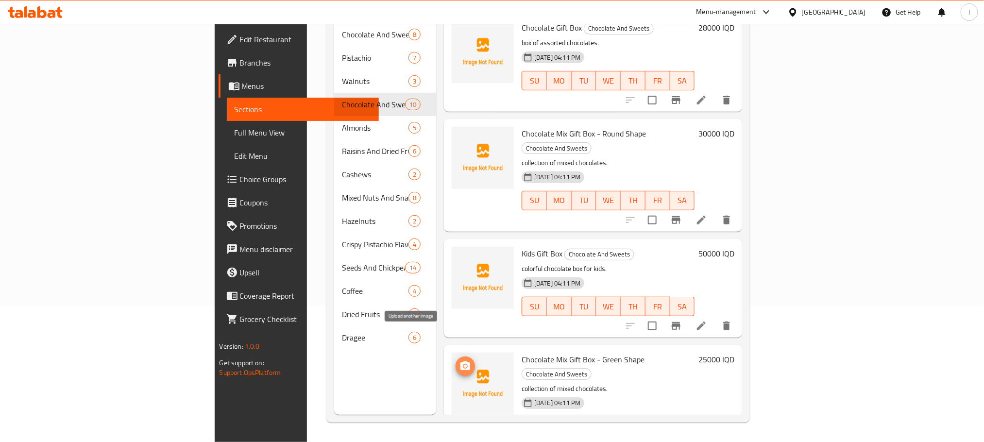
click at [461, 361] on icon "upload picture" at bounding box center [466, 365] width 10 height 9
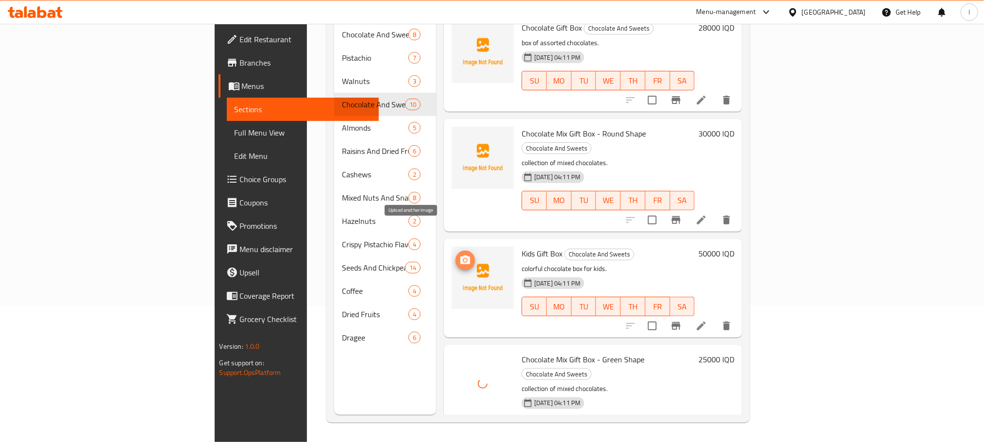
click at [456, 255] on span "upload picture" at bounding box center [465, 261] width 19 height 12
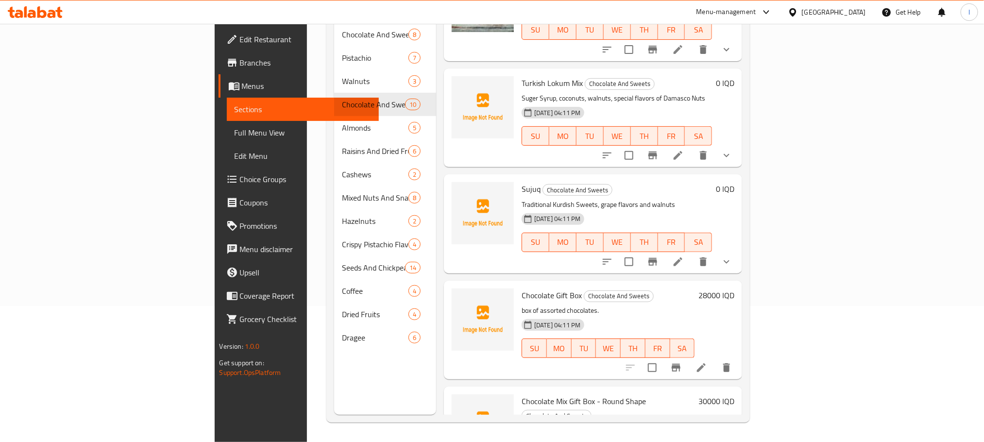
scroll to position [643, 0]
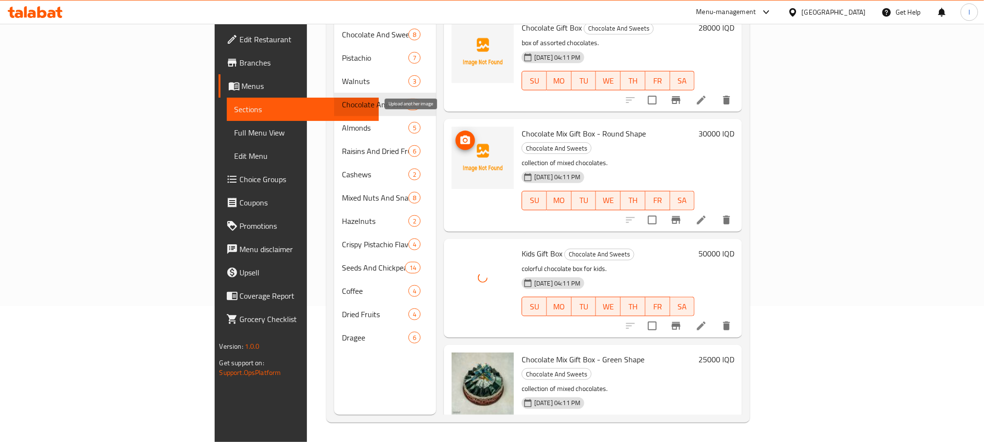
click at [460, 135] on icon "upload picture" at bounding box center [466, 141] width 12 height 12
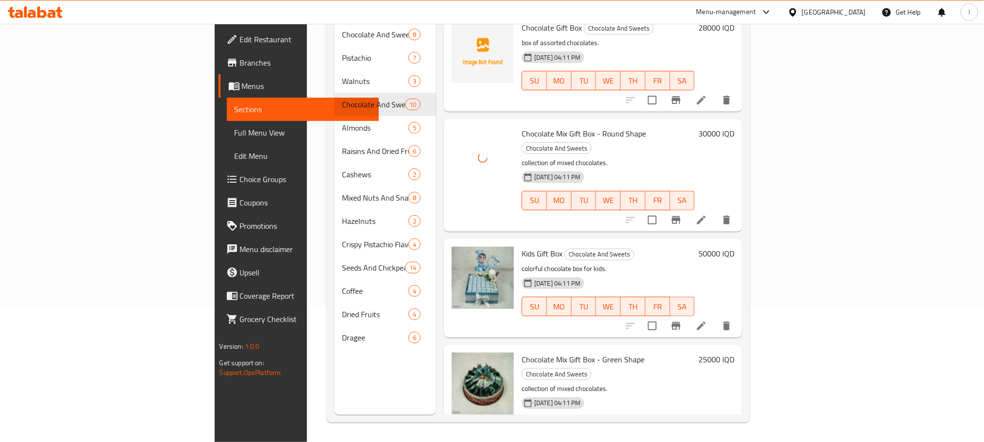
scroll to position [375, 0]
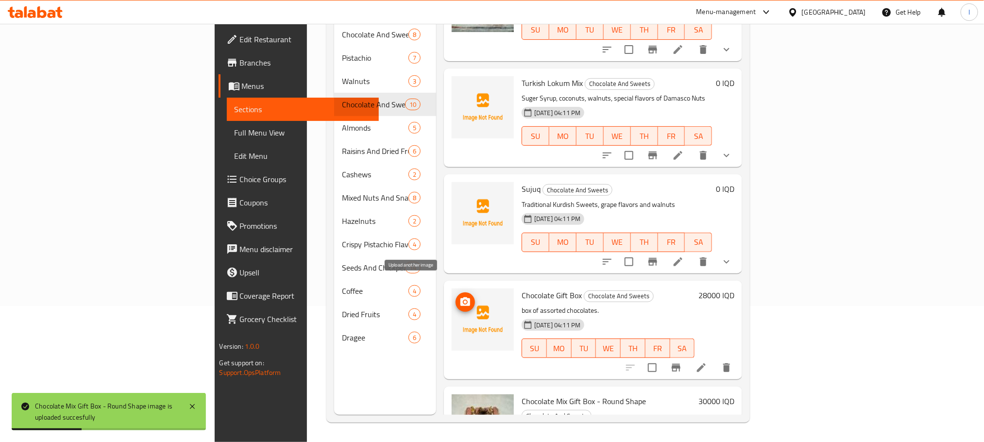
click at [461, 297] on icon "upload picture" at bounding box center [466, 301] width 10 height 9
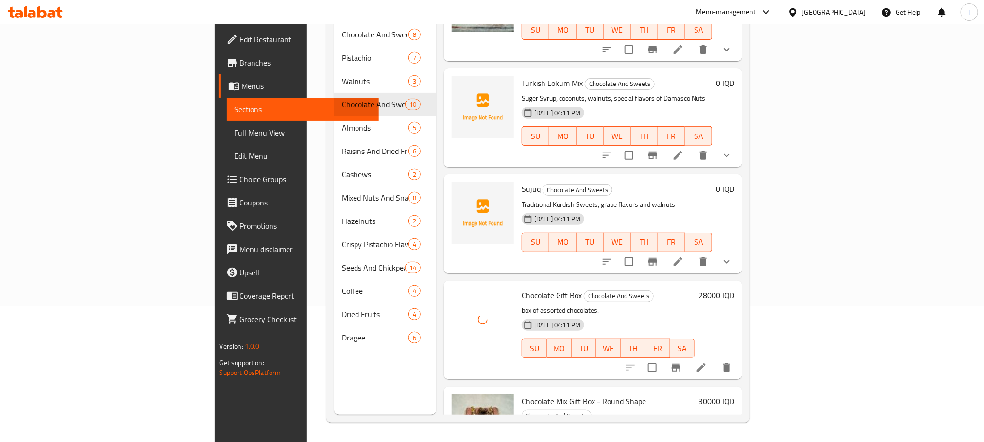
scroll to position [643, 0]
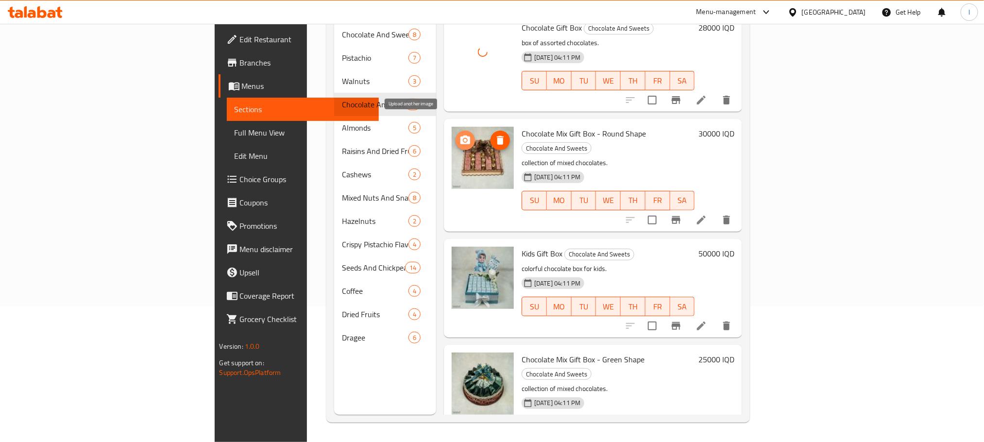
click at [460, 135] on icon "upload picture" at bounding box center [466, 141] width 12 height 12
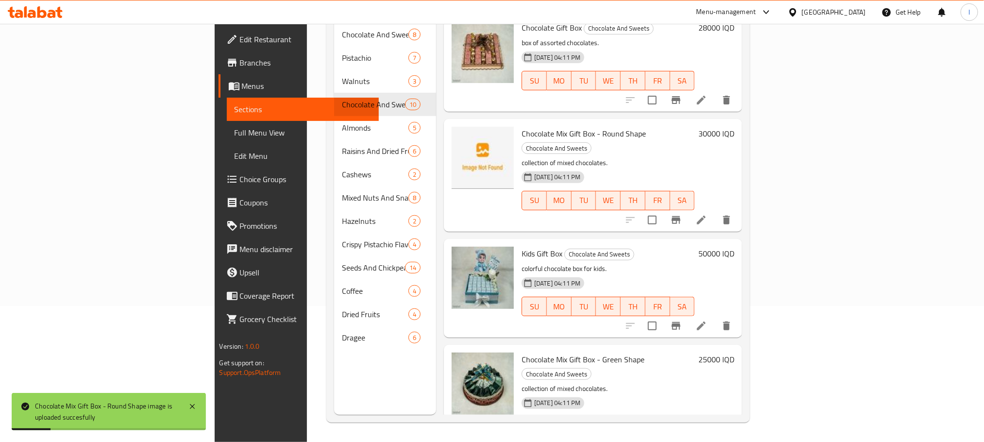
scroll to position [375, 0]
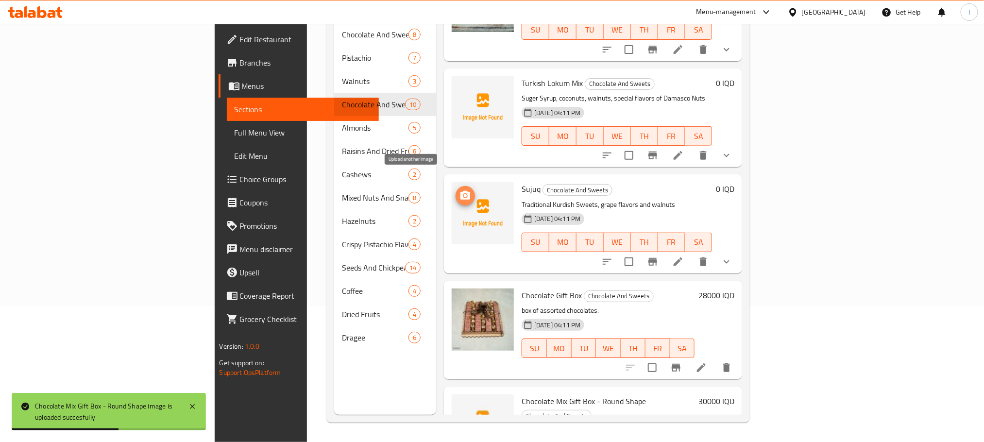
click at [460, 190] on icon "upload picture" at bounding box center [466, 196] width 12 height 12
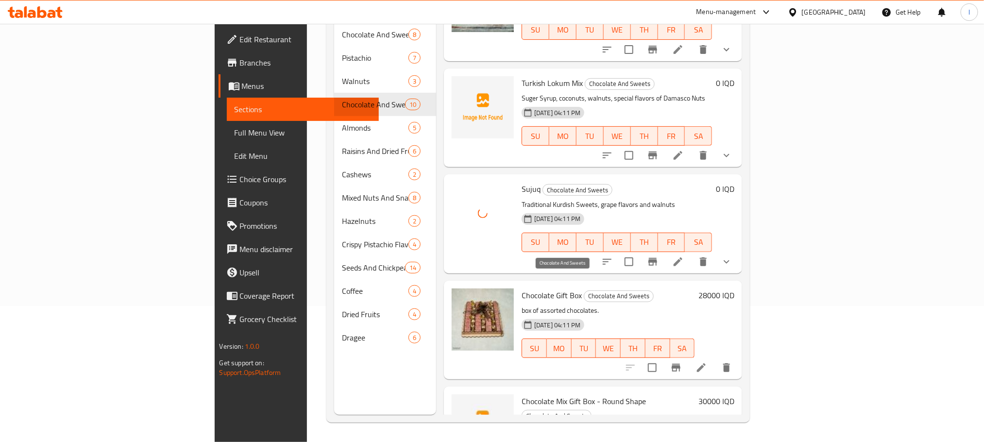
scroll to position [108, 0]
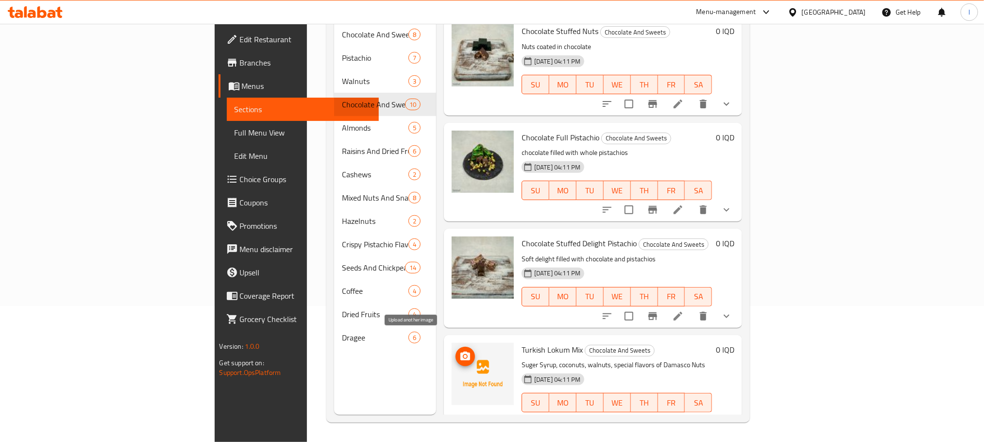
click at [460, 351] on icon "upload picture" at bounding box center [466, 357] width 12 height 12
drag, startPoint x: 531, startPoint y: 334, endPoint x: 468, endPoint y: 329, distance: 62.3
click at [522, 343] on h6 "Turkish Lokum Mix Chocolate And Sweets" at bounding box center [617, 350] width 190 height 14
copy h6 "Turkish Lokum Mix"
drag, startPoint x: 280, startPoint y: 371, endPoint x: 328, endPoint y: 371, distance: 48.1
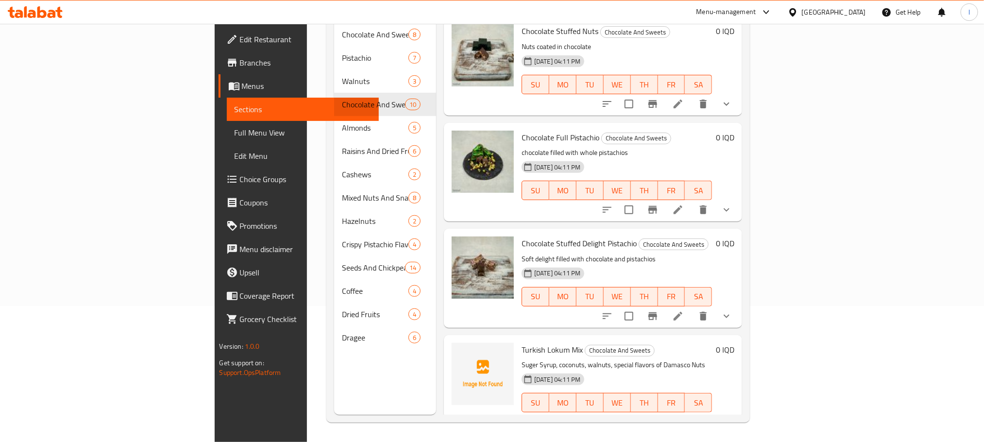
click at [334, 371] on div "Menu sections Chocolate And Sweets 8 Pistachio 7 Walnuts 3 Chocolate And Sweets…" at bounding box center [385, 194] width 102 height 442
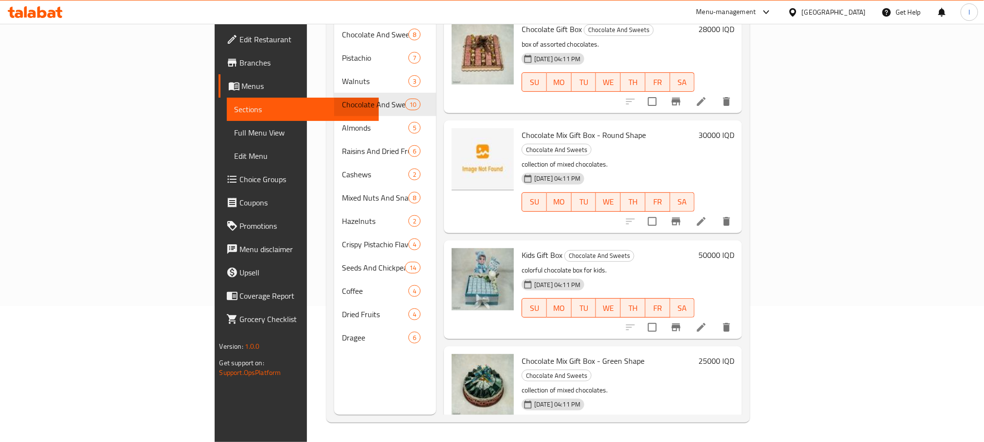
scroll to position [643, 0]
drag, startPoint x: 594, startPoint y: 116, endPoint x: 464, endPoint y: 117, distance: 129.7
click at [518, 123] on div "Chocolate Mix Gift Box - Round Shape Chocolate And Sweets collection of mixed c…" at bounding box center [608, 175] width 181 height 104
copy h6 "Chocolate Mix Gift Box - Round Shape"
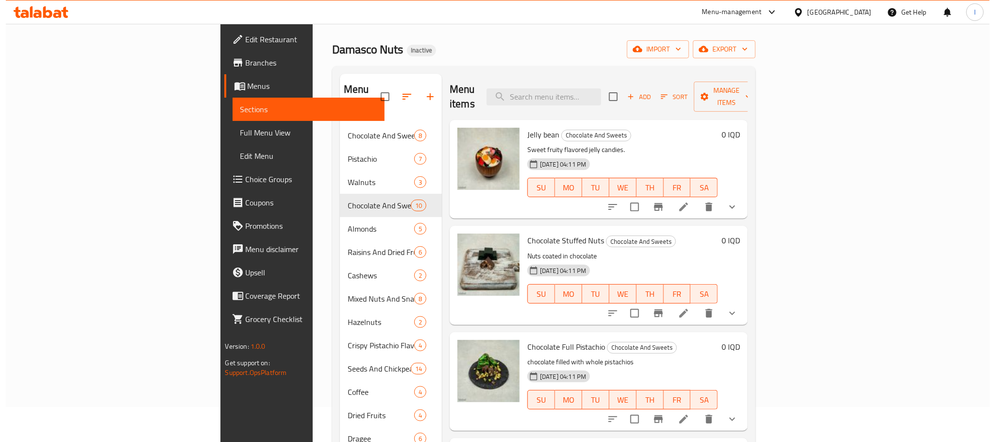
scroll to position [0, 0]
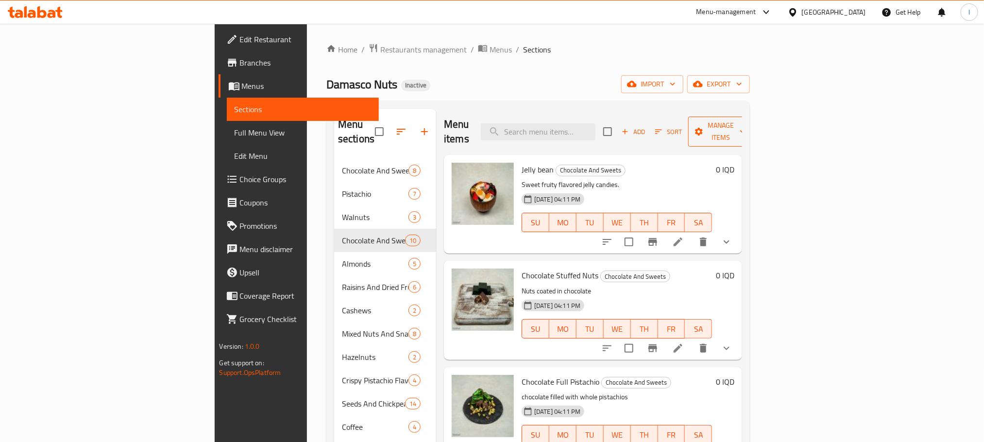
click at [746, 122] on span "Manage items" at bounding box center [721, 132] width 50 height 24
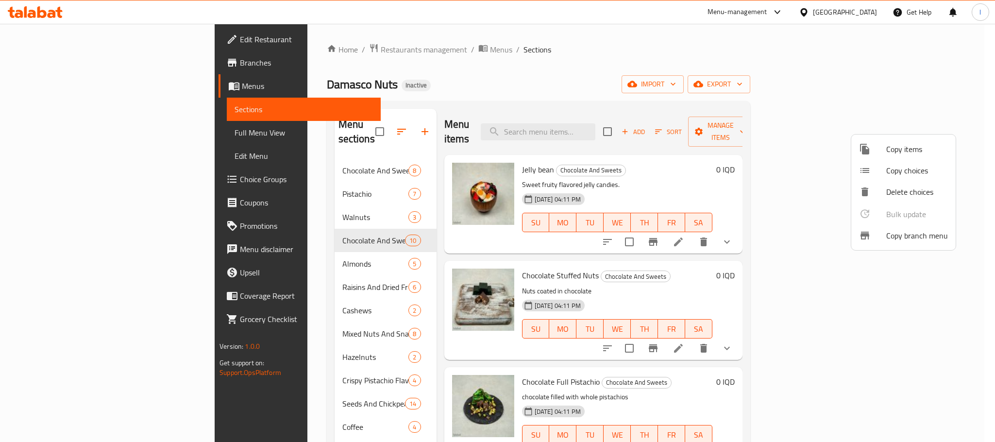
click at [909, 156] on li "Copy items" at bounding box center [904, 148] width 104 height 21
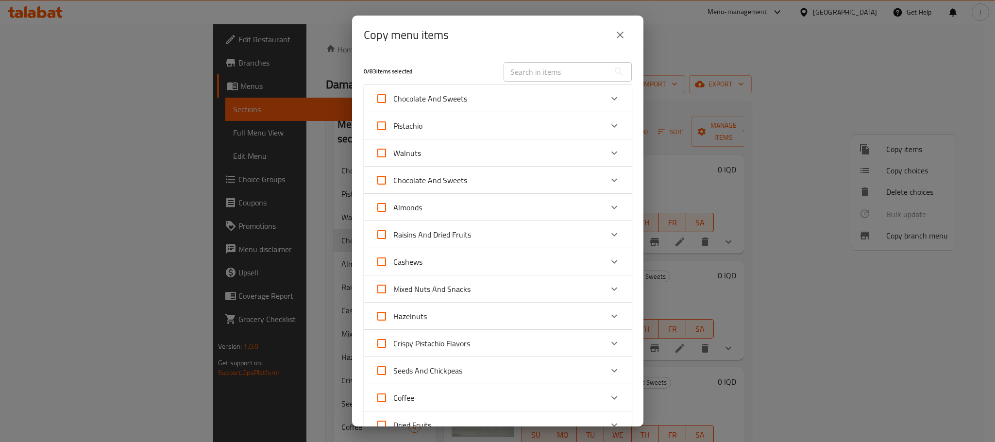
click at [382, 178] on input "Chocolate And Sweets" at bounding box center [381, 180] width 23 height 23
checkbox input "true"
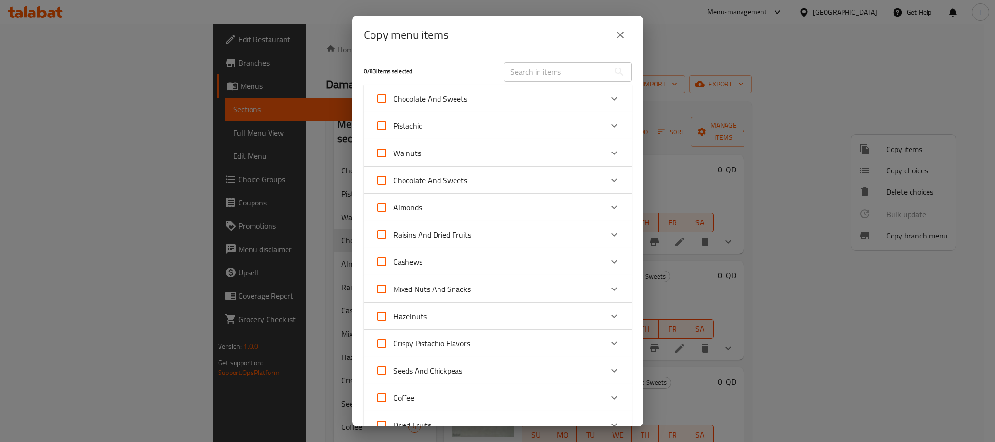
checkbox input "true"
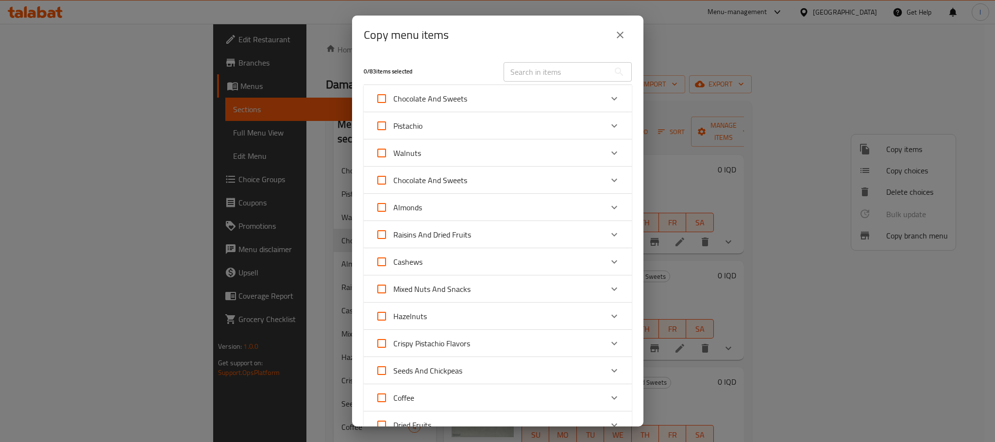
checkbox input "true"
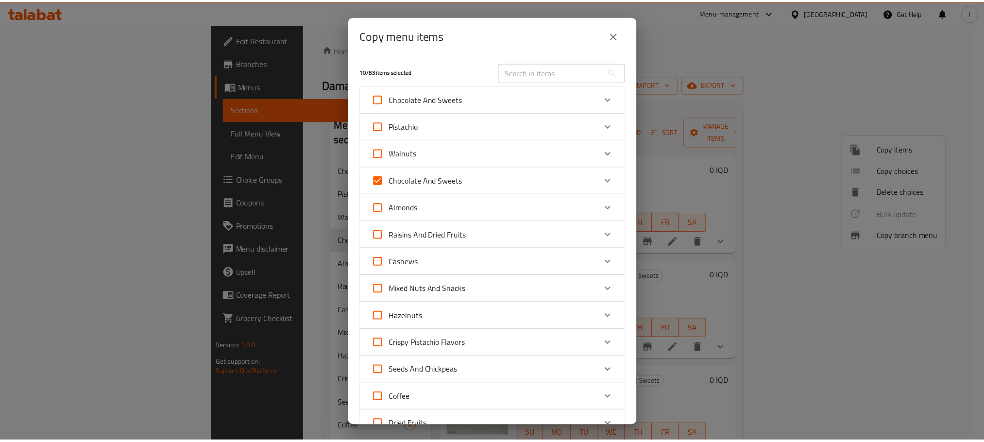
scroll to position [178, 0]
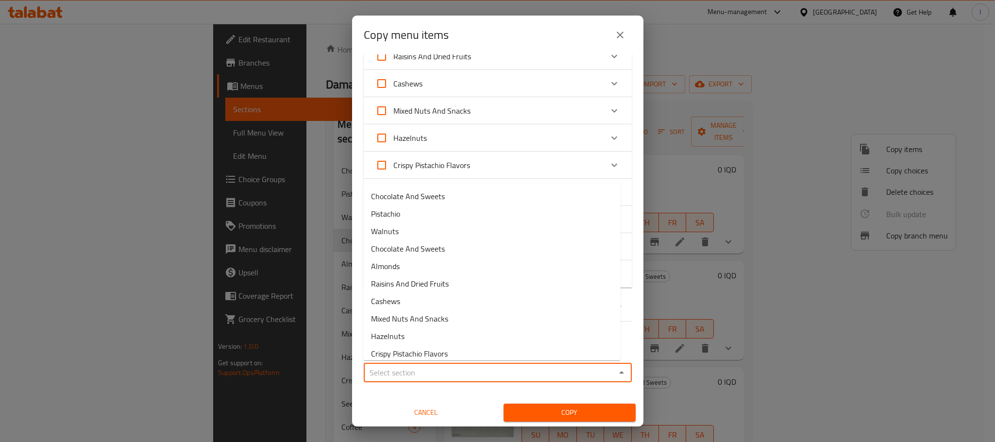
click at [471, 372] on input "Sections   *" at bounding box center [490, 373] width 246 height 14
click at [408, 199] on span "Chocolate And Sweets" at bounding box center [408, 196] width 74 height 12
type input "Chocolate And Sweets"
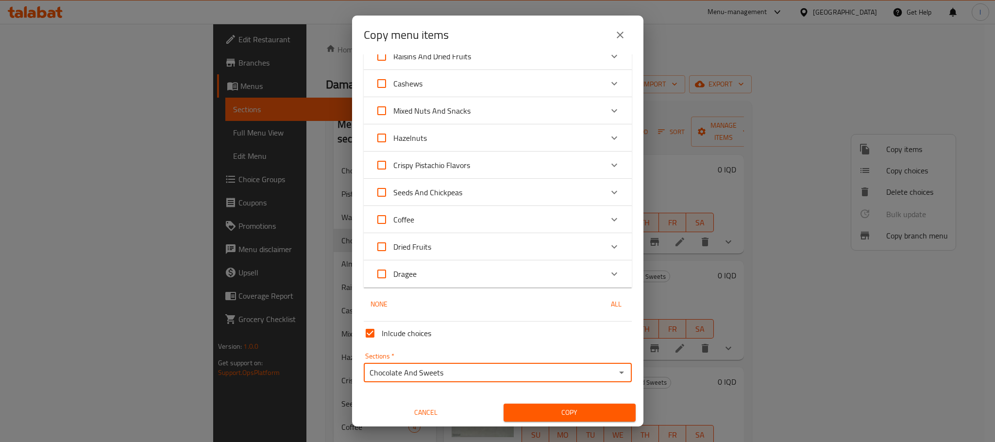
click at [543, 414] on span "Copy" at bounding box center [570, 413] width 117 height 12
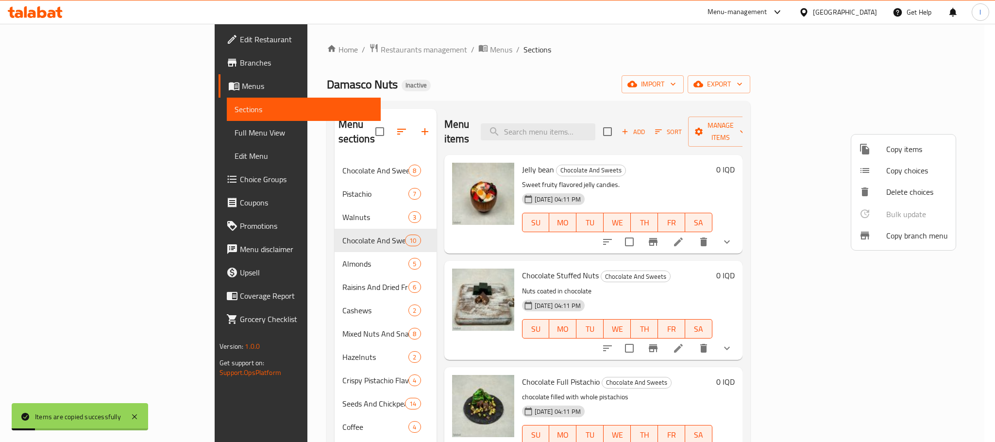
click at [525, 61] on div at bounding box center [497, 221] width 995 height 442
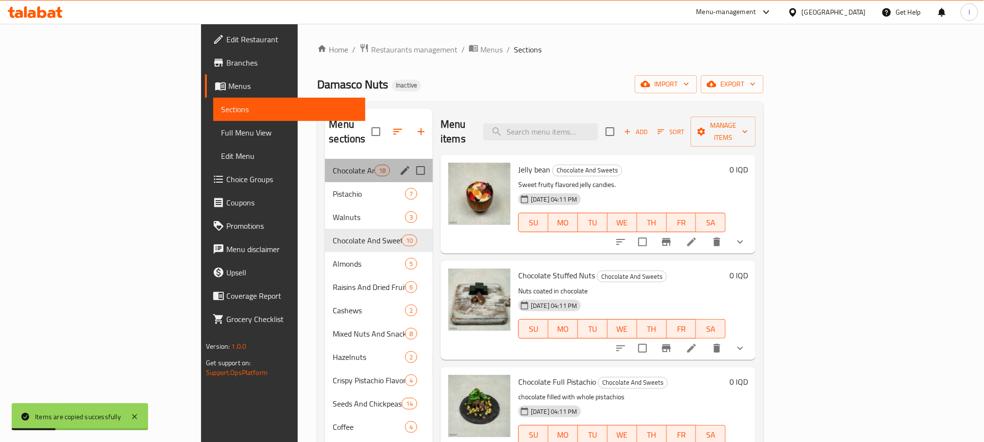
click at [325, 162] on div "Chocolate And Sweets 18" at bounding box center [379, 170] width 108 height 23
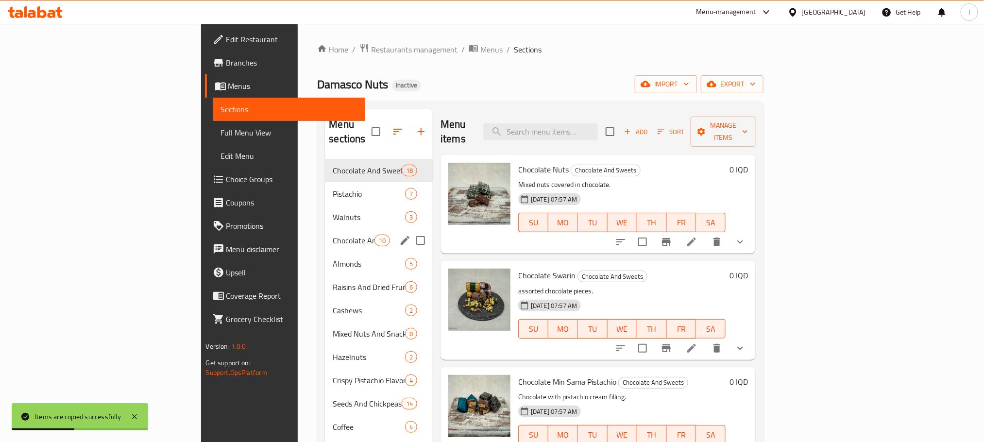
click at [411, 230] on input "Menu sections" at bounding box center [421, 240] width 20 height 20
checkbox input "true"
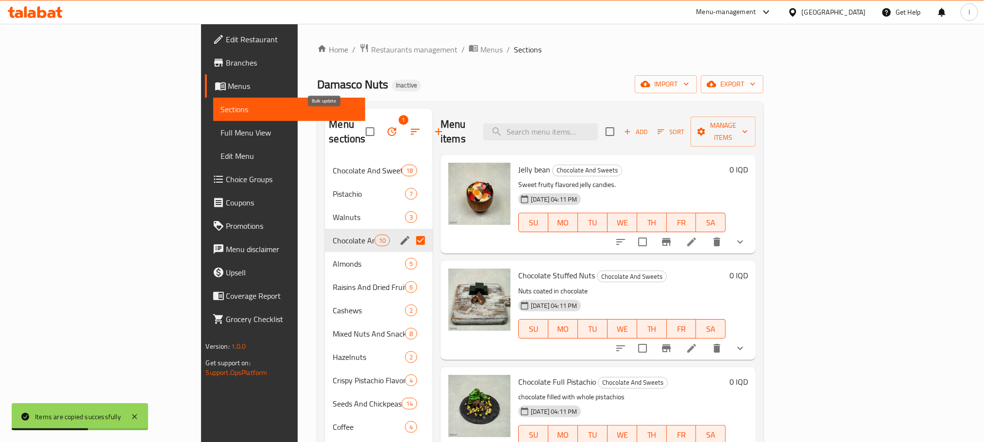
click at [386, 126] on icon "button" at bounding box center [392, 132] width 12 height 12
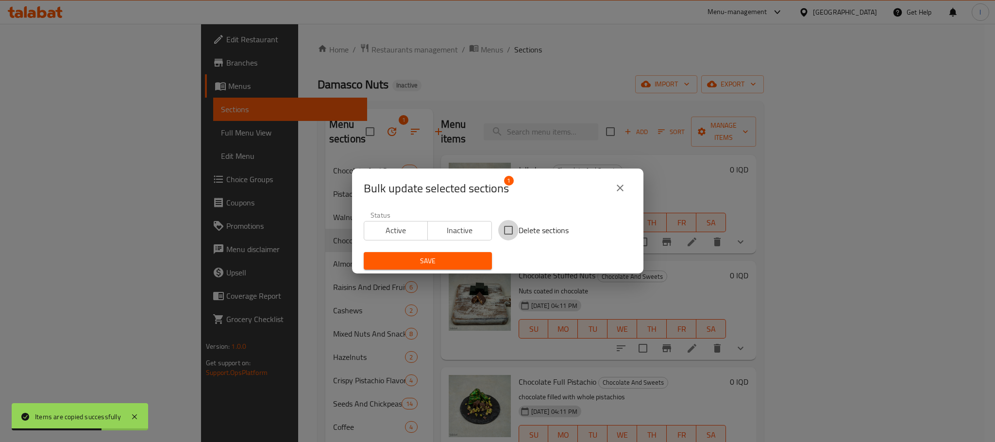
click at [503, 229] on input "Delete sections" at bounding box center [508, 230] width 20 height 20
checkbox input "true"
click at [427, 264] on span "Save" at bounding box center [428, 261] width 113 height 12
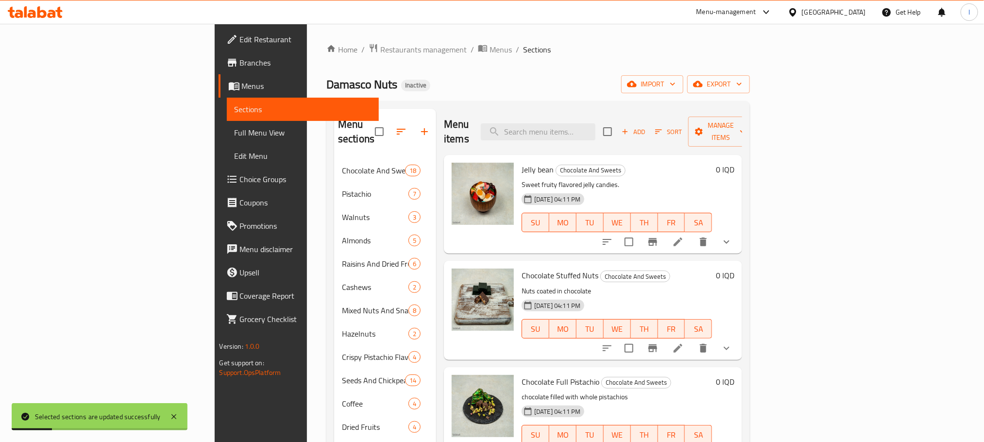
click at [235, 135] on span "Full Menu View" at bounding box center [303, 133] width 137 height 12
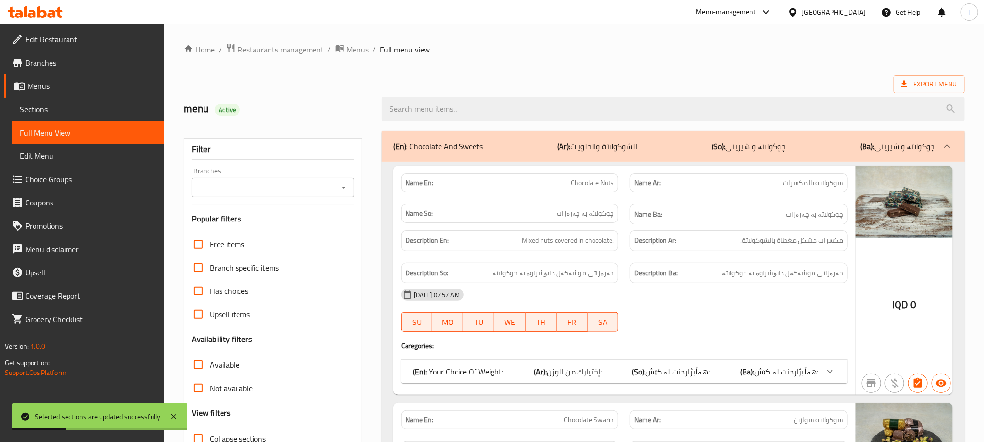
click at [349, 188] on icon "Open" at bounding box center [344, 188] width 12 height 12
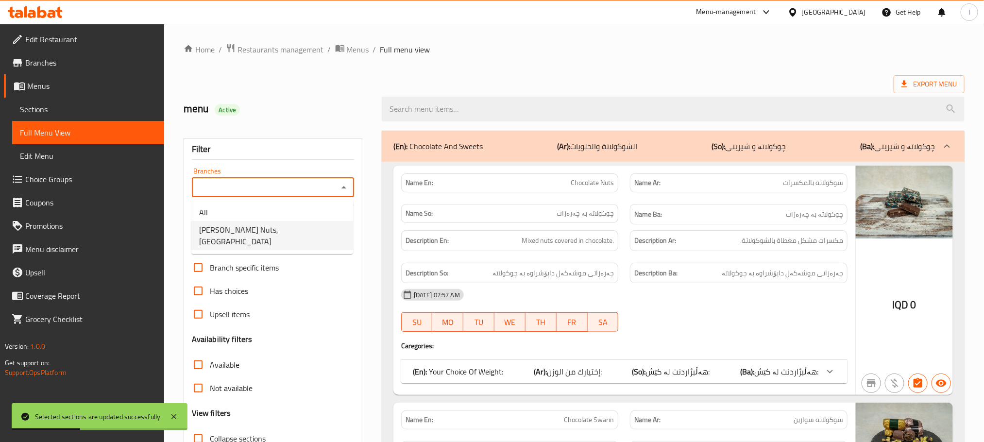
click at [289, 226] on span "[PERSON_NAME] Nuts, [GEOGRAPHIC_DATA]" at bounding box center [272, 235] width 146 height 23
type input "[PERSON_NAME] Nuts, [GEOGRAPHIC_DATA]"
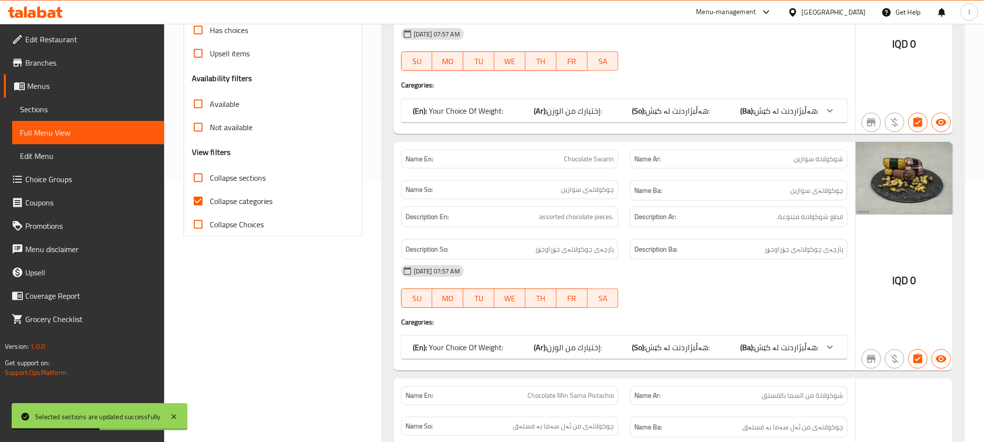
scroll to position [267, 0]
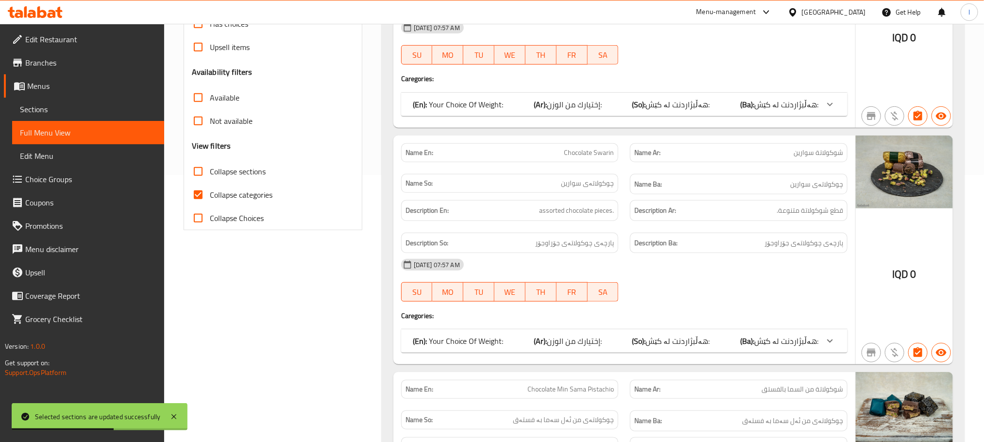
click at [202, 195] on input "Collapse categories" at bounding box center [198, 194] width 23 height 23
checkbox input "false"
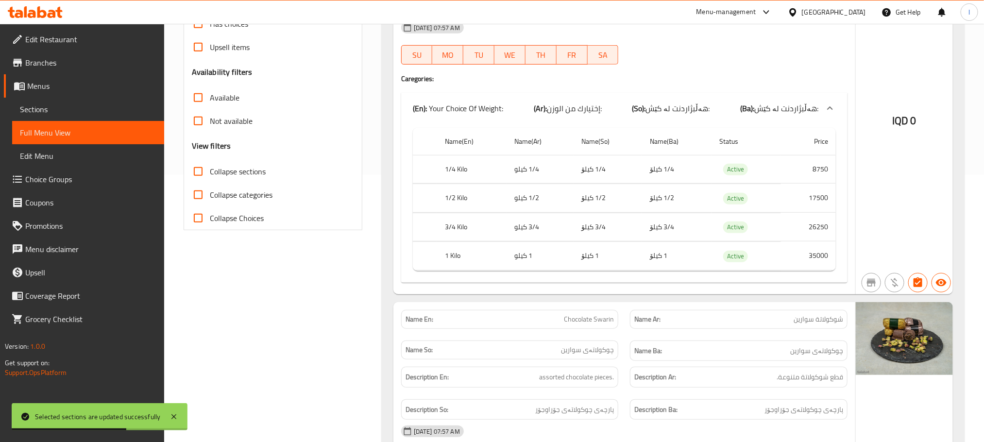
click at [196, 169] on input "Collapse sections" at bounding box center [198, 171] width 23 height 23
checkbox input "true"
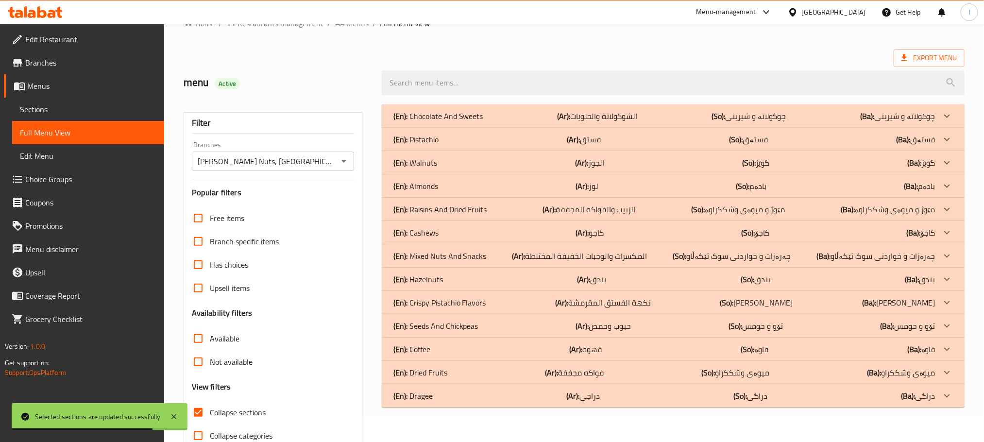
scroll to position [0, 0]
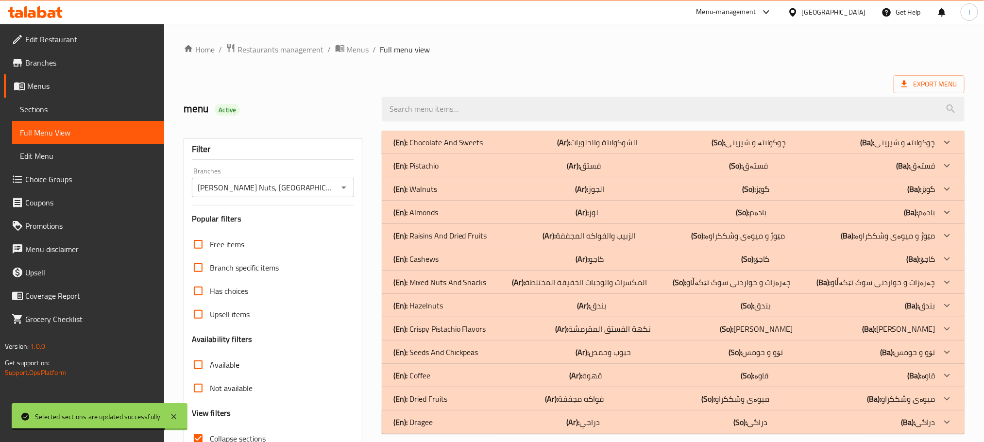
click at [544, 139] on div "(En): Chocolate And Sweets (Ar): الشوكولاتة والحلويات (So): چوکولاتە و شیرینی (…" at bounding box center [665, 143] width 542 height 12
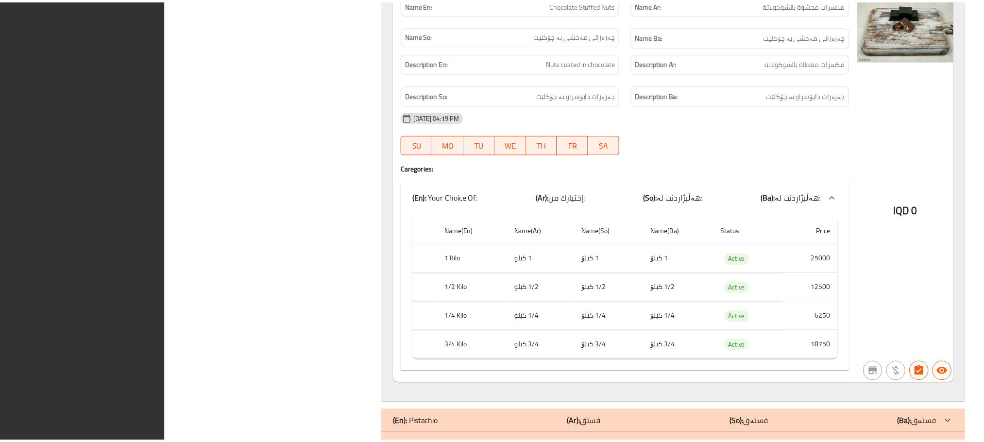
scroll to position [6508, 0]
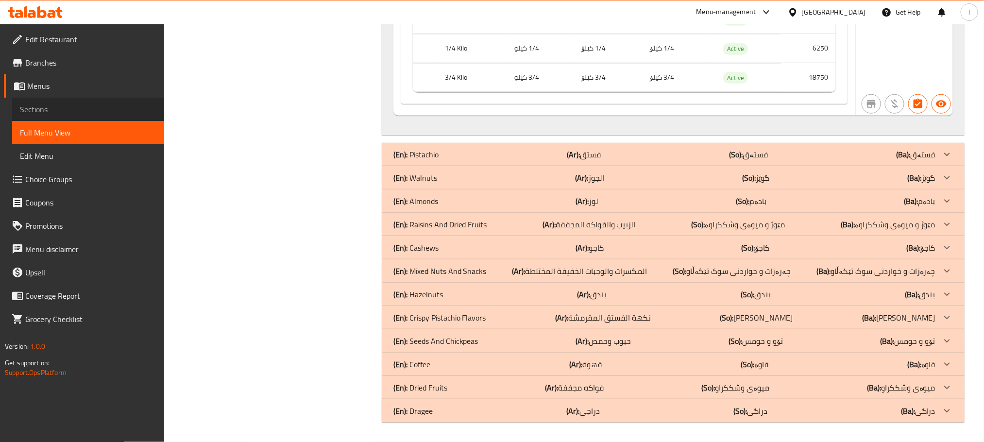
click at [24, 108] on span "Sections" at bounding box center [88, 109] width 137 height 12
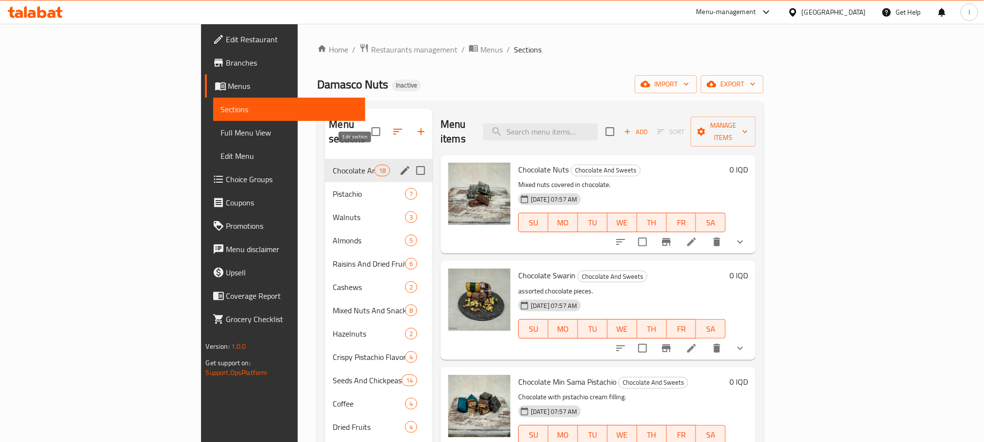
click at [401, 166] on icon "edit" at bounding box center [405, 170] width 9 height 9
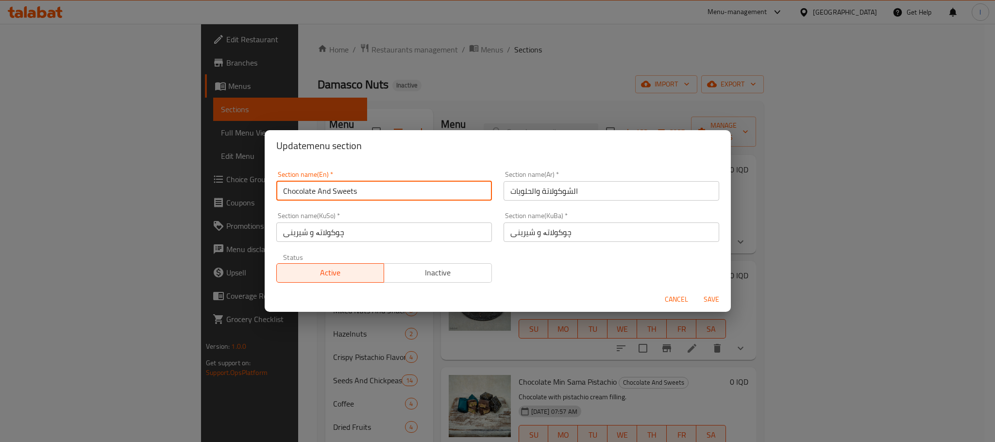
drag, startPoint x: 371, startPoint y: 194, endPoint x: 194, endPoint y: 190, distance: 176.9
click at [194, 190] on div "Update menu section Section name(En)   * Chocolate And Sweets Section name(En) …" at bounding box center [497, 221] width 995 height 442
click at [666, 293] on span "Cancel" at bounding box center [676, 299] width 23 height 12
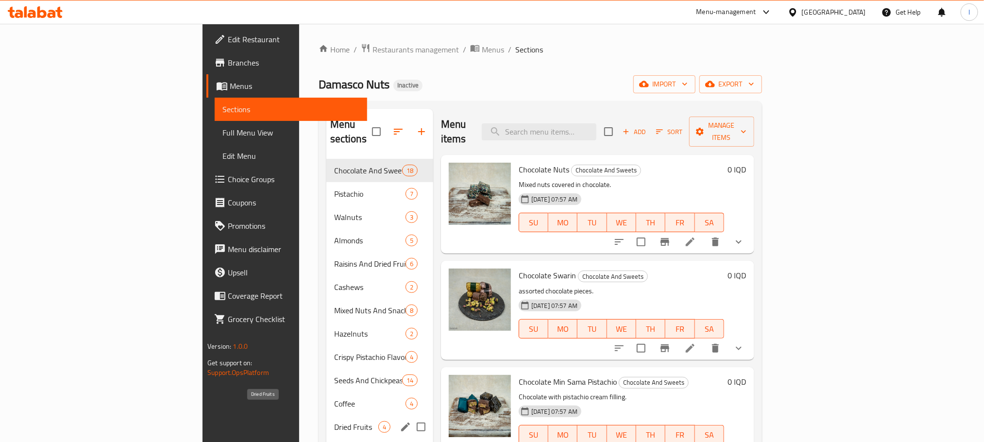
click at [334, 421] on span "Dried Fruits" at bounding box center [356, 427] width 44 height 12
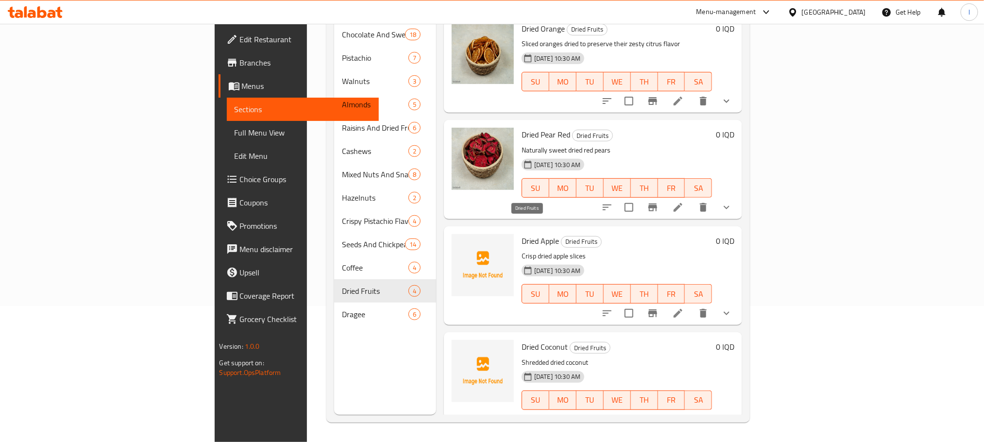
scroll to position [6, 0]
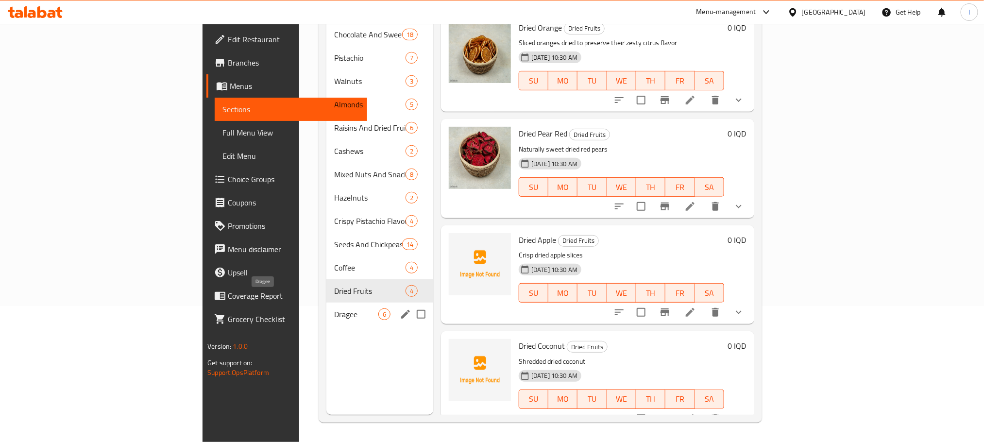
click at [334, 308] on span "Dragee" at bounding box center [356, 314] width 44 height 12
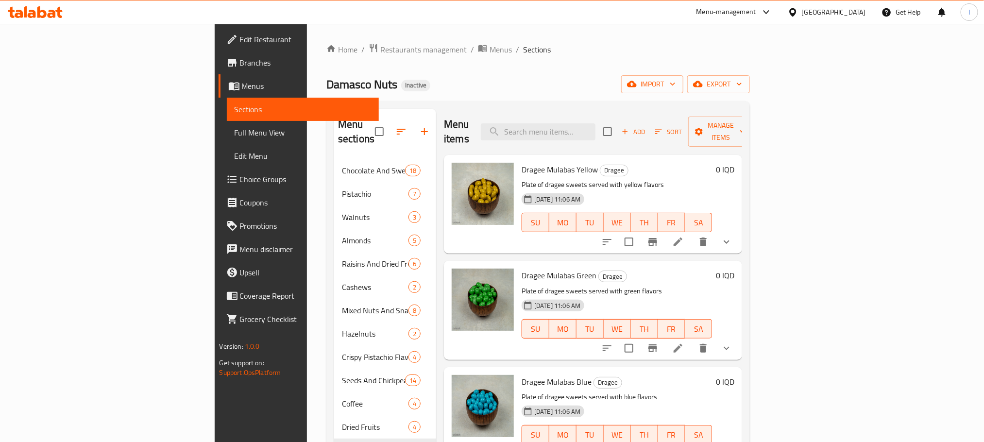
click at [19, 10] on icon at bounding box center [19, 14] width 8 height 8
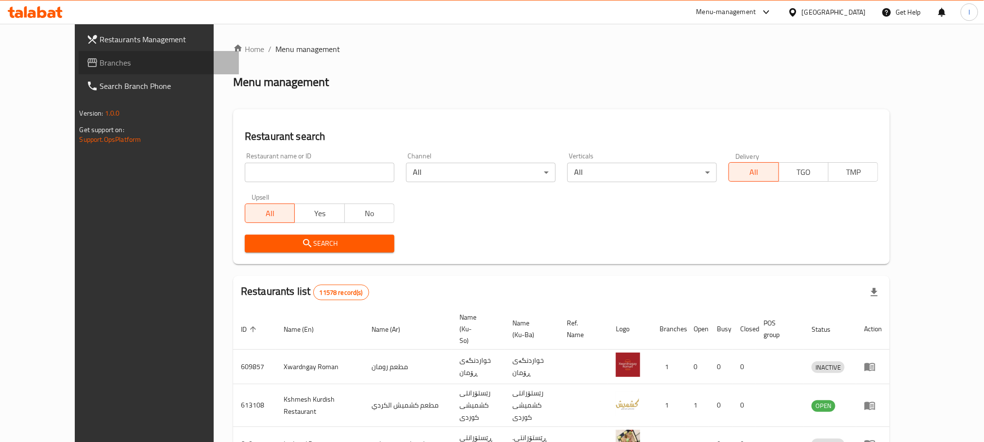
click at [100, 59] on span "Branches" at bounding box center [165, 63] width 131 height 12
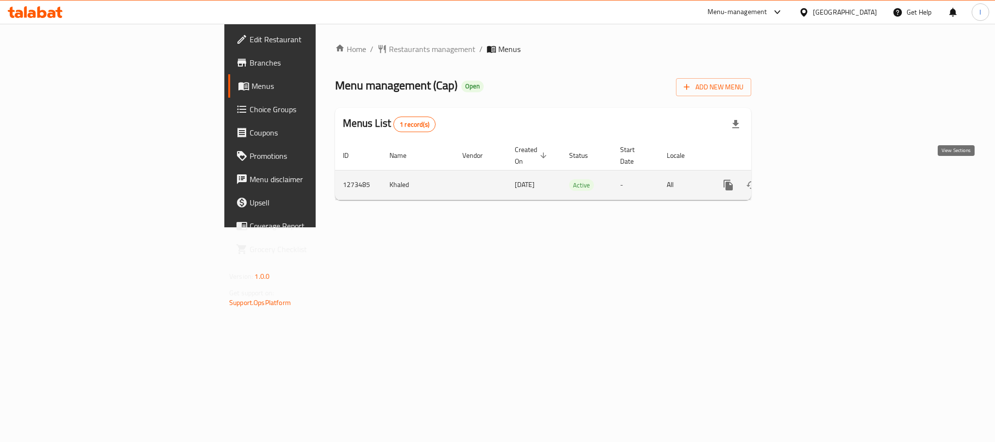
click at [803, 181] on icon "enhanced table" at bounding box center [798, 185] width 9 height 9
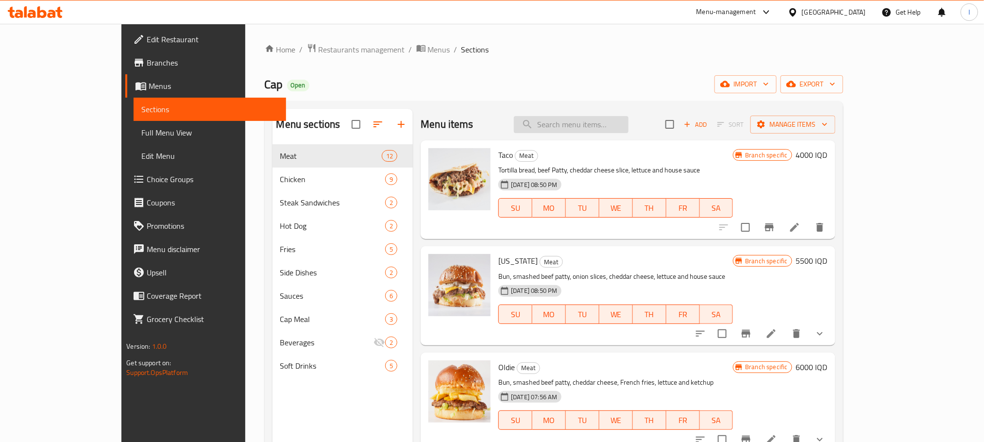
click at [590, 120] on input "search" at bounding box center [571, 124] width 115 height 17
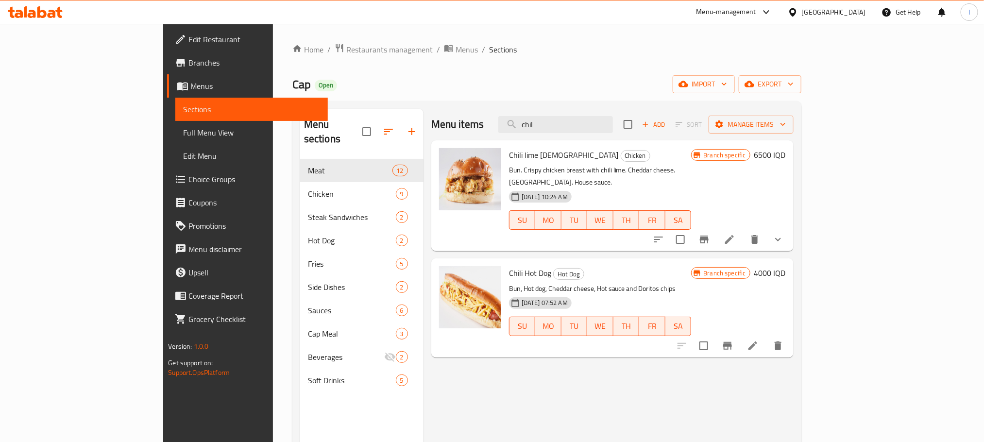
type input "chil"
click at [743, 231] on li at bounding box center [729, 239] width 27 height 17
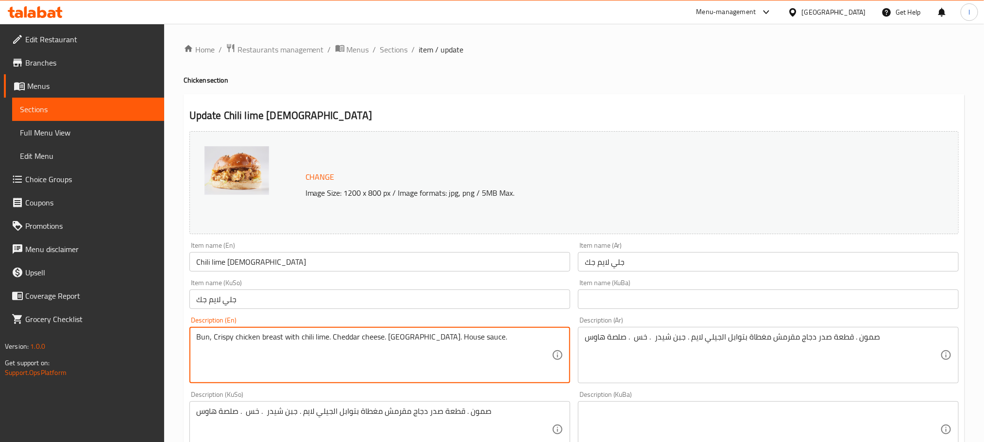
click at [330, 343] on textarea "Bun, Crispy chicken breast with chili lime. Cheddar cheese. Lettuce. House sauc…" at bounding box center [374, 355] width 356 height 46
click at [384, 336] on textarea "Bun, Crispy chicken breast with chili lime, Cheddar cheese. Lettuce. House sauc…" at bounding box center [374, 355] width 356 height 46
click at [414, 343] on textarea "Bun, Crispy chicken breast with chili lime, Cheddar cheese, Lettuce. House sauc…" at bounding box center [374, 355] width 356 height 46
type textarea "Bun, Crispy chicken breast with chili lime, Cheddar cheese, Lettuce and House s…"
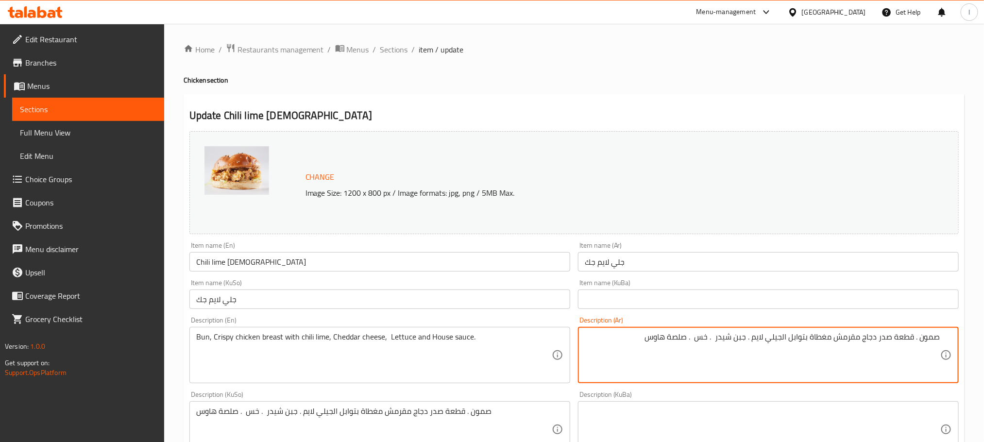
click at [914, 344] on textarea "صمون . قطعة صدر دجاج مقرمش مغطاة بتوابل الجيلي لايم . جبن شيدر . خس . صلصة هاوس" at bounding box center [763, 355] width 356 height 46
click at [748, 340] on textarea "صمون, قطعة صدر دجاج مقرمش مغطاة بتوابل الجيلي لايم . جبن شيدر . خس . صلصة هاوس" at bounding box center [763, 355] width 356 height 46
click at [749, 337] on textarea "صمون, قطعة صدر دجاج مقرمش مغطاة بتوابل الجيلي لايم . جبن شيدر . خس . صلصة هاوس" at bounding box center [763, 355] width 356 height 46
click at [716, 342] on textarea "صمون, قطعة صدر دجاج مقرمش مغطاة بتوابل الجيلي لايم, جبن شيدر . خس . صلصة هاوس" at bounding box center [763, 355] width 356 height 46
click at [693, 341] on textarea "صمون, قطعة صدر دجاج مقرمش مغطاة بتوابل الجيلي لايم, جبن شيدر, خس . صلصة هاوس" at bounding box center [763, 355] width 356 height 46
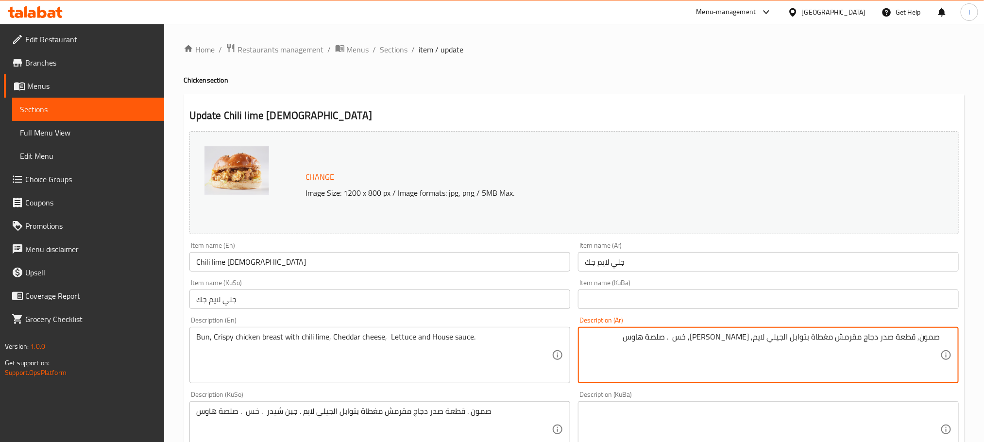
click at [698, 337] on textarea "صمون, قطعة صدر دجاج مقرمش مغطاة بتوابل الجيلي لايم, جبن شيدر, خس . صلصة هاوس" at bounding box center [763, 355] width 356 height 46
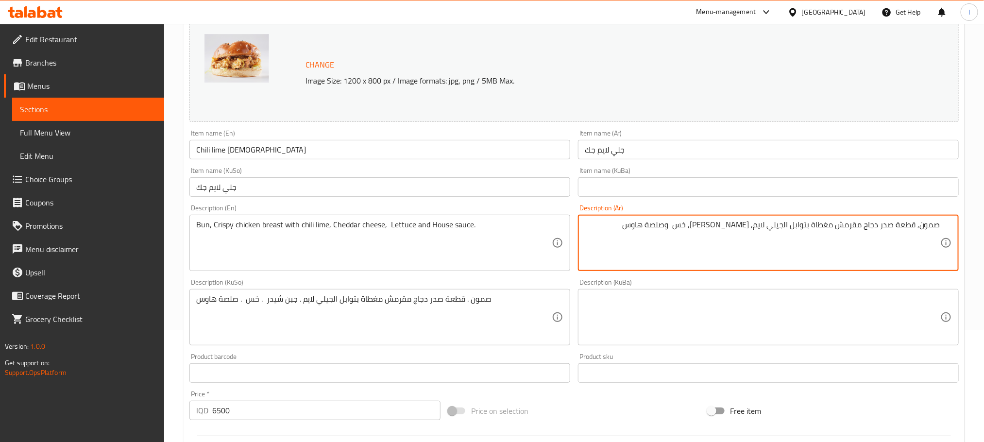
scroll to position [114, 0]
type textarea "صمون, قطعة صدر دجاج مقرمش مغطاة بتوابل الجيلي لايم, جبن شيدر, خس وصلصة هاوس"
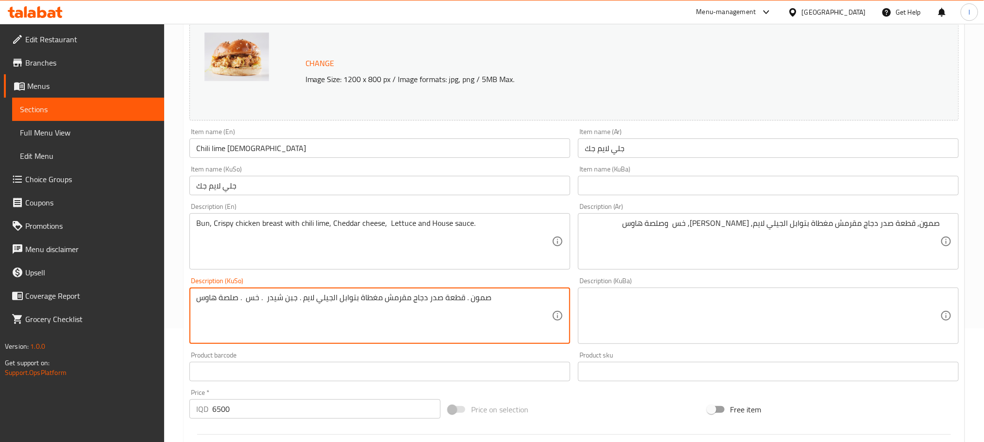
click at [472, 300] on textarea "صمون . قطعة صدر دجاج مقرمش مغطاة بتوابل الجيلي لايم . جبن شيدر . خس . صلصة هاوس" at bounding box center [374, 316] width 356 height 46
click at [436, 293] on textarea "سەموون، پارچەی سینگی مریشکی کریسپی لەگەڵ [PERSON_NAME]، [PERSON_NAME] و سۆسی ها…" at bounding box center [374, 316] width 356 height 46
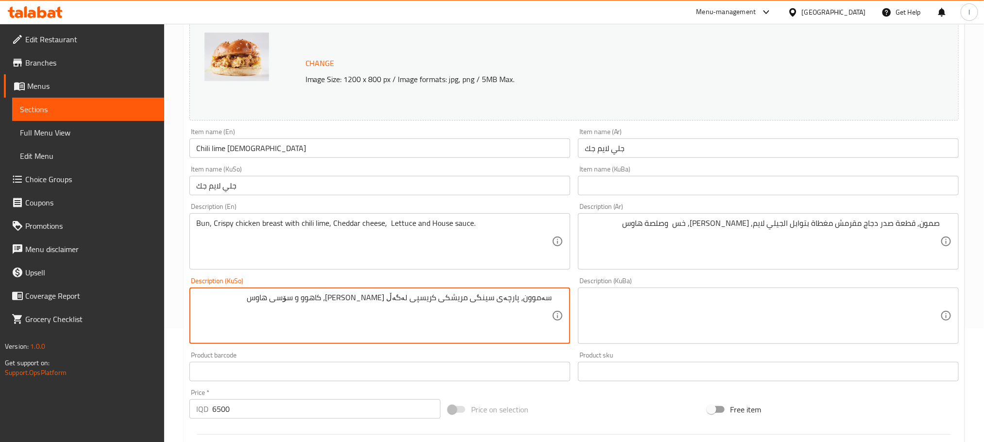
type textarea "سەموون، پارچەی سینگی مریشکی کریسپی لەگەڵ [PERSON_NAME]، [PERSON_NAME] و سۆسی ها…"
click at [666, 315] on textarea at bounding box center [763, 316] width 356 height 46
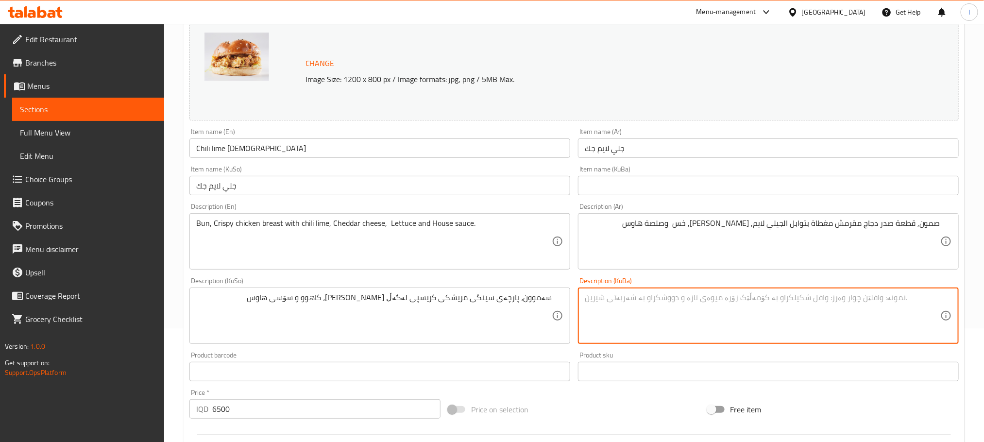
paste textarea "سەموون، پارچەی سینگی مریشکی کریسپی لەگەڵ [PERSON_NAME]، [PERSON_NAME] و سۆسی ها…"
type textarea "سەموون، پارچەی سینگی مریشکی کریسپی لەگەڵ [PERSON_NAME]، [PERSON_NAME] و سۆسی ها…"
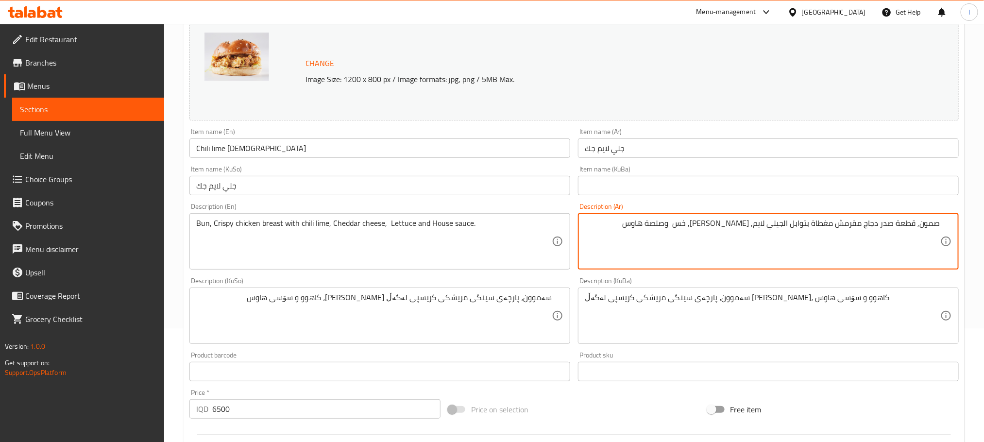
click at [786, 220] on textarea "صمون, قطعة صدر دجاج مقرمش مغطاة بتوابل الجيلي لايم, جبن شيدر, خس وصلصة هاوس" at bounding box center [763, 242] width 356 height 46
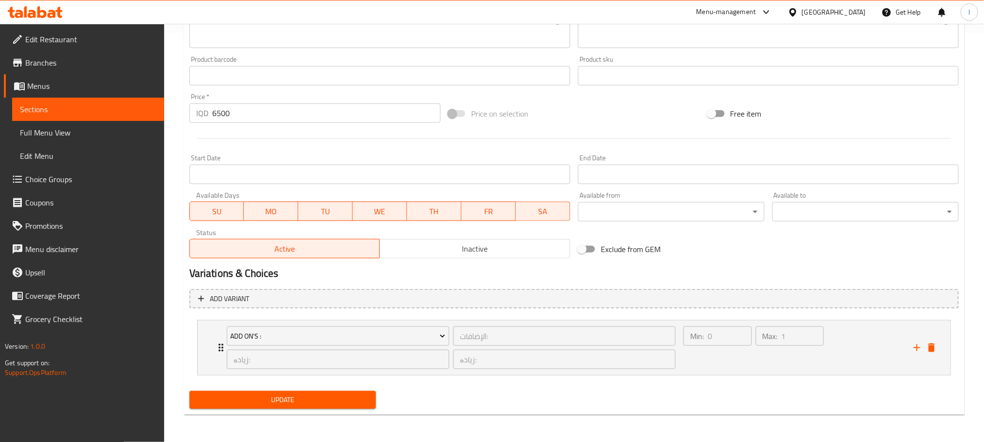
type textarea "صمون, قطعة صدر دجاج مقرمش مغطاة مع [PERSON_NAME], [PERSON_NAME], خس وصلصة هاوس"
click at [308, 398] on span "Update" at bounding box center [282, 400] width 171 height 12
click at [737, 360] on div "Min: 0 ​" at bounding box center [718, 348] width 72 height 47
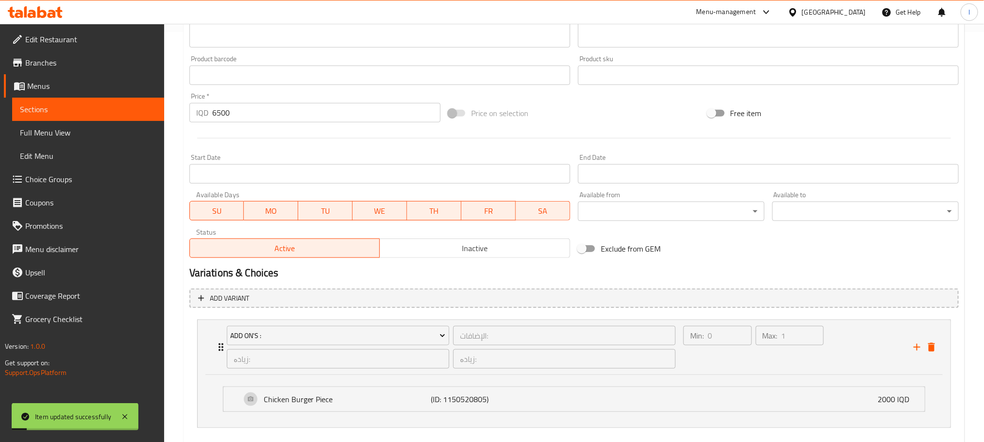
scroll to position [463, 0]
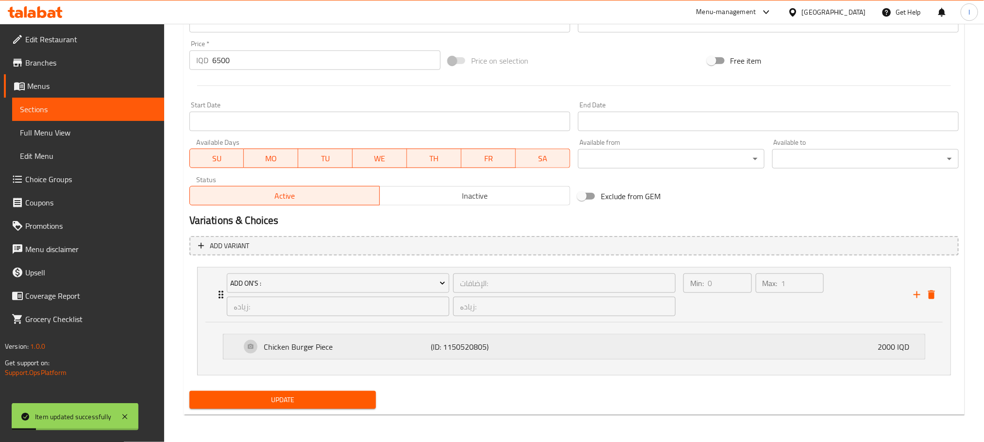
click at [688, 357] on div "Chicken Burger Piece (ID: 1150520805) 2000 IQD" at bounding box center [577, 347] width 672 height 24
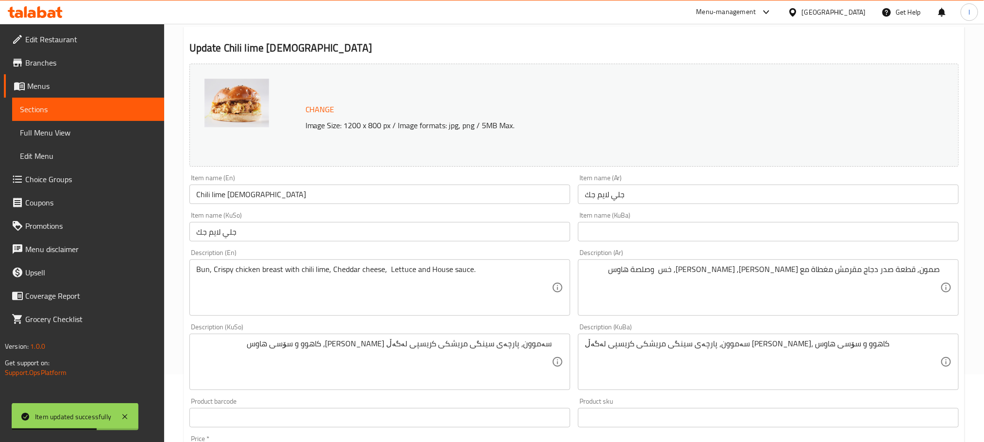
scroll to position [0, 0]
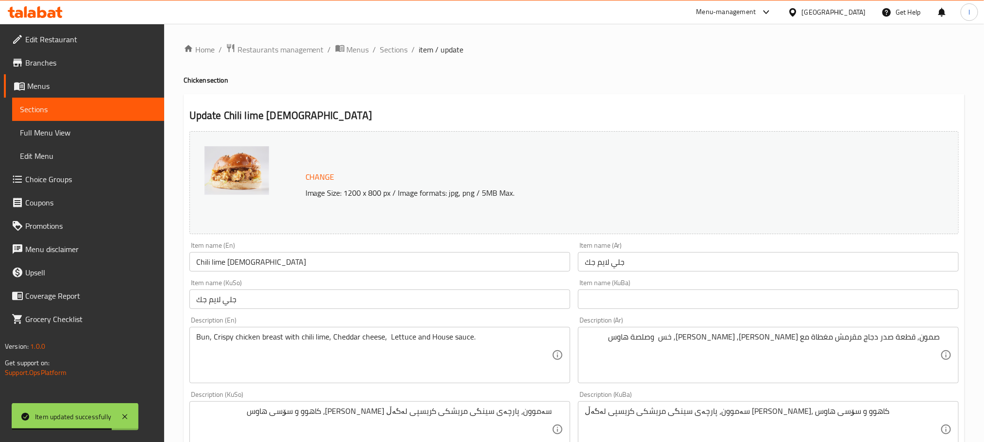
click at [250, 297] on input "جلي لايم جك" at bounding box center [379, 299] width 381 height 19
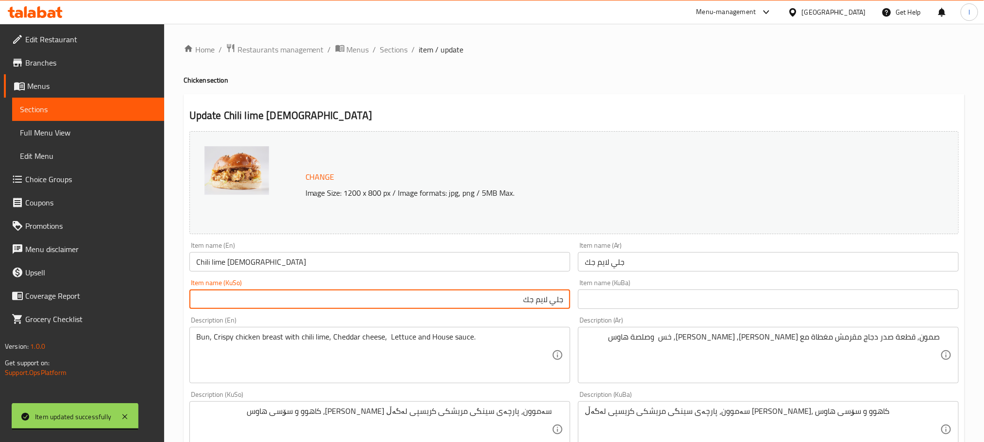
drag, startPoint x: 500, startPoint y: 302, endPoint x: 786, endPoint y: 295, distance: 285.7
click at [786, 295] on div "Change Image Size: 1200 x 800 px / Image formats: jpg, png / 5MB Max. Item name…" at bounding box center [574, 399] width 777 height 545
type input "چیڵی [PERSON_NAME]"
click at [621, 260] on input "جلي لايم جك" at bounding box center [768, 261] width 381 height 19
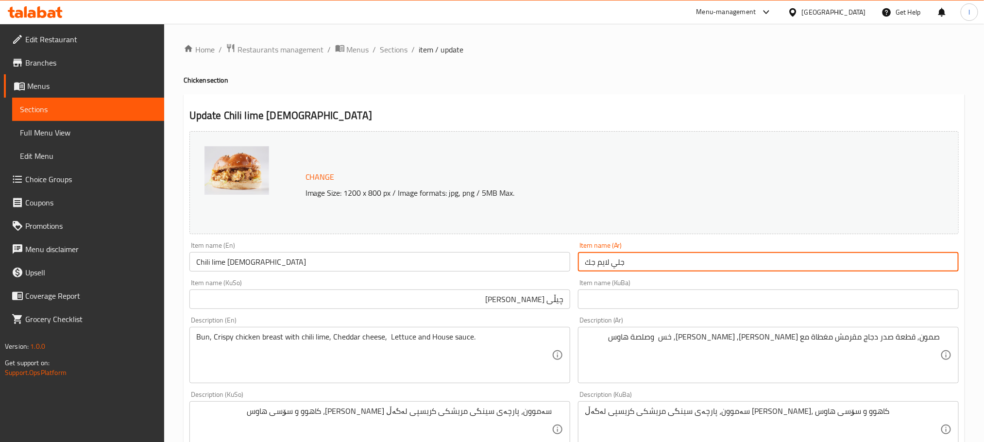
click at [672, 263] on input "جلي لايم جك" at bounding box center [768, 261] width 381 height 19
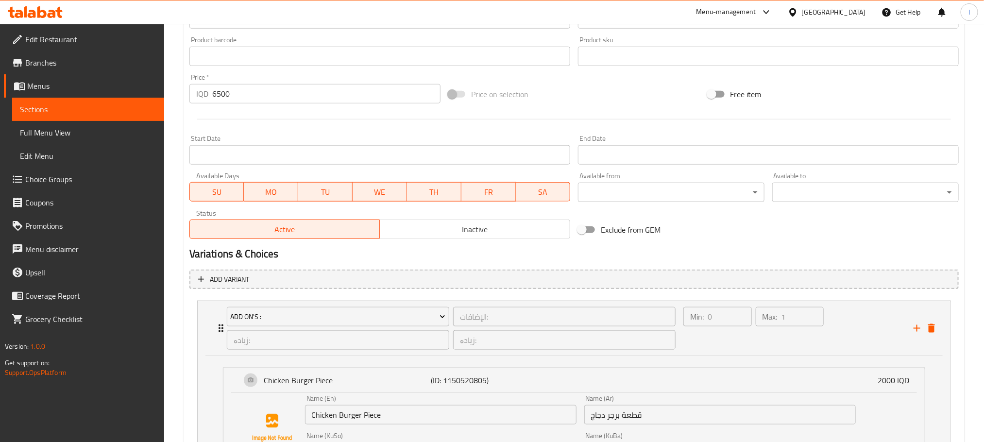
scroll to position [602, 0]
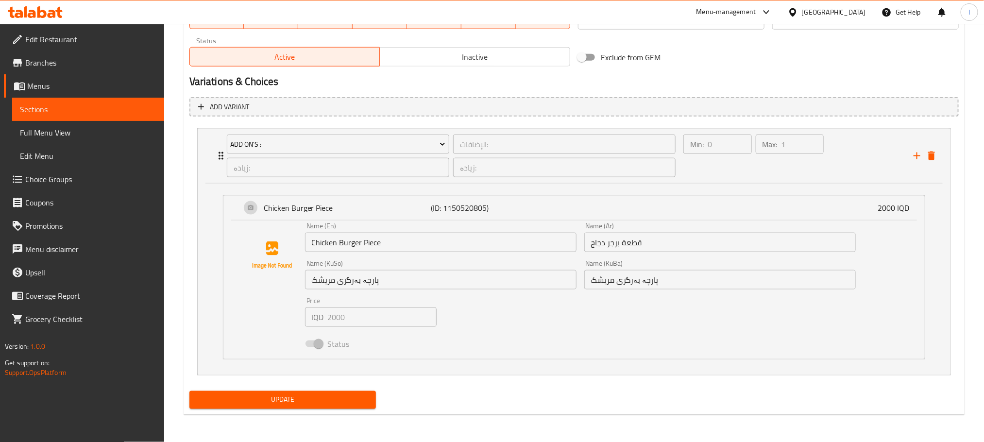
click at [352, 395] on span "Update" at bounding box center [282, 400] width 171 height 12
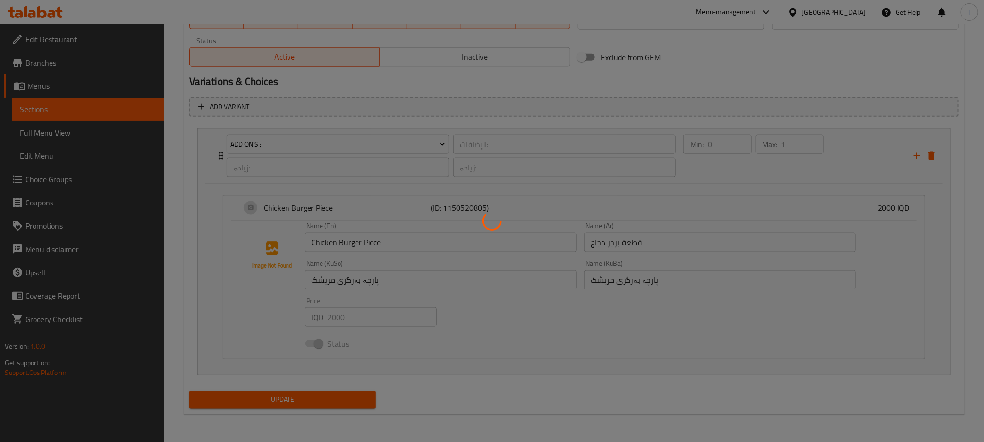
scroll to position [0, 0]
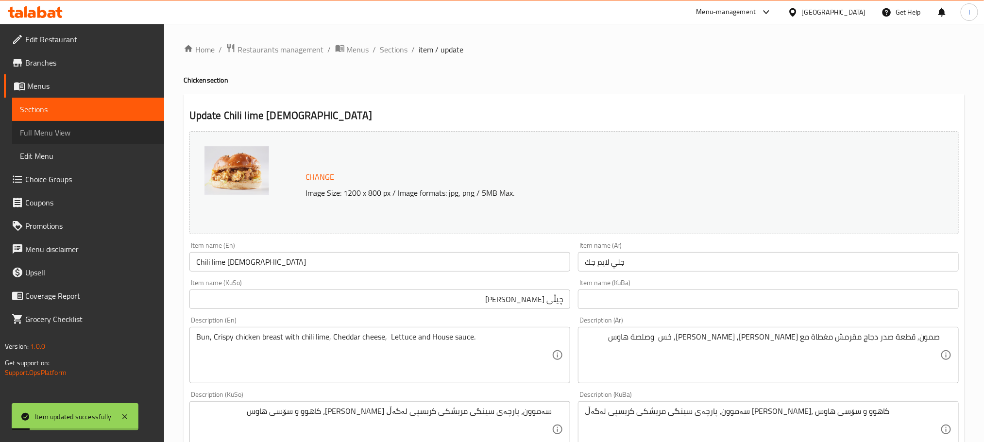
click at [89, 130] on span "Full Menu View" at bounding box center [88, 133] width 137 height 12
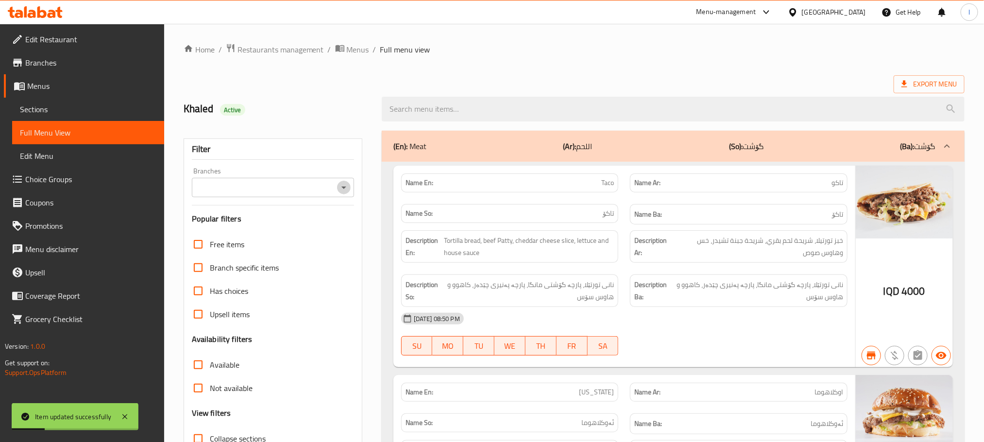
click at [344, 184] on icon "Open" at bounding box center [344, 188] width 12 height 12
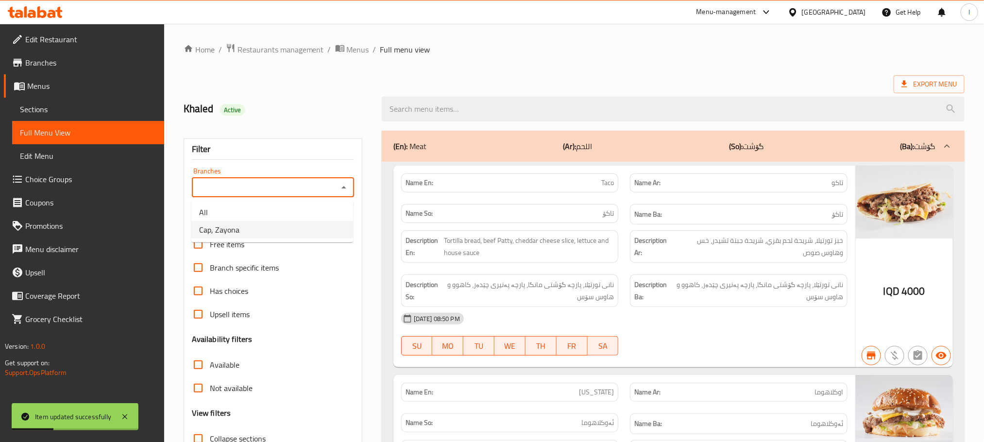
click at [292, 230] on li "Cap, Zayona" at bounding box center [272, 229] width 162 height 17
type input "Cap, Zayona"
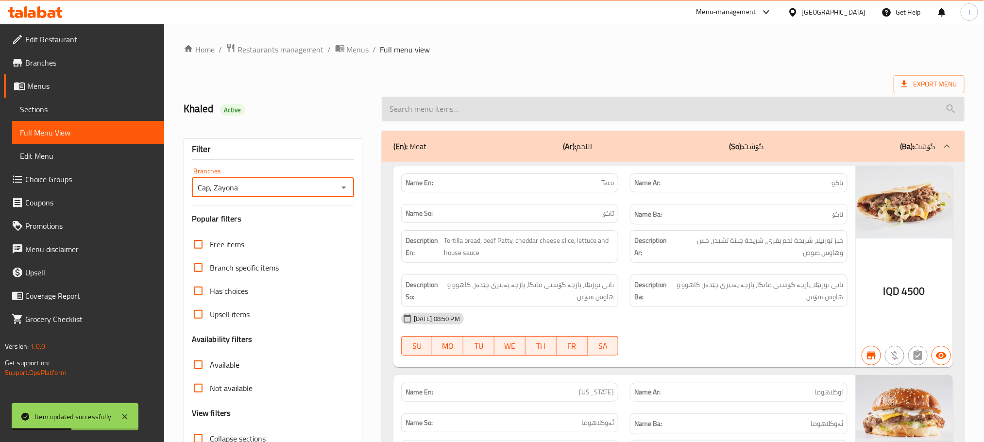
click at [411, 110] on input "search" at bounding box center [673, 109] width 583 height 25
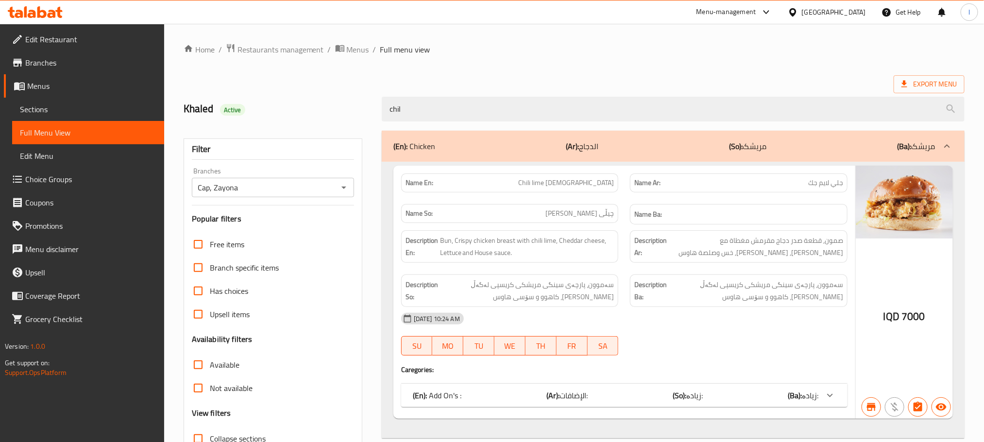
scroll to position [267, 0]
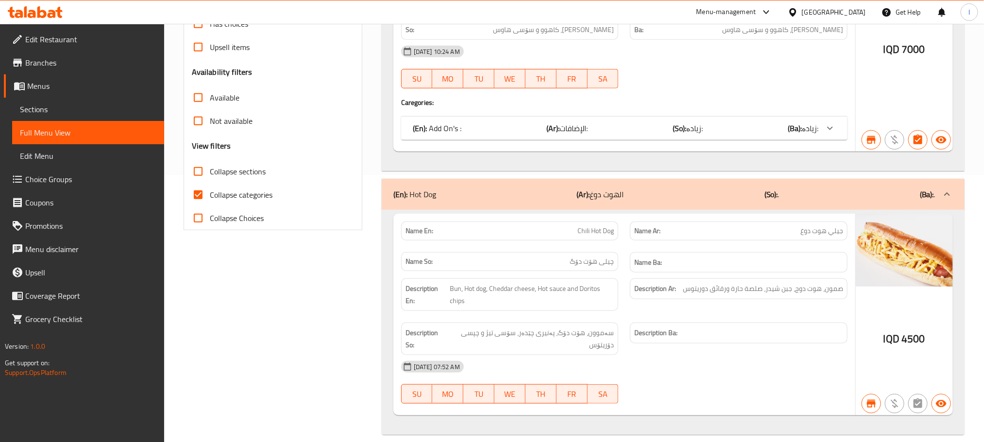
type input "chil"
click at [202, 195] on input "Collapse categories" at bounding box center [198, 194] width 23 height 23
checkbox input "false"
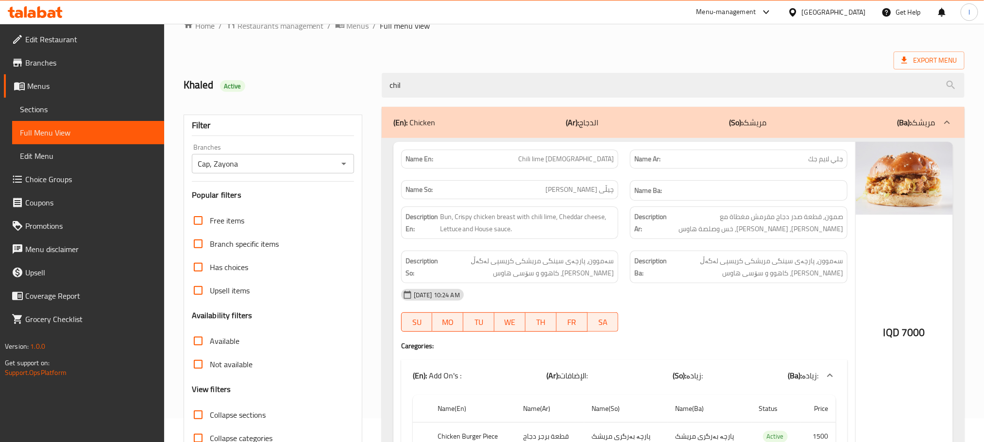
scroll to position [0, 0]
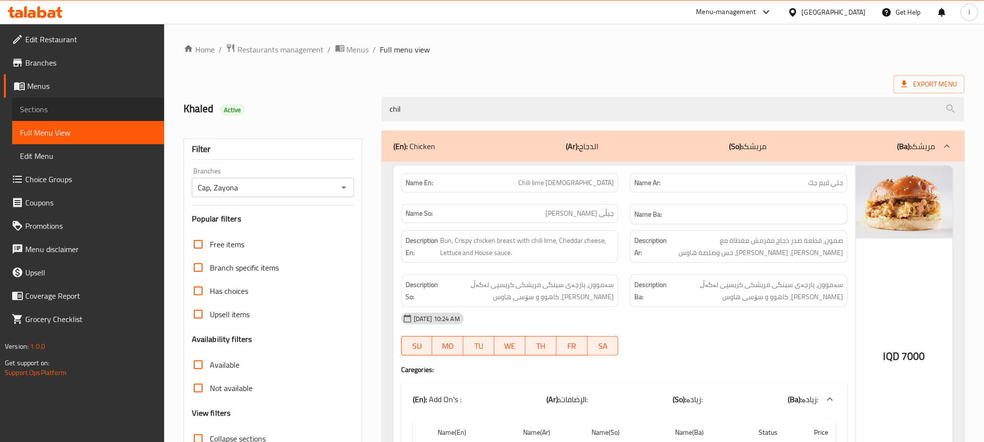
click at [39, 107] on span "Sections" at bounding box center [88, 109] width 137 height 12
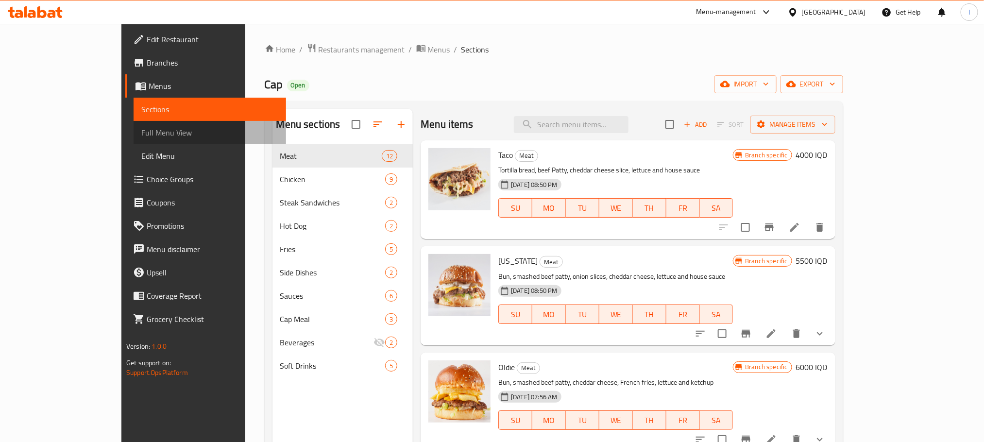
click at [134, 124] on link "Full Menu View" at bounding box center [210, 132] width 152 height 23
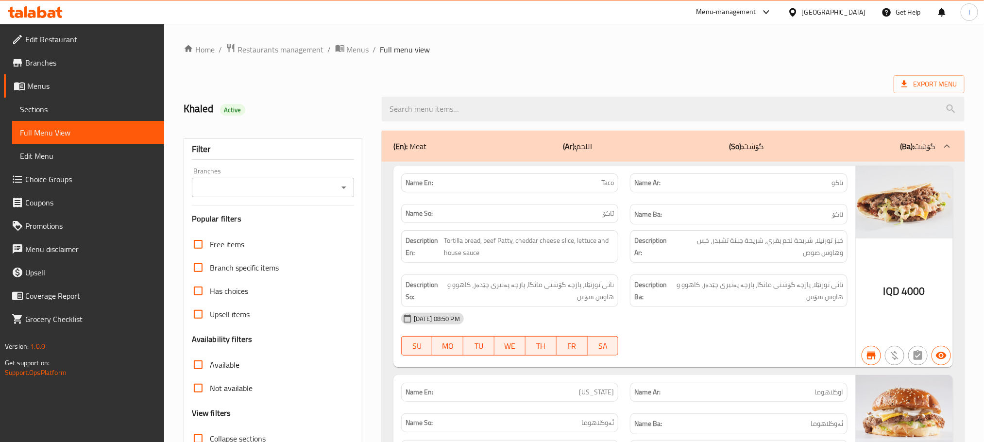
click at [347, 187] on icon "Open" at bounding box center [344, 188] width 12 height 12
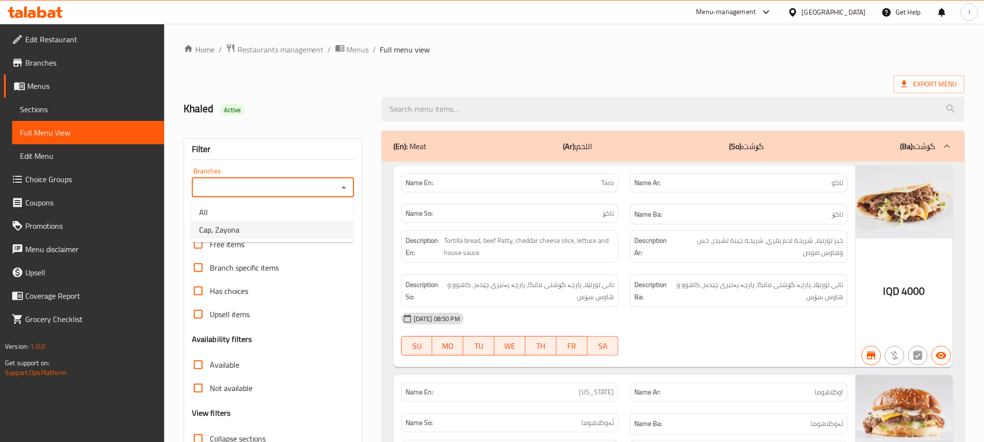
click at [297, 231] on li "Cap, Zayona" at bounding box center [272, 229] width 162 height 17
type input "Cap, Zayona"
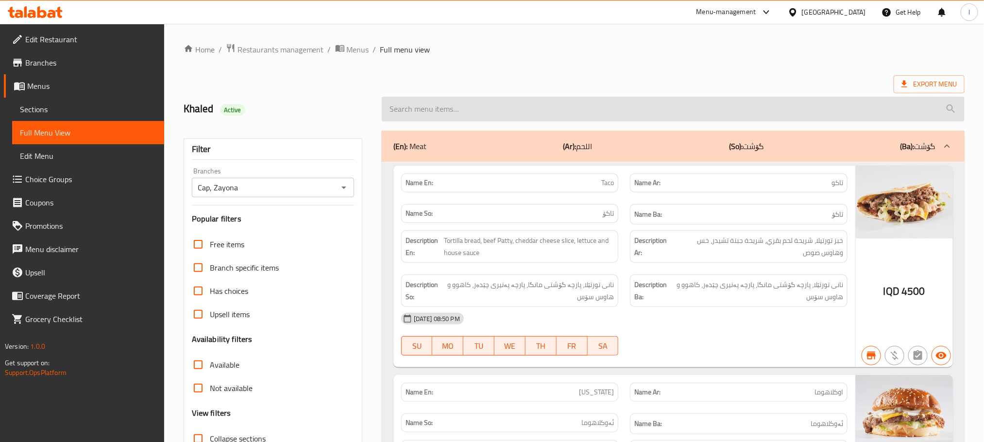
click at [421, 103] on input "search" at bounding box center [673, 109] width 583 height 25
paste input "Mac'n [DEMOGRAPHIC_DATA]"
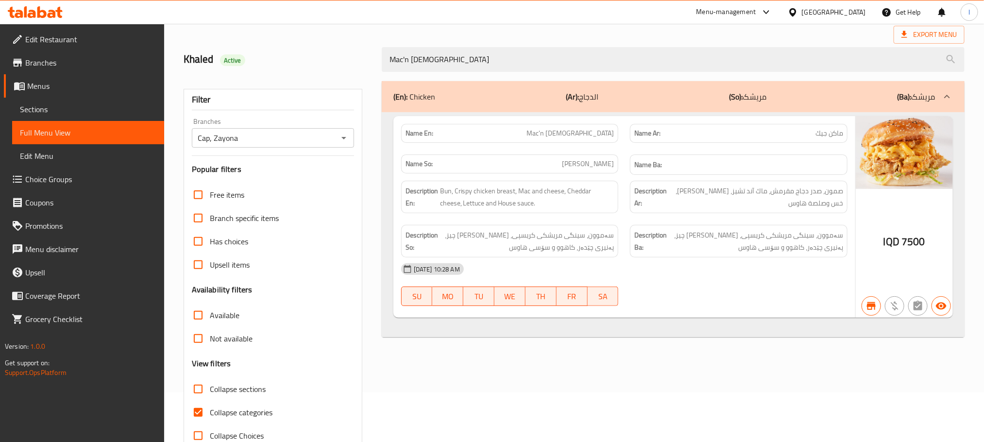
scroll to position [76, 0]
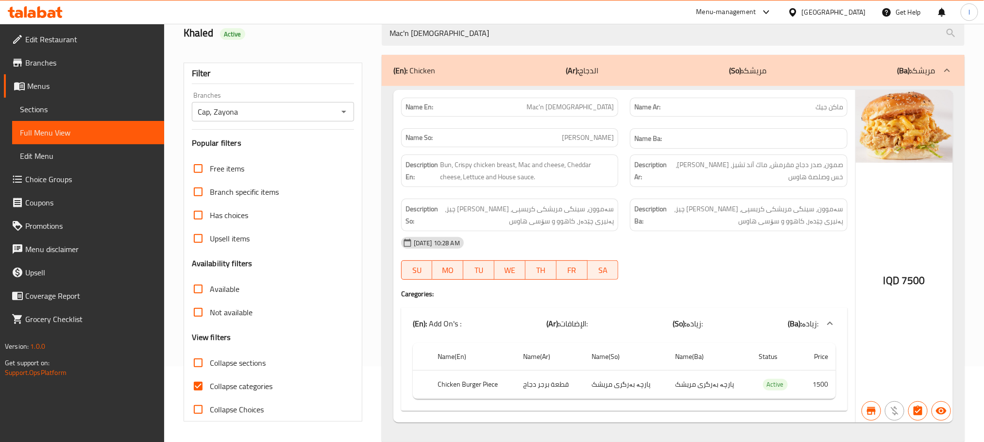
type input "Mac'n [DEMOGRAPHIC_DATA]"
click at [195, 390] on input "Collapse categories" at bounding box center [198, 386] width 23 height 23
checkbox input "false"
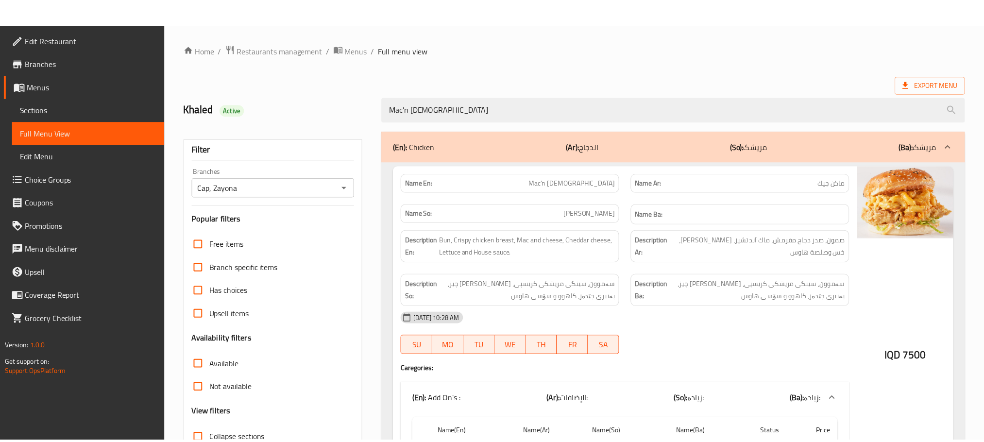
scroll to position [98, 0]
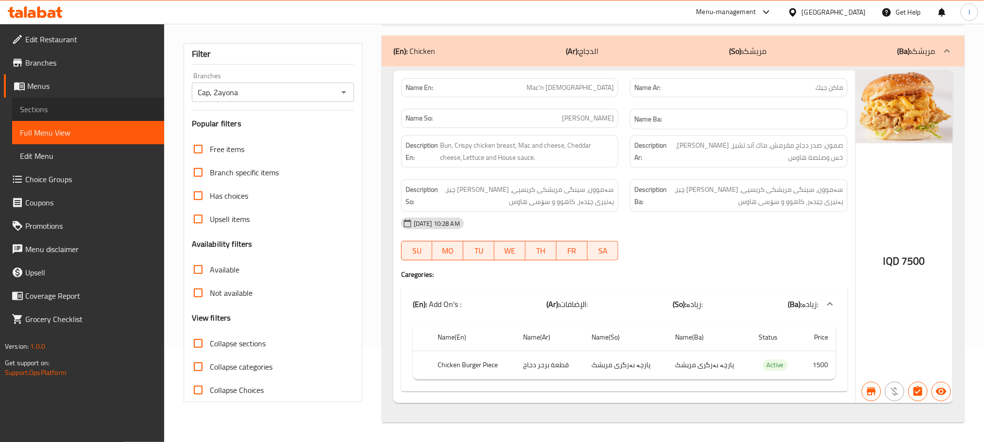
click at [45, 112] on span "Sections" at bounding box center [88, 109] width 137 height 12
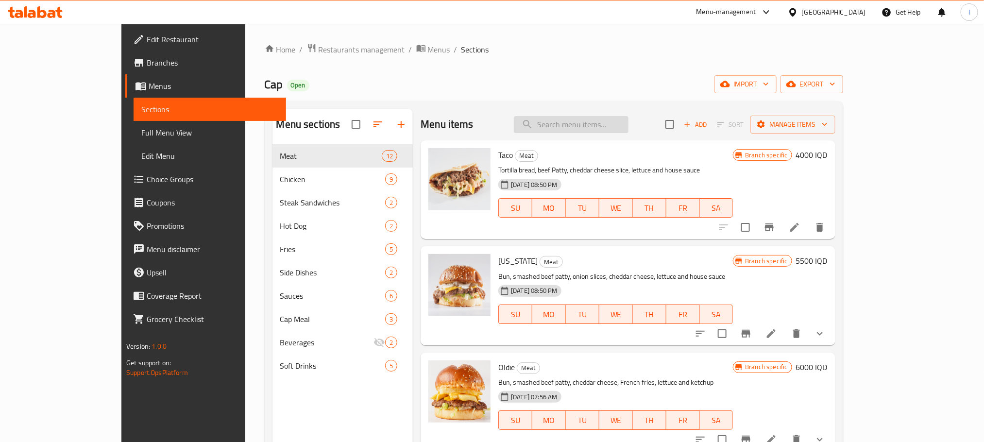
click at [599, 124] on input "search" at bounding box center [571, 124] width 115 height 17
paste input "Maple Chick"
type input "Maple Chick"
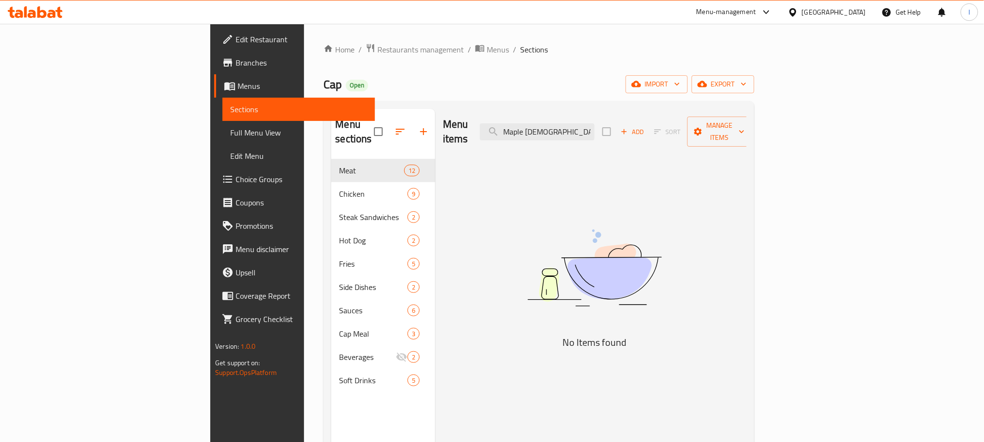
drag, startPoint x: 643, startPoint y: 124, endPoint x: 404, endPoint y: 111, distance: 239.4
click at [443, 111] on div "Menu items Maple Chick Add Sort Manage items" at bounding box center [595, 132] width 304 height 46
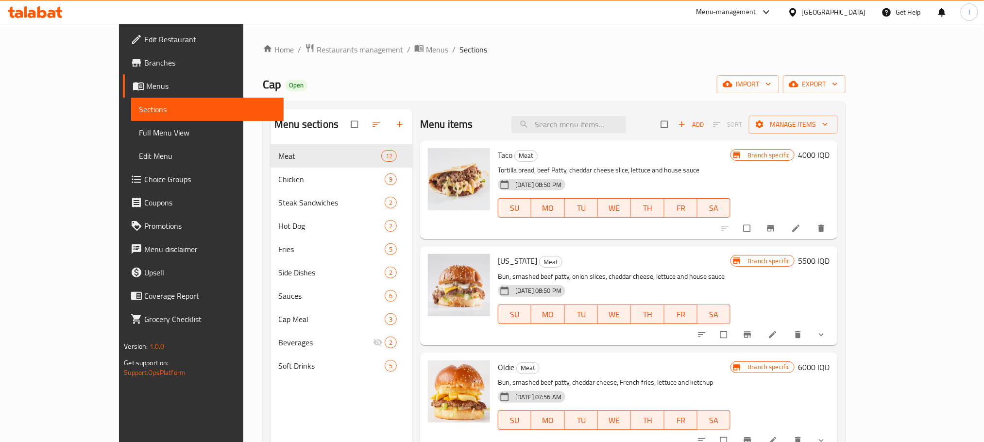
click at [595, 113] on div "Menu items Add Sort Manage items" at bounding box center [629, 125] width 418 height 32
click at [602, 126] on input "search" at bounding box center [569, 124] width 115 height 17
paste input "Maple Chick"
type input "Maple Chick"
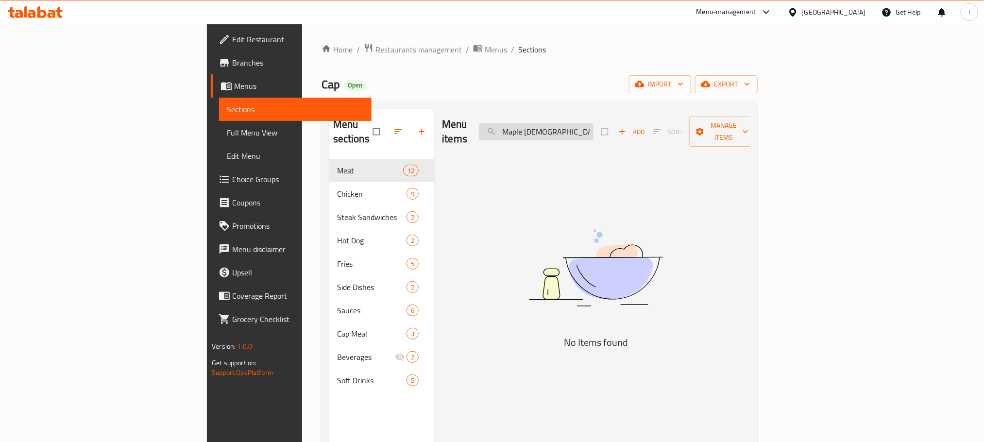
click at [594, 130] on input "Maple Chick" at bounding box center [536, 131] width 115 height 17
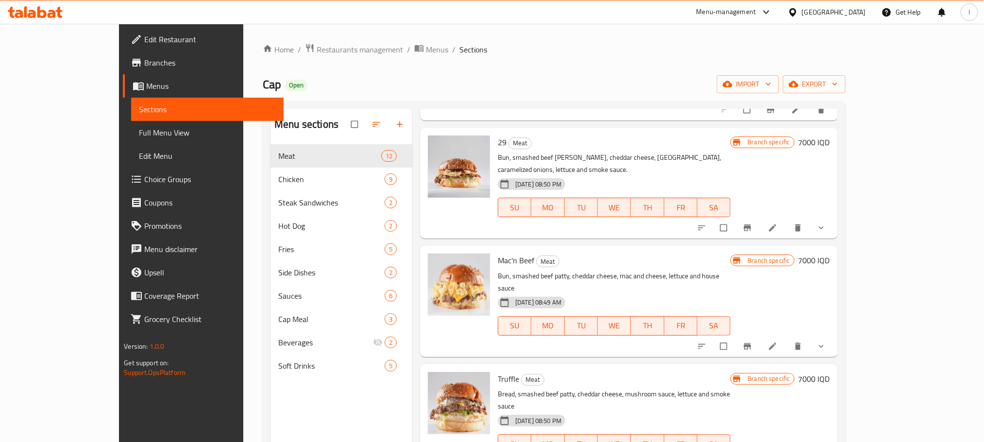
scroll to position [802, 0]
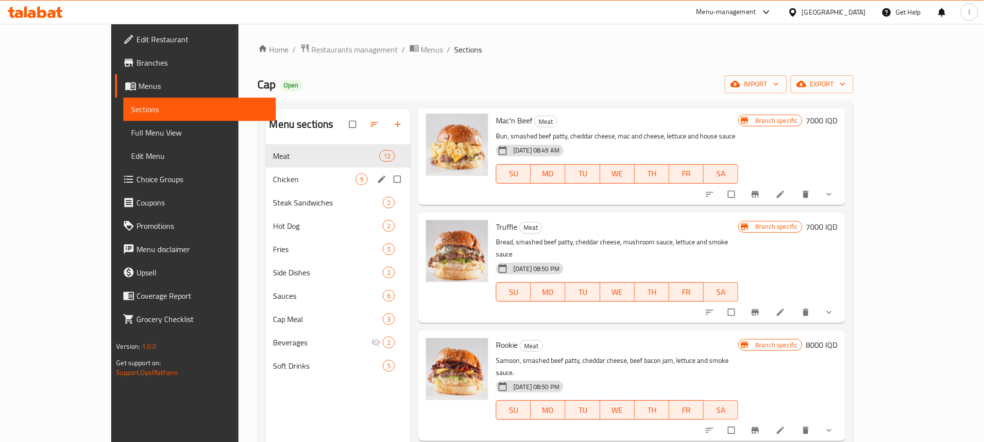
click at [318, 185] on span "Chicken" at bounding box center [315, 179] width 82 height 12
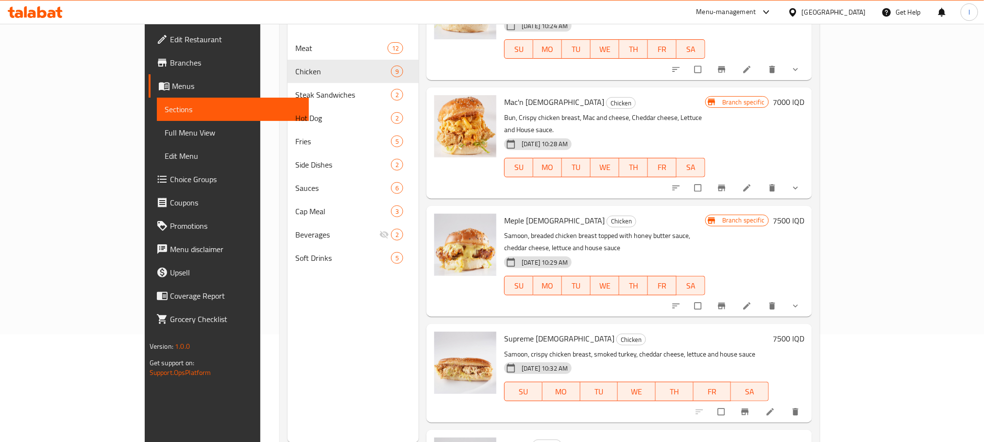
scroll to position [136, 0]
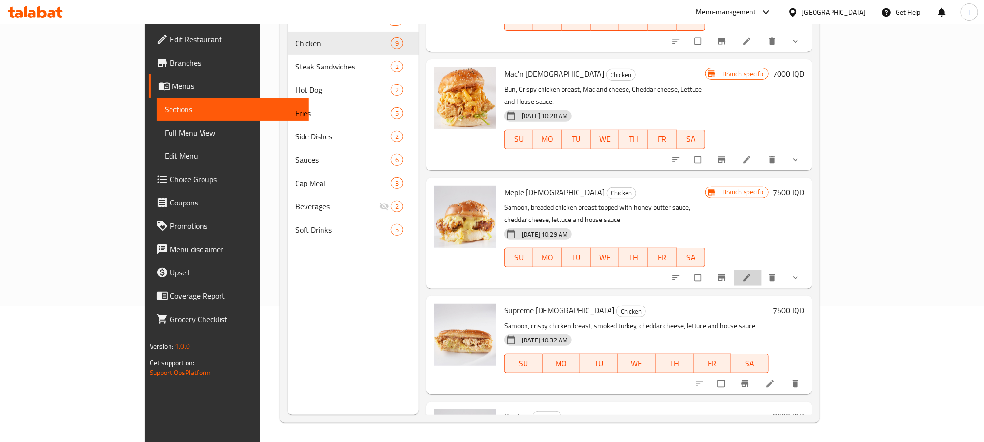
click at [762, 270] on li at bounding box center [748, 278] width 27 height 16
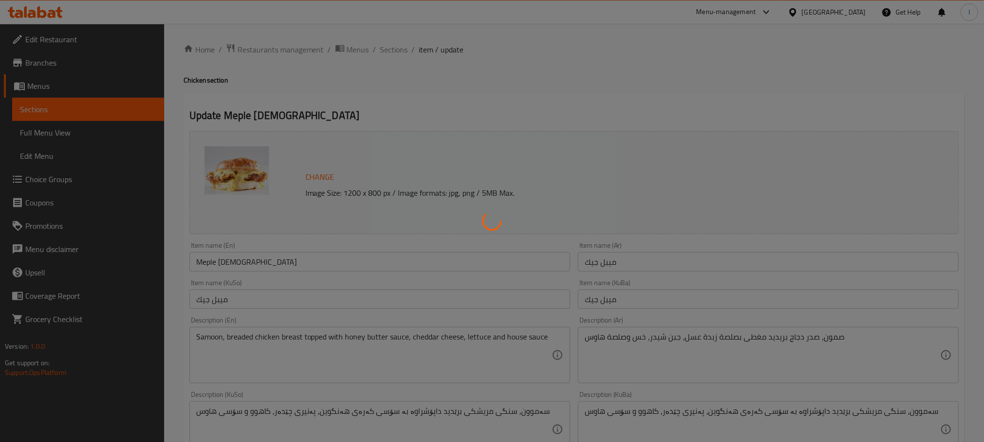
type input "الإضافات:"
type input "زیادە:"
type input "0"
type input "1"
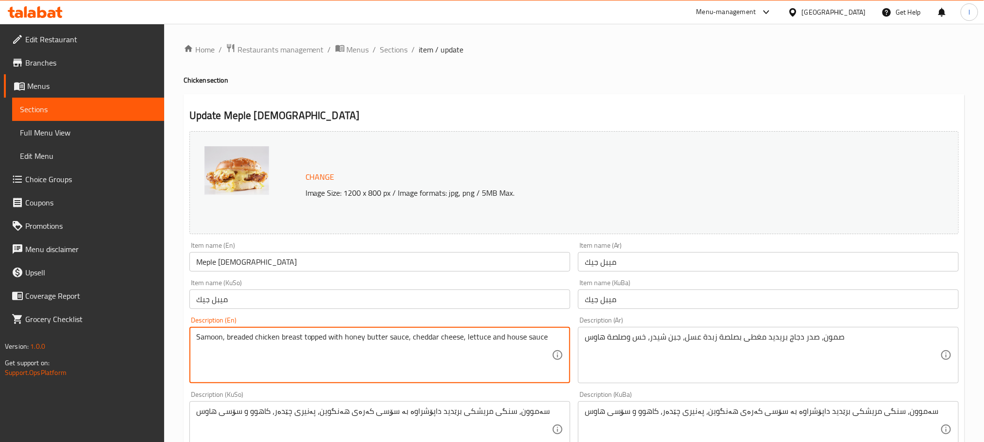
drag, startPoint x: 223, startPoint y: 338, endPoint x: 161, endPoint y: 340, distance: 62.7
drag, startPoint x: 394, startPoint y: 333, endPoint x: 375, endPoint y: 340, distance: 19.7
click at [375, 340] on textarea "Bun, breaded chicken breast topped with honey butter sauce, cheddar cheese, let…" at bounding box center [374, 355] width 356 height 46
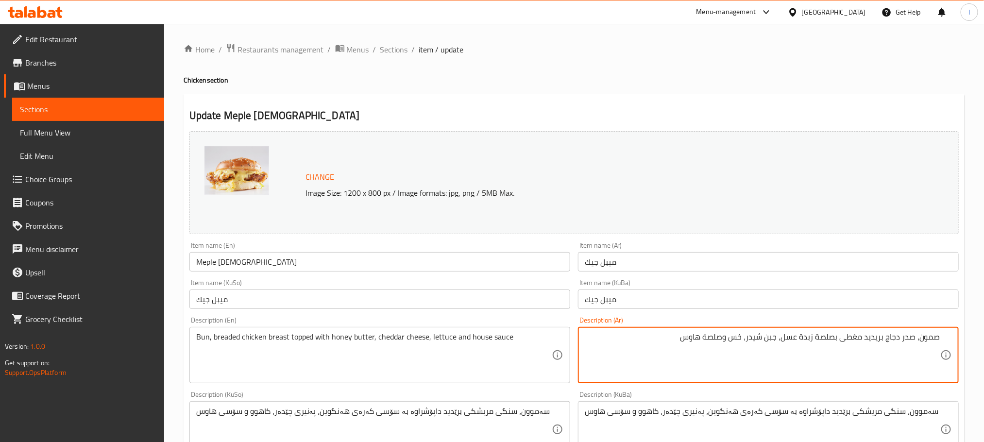
drag, startPoint x: 842, startPoint y: 336, endPoint x: 819, endPoint y: 336, distance: 23.3
click at [819, 336] on textarea "صمون، صدر دجاج بريديد مغطى بصلصة زبدة عسل، جبن شيدر، خس وصلصة هاوس" at bounding box center [763, 355] width 356 height 46
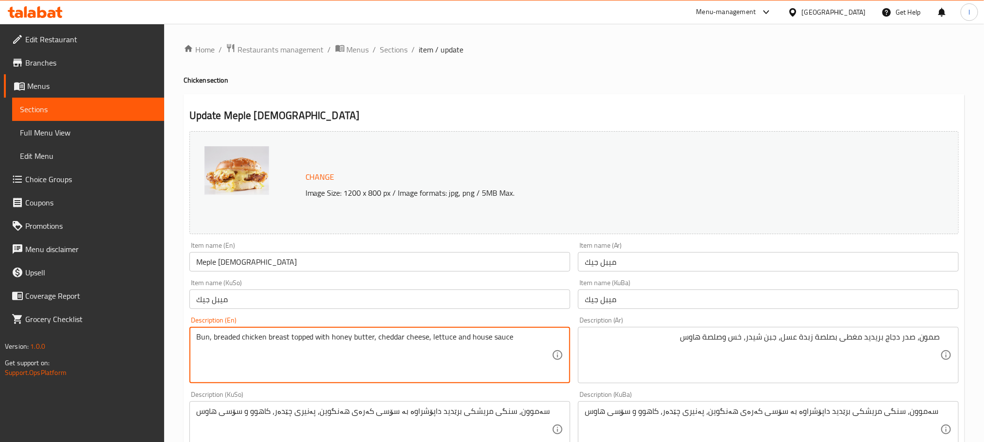
drag, startPoint x: 239, startPoint y: 344, endPoint x: 213, endPoint y: 344, distance: 25.7
type textarea "Bun, chicken breast topped with honey butter, cheddar cheese, lettuce and house…"
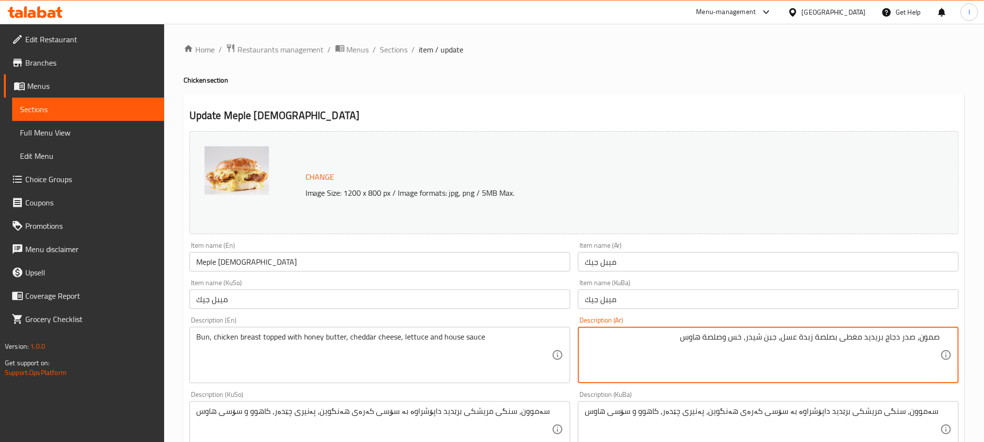
drag, startPoint x: 888, startPoint y: 339, endPoint x: 869, endPoint y: 340, distance: 19.0
drag, startPoint x: 863, startPoint y: 340, endPoint x: 840, endPoint y: 345, distance: 23.9
click at [840, 345] on textarea "صمون، صدر دجاج مغطى بصلصة زبدة عسل، جبن شيدر، خس وصلصة هاوس" at bounding box center [763, 355] width 356 height 46
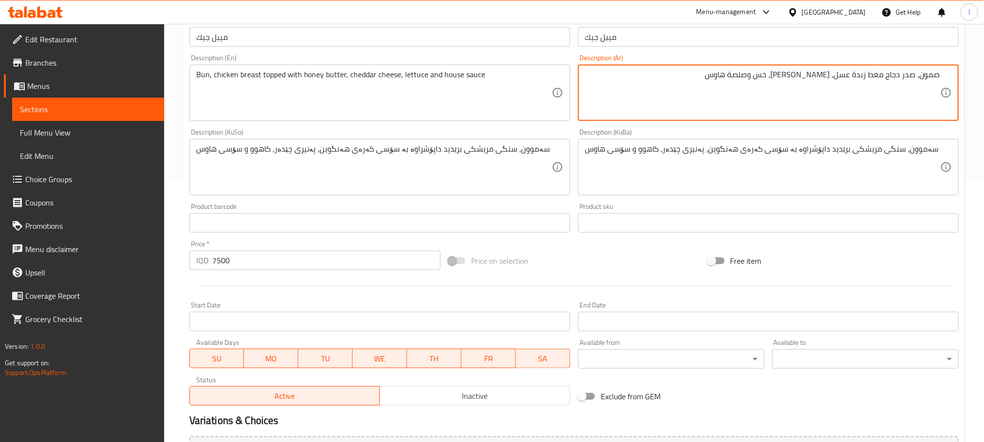
scroll to position [267, 0]
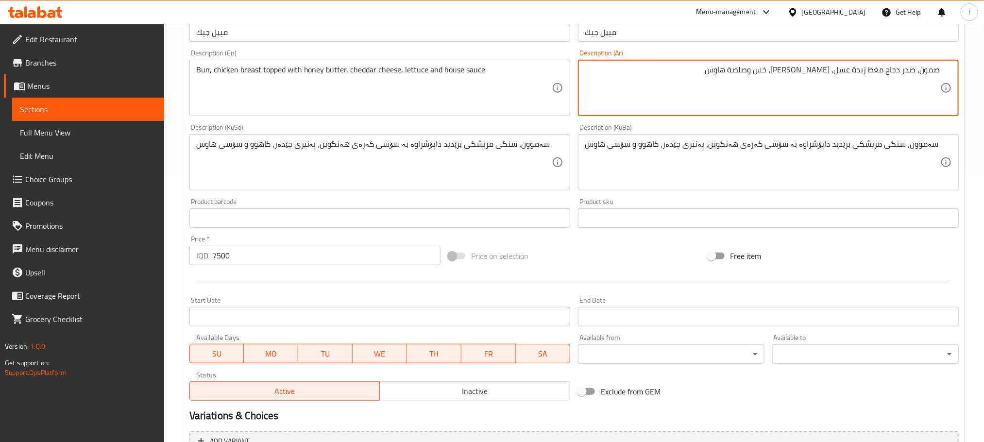
type textarea "صمون، صدر دجاج مغط زبدة عسل، [PERSON_NAME]، خس وصلصة هاوس"
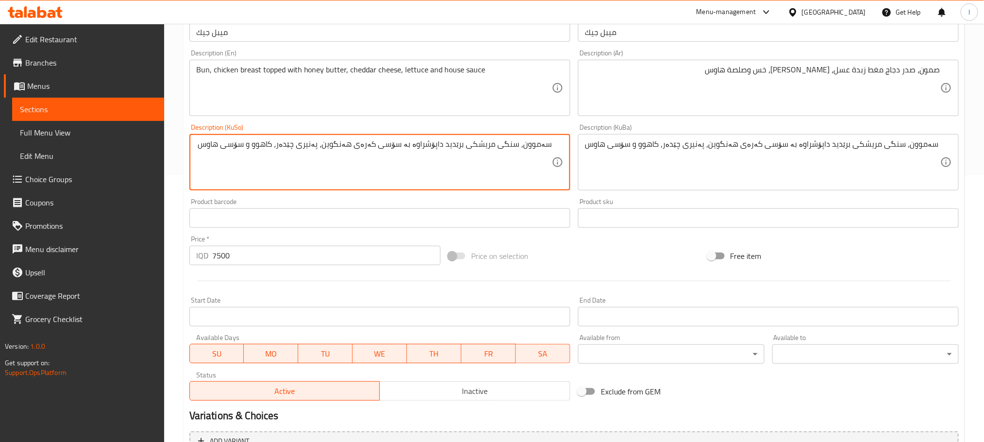
drag, startPoint x: 466, startPoint y: 144, endPoint x: 446, endPoint y: 145, distance: 19.9
click at [446, 145] on textarea "سەموون، سنگی مریشکی برێدید داپۆشراوە بە سۆسی کەرەی هەنگوین، پەنیری چێدەر، کاهوو…" at bounding box center [374, 162] width 356 height 46
drag, startPoint x: 430, startPoint y: 146, endPoint x: 407, endPoint y: 146, distance: 23.3
click at [407, 146] on textarea "سەموون، سنگی مریشکی داپۆشراوە بە سۆسی کەرەی هەنگوین، پەنیری چێدەر، کاهوو و سۆسی…" at bounding box center [374, 162] width 356 height 46
click at [401, 150] on textarea "سەموون، سنگی مریشکی داپۆشراوە بە کەرەی هەنگوین، پەنیری چێدەر، کاهوو و سۆسی هاوس" at bounding box center [374, 162] width 356 height 46
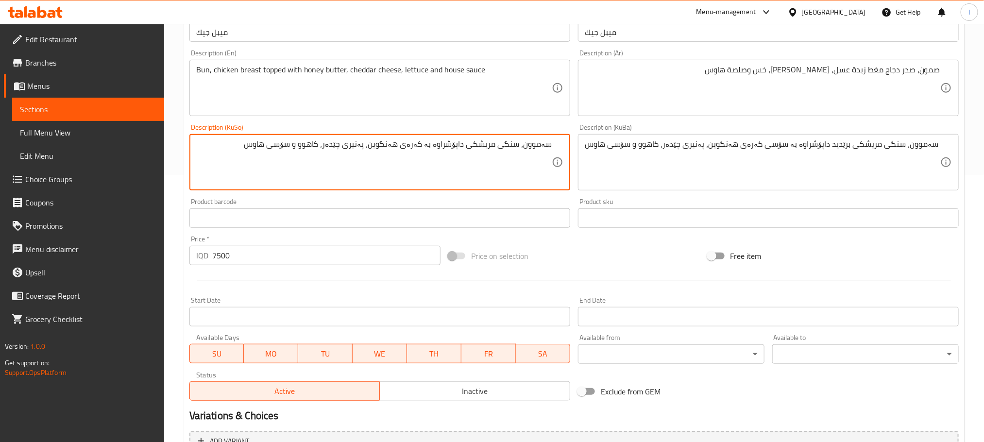
click at [401, 150] on textarea "سەموون، سنگی مریشکی داپۆشراوە بە کەرەی هەنگوین، پەنیری چێدەر، کاهوو و سۆسی هاوس" at bounding box center [374, 162] width 356 height 46
type textarea "سەموون، سنگی مریشکی داپۆشراوە بە کەرەی هەنگوین، پەنیری چێدەر، کاهوو و سۆسی هاوس"
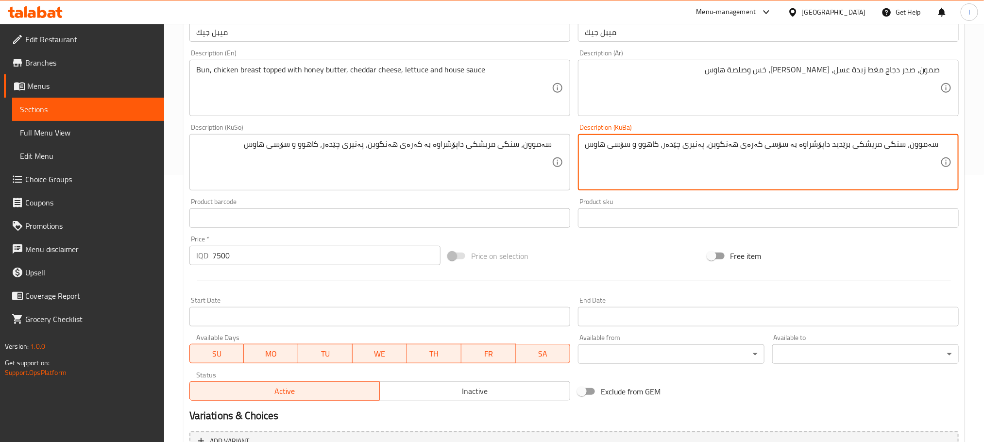
click at [645, 140] on textarea "سەموون، سنگی مریشکی برێدید داپۆشراوە بە سۆسی کەرەی هەنگوین، پەنیری چێدەر، کاهوو…" at bounding box center [763, 162] width 356 height 46
paste textarea "اپۆشراوە بە"
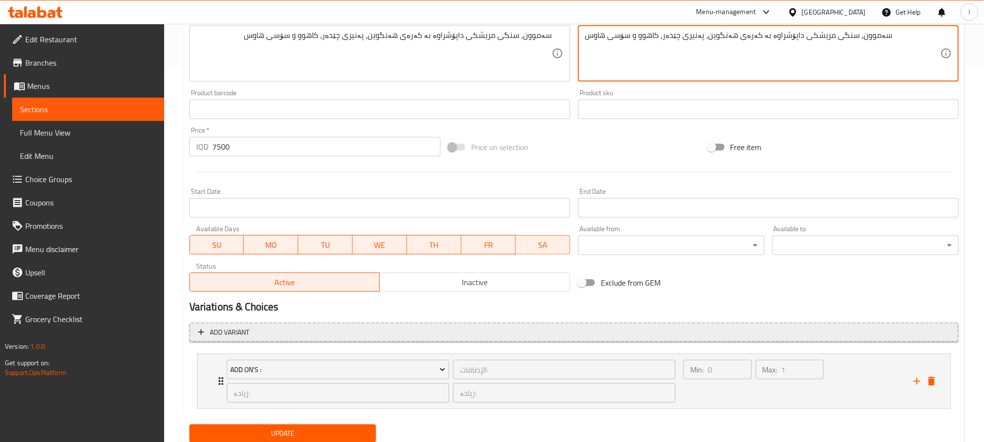
scroll to position [410, 0]
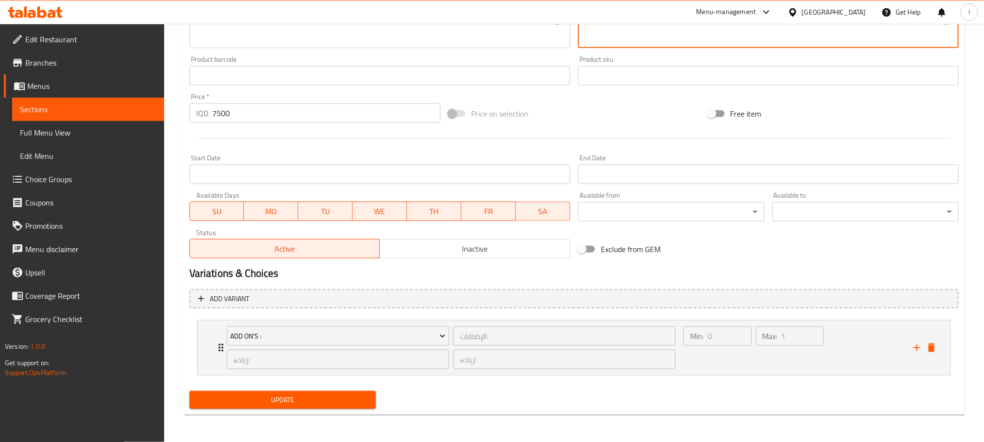
type textarea "سەموون، سنگی مریشکی داپۆشراوە بە کەرەی هەنگوین، پەنیری چێدەر، کاهوو و سۆسی هاوس"
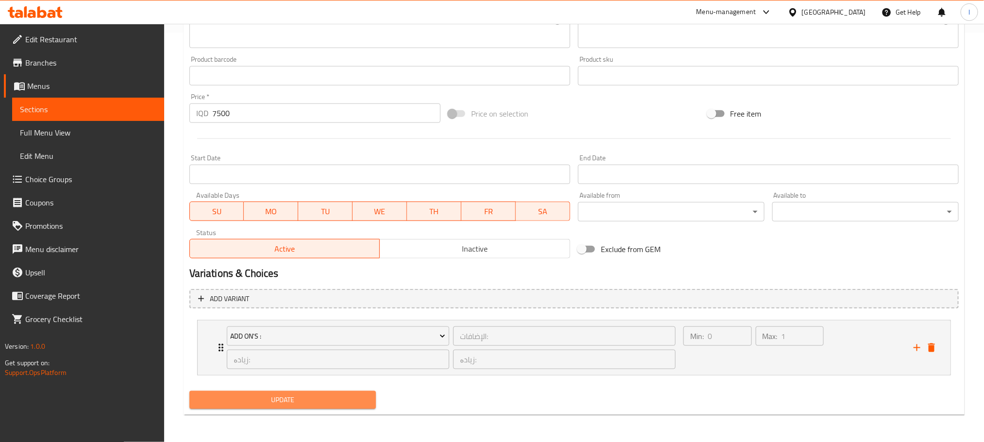
click at [327, 398] on span "Update" at bounding box center [282, 400] width 171 height 12
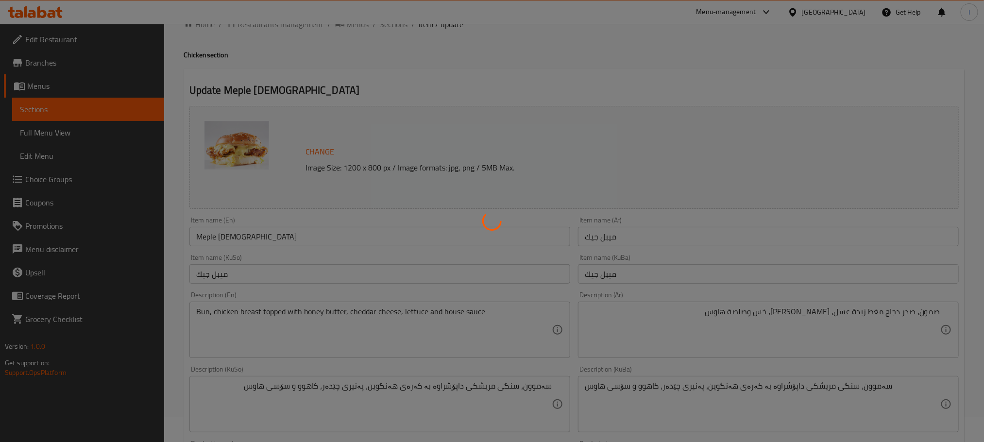
scroll to position [0, 0]
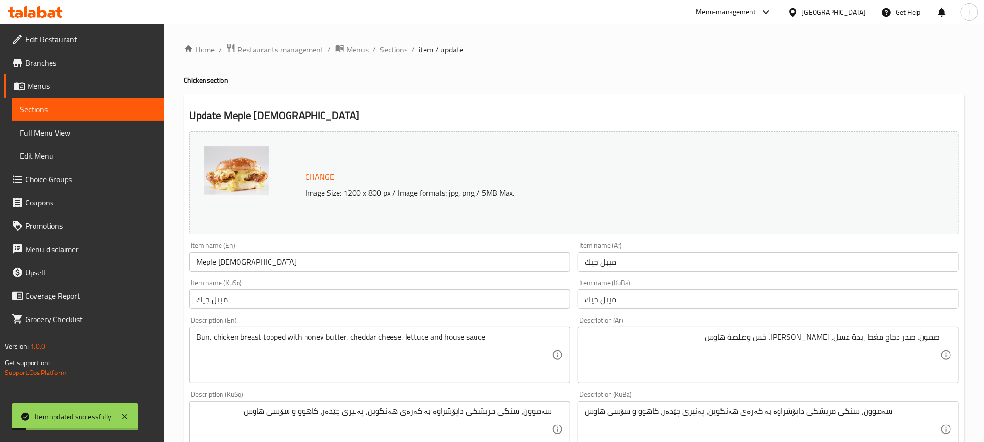
click at [222, 266] on input "Meple [DEMOGRAPHIC_DATA]" at bounding box center [379, 261] width 381 height 19
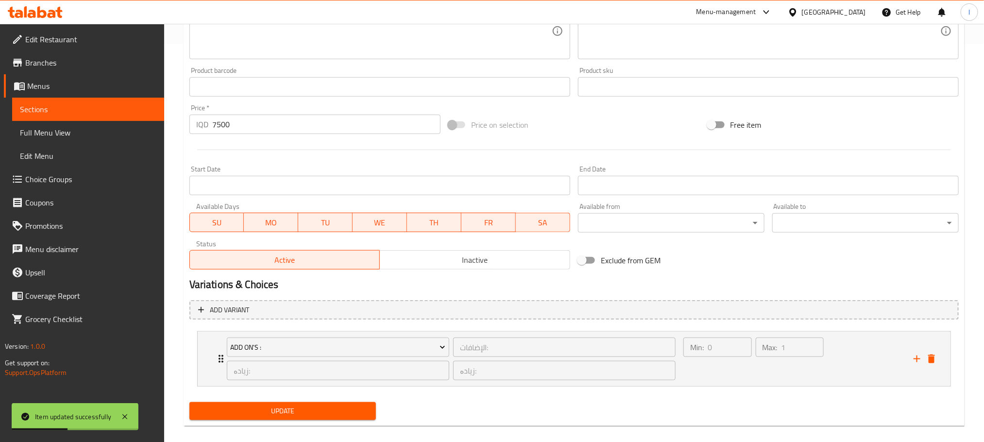
scroll to position [410, 0]
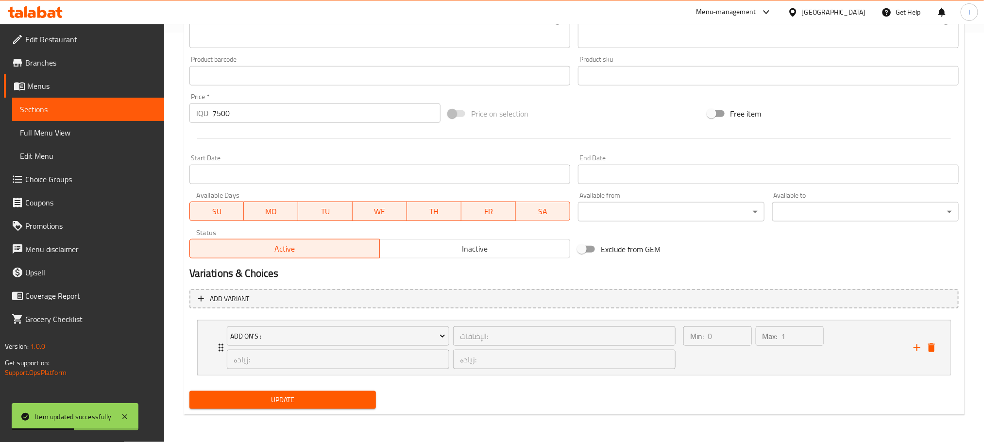
type input "Meple [DEMOGRAPHIC_DATA]"
click at [270, 403] on span "Update" at bounding box center [282, 400] width 171 height 12
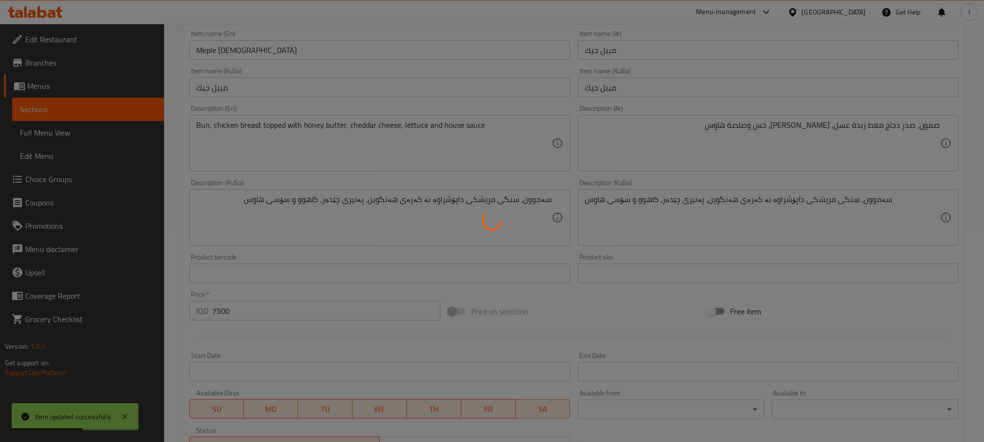
scroll to position [0, 0]
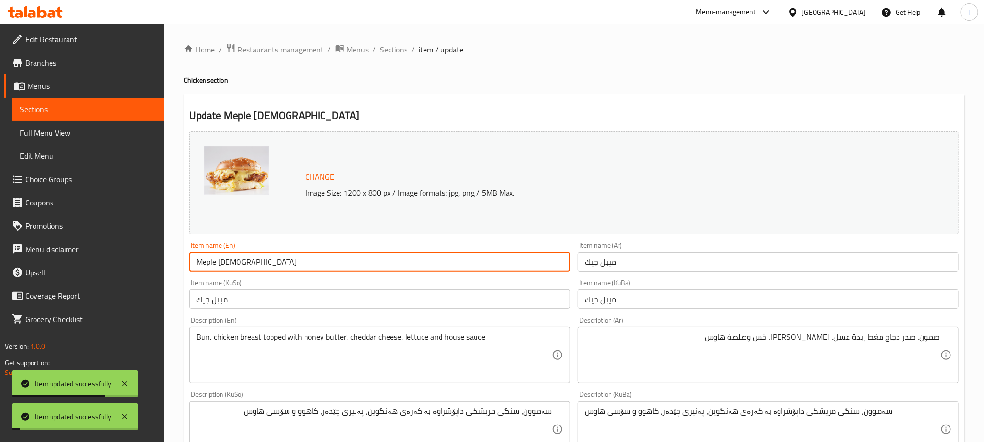
click at [229, 264] on input "Meple [DEMOGRAPHIC_DATA]" at bounding box center [379, 261] width 381 height 19
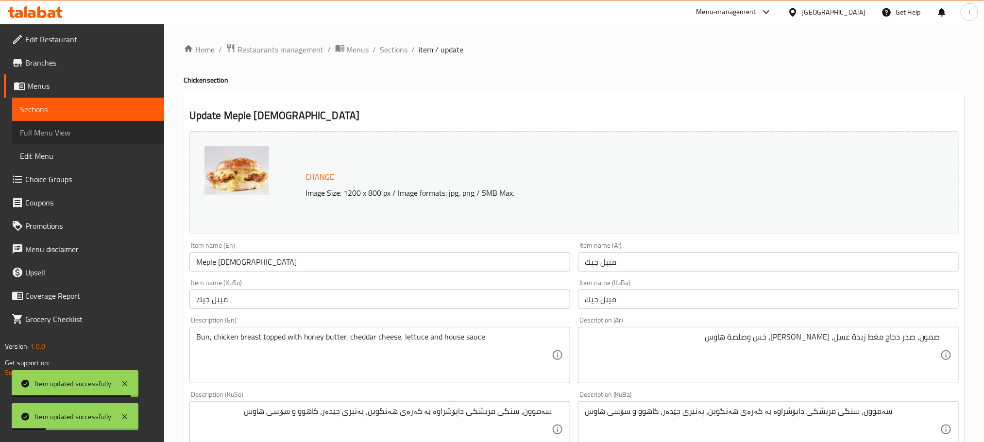
click at [91, 130] on span "Full Menu View" at bounding box center [88, 133] width 137 height 12
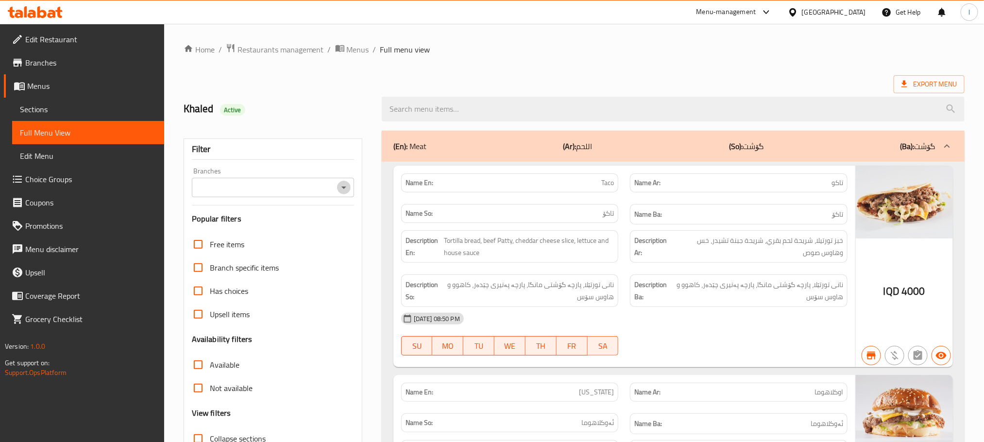
click at [349, 184] on icon "Open" at bounding box center [344, 188] width 12 height 12
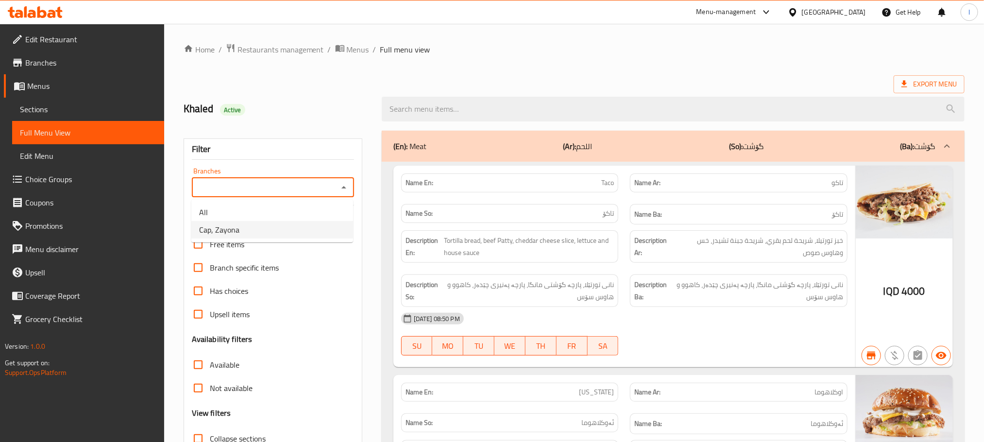
click at [300, 226] on li "Cap, Zayona" at bounding box center [272, 229] width 162 height 17
type input "Cap, Zayona"
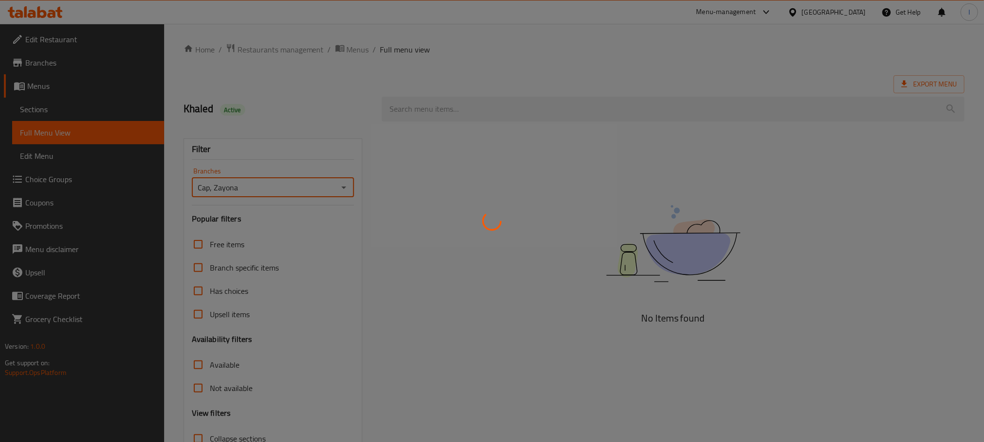
scroll to position [76, 0]
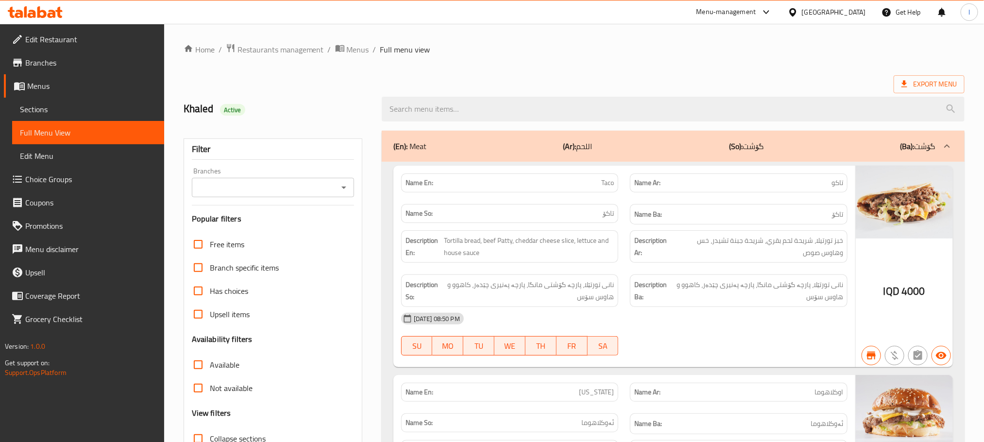
click at [345, 184] on icon "Open" at bounding box center [344, 188] width 12 height 12
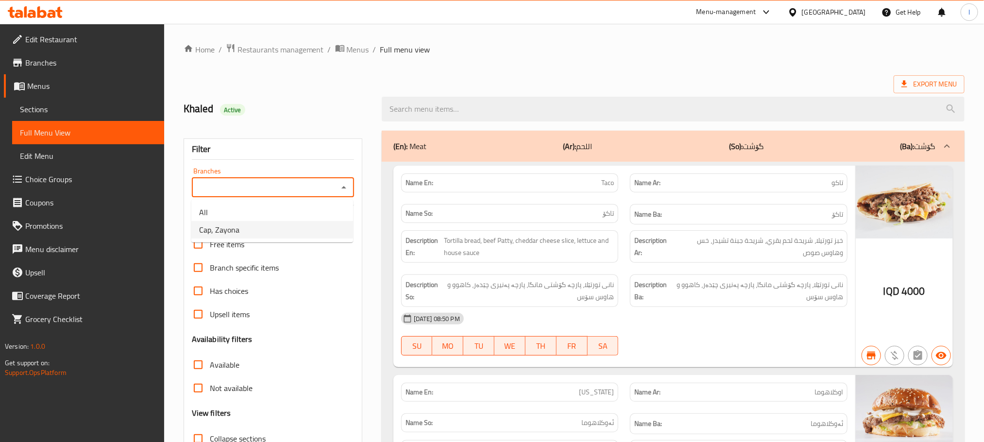
click at [301, 233] on li "Cap, Zayona" at bounding box center [272, 229] width 162 height 17
type input "Cap, Zayona"
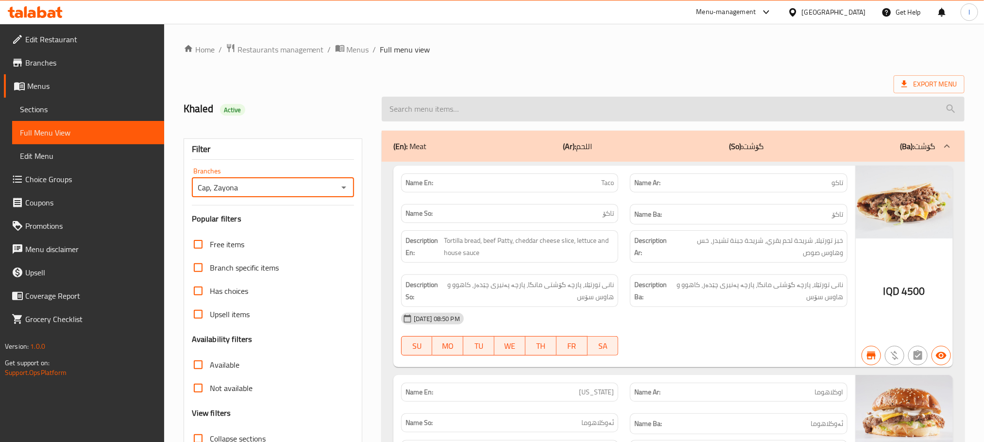
click at [446, 111] on input "search" at bounding box center [673, 109] width 583 height 25
paste input "Meple [DEMOGRAPHIC_DATA]"
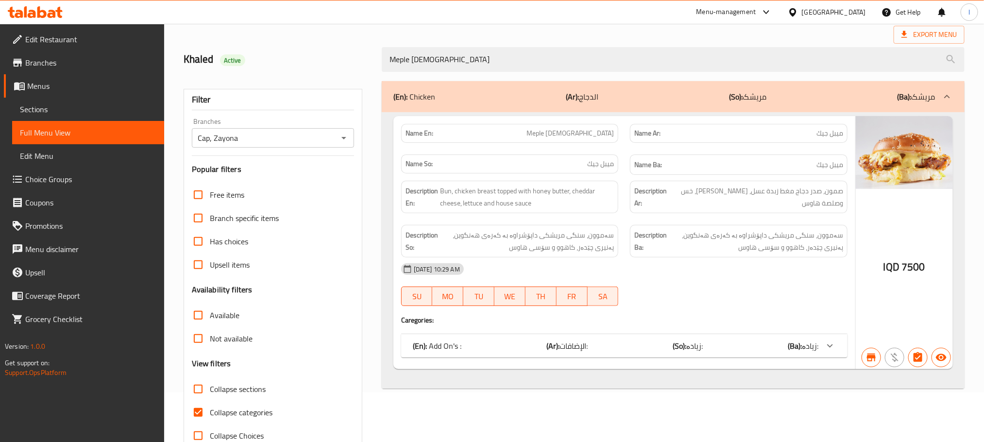
scroll to position [76, 0]
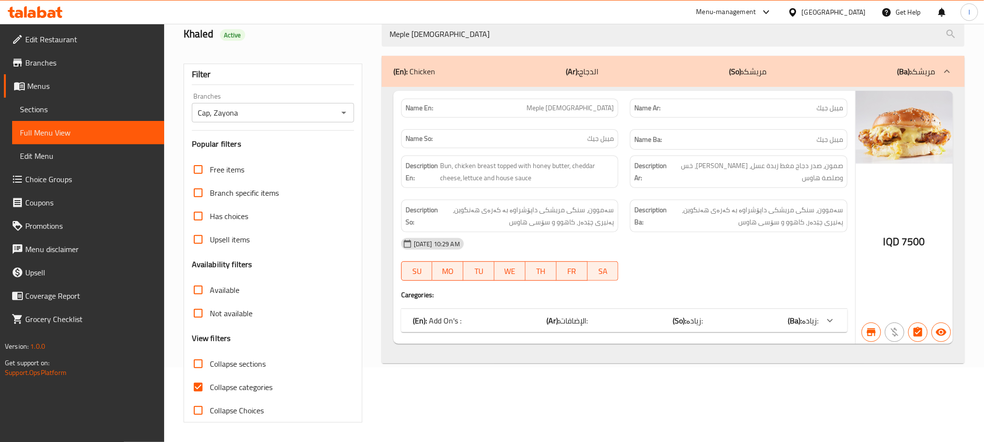
type input "Meple [DEMOGRAPHIC_DATA]"
click at [198, 379] on input "Collapse categories" at bounding box center [198, 387] width 23 height 23
checkbox input "false"
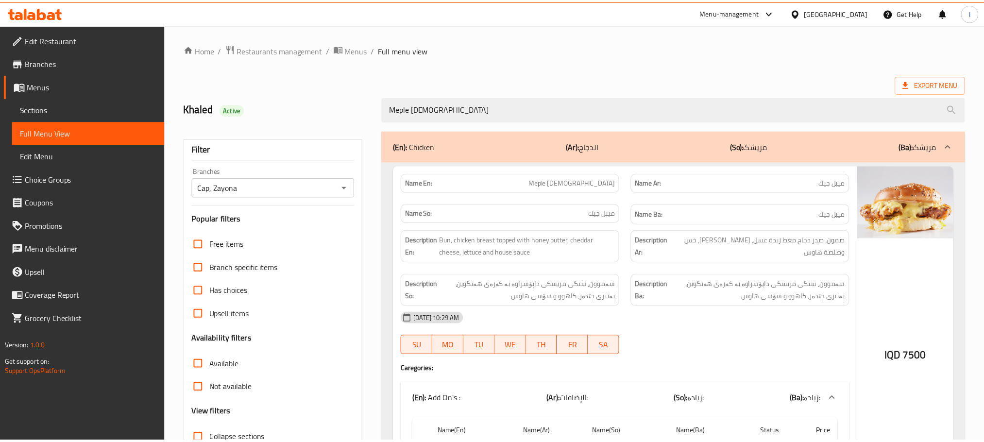
scroll to position [98, 0]
